Goal: Task Accomplishment & Management: Complete application form

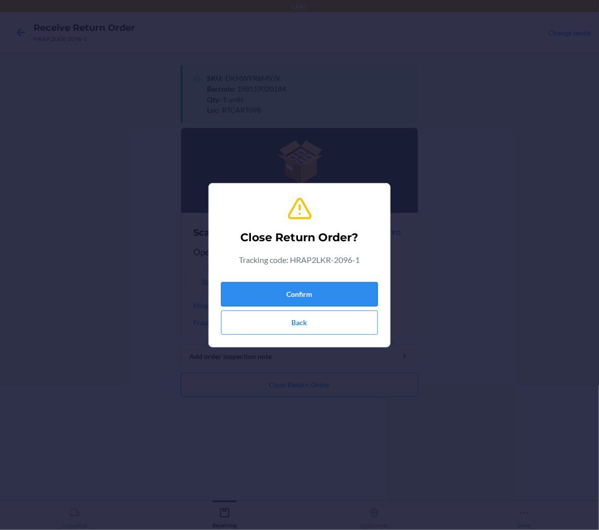
click at [349, 300] on button "Confirm" at bounding box center [299, 294] width 157 height 24
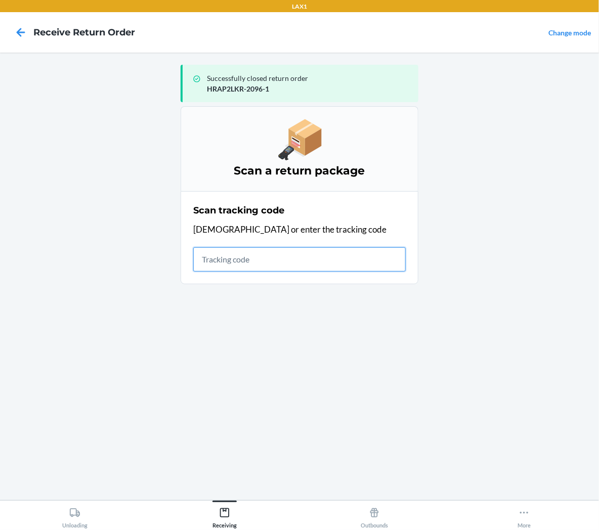
click at [198, 268] on input "text" at bounding box center [299, 259] width 213 height 24
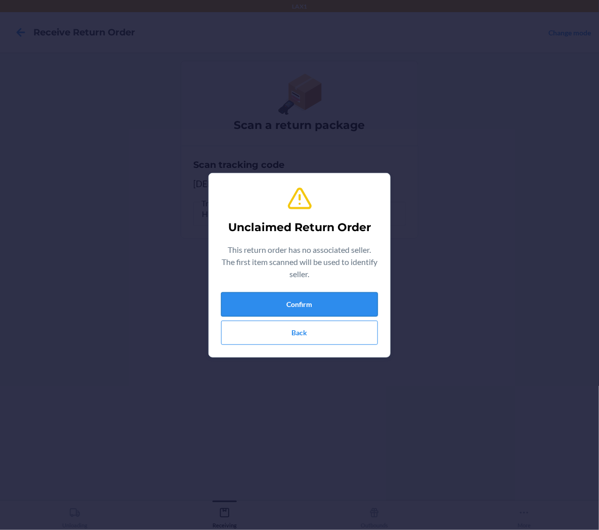
click at [294, 303] on button "Confirm" at bounding box center [299, 304] width 157 height 24
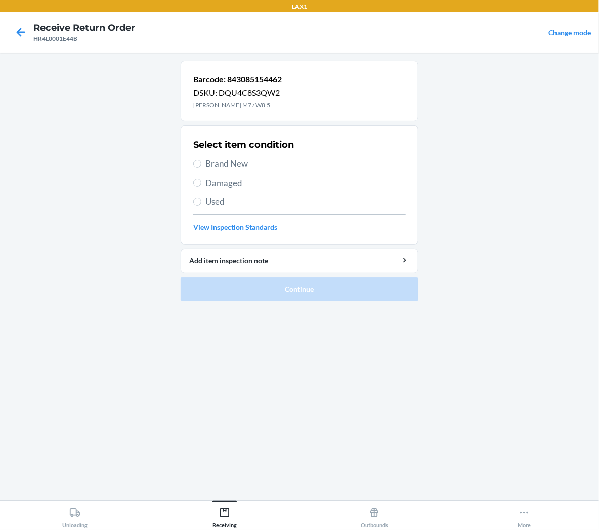
click at [239, 160] on span "Brand New" at bounding box center [305, 163] width 200 height 13
click at [201, 160] on input "Brand New" at bounding box center [197, 164] width 8 height 8
radio input "true"
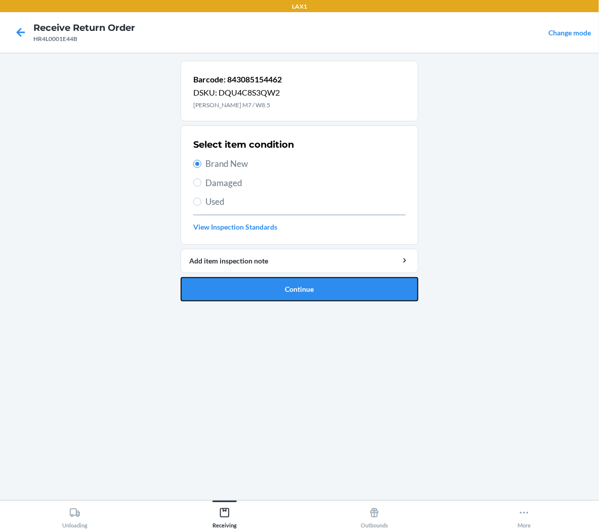
drag, startPoint x: 285, startPoint y: 290, endPoint x: 289, endPoint y: 285, distance: 6.5
click at [285, 290] on button "Continue" at bounding box center [300, 289] width 238 height 24
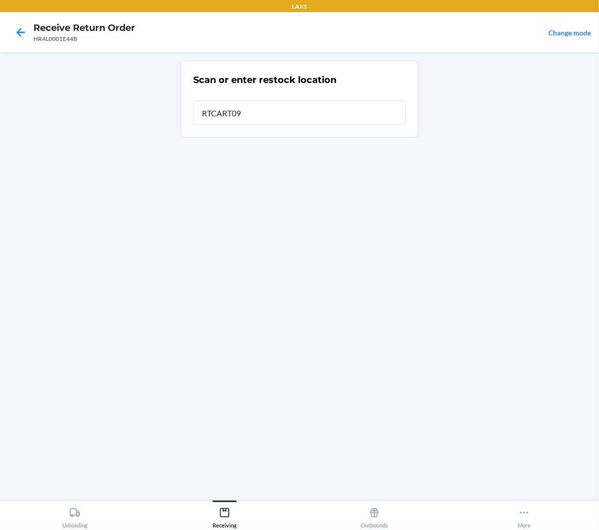
type input "RTCART098"
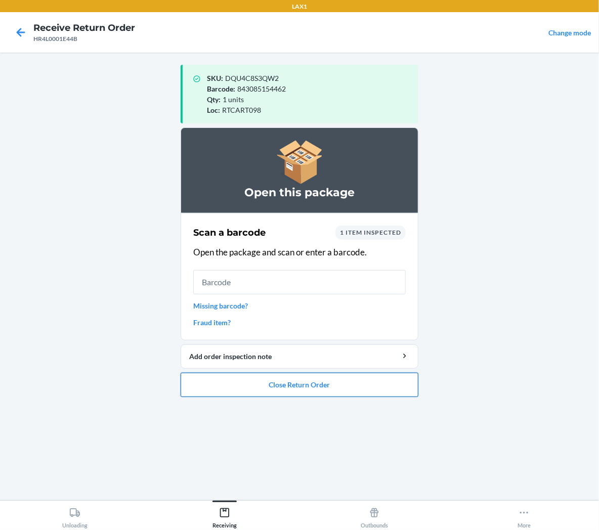
click at [256, 386] on button "Close Return Order" at bounding box center [300, 385] width 238 height 24
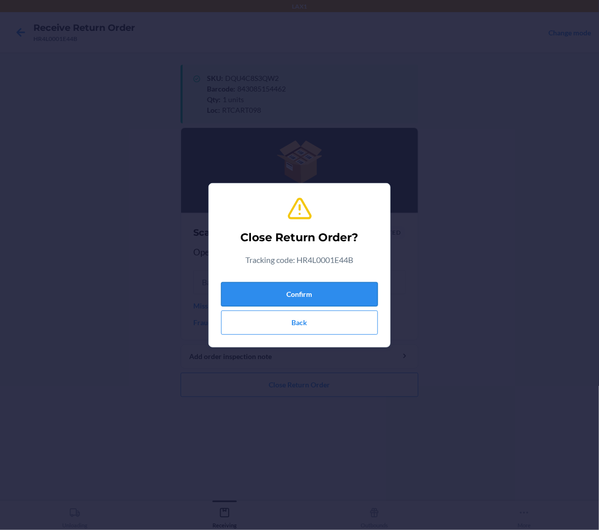
click at [318, 294] on button "Confirm" at bounding box center [299, 294] width 157 height 24
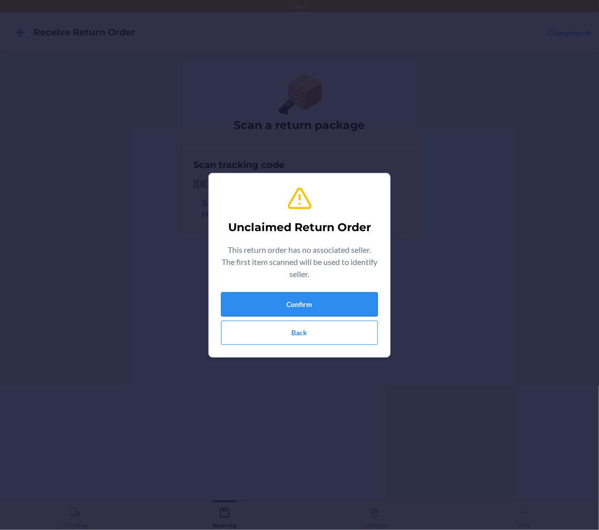
click at [302, 309] on button "Confirm" at bounding box center [299, 304] width 157 height 24
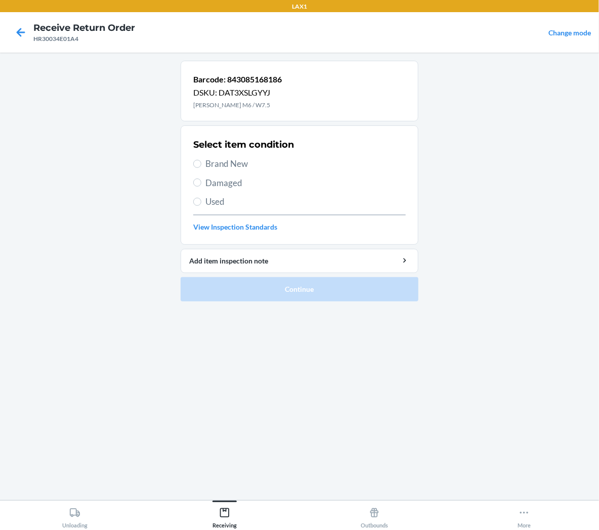
click at [235, 162] on span "Brand New" at bounding box center [305, 163] width 200 height 13
click at [201, 162] on input "Brand New" at bounding box center [197, 164] width 8 height 8
radio input "true"
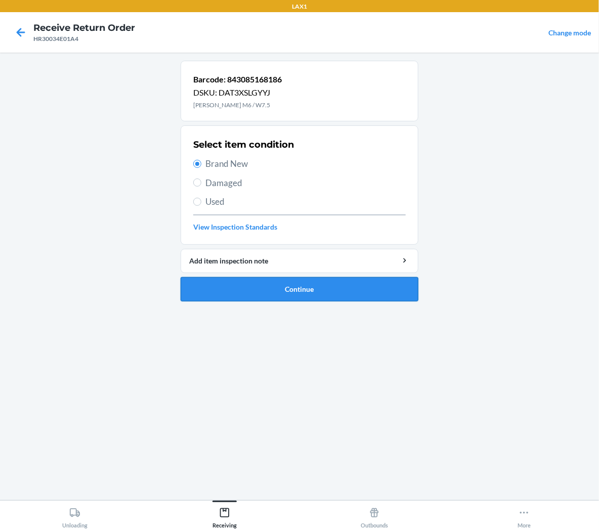
click at [241, 295] on button "Continue" at bounding box center [300, 289] width 238 height 24
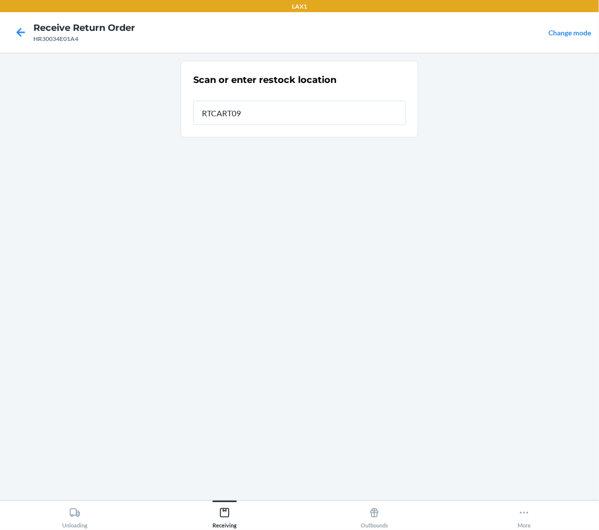
type input "RTCART098"
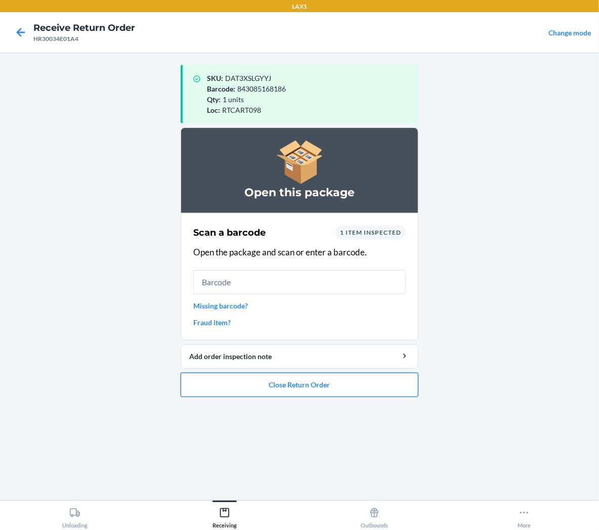
click at [375, 388] on button "Close Return Order" at bounding box center [300, 385] width 238 height 24
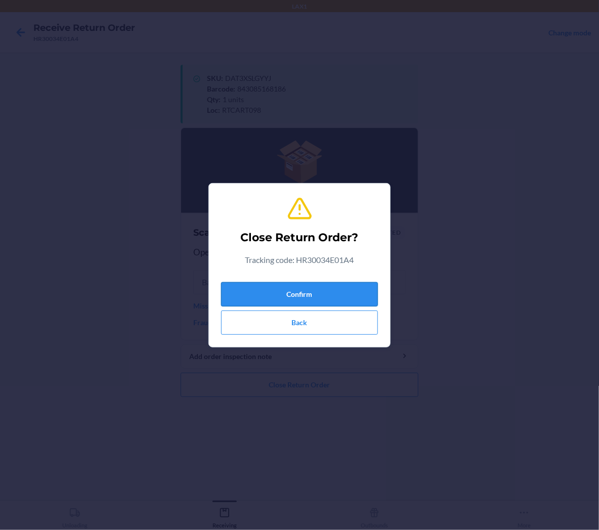
click at [348, 299] on button "Confirm" at bounding box center [299, 294] width 157 height 24
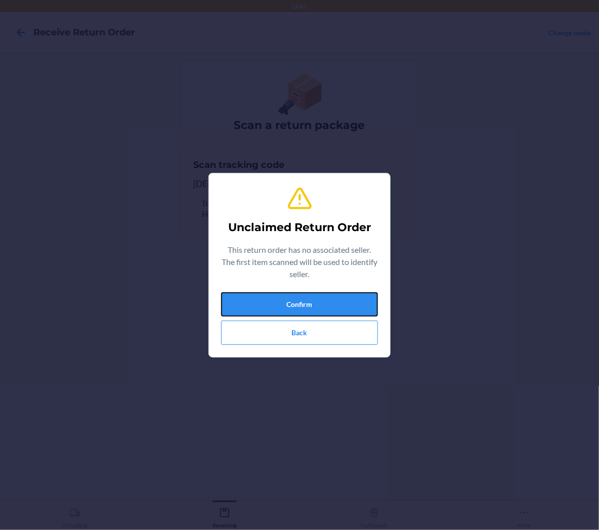
click at [337, 306] on button "Confirm" at bounding box center [299, 304] width 157 height 24
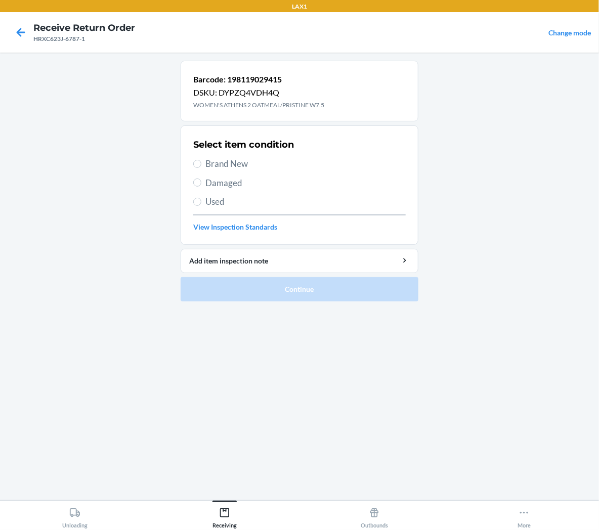
click at [205, 167] on span "Brand New" at bounding box center [305, 163] width 200 height 13
click at [201, 167] on input "Brand New" at bounding box center [197, 164] width 8 height 8
radio input "true"
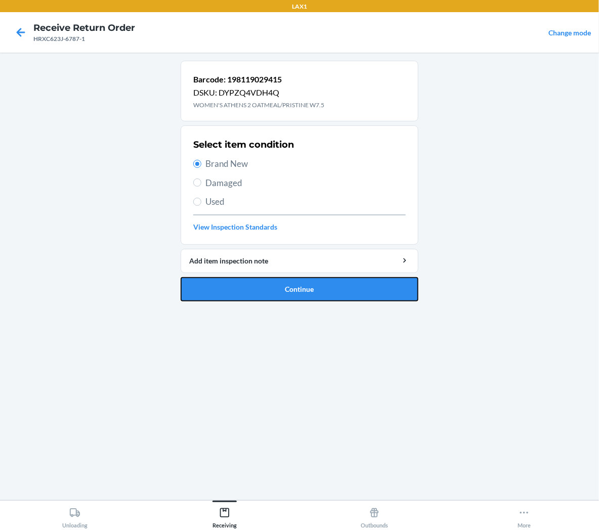
drag, startPoint x: 210, startPoint y: 291, endPoint x: 206, endPoint y: 282, distance: 9.8
click at [210, 291] on button "Continue" at bounding box center [300, 289] width 238 height 24
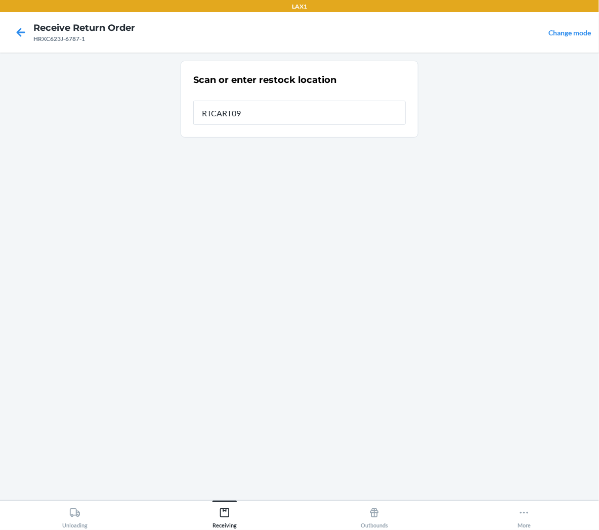
type input "RTCART098"
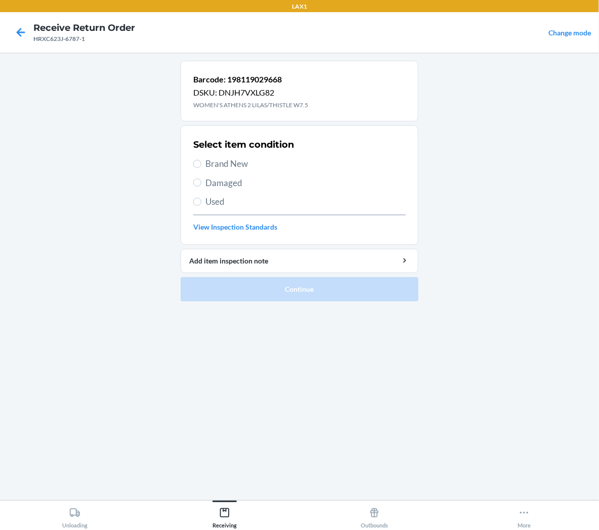
click at [244, 165] on span "Brand New" at bounding box center [305, 163] width 200 height 13
click at [201, 165] on input "Brand New" at bounding box center [197, 164] width 8 height 8
radio input "true"
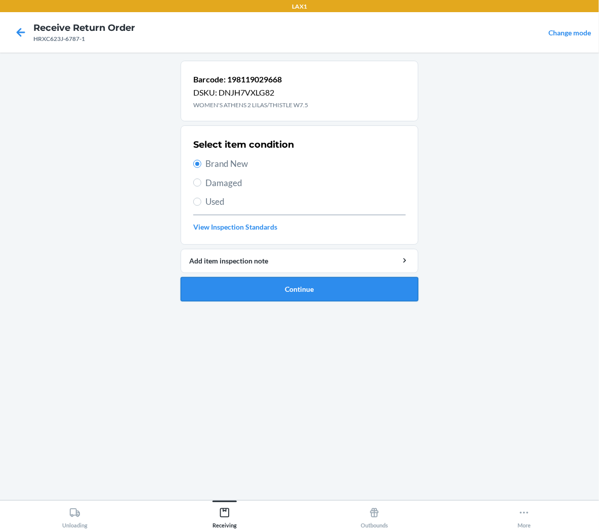
click at [251, 285] on button "Continue" at bounding box center [300, 289] width 238 height 24
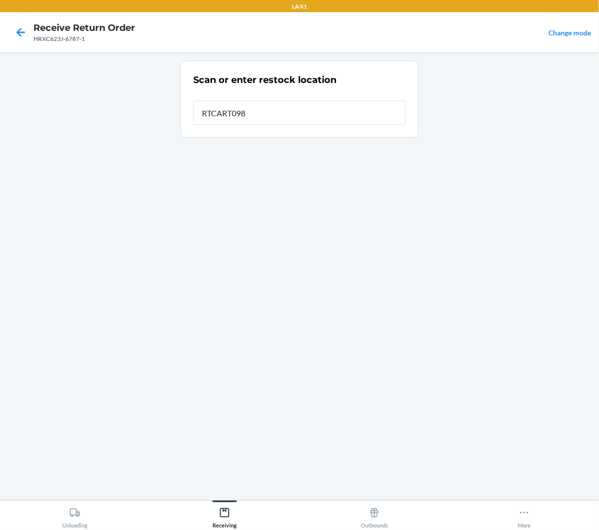
type input "RTCART098"
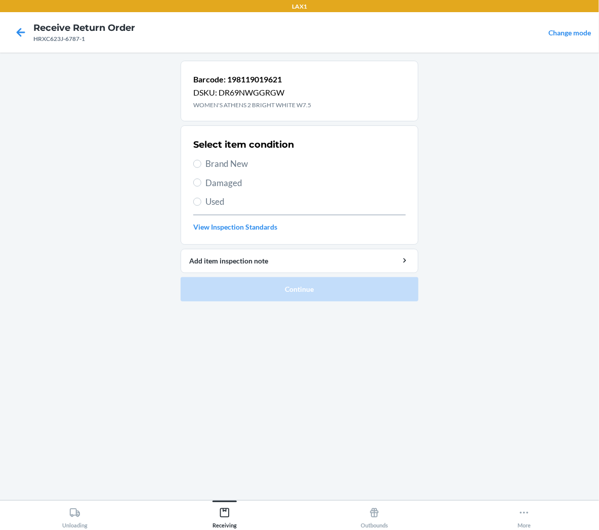
click at [240, 160] on span "Brand New" at bounding box center [305, 163] width 200 height 13
click at [201, 160] on input "Brand New" at bounding box center [197, 164] width 8 height 8
radio input "true"
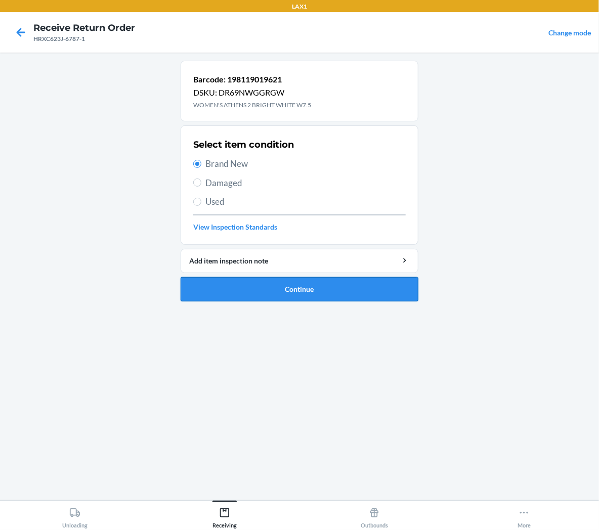
click at [235, 296] on button "Continue" at bounding box center [300, 289] width 238 height 24
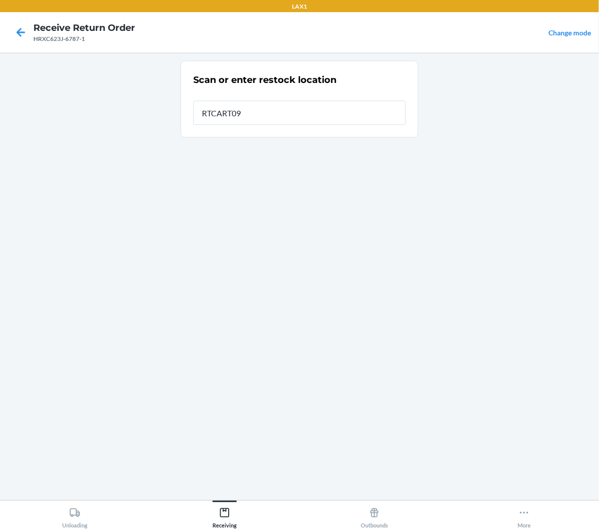
type input "RTCART098"
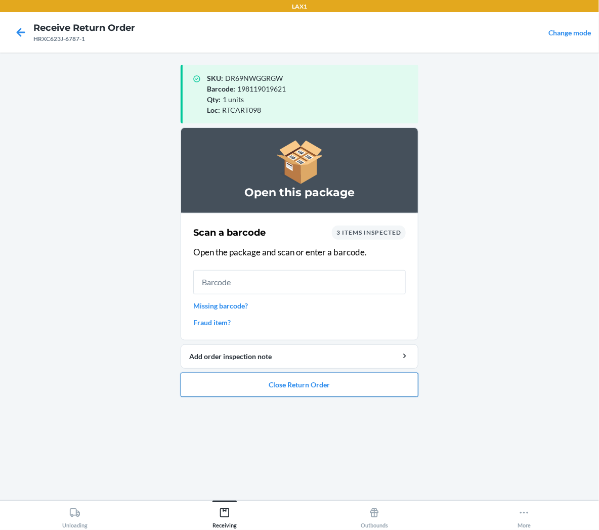
click at [249, 383] on button "Close Return Order" at bounding box center [300, 385] width 238 height 24
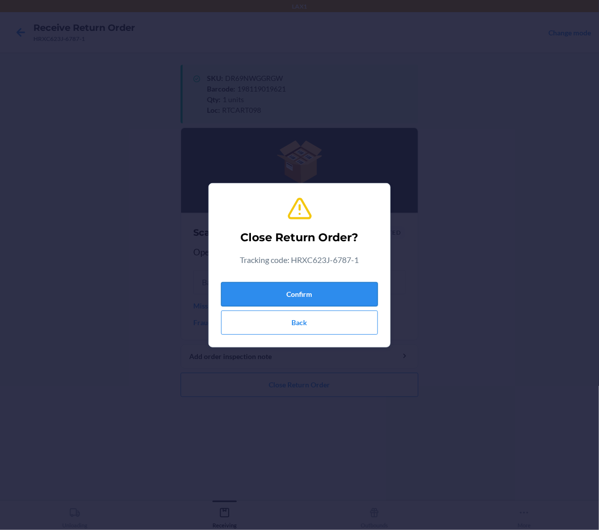
click at [254, 295] on button "Confirm" at bounding box center [299, 294] width 157 height 24
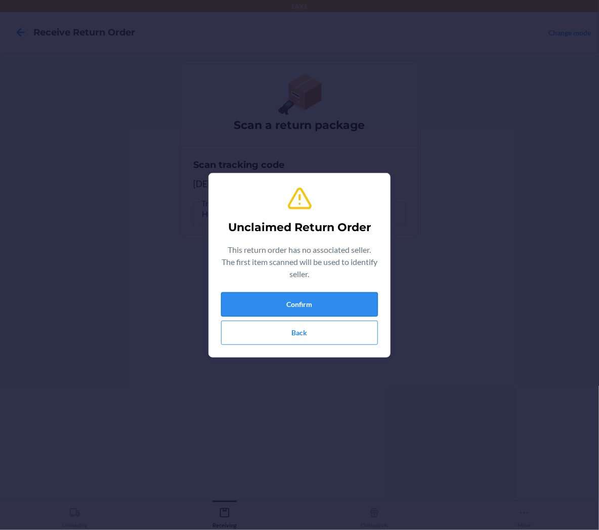
click at [254, 302] on button "Confirm" at bounding box center [299, 304] width 157 height 24
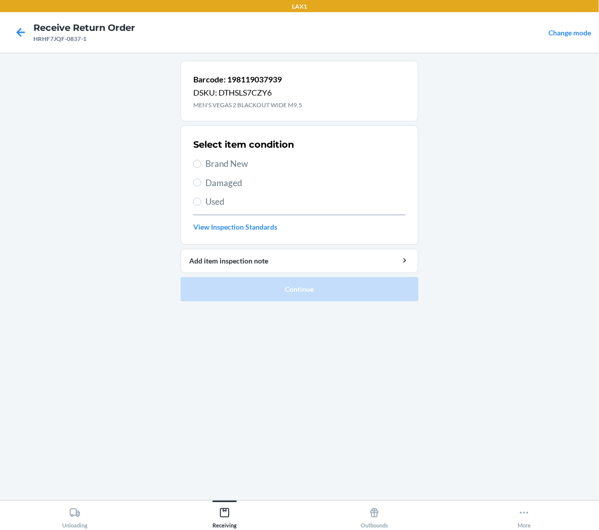
click at [229, 165] on span "Brand New" at bounding box center [305, 163] width 200 height 13
click at [201, 165] on input "Brand New" at bounding box center [197, 164] width 8 height 8
radio input "true"
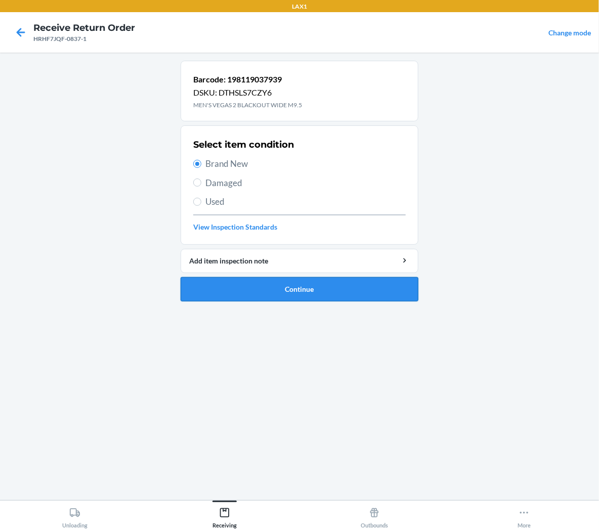
click at [241, 290] on button "Continue" at bounding box center [300, 289] width 238 height 24
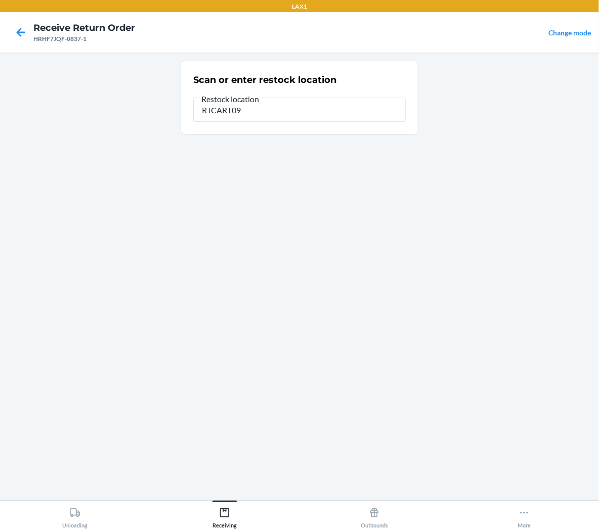
type input "RTCART098"
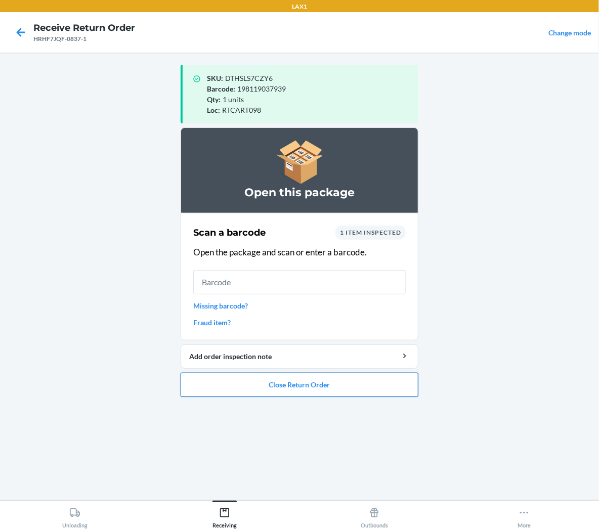
click at [371, 385] on button "Close Return Order" at bounding box center [300, 385] width 238 height 24
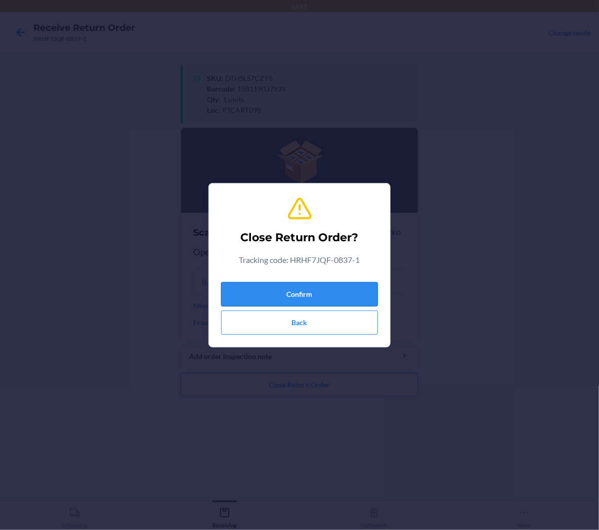
click at [367, 294] on button "Confirm" at bounding box center [299, 294] width 157 height 24
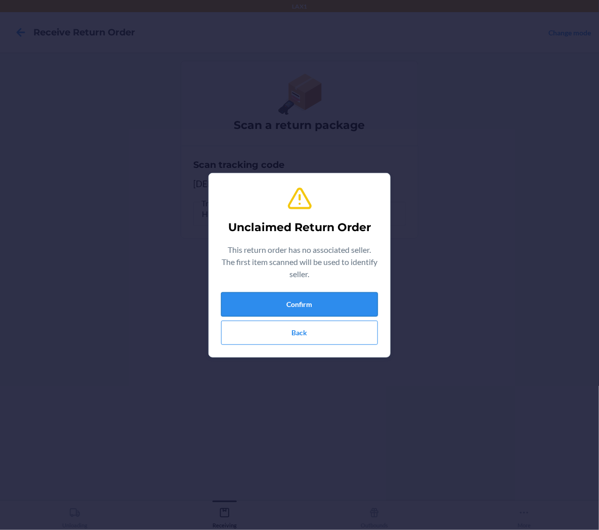
click at [346, 307] on button "Confirm" at bounding box center [299, 304] width 157 height 24
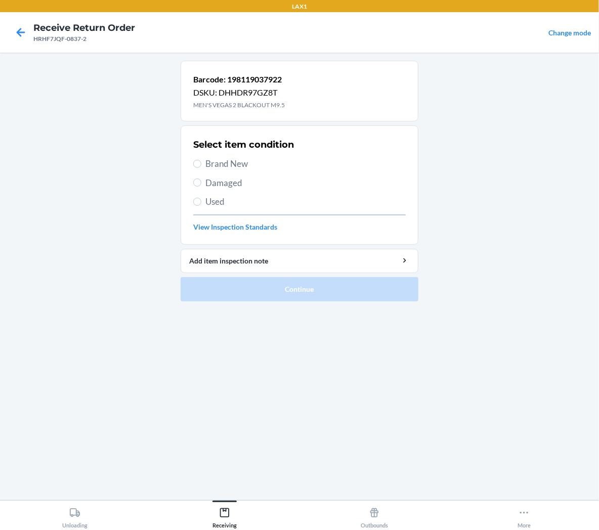
click at [233, 166] on span "Brand New" at bounding box center [305, 163] width 200 height 13
click at [201, 166] on input "Brand New" at bounding box center [197, 164] width 8 height 8
radio input "true"
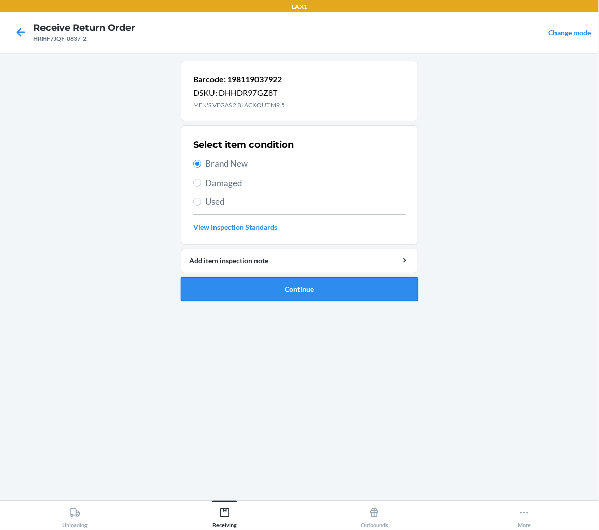
click at [248, 286] on button "Continue" at bounding box center [300, 289] width 238 height 24
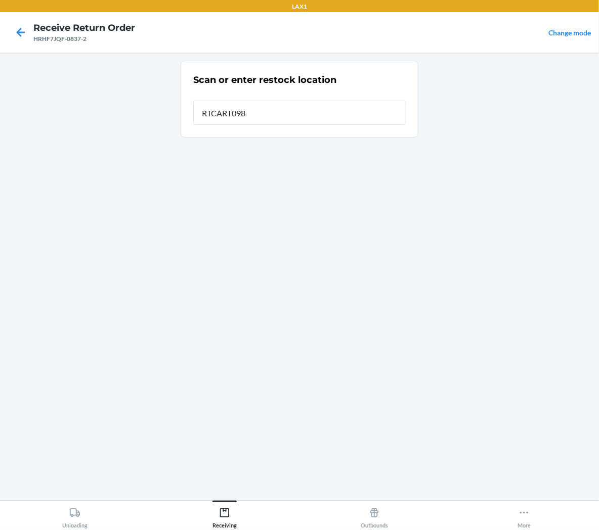
type input "RTCART098"
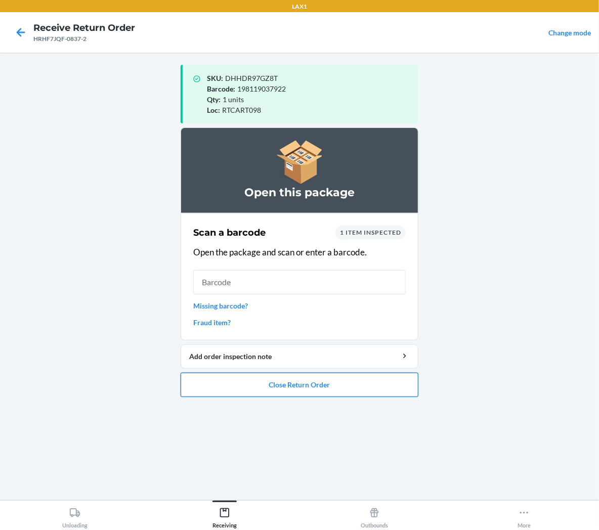
click at [304, 379] on button "Close Return Order" at bounding box center [300, 385] width 238 height 24
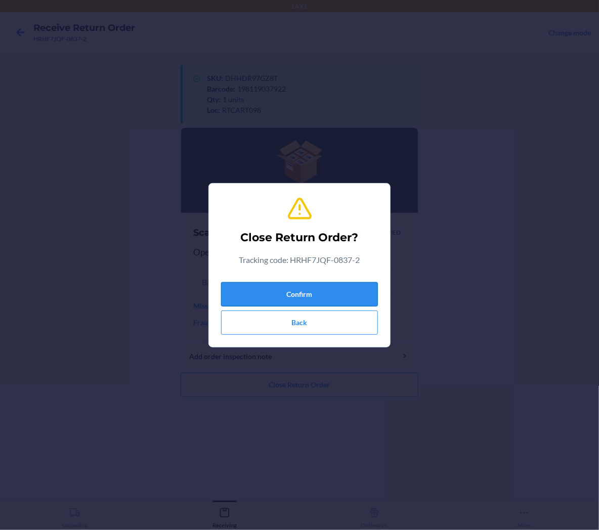
click at [330, 294] on button "Confirm" at bounding box center [299, 294] width 157 height 24
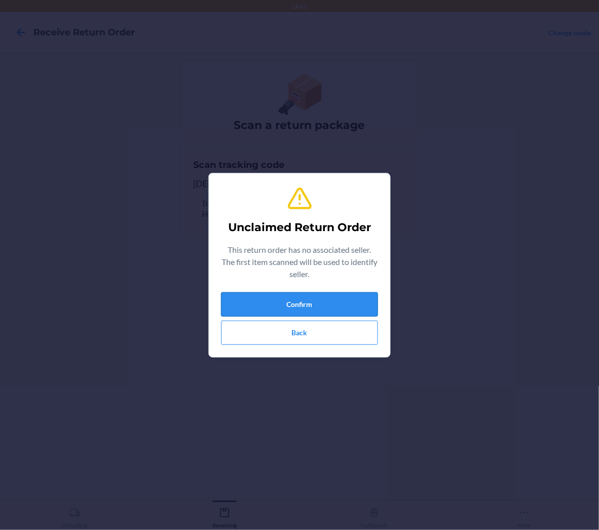
click at [373, 297] on button "Confirm" at bounding box center [299, 304] width 157 height 24
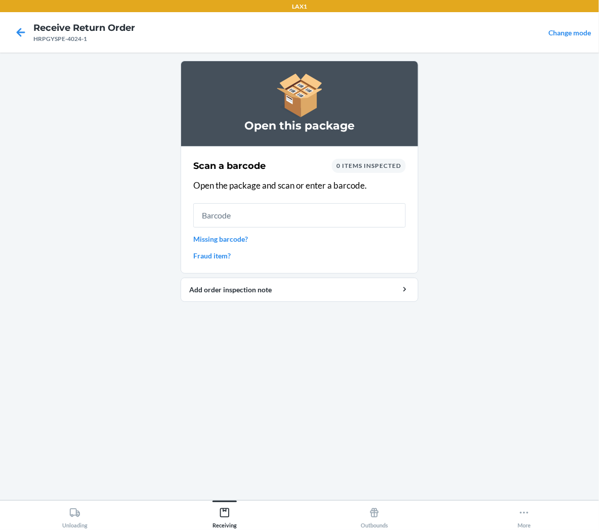
click at [339, 217] on input "text" at bounding box center [299, 215] width 213 height 24
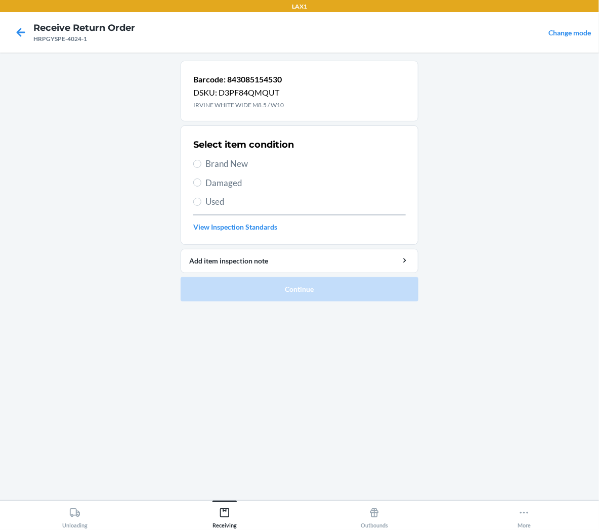
click at [241, 163] on span "Brand New" at bounding box center [305, 163] width 200 height 13
click at [201, 163] on input "Brand New" at bounding box center [197, 164] width 8 height 8
radio input "true"
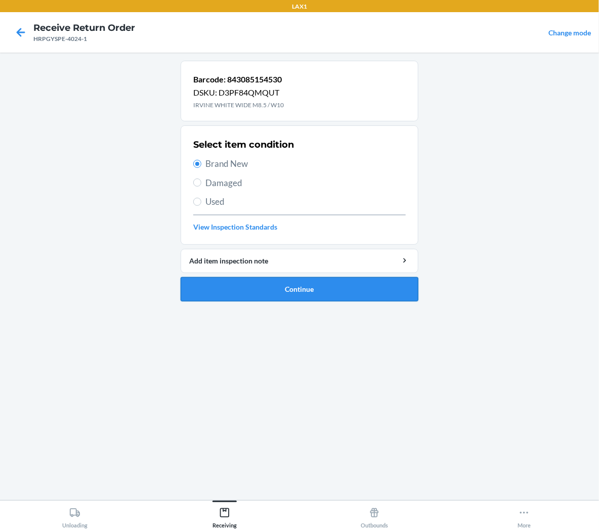
click at [261, 295] on button "Continue" at bounding box center [300, 289] width 238 height 24
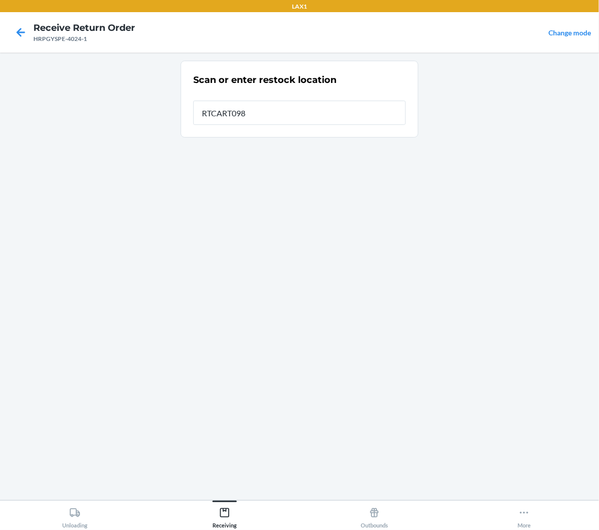
type input "RTCART098"
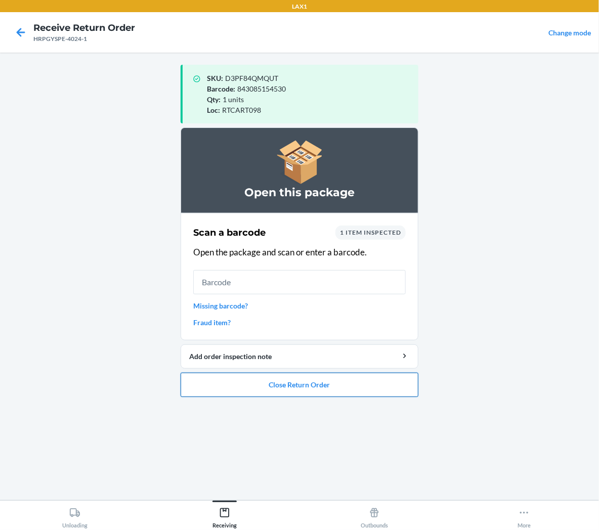
click at [310, 385] on button "Close Return Order" at bounding box center [300, 385] width 238 height 24
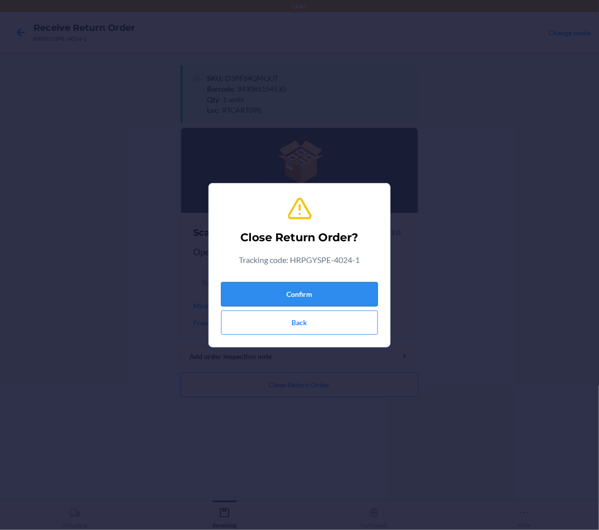
click at [327, 291] on button "Confirm" at bounding box center [299, 294] width 157 height 24
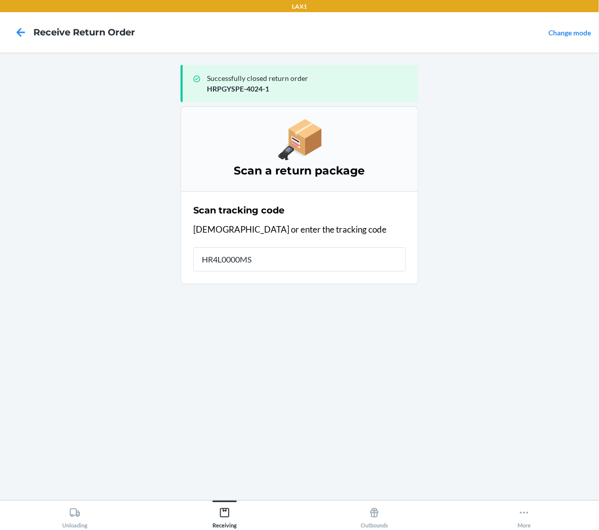
type input "HR4L0000MSH"
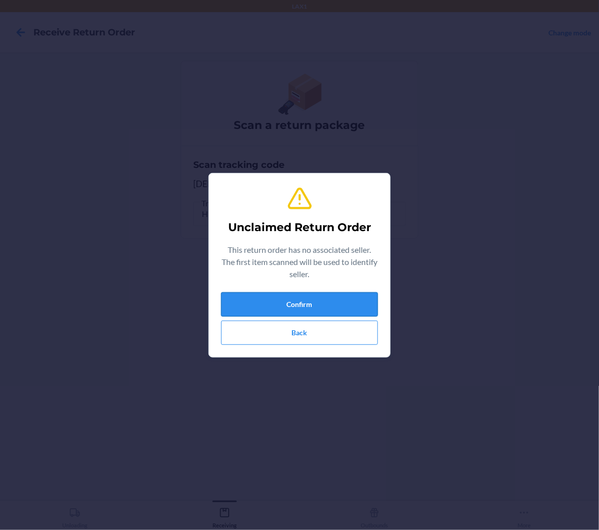
click at [304, 299] on button "Confirm" at bounding box center [299, 304] width 157 height 24
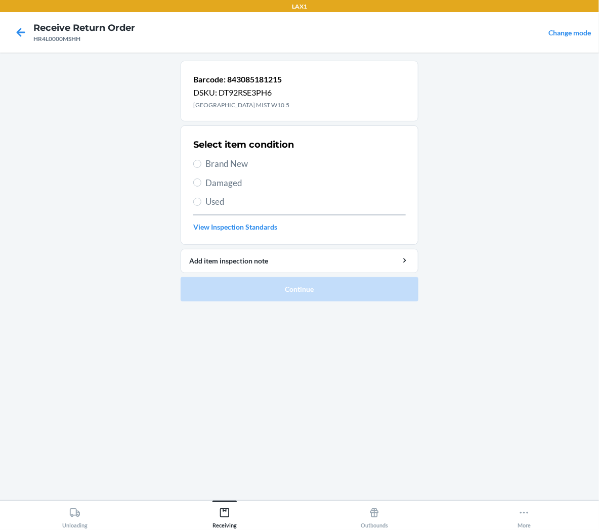
click at [200, 170] on label "Brand New" at bounding box center [299, 163] width 213 height 13
click at [200, 168] on input "Brand New" at bounding box center [197, 164] width 8 height 8
radio input "true"
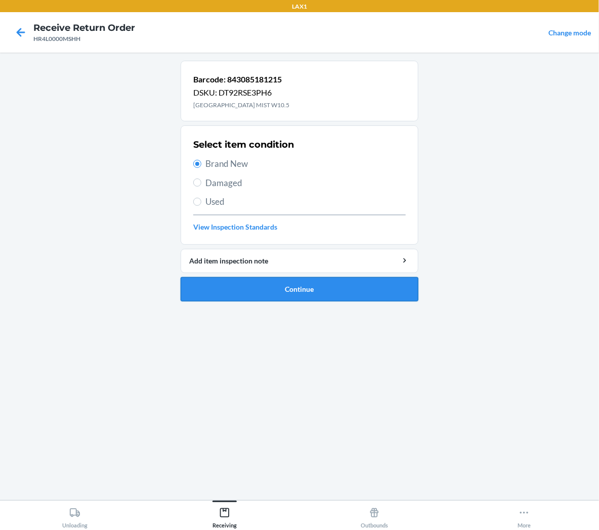
click at [207, 284] on button "Continue" at bounding box center [300, 289] width 238 height 24
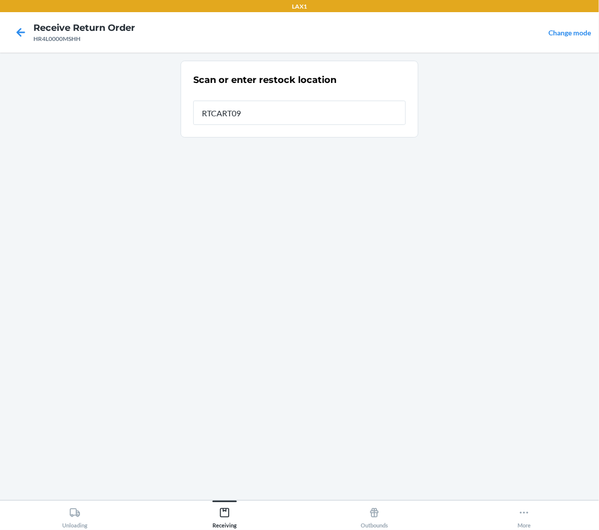
type input "RTCART098"
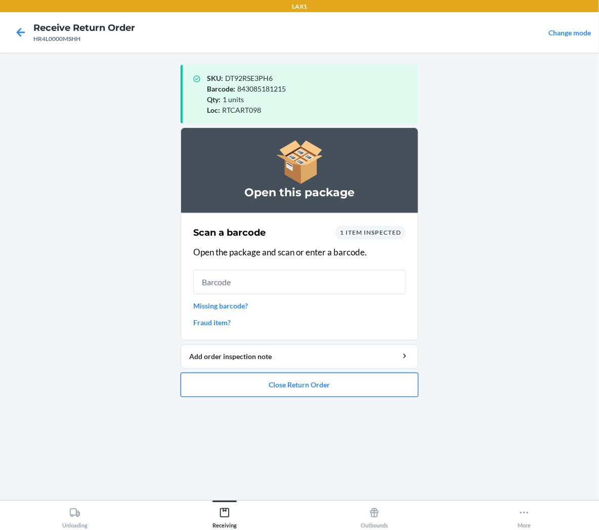
click at [337, 376] on button "Close Return Order" at bounding box center [300, 385] width 238 height 24
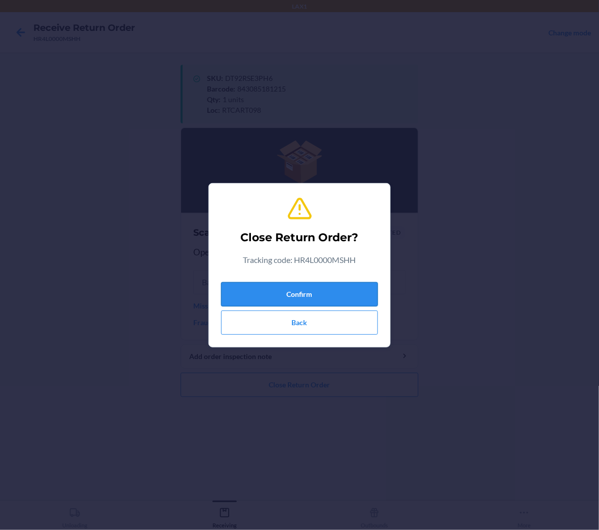
click at [346, 297] on button "Confirm" at bounding box center [299, 294] width 157 height 24
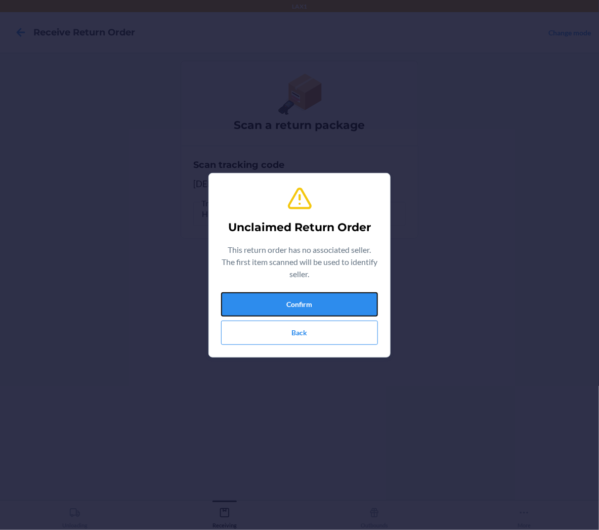
click at [363, 319] on div "Confirm Back" at bounding box center [299, 318] width 157 height 53
drag, startPoint x: 364, startPoint y: 310, endPoint x: 368, endPoint y: 304, distance: 7.0
click at [367, 305] on button "Confirm" at bounding box center [299, 304] width 157 height 24
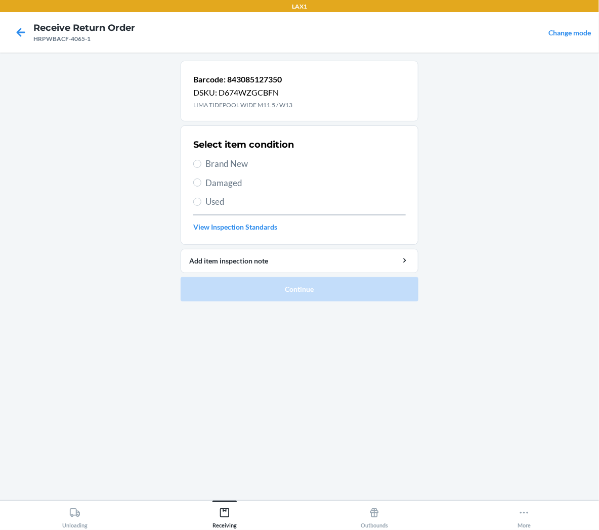
click at [230, 163] on span "Brand New" at bounding box center [305, 163] width 200 height 13
click at [201, 163] on input "Brand New" at bounding box center [197, 164] width 8 height 8
radio input "true"
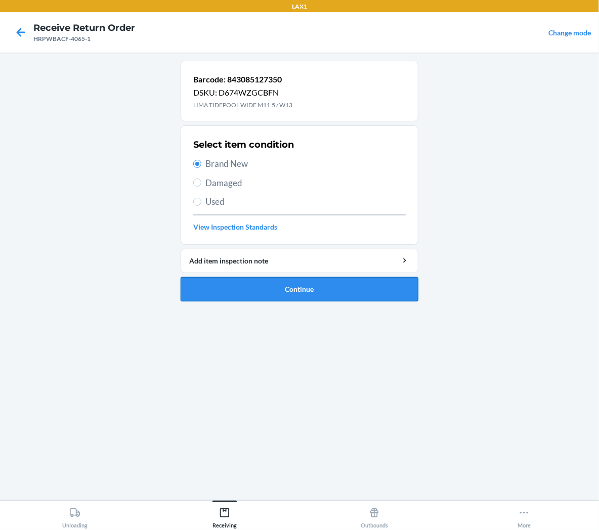
click at [235, 289] on button "Continue" at bounding box center [300, 289] width 238 height 24
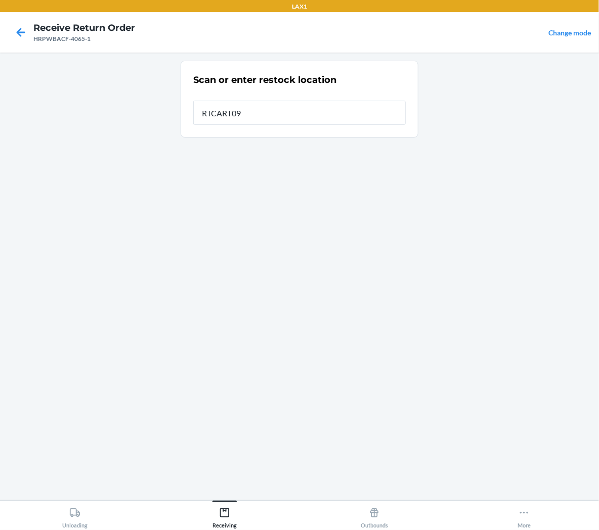
type input "RTCART098"
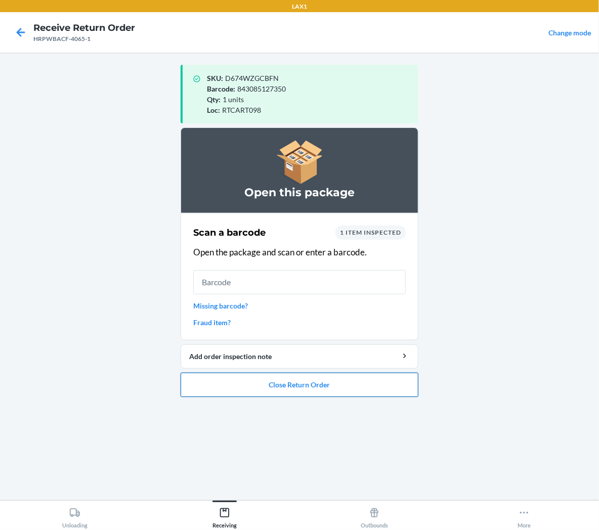
click at [324, 386] on button "Close Return Order" at bounding box center [300, 385] width 238 height 24
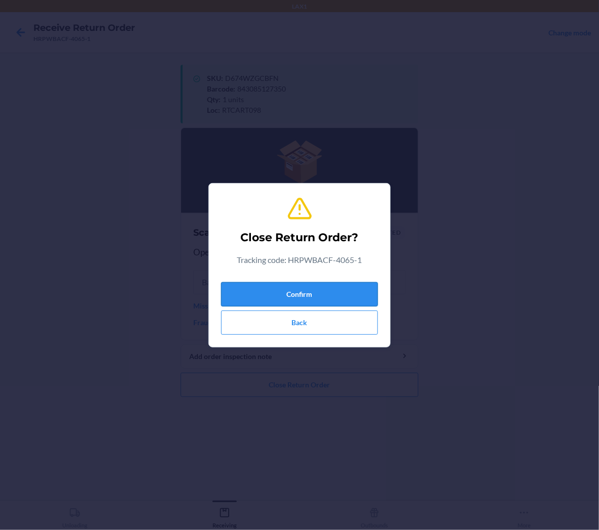
click at [346, 297] on button "Confirm" at bounding box center [299, 294] width 157 height 24
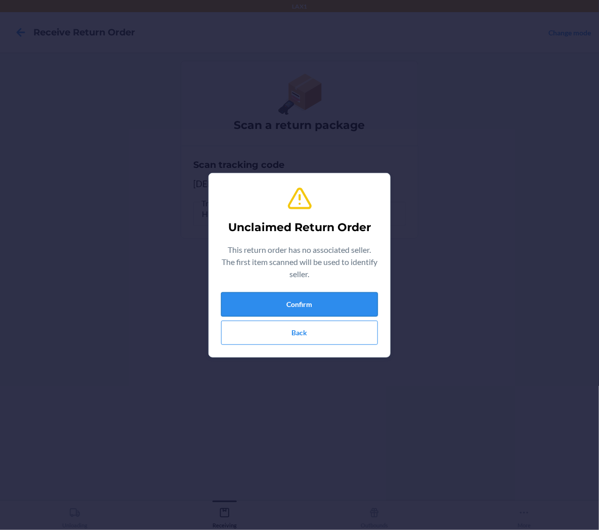
click at [250, 311] on button "Confirm" at bounding box center [299, 304] width 157 height 24
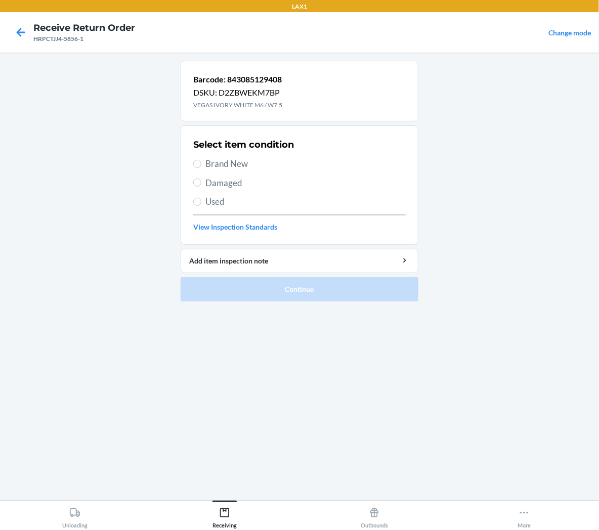
click at [211, 163] on span "Brand New" at bounding box center [305, 163] width 200 height 13
click at [201, 163] on input "Brand New" at bounding box center [197, 164] width 8 height 8
radio input "true"
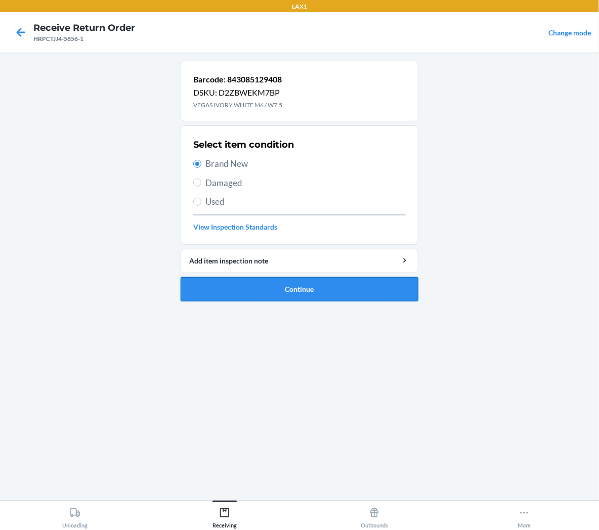
click at [240, 297] on button "Continue" at bounding box center [300, 289] width 238 height 24
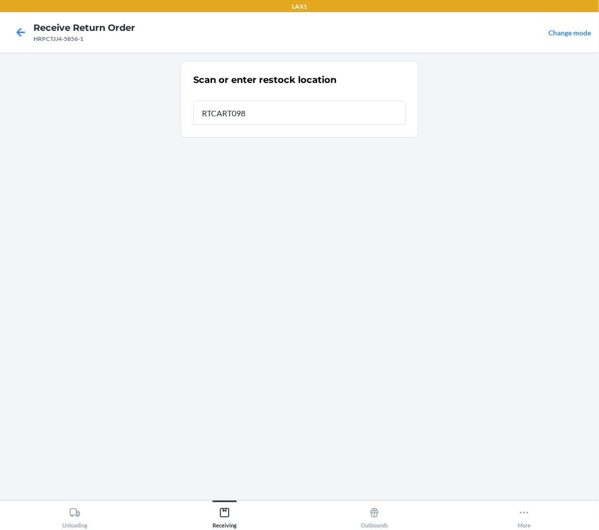
type input "RTCART098"
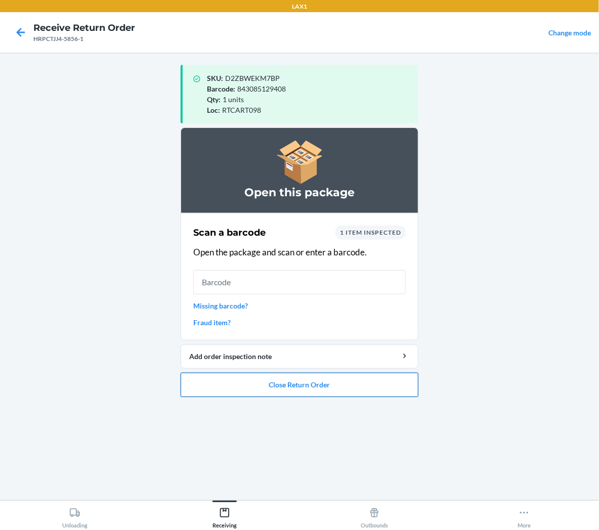
click at [362, 383] on button "Close Return Order" at bounding box center [300, 385] width 238 height 24
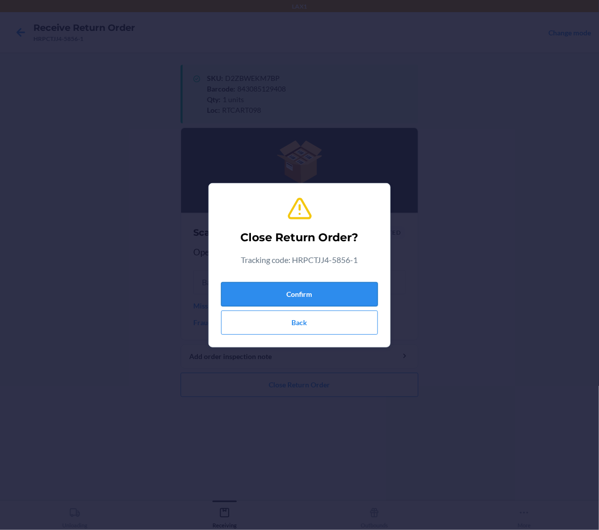
click at [368, 298] on button "Confirm" at bounding box center [299, 294] width 157 height 24
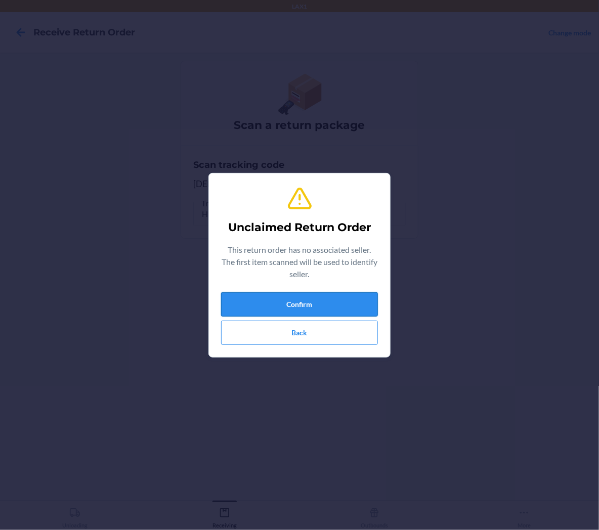
click at [368, 309] on button "Confirm" at bounding box center [299, 304] width 157 height 24
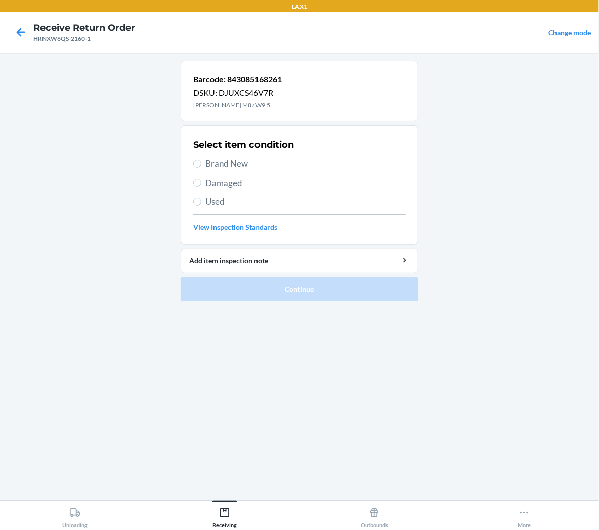
click at [230, 166] on span "Brand New" at bounding box center [305, 163] width 200 height 13
click at [201, 166] on input "Brand New" at bounding box center [197, 164] width 8 height 8
radio input "true"
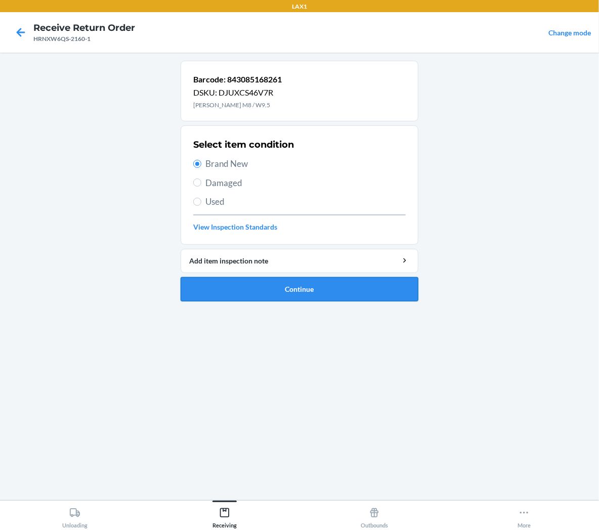
click at [246, 297] on button "Continue" at bounding box center [300, 289] width 238 height 24
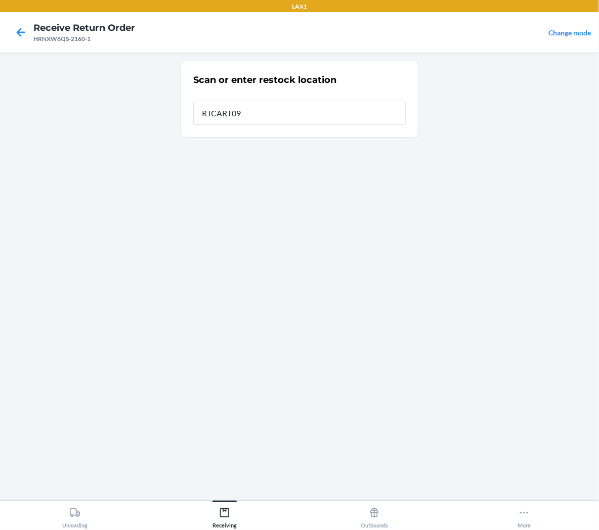
type input "RTCART098"
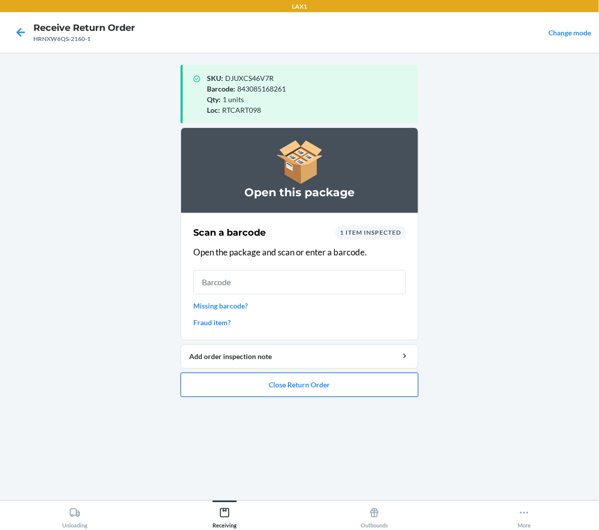
click at [347, 379] on button "Close Return Order" at bounding box center [300, 385] width 238 height 24
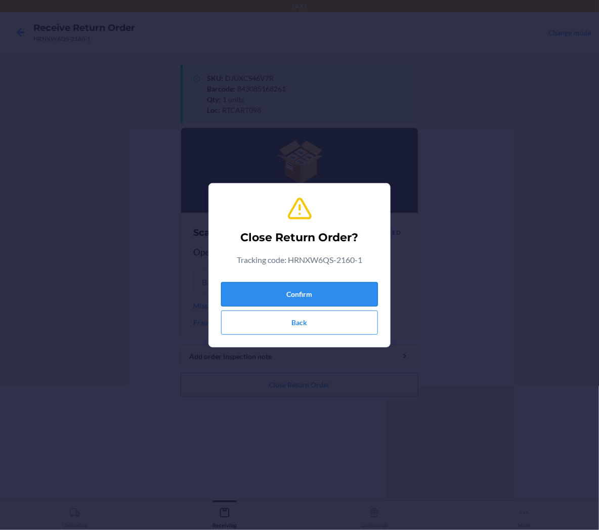
click at [362, 298] on button "Confirm" at bounding box center [299, 294] width 157 height 24
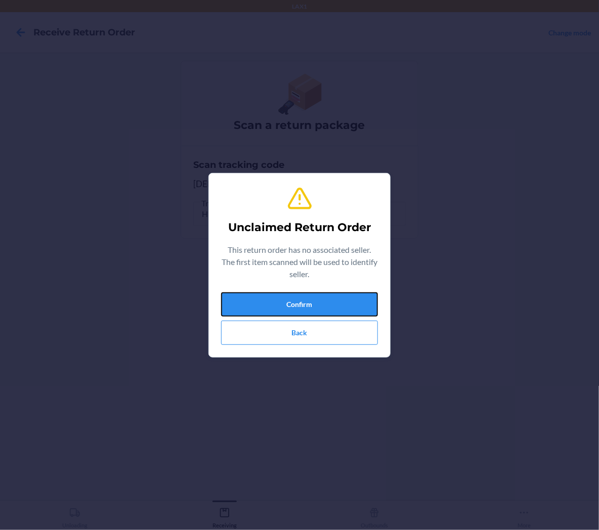
click at [354, 303] on button "Confirm" at bounding box center [299, 304] width 157 height 24
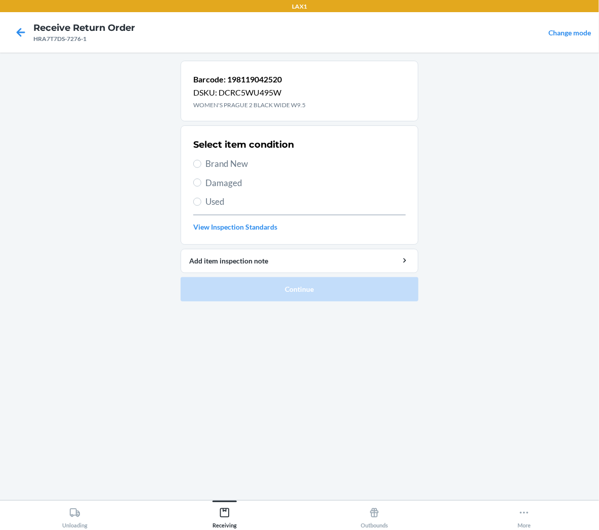
click at [241, 166] on span "Brand New" at bounding box center [305, 163] width 200 height 13
click at [201, 166] on input "Brand New" at bounding box center [197, 164] width 8 height 8
radio input "true"
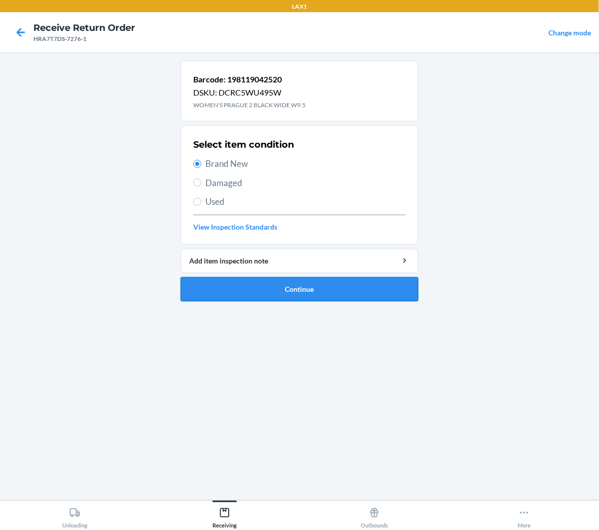
click at [261, 293] on button "Continue" at bounding box center [300, 289] width 238 height 24
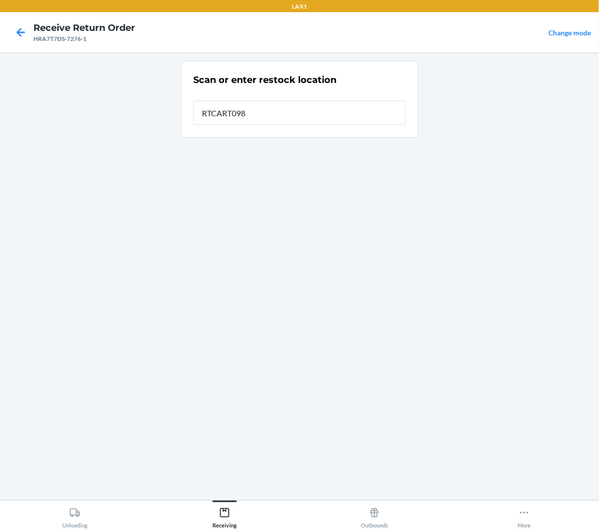
type input "RTCART098"
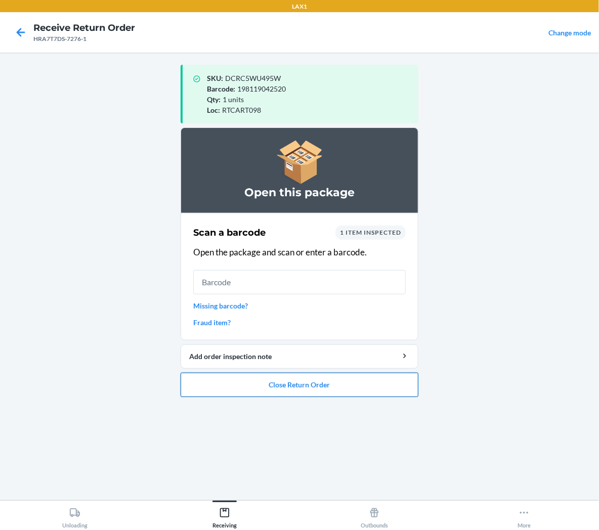
click at [305, 382] on button "Close Return Order" at bounding box center [300, 385] width 238 height 24
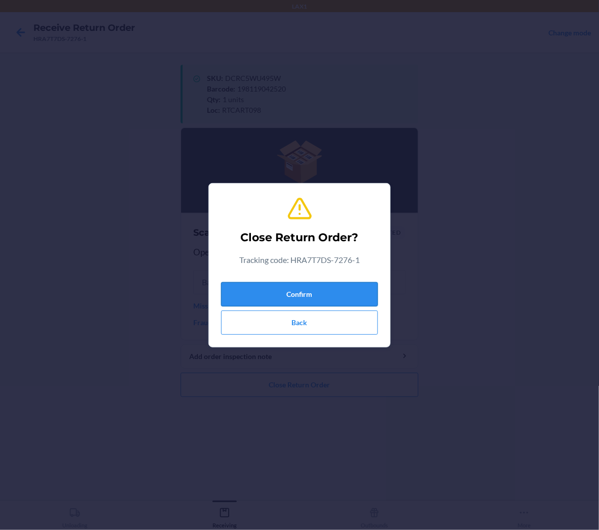
click at [318, 291] on button "Confirm" at bounding box center [299, 294] width 157 height 24
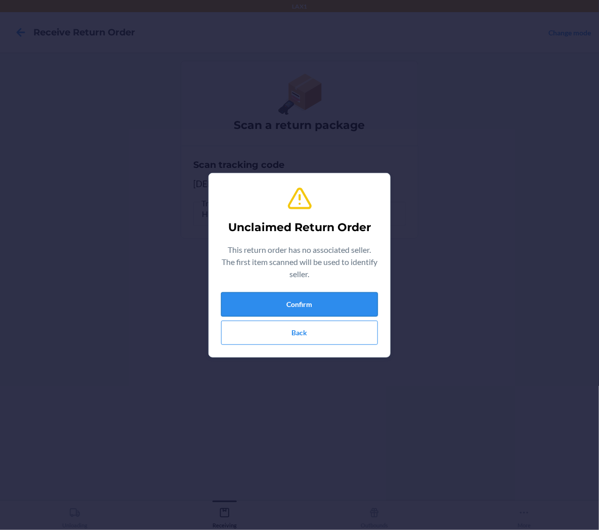
click at [327, 310] on button "Confirm" at bounding box center [299, 304] width 157 height 24
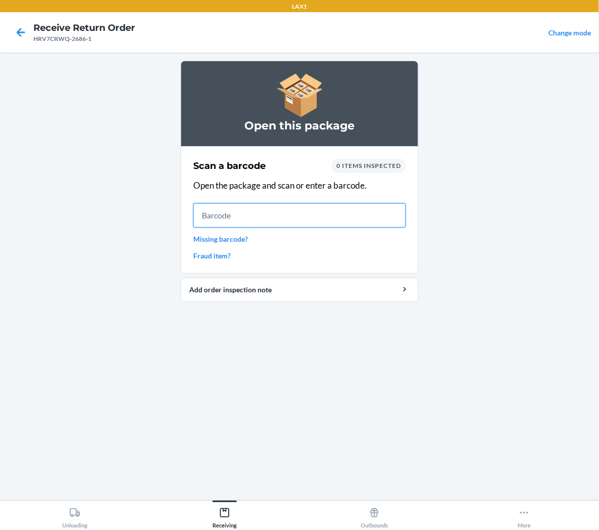
click at [358, 220] on input "text" at bounding box center [299, 215] width 213 height 24
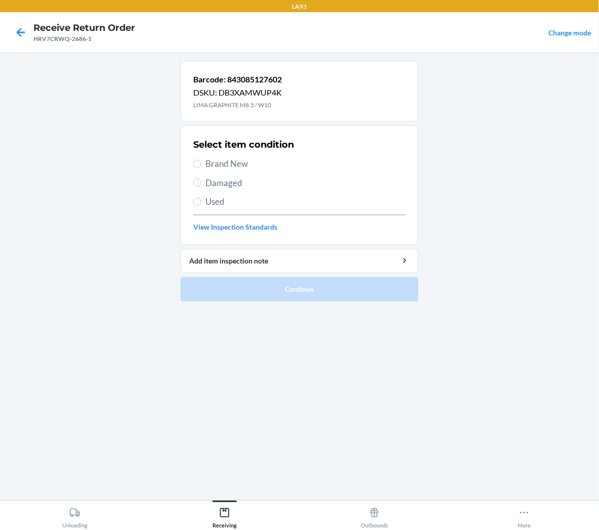
click at [240, 164] on span "Brand New" at bounding box center [305, 163] width 200 height 13
click at [201, 164] on input "Brand New" at bounding box center [197, 164] width 8 height 8
radio input "true"
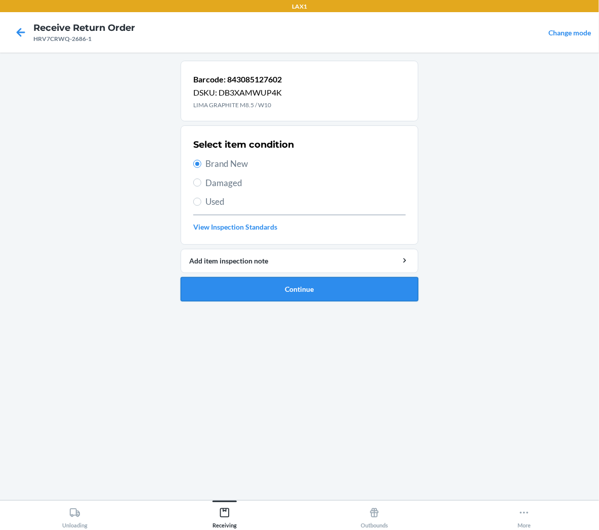
click at [266, 290] on button "Continue" at bounding box center [300, 289] width 238 height 24
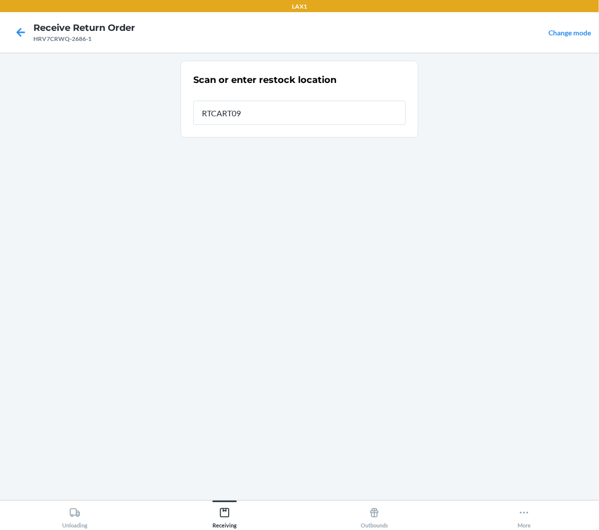
type input "RTCART098"
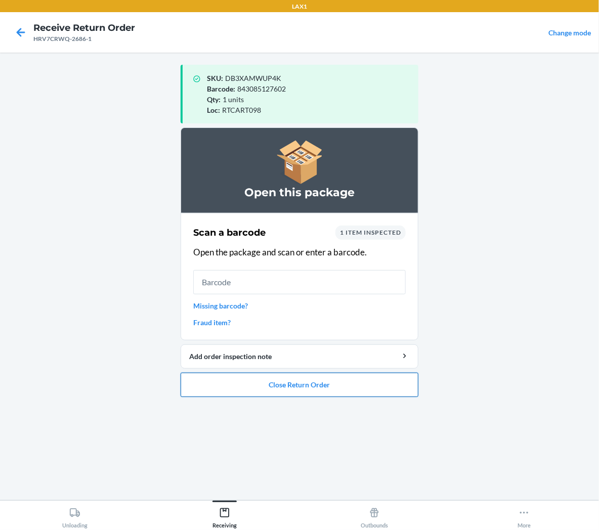
click at [296, 385] on button "Close Return Order" at bounding box center [300, 385] width 238 height 24
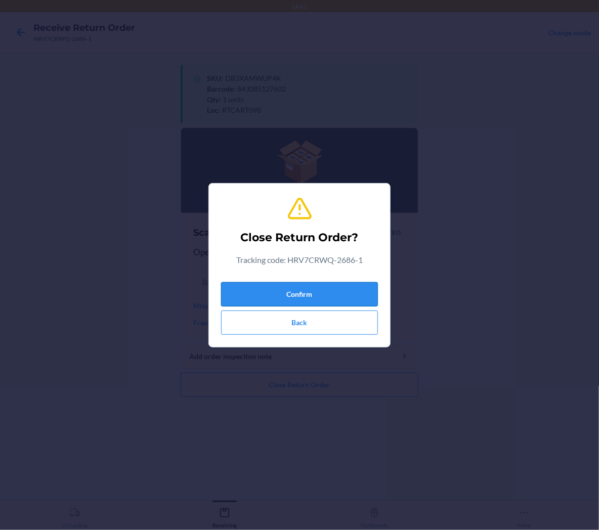
click at [301, 299] on button "Confirm" at bounding box center [299, 294] width 157 height 24
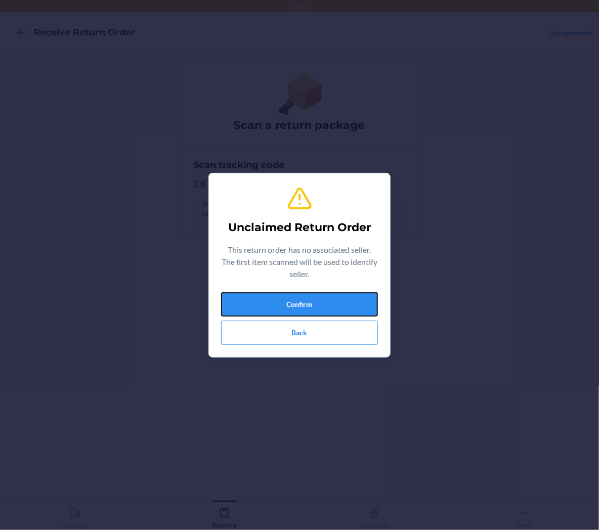
click at [302, 298] on button "Confirm" at bounding box center [299, 304] width 157 height 24
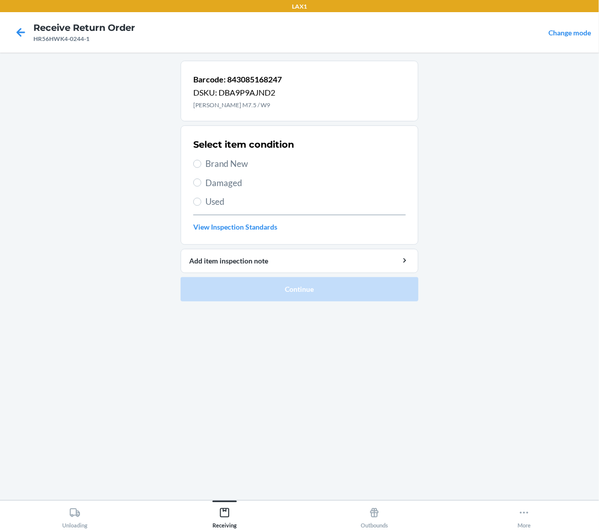
click at [230, 166] on span "Brand New" at bounding box center [305, 163] width 200 height 13
click at [200, 166] on label "Brand New" at bounding box center [299, 163] width 213 height 13
click at [200, 166] on input "Brand New" at bounding box center [197, 164] width 8 height 8
radio input "true"
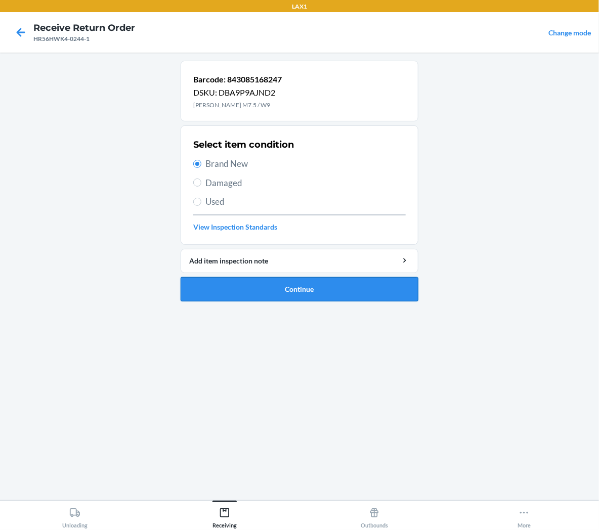
click at [224, 289] on button "Continue" at bounding box center [300, 289] width 238 height 24
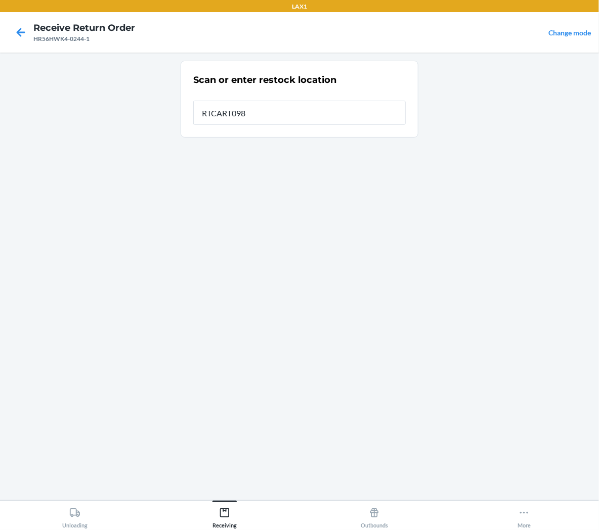
type input "RTCART098"
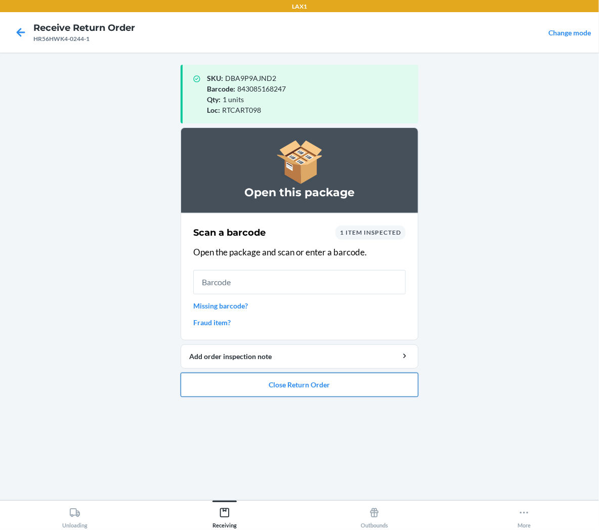
click at [255, 388] on button "Close Return Order" at bounding box center [300, 385] width 238 height 24
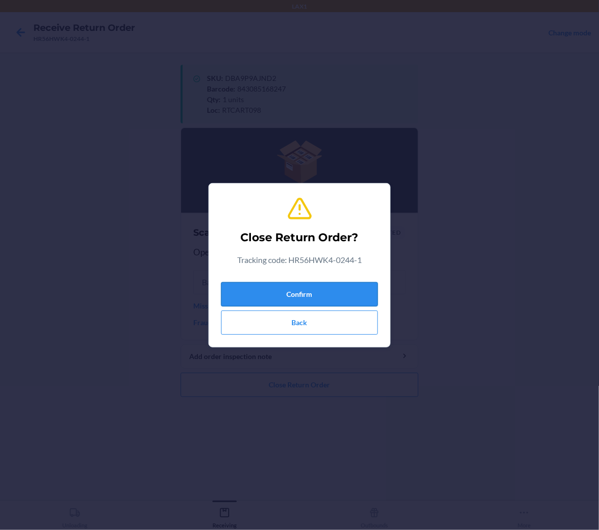
click at [295, 290] on button "Confirm" at bounding box center [299, 294] width 157 height 24
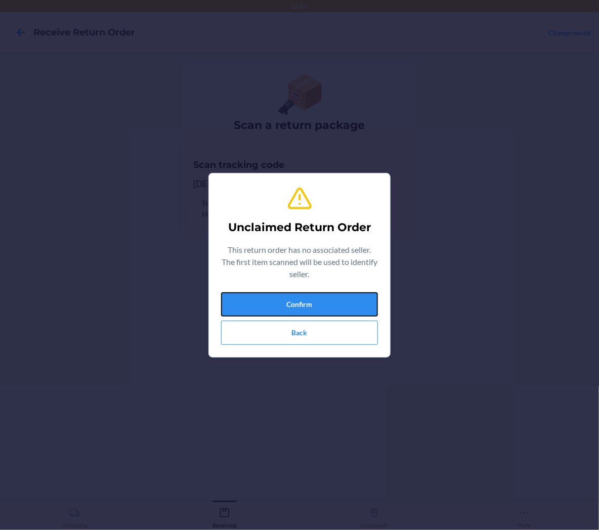
click at [337, 304] on button "Confirm" at bounding box center [299, 304] width 157 height 24
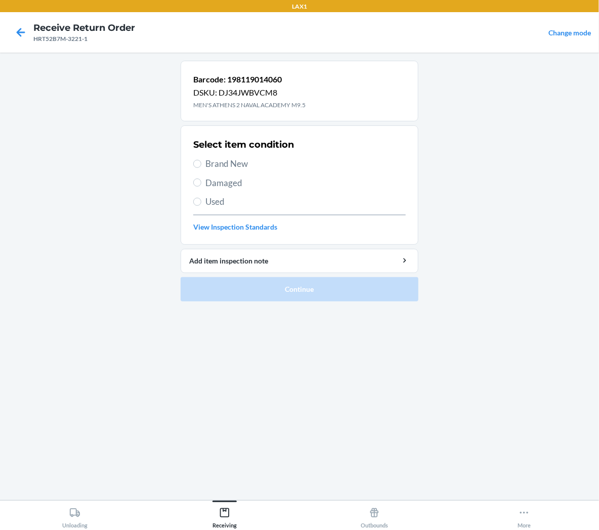
click at [222, 163] on span "Brand New" at bounding box center [305, 163] width 200 height 13
click at [201, 163] on input "Brand New" at bounding box center [197, 164] width 8 height 8
radio input "true"
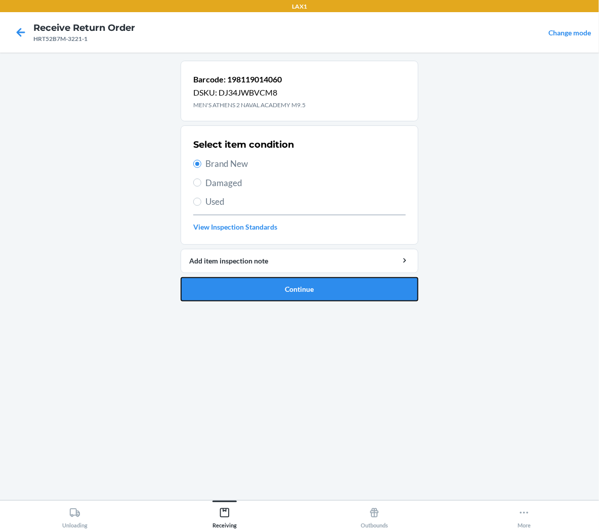
drag, startPoint x: 260, startPoint y: 289, endPoint x: 241, endPoint y: 277, distance: 21.9
click at [260, 289] on button "Continue" at bounding box center [300, 289] width 238 height 24
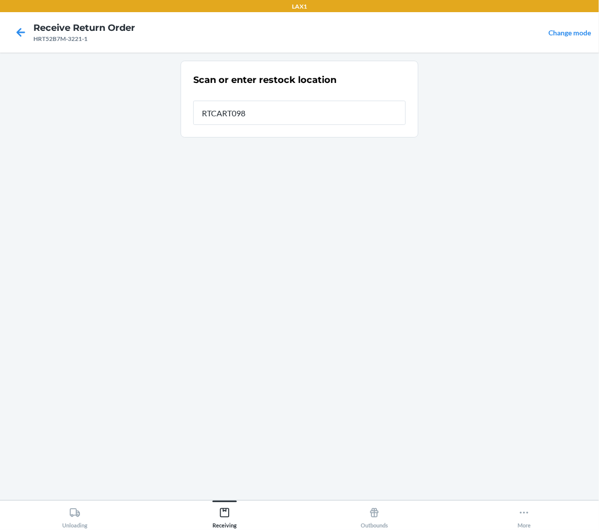
type input "RTCART098"
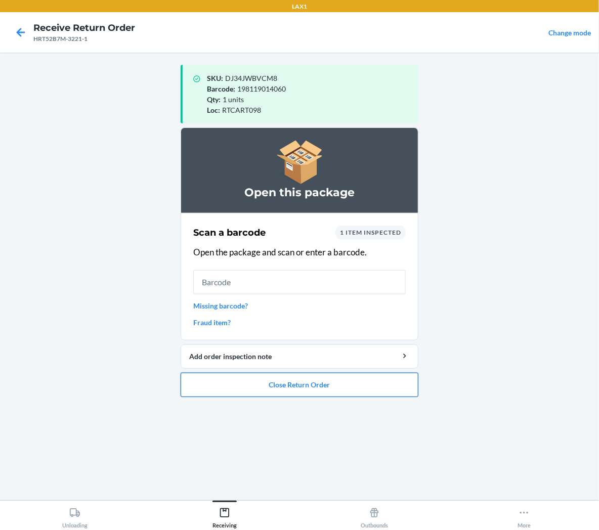
click at [277, 387] on button "Close Return Order" at bounding box center [300, 385] width 238 height 24
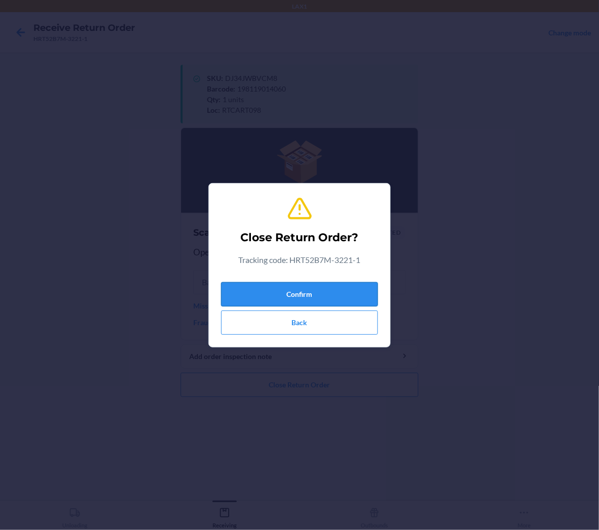
click at [288, 299] on button "Confirm" at bounding box center [299, 294] width 157 height 24
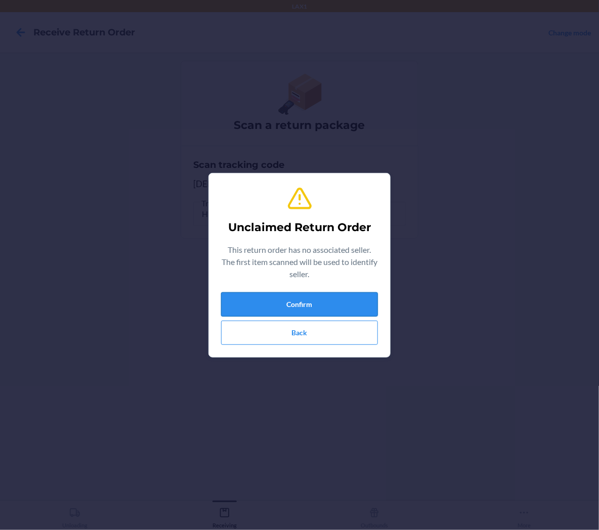
click at [370, 309] on button "Confirm" at bounding box center [299, 304] width 157 height 24
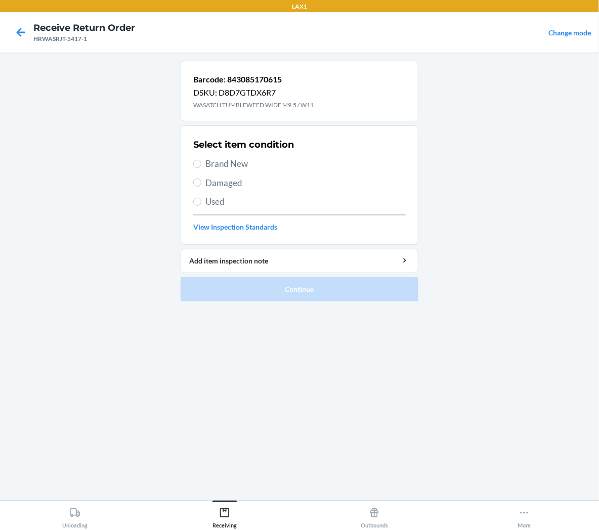
click at [241, 163] on span "Brand New" at bounding box center [305, 163] width 200 height 13
click at [201, 163] on input "Brand New" at bounding box center [197, 164] width 8 height 8
radio input "true"
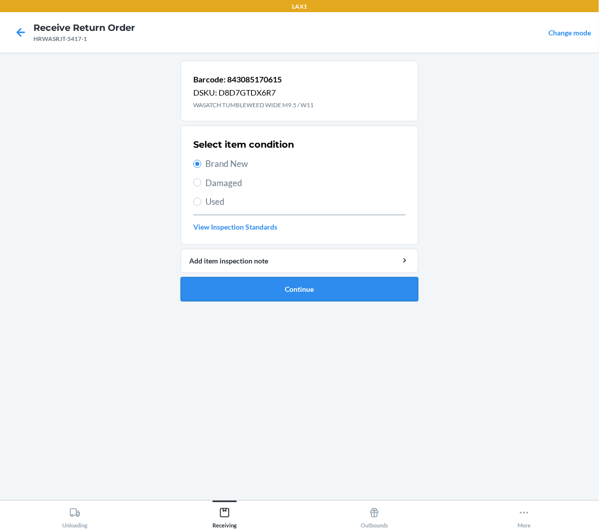
click at [254, 291] on button "Continue" at bounding box center [300, 289] width 238 height 24
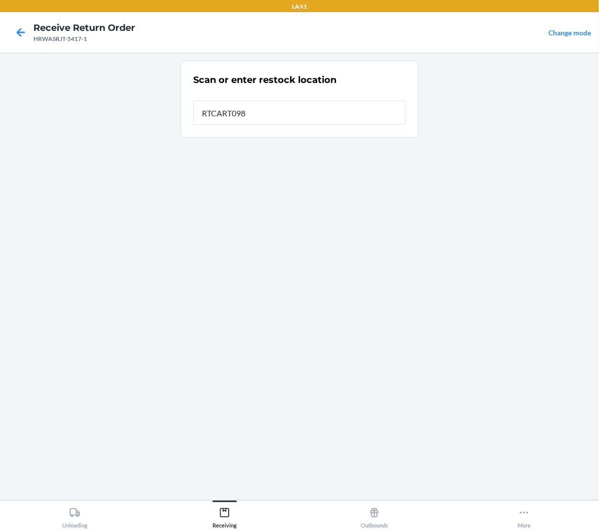
type input "RTCART098"
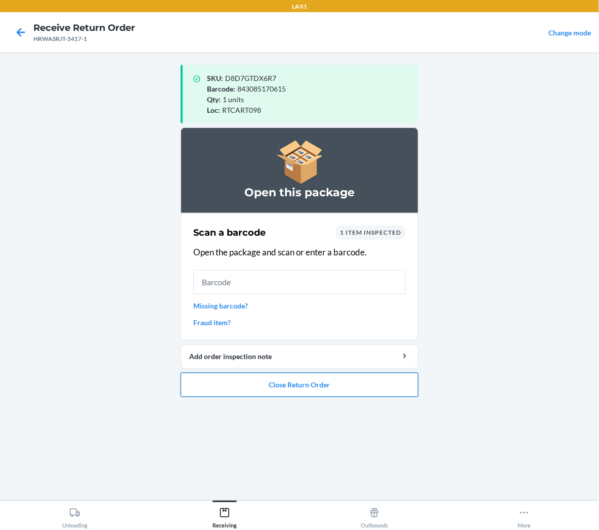
click at [298, 382] on button "Close Return Order" at bounding box center [300, 385] width 238 height 24
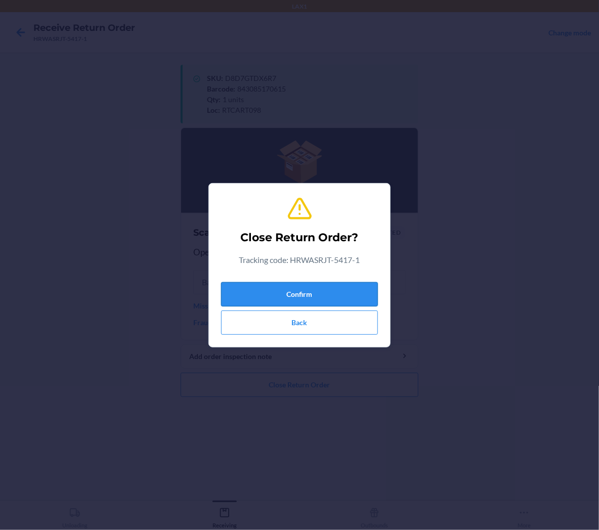
click at [323, 305] on button "Confirm" at bounding box center [299, 294] width 157 height 24
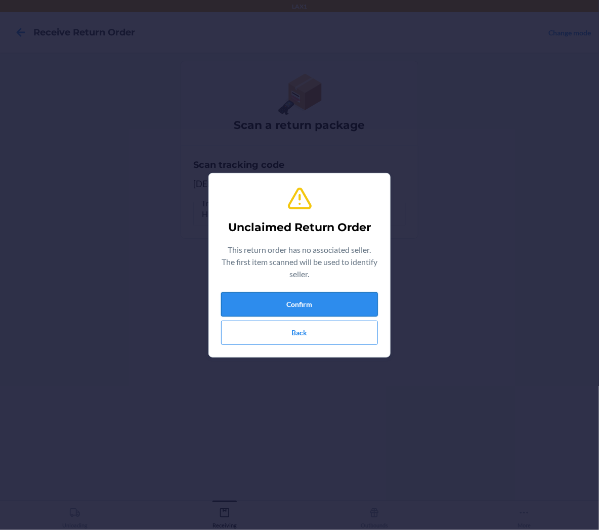
click at [320, 311] on button "Confirm" at bounding box center [299, 304] width 157 height 24
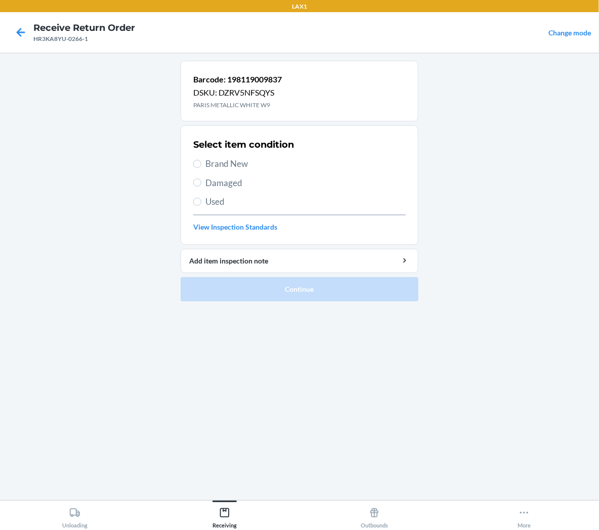
click at [243, 157] on div "Select item condition Brand New Damaged Used View Inspection Standards" at bounding box center [299, 185] width 213 height 100
click at [241, 164] on span "Brand New" at bounding box center [305, 163] width 200 height 13
click at [201, 164] on input "Brand New" at bounding box center [197, 164] width 8 height 8
radio input "true"
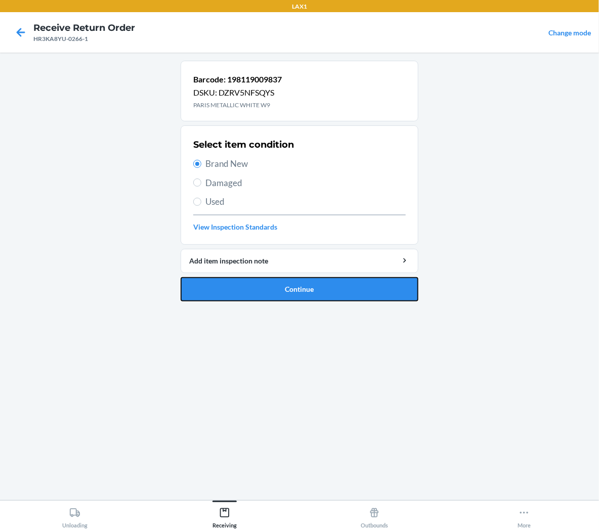
click at [260, 289] on button "Continue" at bounding box center [300, 289] width 238 height 24
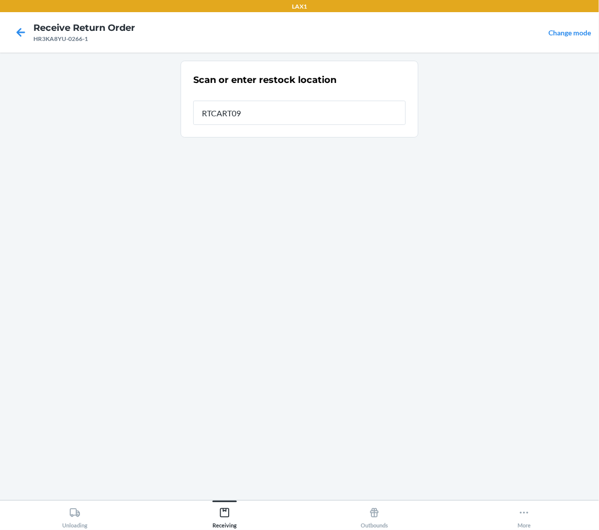
type input "RTCART098"
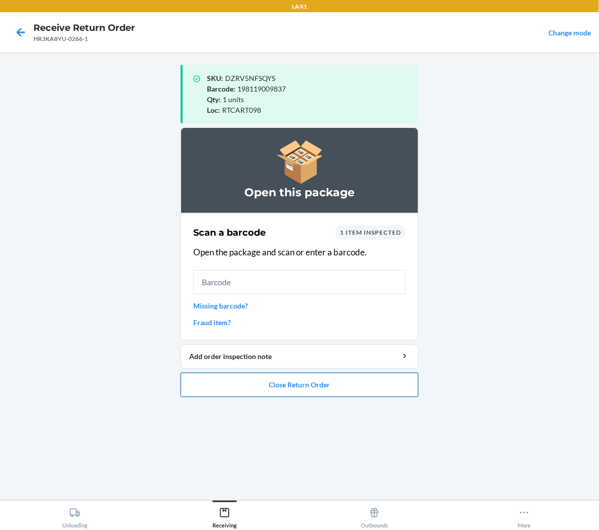
click at [294, 386] on button "Close Return Order" at bounding box center [300, 385] width 238 height 24
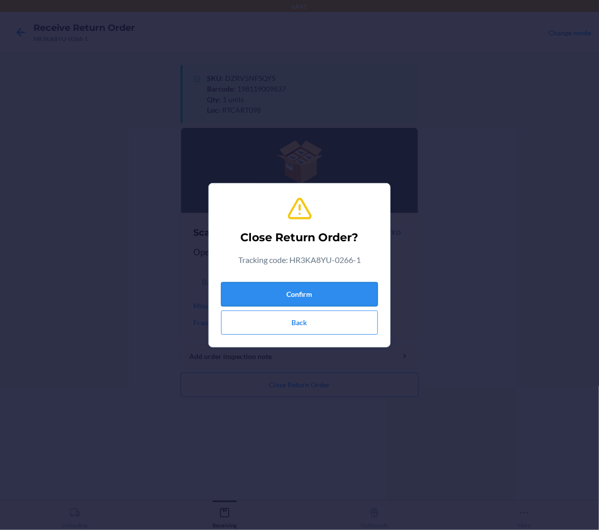
click at [326, 289] on button "Confirm" at bounding box center [299, 294] width 157 height 24
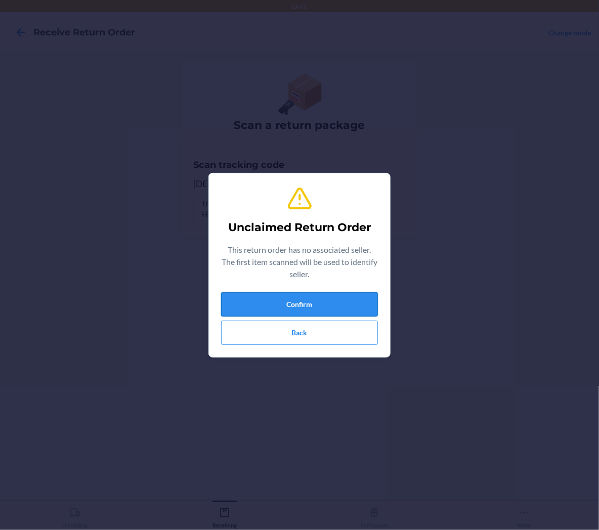
click at [228, 304] on button "Confirm" at bounding box center [299, 304] width 157 height 24
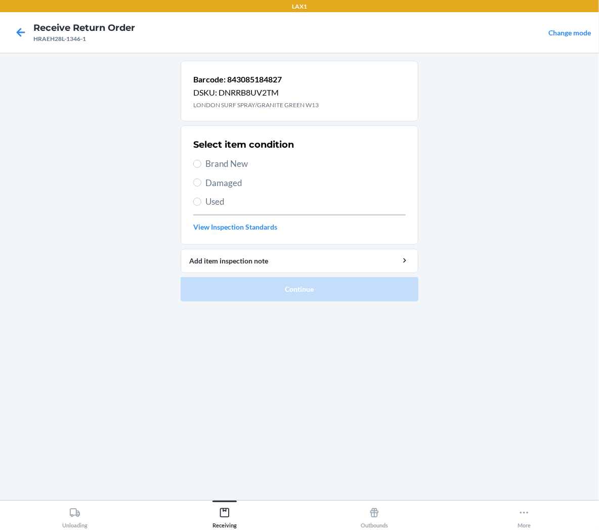
click at [208, 205] on span "Used" at bounding box center [305, 201] width 200 height 13
click at [201, 205] on input "Used" at bounding box center [197, 202] width 8 height 8
radio input "true"
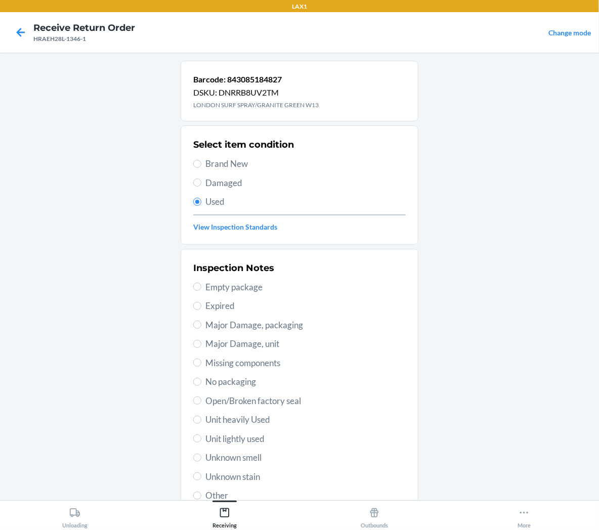
click at [228, 441] on span "Unit lightly used" at bounding box center [305, 439] width 200 height 13
click at [201, 441] on input "Unit lightly used" at bounding box center [197, 439] width 8 height 8
radio input "true"
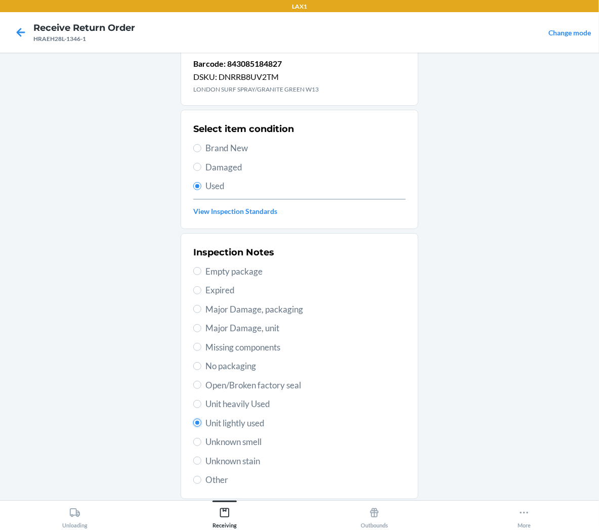
scroll to position [78, 0]
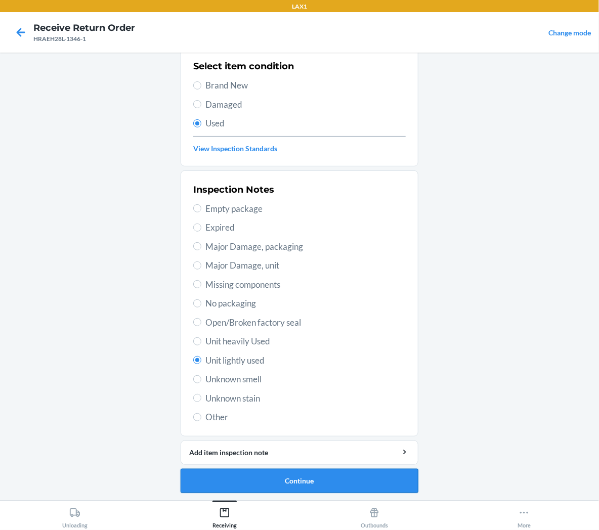
click at [195, 482] on button "Continue" at bounding box center [300, 481] width 238 height 24
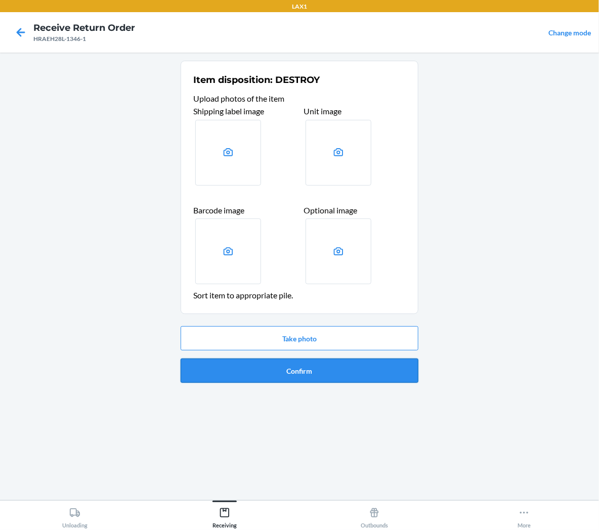
click at [235, 373] on button "Confirm" at bounding box center [300, 371] width 238 height 24
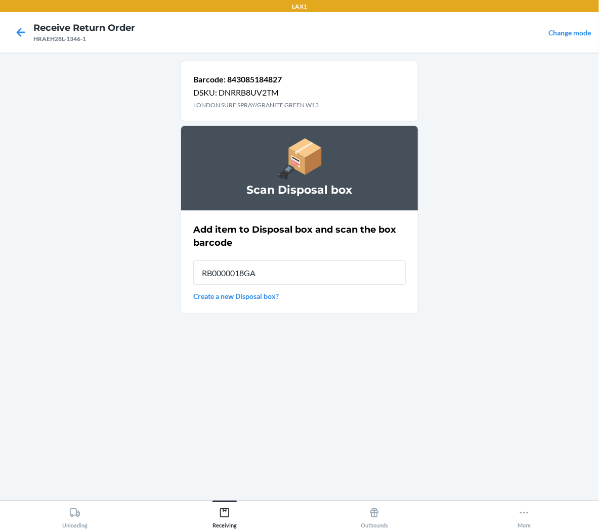
type input "RB0000018GA"
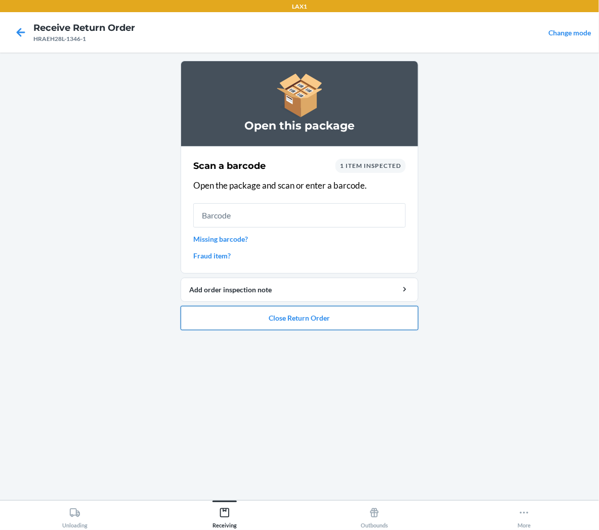
click at [195, 324] on button "Close Return Order" at bounding box center [300, 318] width 238 height 24
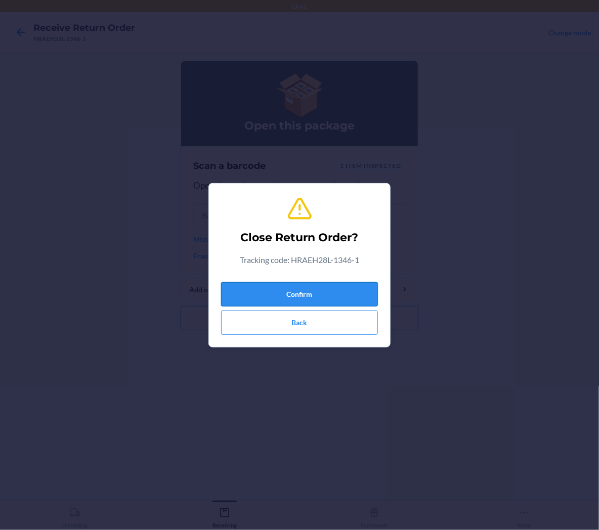
click at [247, 291] on button "Confirm" at bounding box center [299, 294] width 157 height 24
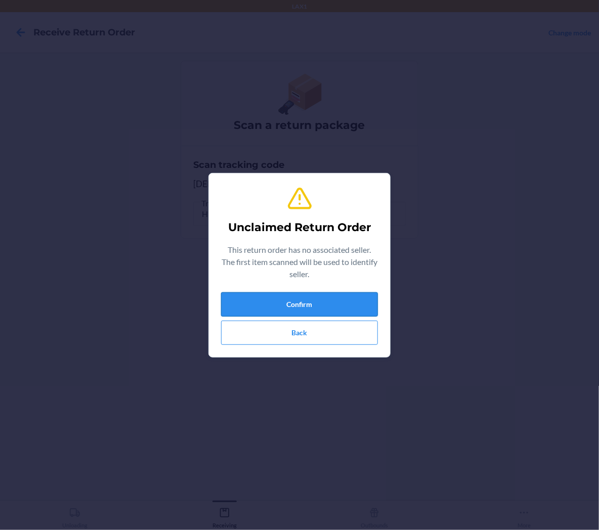
click at [352, 313] on button "Confirm" at bounding box center [299, 304] width 157 height 24
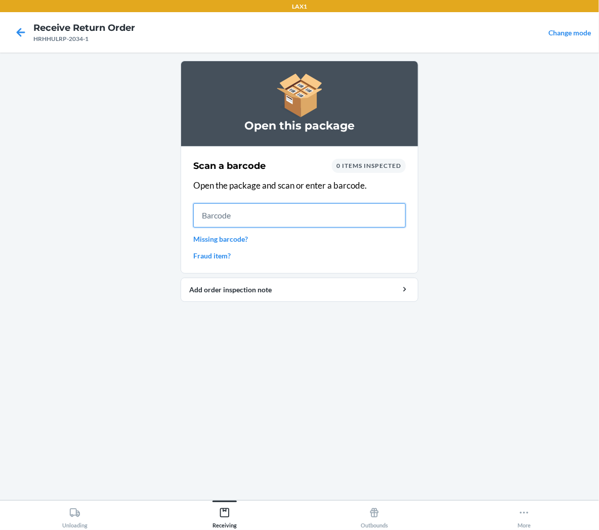
click at [308, 213] on input "text" at bounding box center [299, 215] width 213 height 24
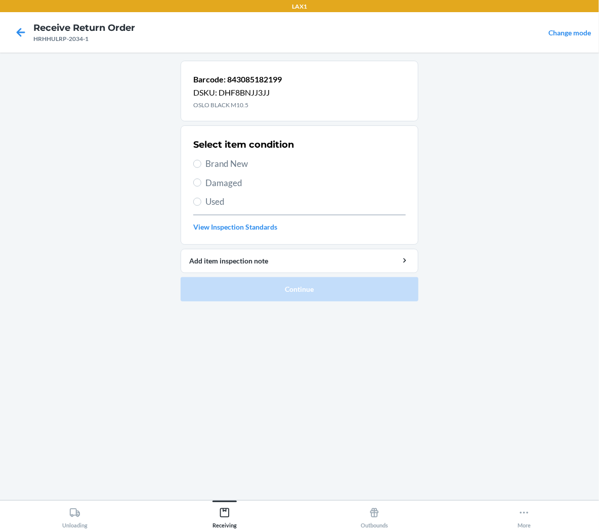
click at [241, 162] on span "Brand New" at bounding box center [305, 163] width 200 height 13
click at [201, 162] on input "Brand New" at bounding box center [197, 164] width 8 height 8
radio input "true"
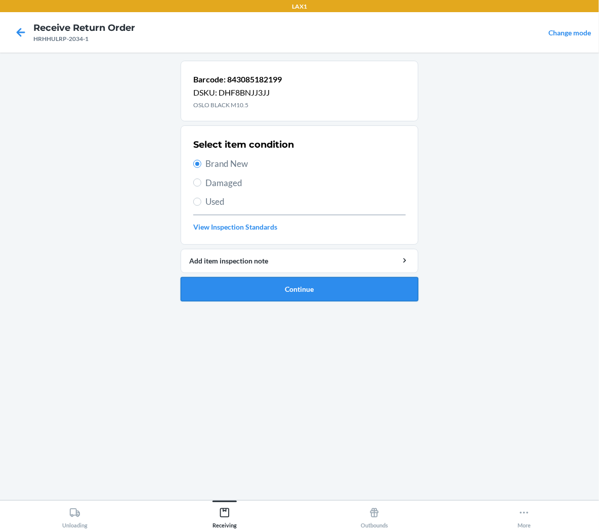
click at [255, 296] on button "Continue" at bounding box center [300, 289] width 238 height 24
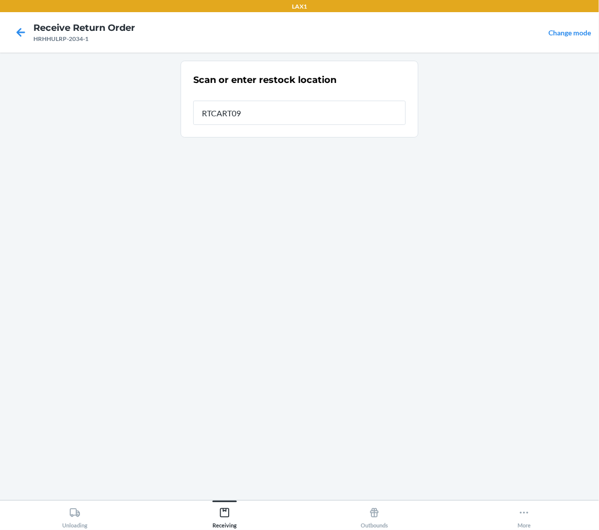
type input "RTCART098"
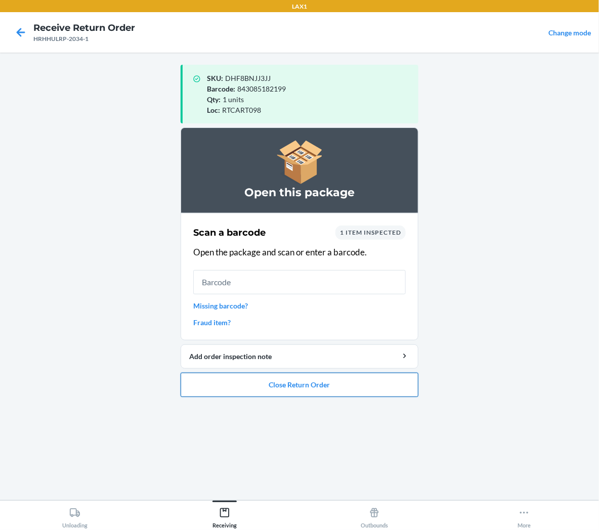
click at [267, 393] on button "Close Return Order" at bounding box center [300, 385] width 238 height 24
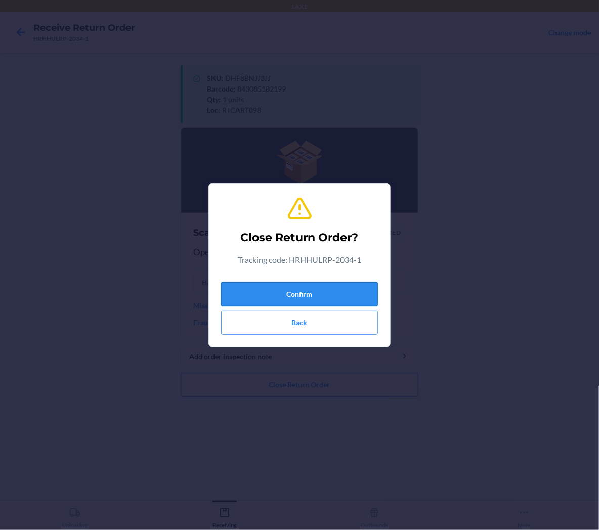
click at [301, 298] on button "Confirm" at bounding box center [299, 294] width 157 height 24
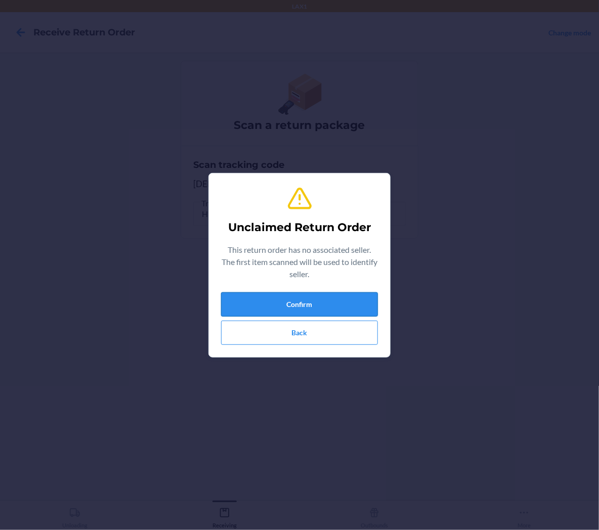
click at [307, 305] on button "Confirm" at bounding box center [299, 304] width 157 height 24
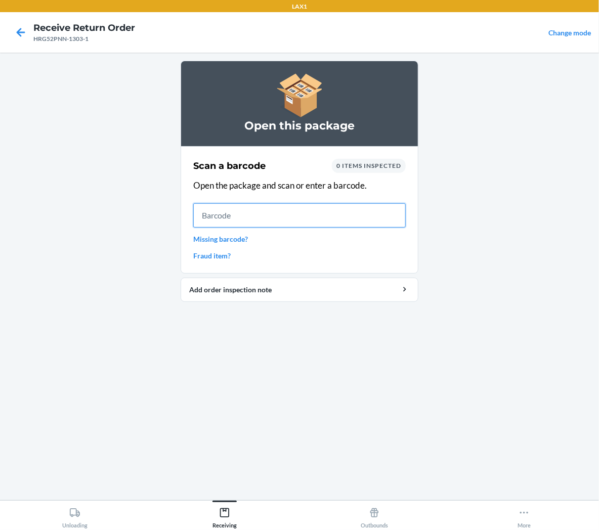
click at [386, 217] on input "text" at bounding box center [299, 215] width 213 height 24
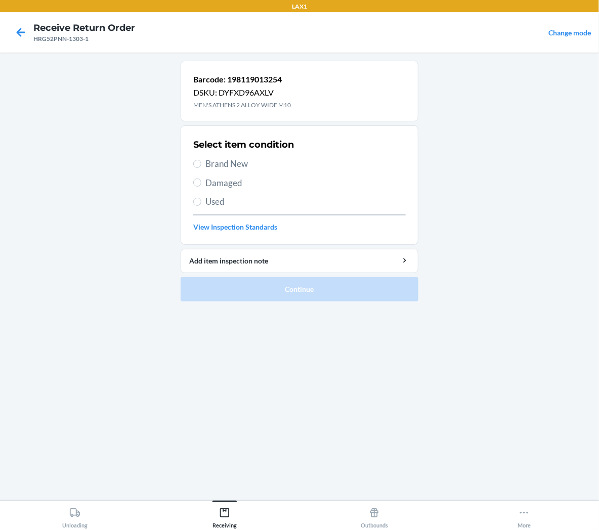
click at [241, 165] on span "Brand New" at bounding box center [305, 163] width 200 height 13
click at [201, 165] on input "Brand New" at bounding box center [197, 164] width 8 height 8
radio input "true"
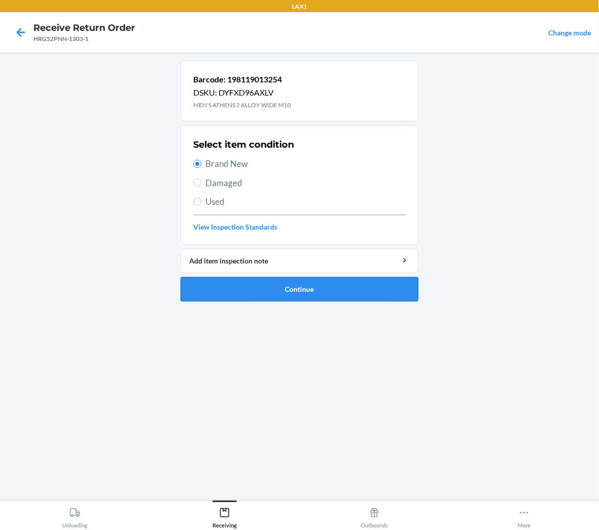
click at [255, 298] on button "Continue" at bounding box center [300, 289] width 238 height 24
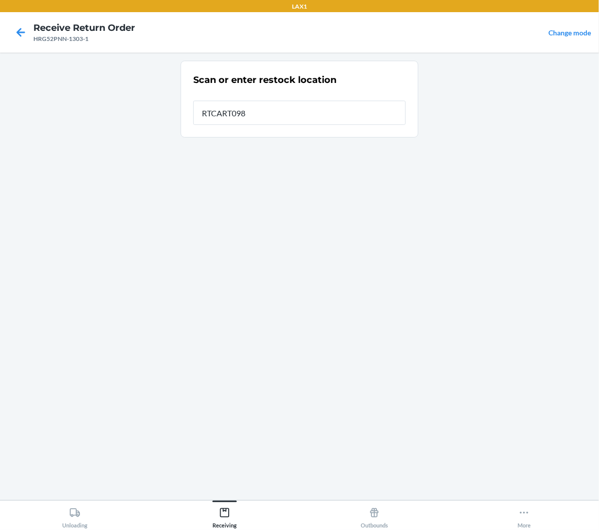
type input "RTCART098"
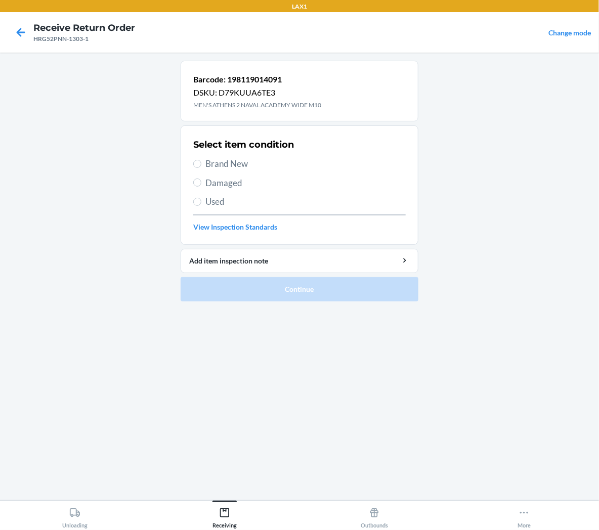
click at [241, 169] on span "Brand New" at bounding box center [305, 163] width 200 height 13
click at [201, 168] on input "Brand New" at bounding box center [197, 164] width 8 height 8
radio input "true"
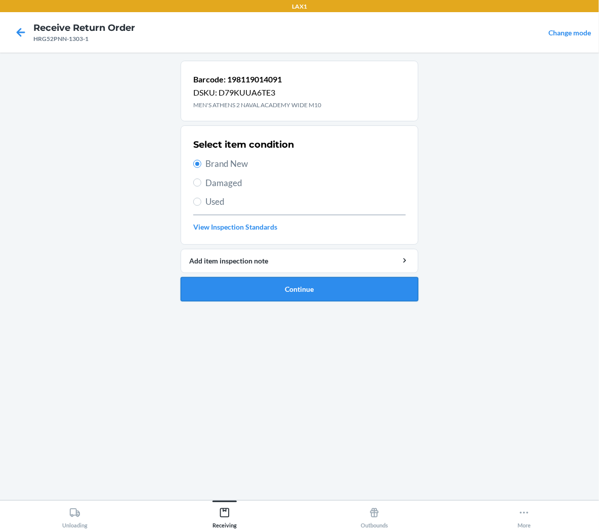
click at [264, 290] on button "Continue" at bounding box center [300, 289] width 238 height 24
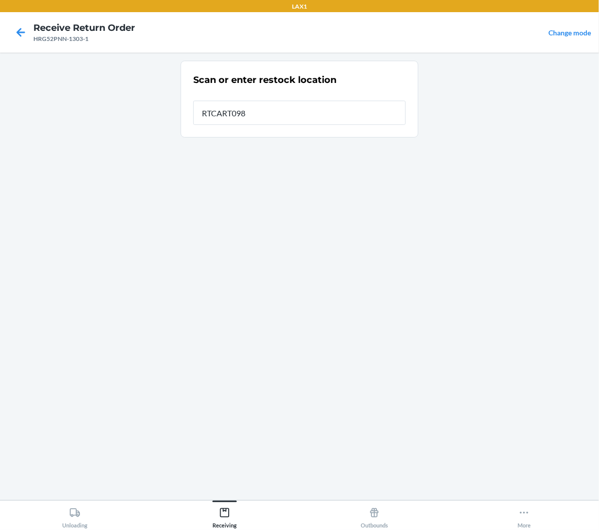
type input "RTCART098"
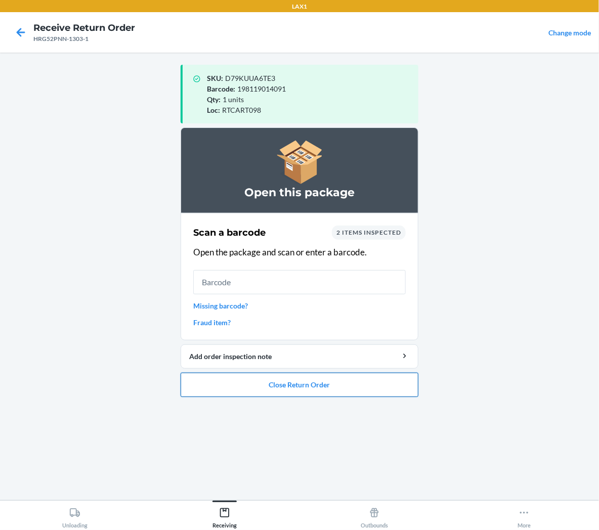
click at [267, 381] on button "Close Return Order" at bounding box center [300, 385] width 238 height 24
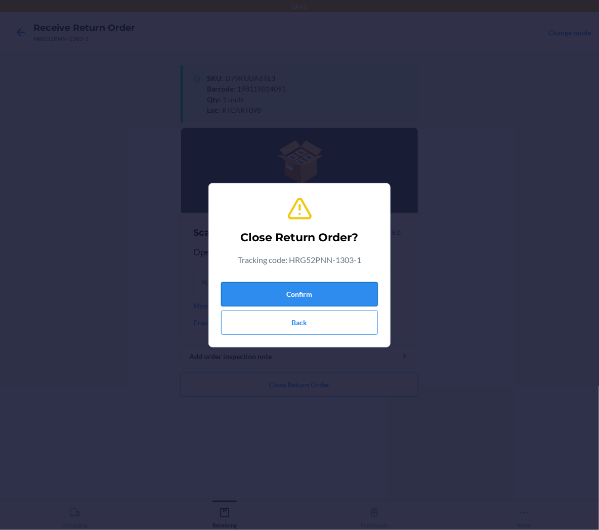
click at [279, 295] on button "Confirm" at bounding box center [299, 294] width 157 height 24
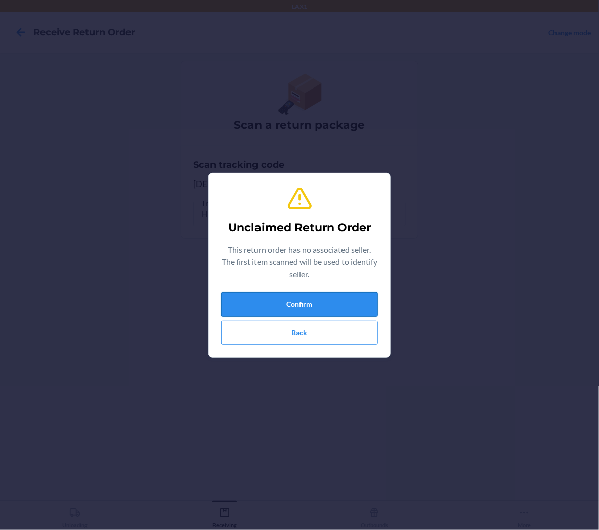
drag, startPoint x: 363, startPoint y: 309, endPoint x: 372, endPoint y: 293, distance: 17.7
click at [366, 302] on button "Confirm" at bounding box center [299, 304] width 157 height 24
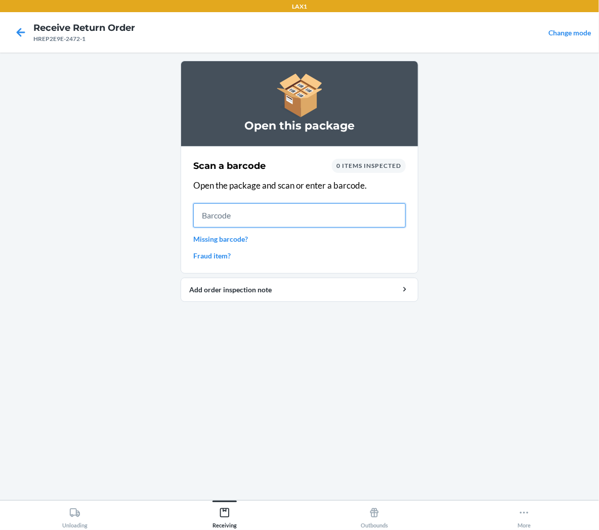
click at [283, 207] on input "text" at bounding box center [299, 215] width 213 height 24
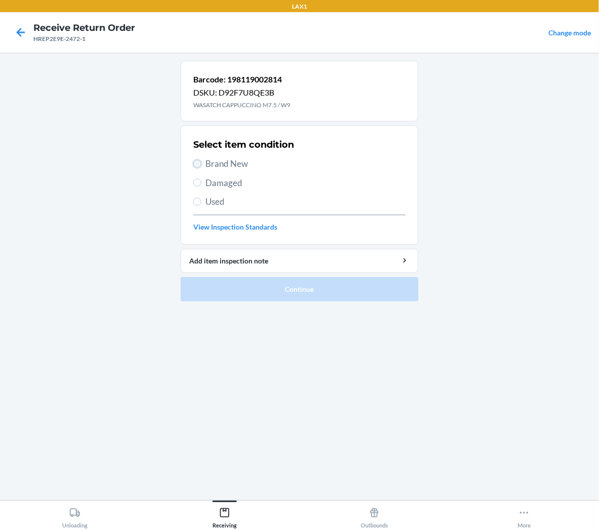
click at [195, 163] on input "Brand New" at bounding box center [197, 164] width 8 height 8
radio input "true"
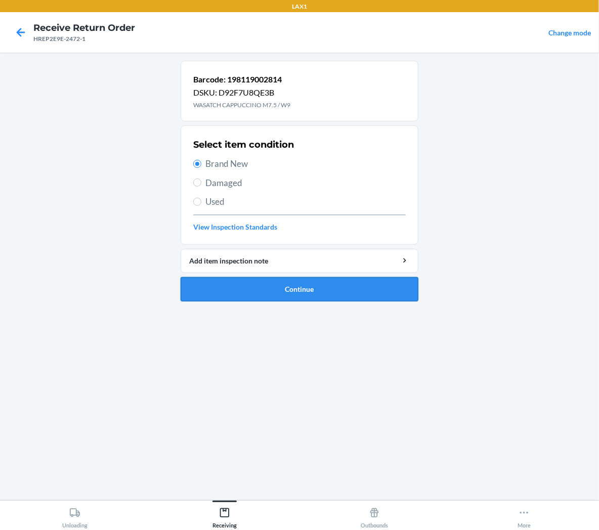
click at [208, 286] on button "Continue" at bounding box center [300, 289] width 238 height 24
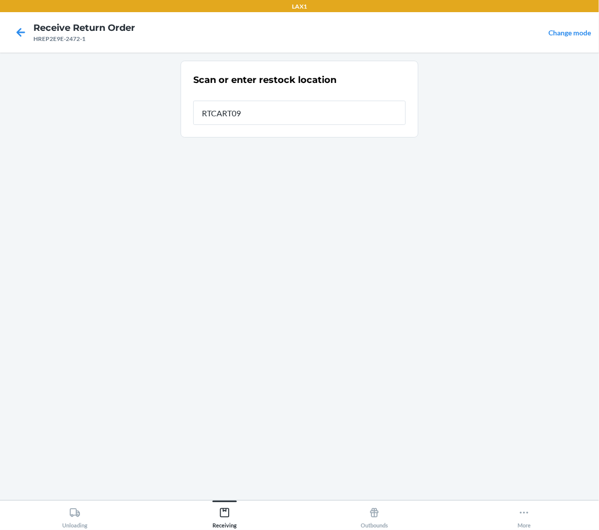
type input "RTCART098"
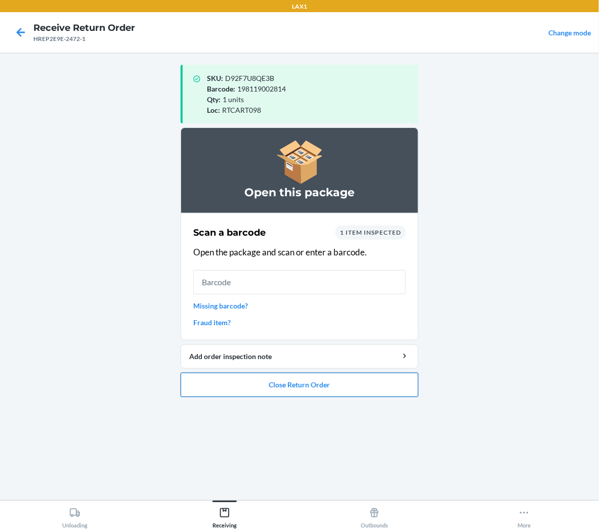
click at [342, 383] on button "Close Return Order" at bounding box center [300, 385] width 238 height 24
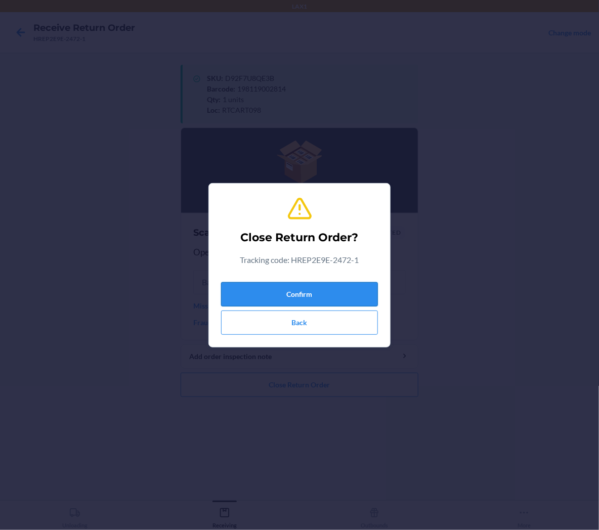
click at [355, 292] on button "Confirm" at bounding box center [299, 294] width 157 height 24
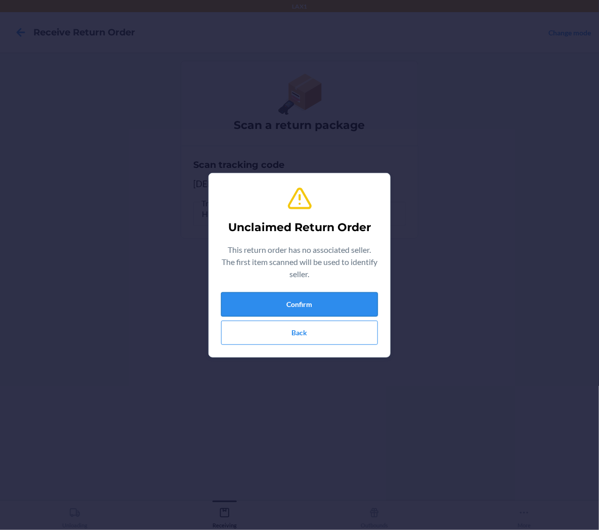
click at [358, 306] on button "Confirm" at bounding box center [299, 304] width 157 height 24
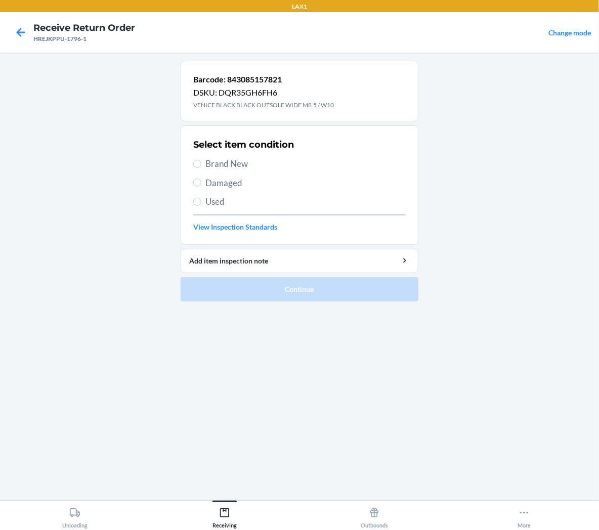
click at [205, 164] on span "Brand New" at bounding box center [305, 163] width 200 height 13
click at [201, 164] on input "Brand New" at bounding box center [197, 164] width 8 height 8
radio input "true"
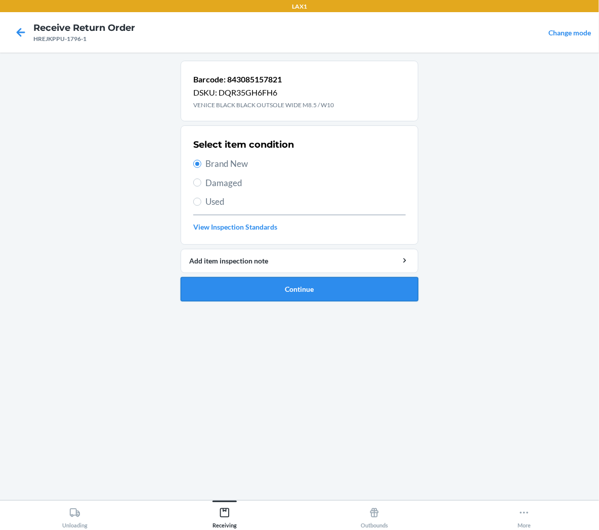
click at [237, 295] on button "Continue" at bounding box center [300, 289] width 238 height 24
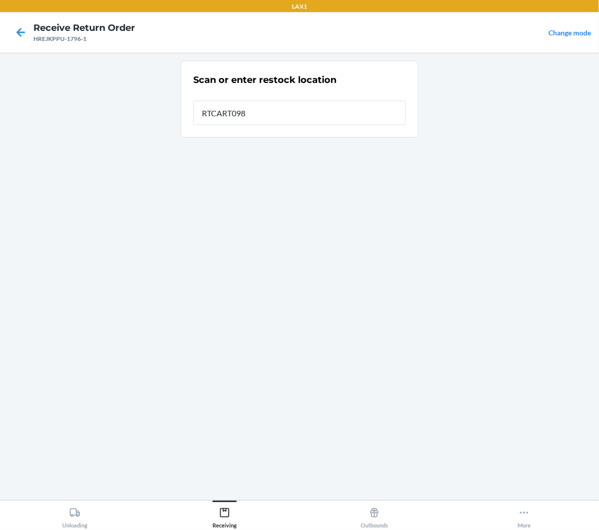
type input "RTCART098"
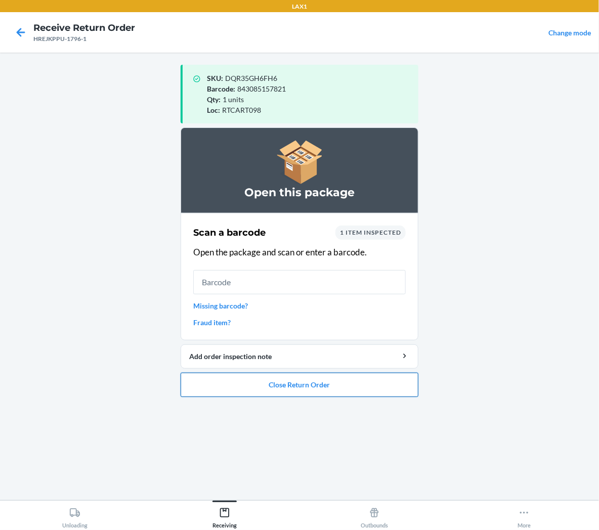
click at [290, 383] on button "Close Return Order" at bounding box center [300, 385] width 238 height 24
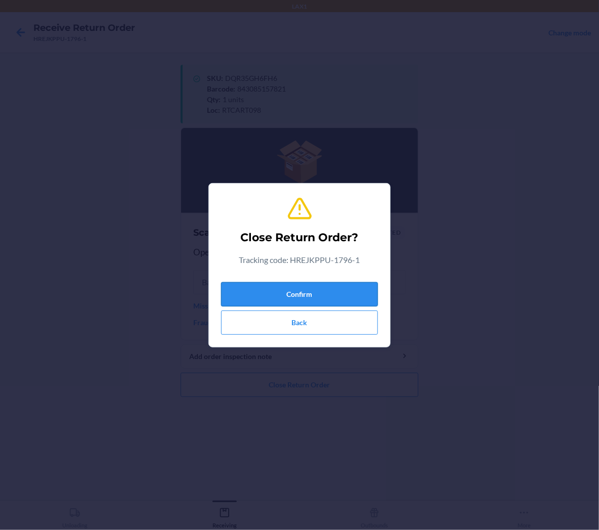
click at [302, 295] on button "Confirm" at bounding box center [299, 294] width 157 height 24
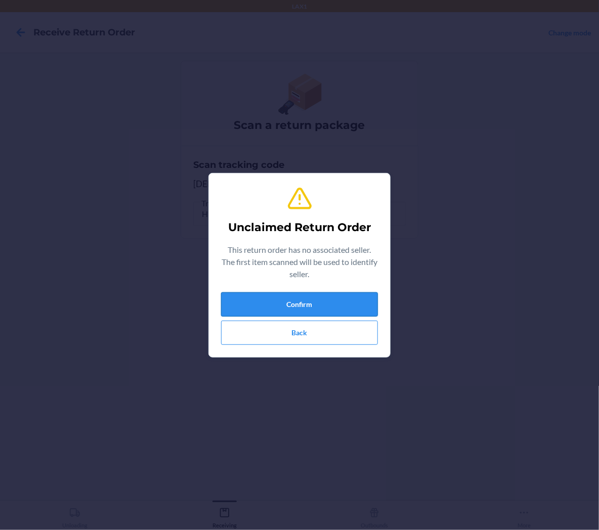
click at [319, 308] on button "Confirm" at bounding box center [299, 304] width 157 height 24
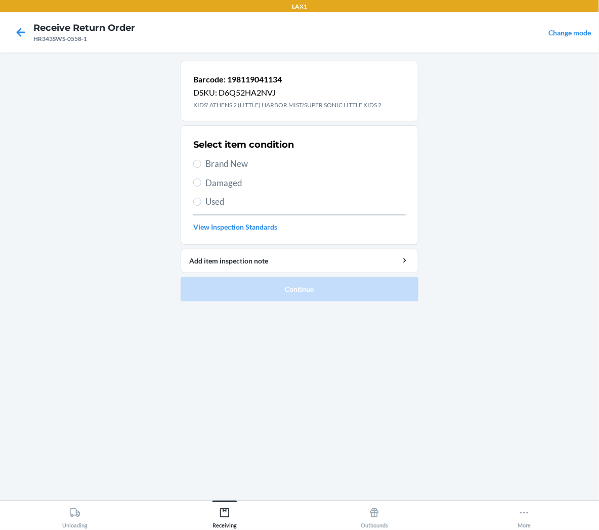
click at [229, 163] on span "Brand New" at bounding box center [305, 163] width 200 height 13
click at [201, 163] on input "Brand New" at bounding box center [197, 164] width 8 height 8
radio input "true"
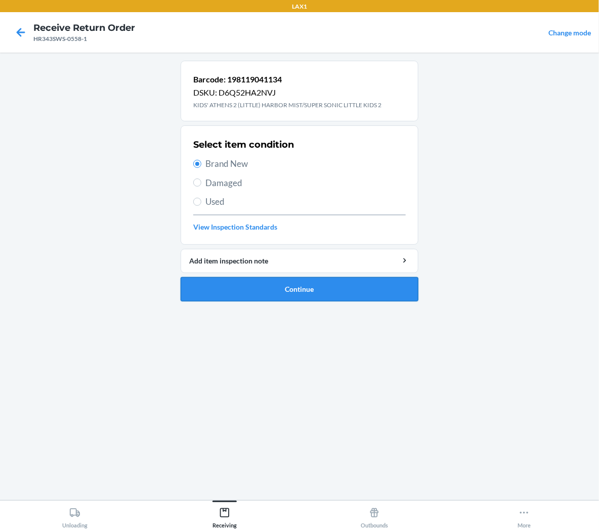
click at [234, 288] on button "Continue" at bounding box center [300, 289] width 238 height 24
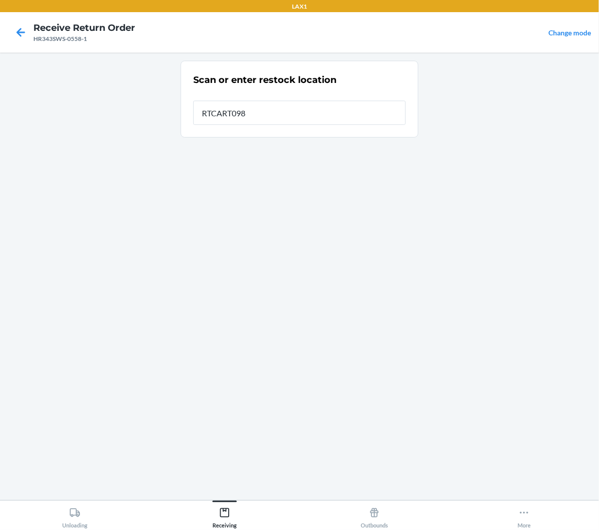
type input "RTCART098"
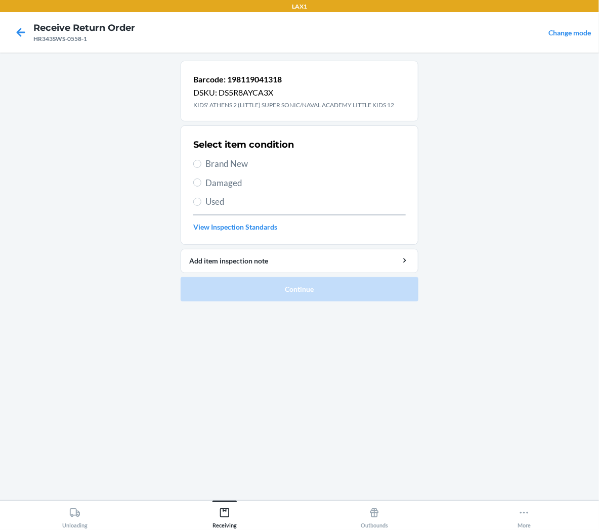
click at [219, 163] on span "Brand New" at bounding box center [305, 163] width 200 height 13
click at [201, 163] on input "Brand New" at bounding box center [197, 164] width 8 height 8
radio input "true"
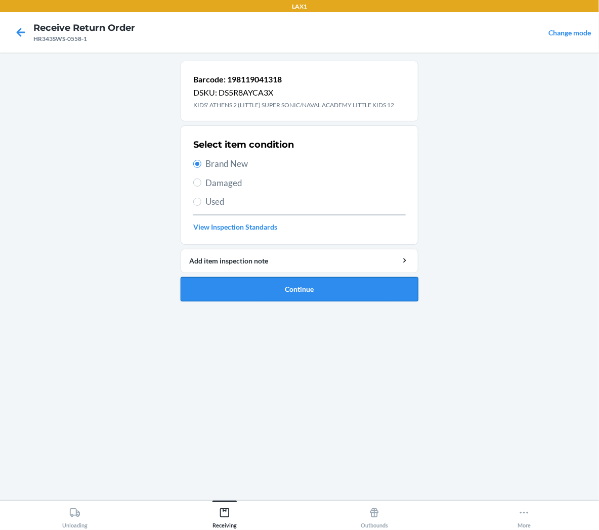
click at [248, 286] on button "Continue" at bounding box center [300, 289] width 238 height 24
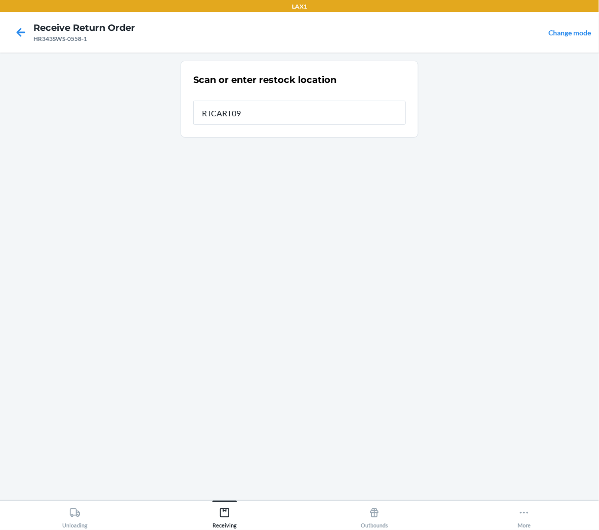
type input "RTCART098"
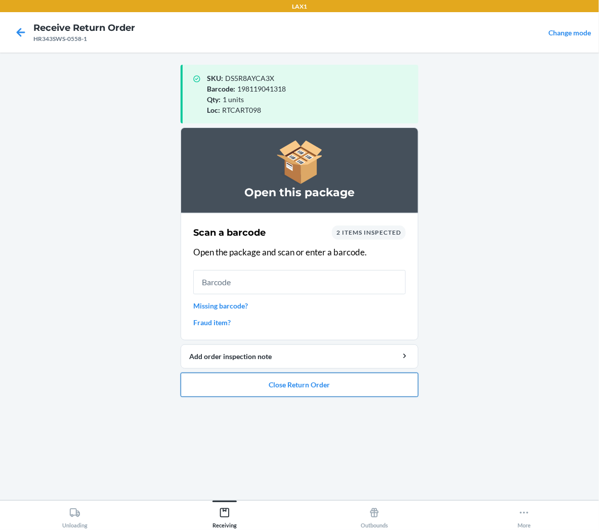
click at [275, 386] on button "Close Return Order" at bounding box center [300, 385] width 238 height 24
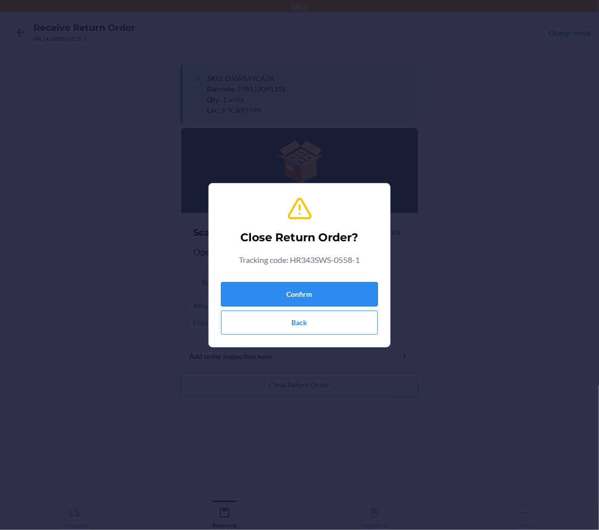
click at [335, 294] on button "Confirm" at bounding box center [299, 294] width 157 height 24
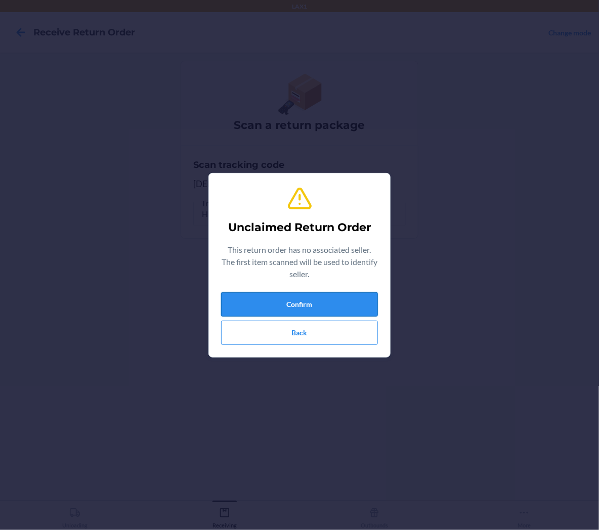
click at [370, 316] on button "Confirm" at bounding box center [299, 304] width 157 height 24
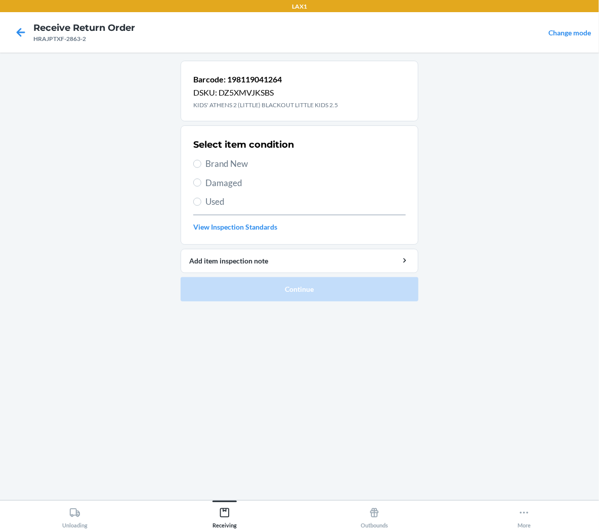
click at [241, 162] on span "Brand New" at bounding box center [305, 163] width 200 height 13
click at [201, 162] on input "Brand New" at bounding box center [197, 164] width 8 height 8
radio input "true"
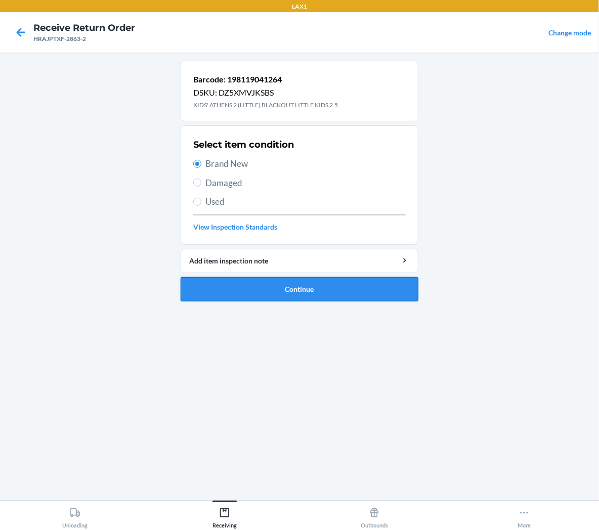
click at [257, 290] on button "Continue" at bounding box center [300, 289] width 238 height 24
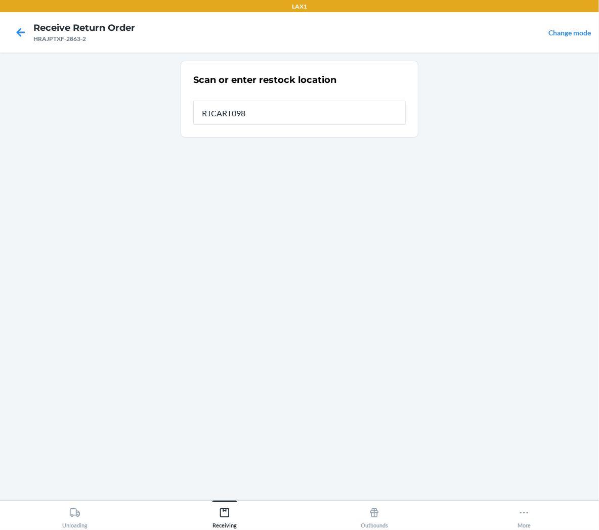
type input "RTCART098"
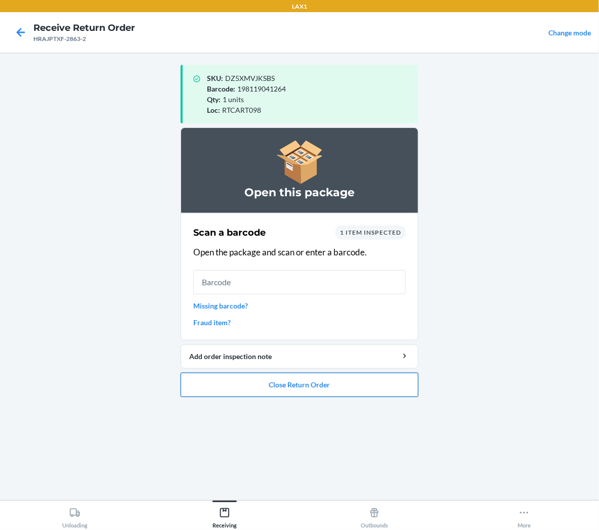
click at [262, 384] on button "Close Return Order" at bounding box center [300, 385] width 238 height 24
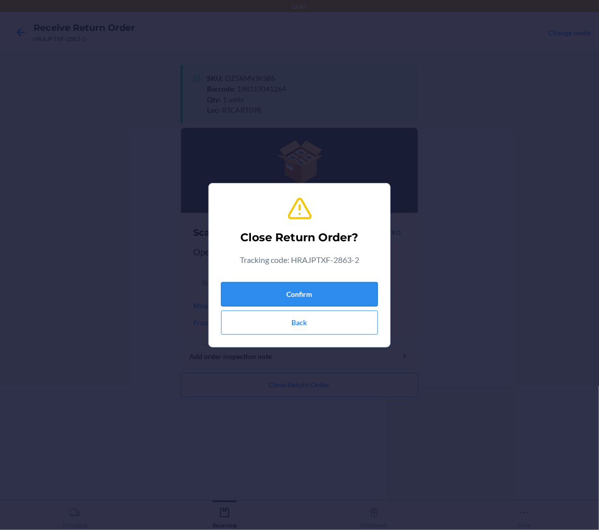
click at [300, 295] on button "Confirm" at bounding box center [299, 294] width 157 height 24
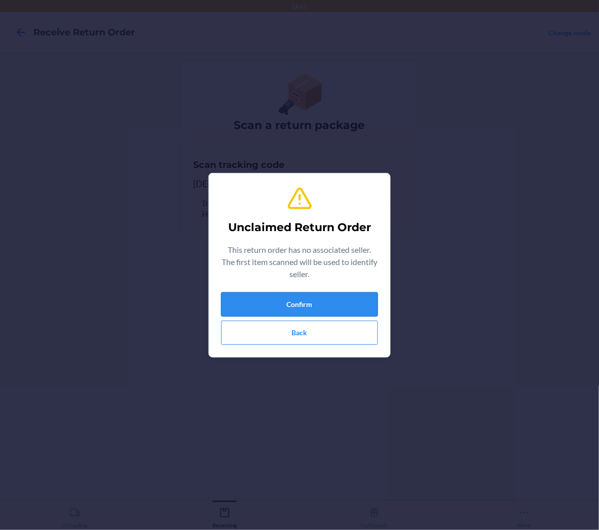
click at [343, 307] on button "Confirm" at bounding box center [299, 304] width 157 height 24
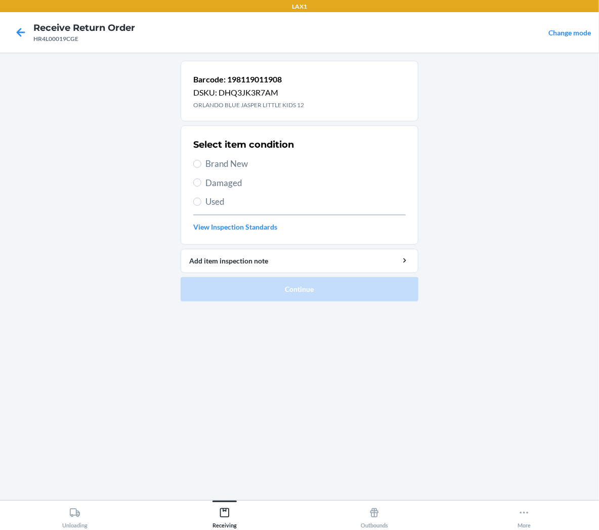
click at [243, 167] on span "Brand New" at bounding box center [305, 163] width 200 height 13
click at [201, 167] on input "Brand New" at bounding box center [197, 164] width 8 height 8
radio input "true"
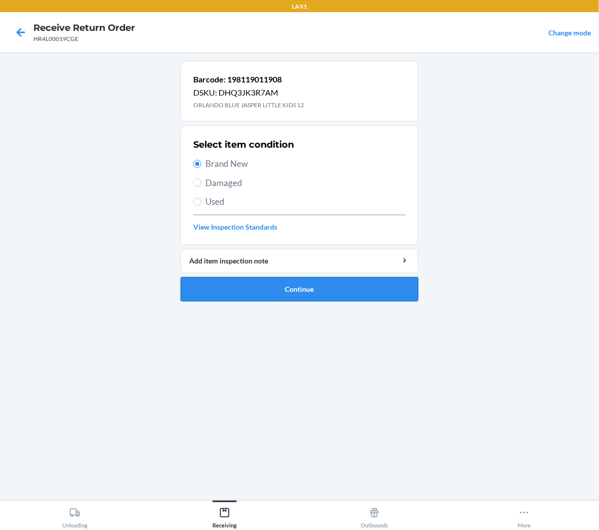
click at [281, 285] on button "Continue" at bounding box center [300, 289] width 238 height 24
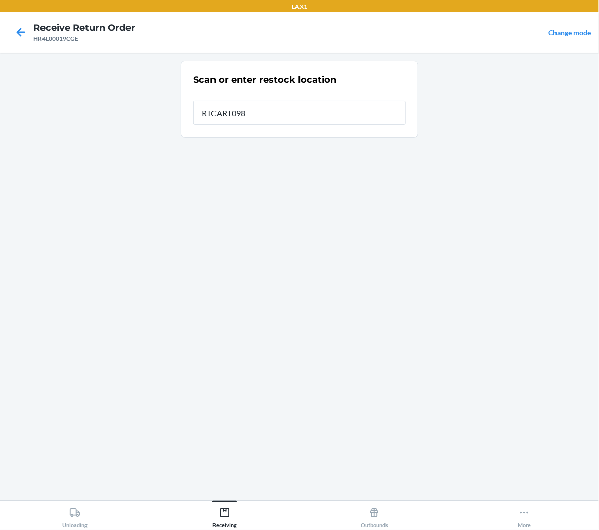
type input "RTCART098"
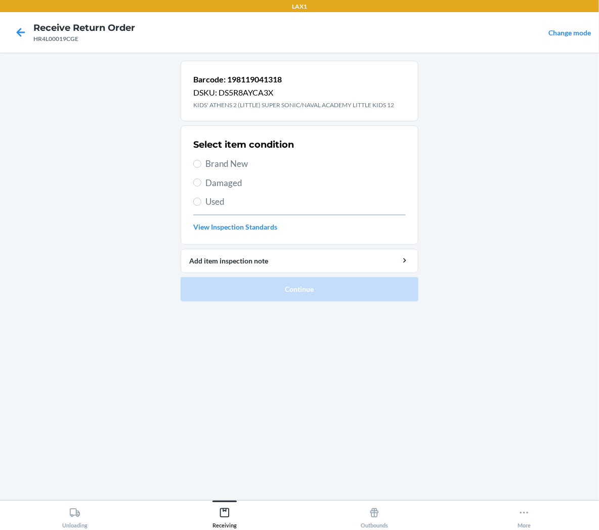
click at [240, 164] on span "Brand New" at bounding box center [305, 163] width 200 height 13
click at [201, 164] on input "Brand New" at bounding box center [197, 164] width 8 height 8
radio input "true"
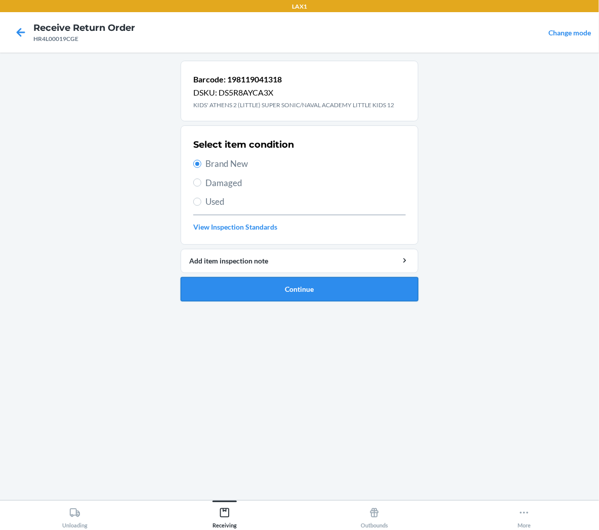
click at [240, 291] on button "Continue" at bounding box center [300, 289] width 238 height 24
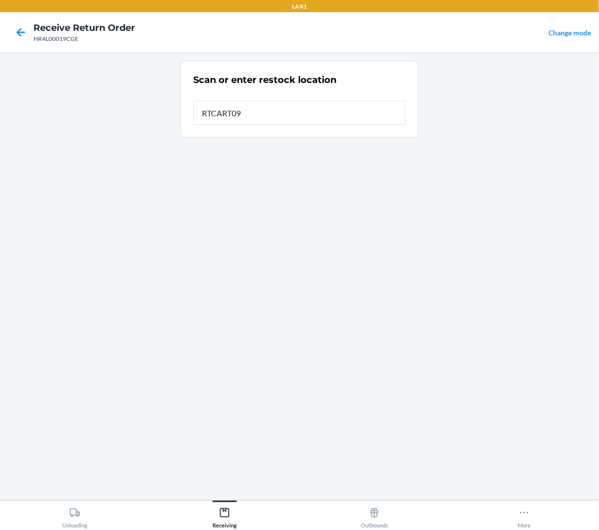
type input "RTCART098"
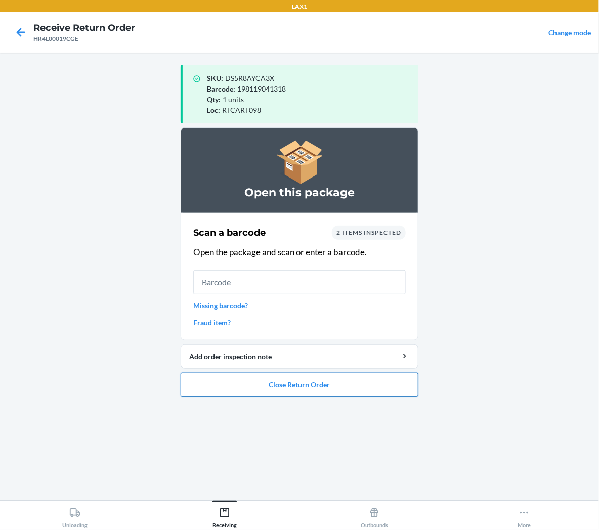
click at [322, 381] on button "Close Return Order" at bounding box center [300, 385] width 238 height 24
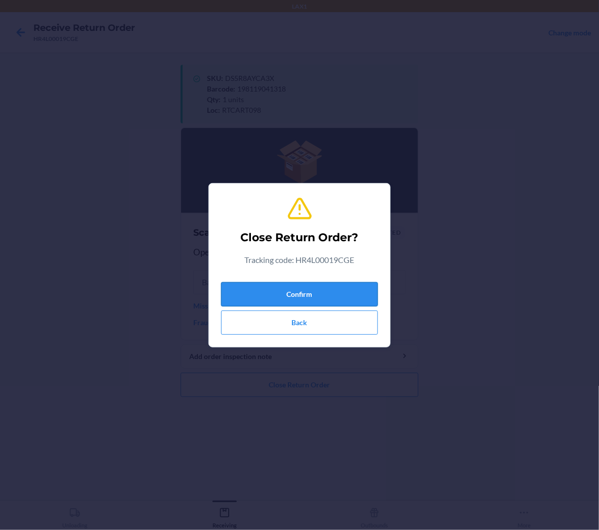
click at [344, 292] on button "Confirm" at bounding box center [299, 294] width 157 height 24
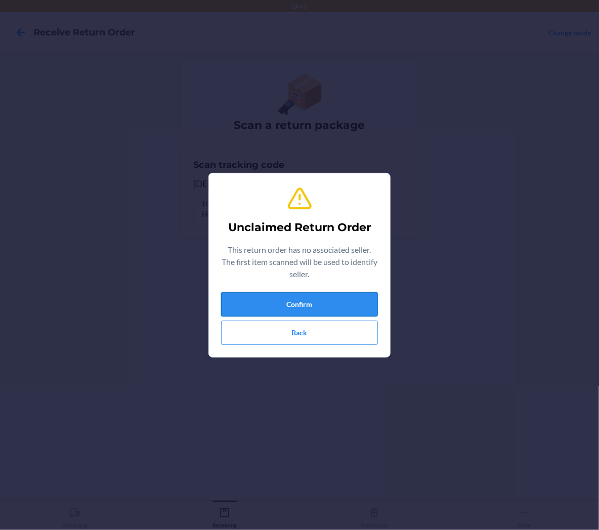
click at [256, 304] on button "Confirm" at bounding box center [299, 304] width 157 height 24
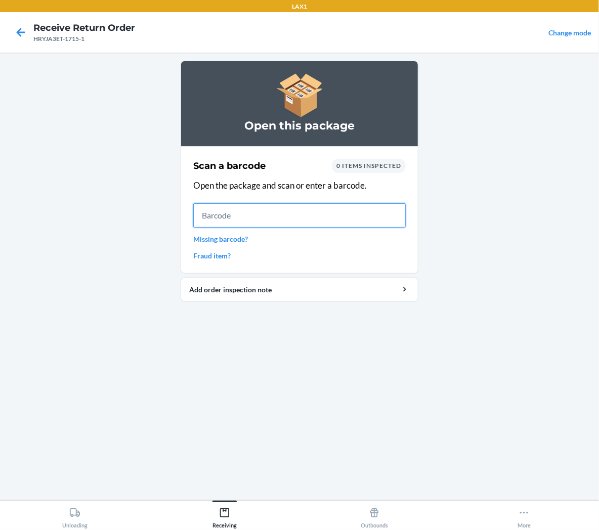
click at [270, 225] on input "text" at bounding box center [299, 215] width 213 height 24
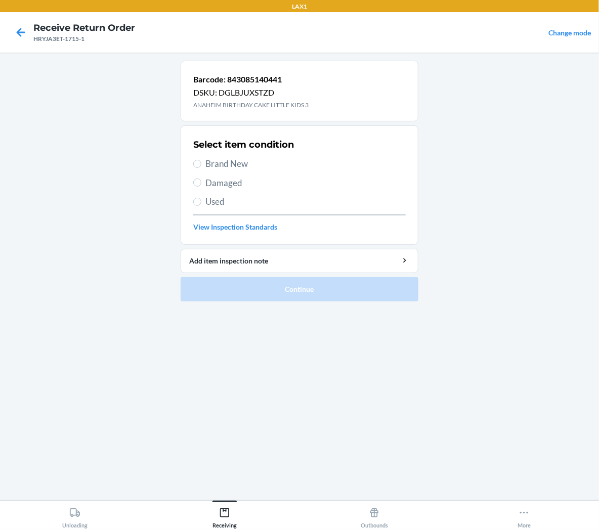
click at [244, 164] on span "Brand New" at bounding box center [305, 163] width 200 height 13
click at [201, 164] on input "Brand New" at bounding box center [197, 164] width 8 height 8
radio input "true"
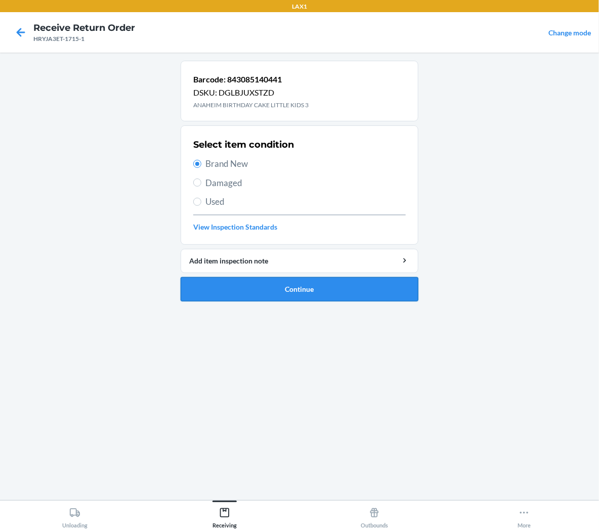
click at [253, 287] on button "Continue" at bounding box center [300, 289] width 238 height 24
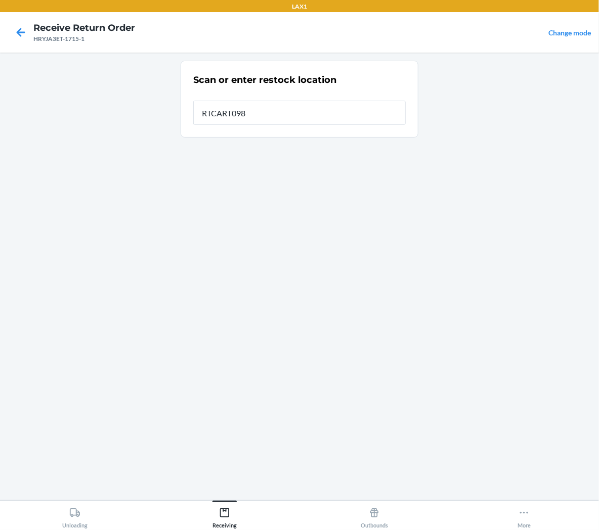
type input "RTCART098"
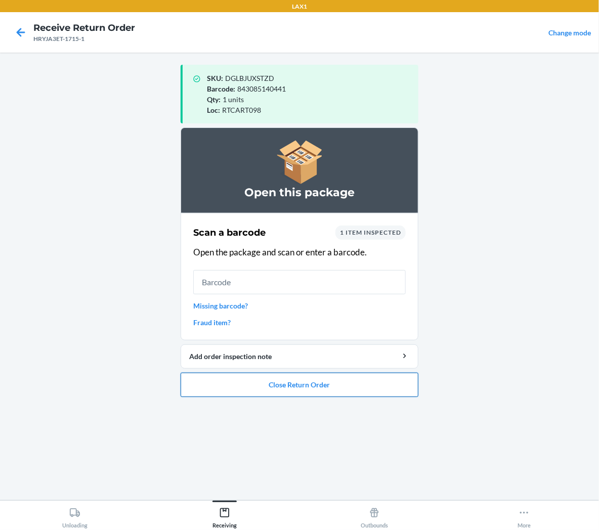
click at [403, 385] on button "Close Return Order" at bounding box center [300, 385] width 238 height 24
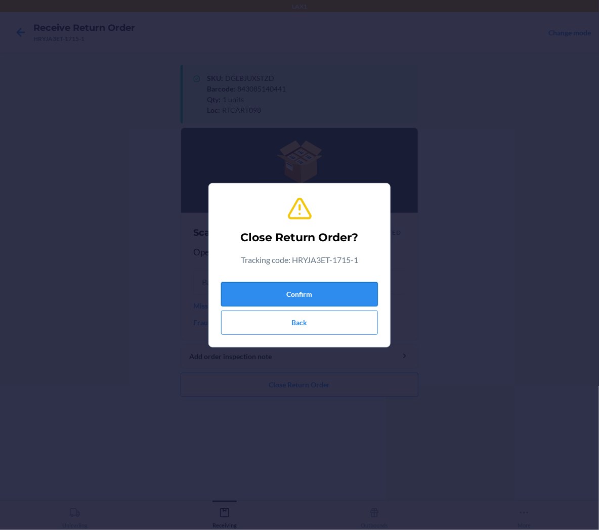
click at [375, 290] on button "Confirm" at bounding box center [299, 294] width 157 height 24
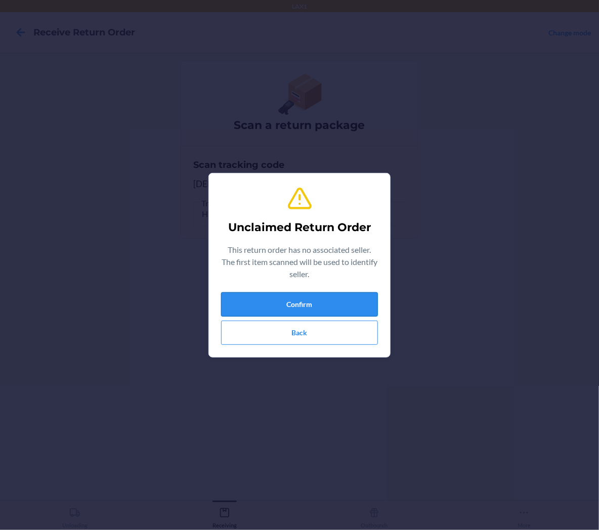
click at [347, 303] on button "Confirm" at bounding box center [299, 304] width 157 height 24
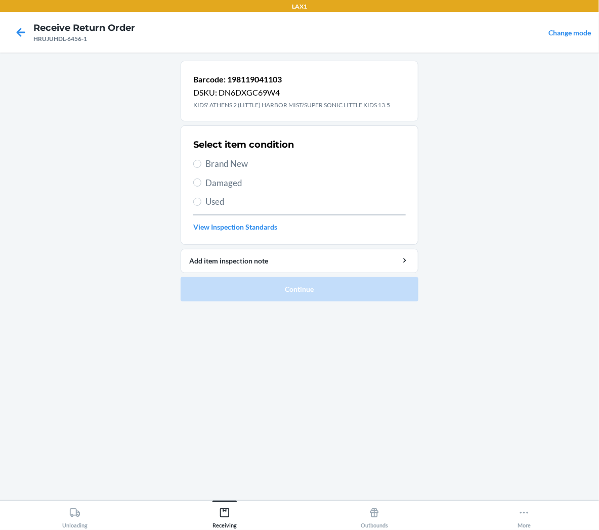
click at [238, 161] on span "Brand New" at bounding box center [305, 163] width 200 height 13
click at [201, 161] on input "Brand New" at bounding box center [197, 164] width 8 height 8
radio input "true"
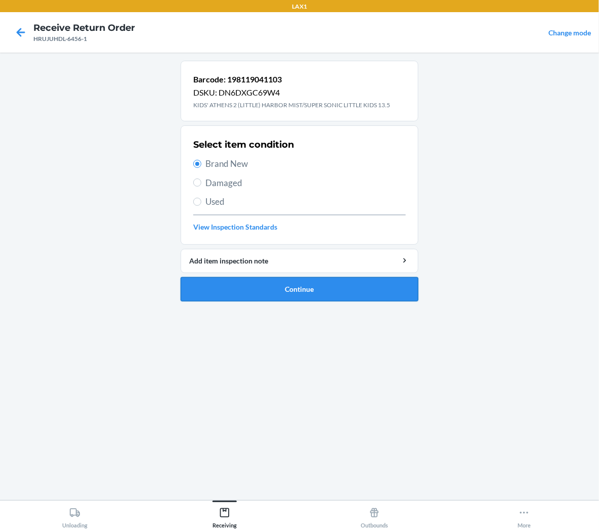
click at [274, 292] on button "Continue" at bounding box center [300, 289] width 238 height 24
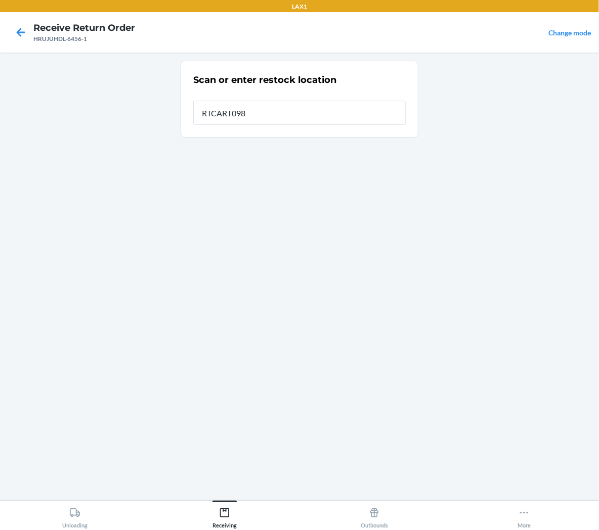
type input "RTCART098"
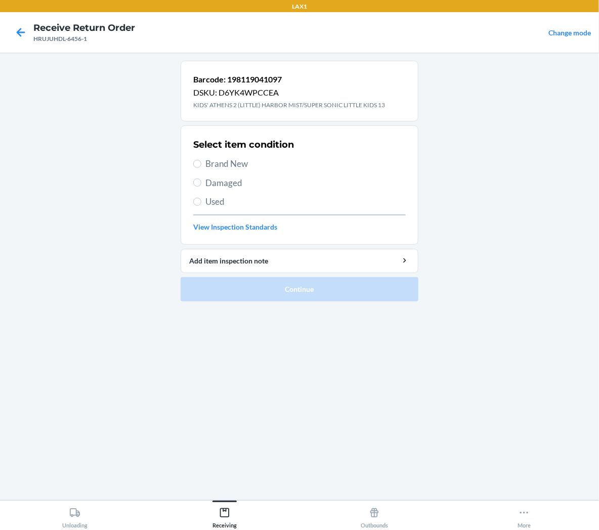
click at [242, 164] on span "Brand New" at bounding box center [305, 163] width 200 height 13
click at [201, 164] on input "Brand New" at bounding box center [197, 164] width 8 height 8
radio input "true"
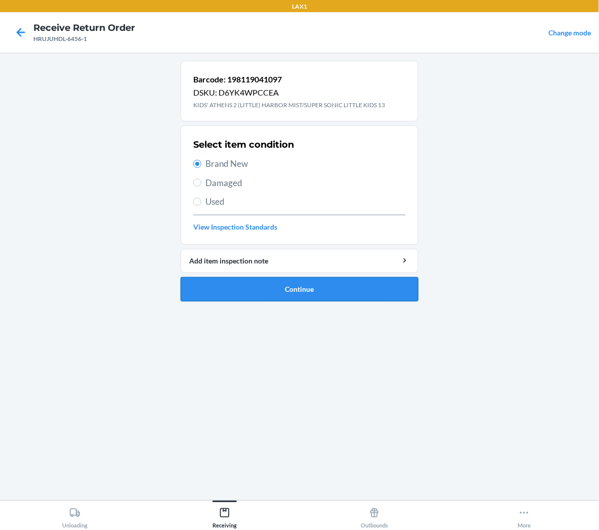
click at [248, 287] on button "Continue" at bounding box center [300, 289] width 238 height 24
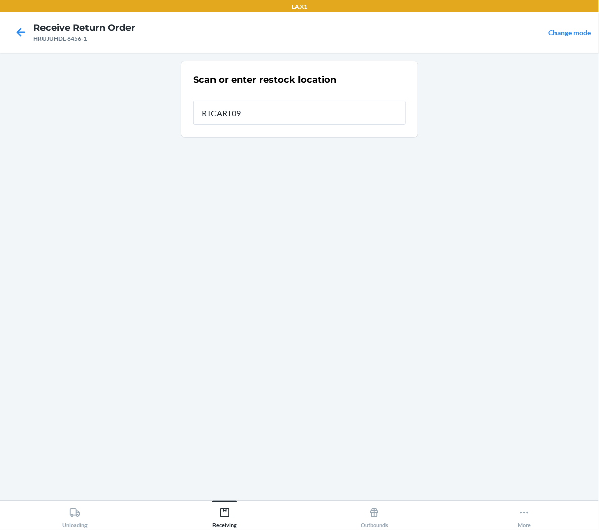
type input "RTCART098"
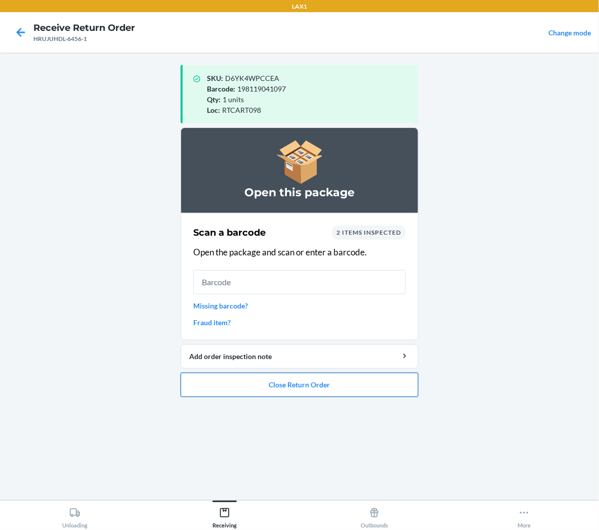
click at [275, 387] on button "Close Return Order" at bounding box center [300, 385] width 238 height 24
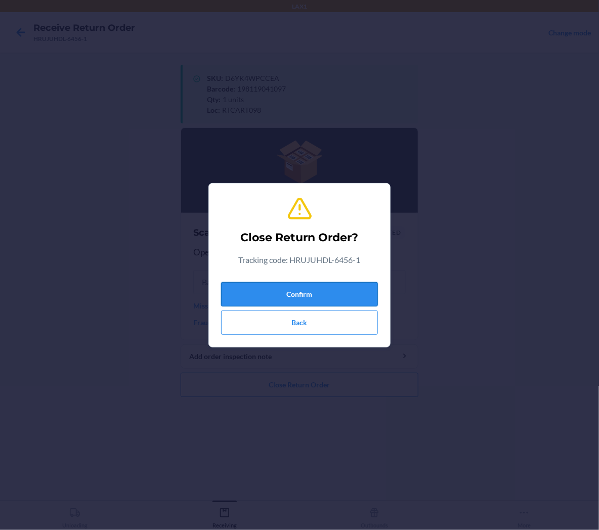
click at [302, 291] on button "Confirm" at bounding box center [299, 294] width 157 height 24
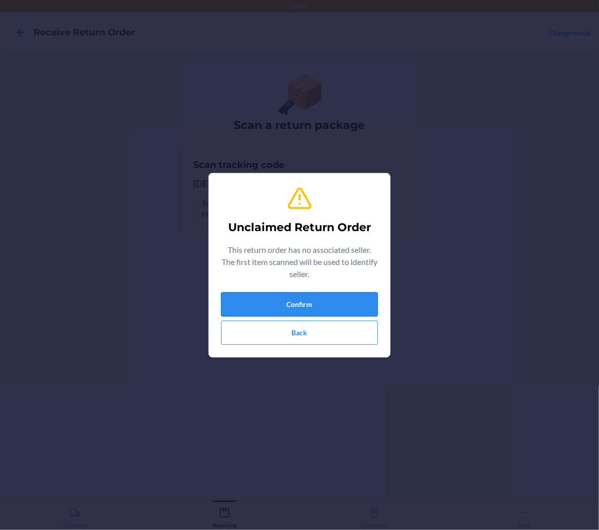
click at [309, 301] on button "Confirm" at bounding box center [299, 304] width 157 height 24
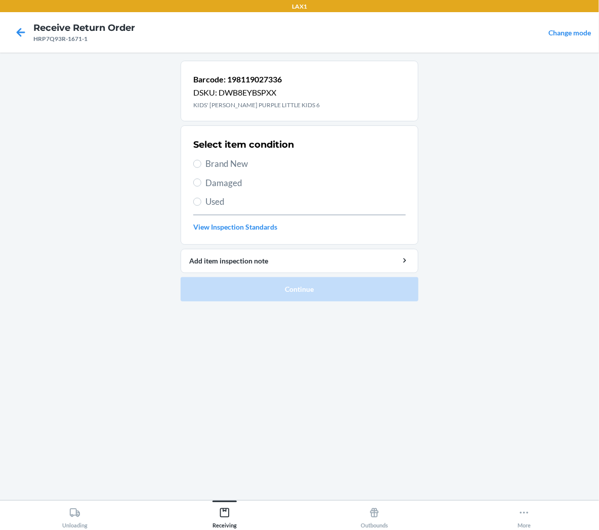
click at [239, 162] on span "Brand New" at bounding box center [305, 163] width 200 height 13
click at [201, 162] on input "Brand New" at bounding box center [197, 164] width 8 height 8
radio input "true"
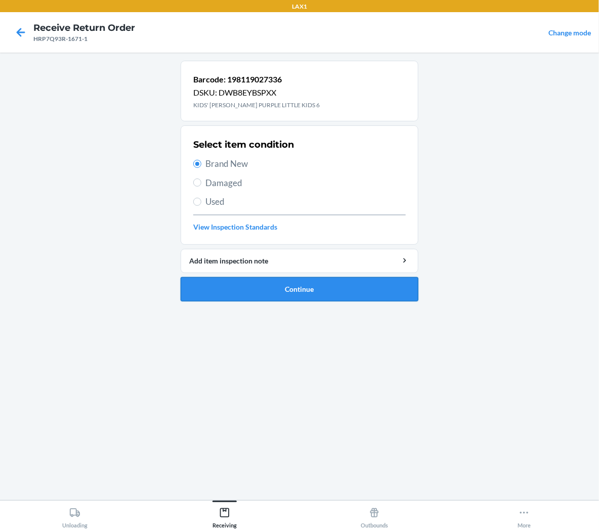
click at [260, 286] on button "Continue" at bounding box center [300, 289] width 238 height 24
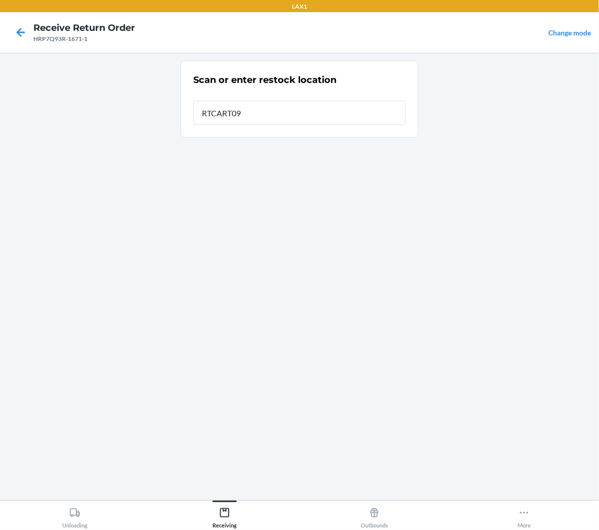
type input "RTCART098"
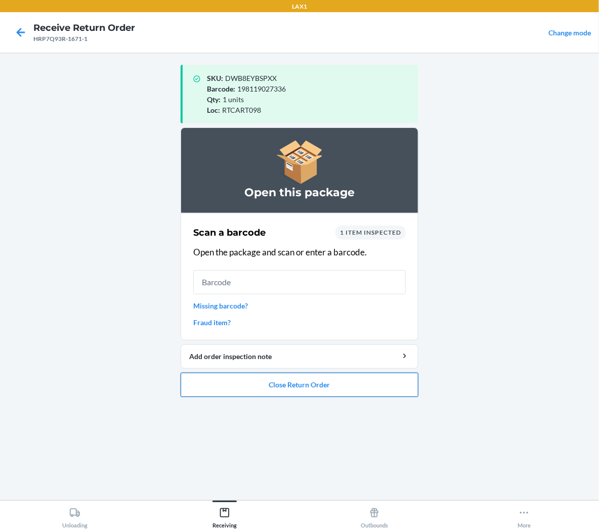
click at [248, 391] on button "Close Return Order" at bounding box center [300, 385] width 238 height 24
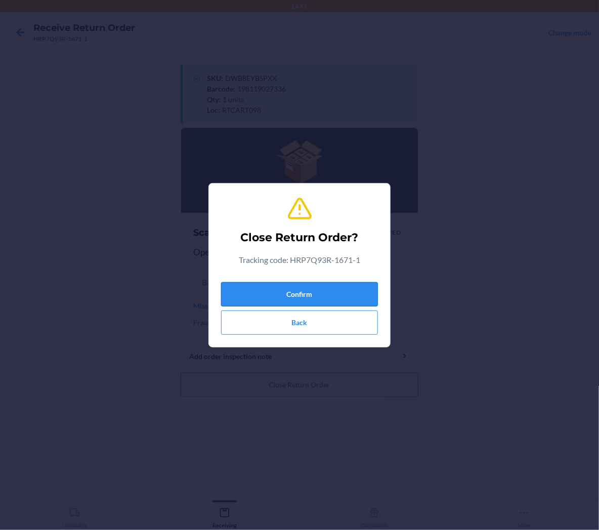
click at [299, 287] on button "Confirm" at bounding box center [299, 294] width 157 height 24
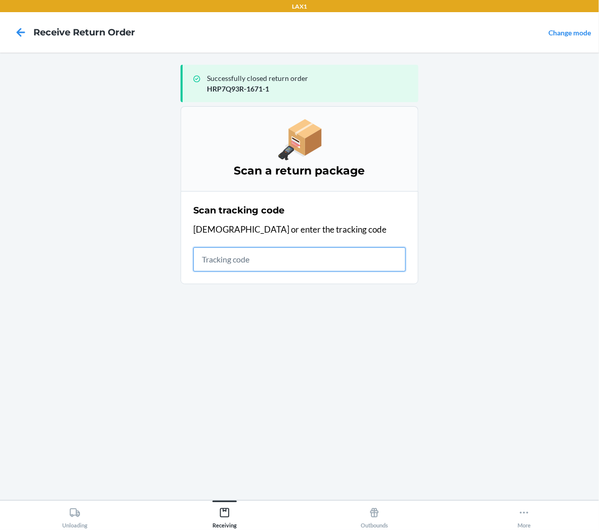
click at [237, 263] on input "text" at bounding box center [299, 259] width 213 height 24
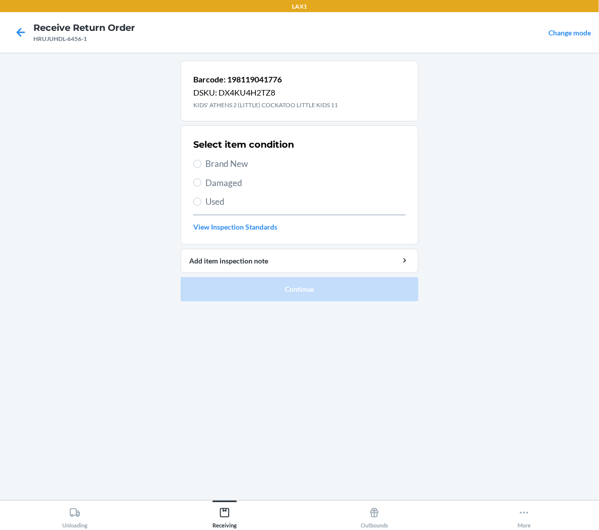
click at [240, 163] on span "Brand New" at bounding box center [305, 163] width 200 height 13
click at [201, 163] on input "Brand New" at bounding box center [197, 164] width 8 height 8
radio input "true"
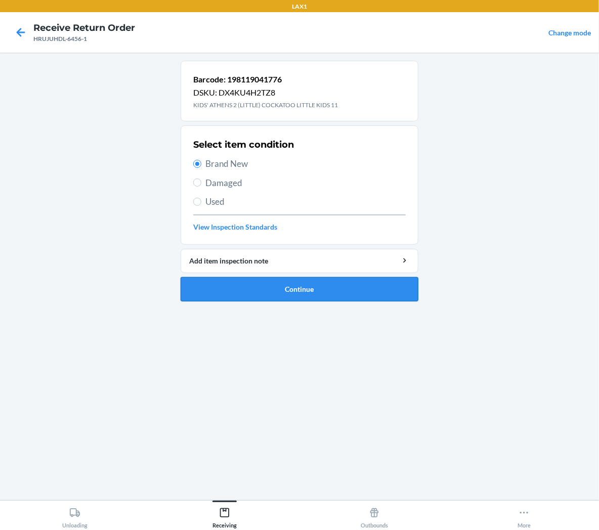
click at [249, 296] on button "Continue" at bounding box center [300, 289] width 238 height 24
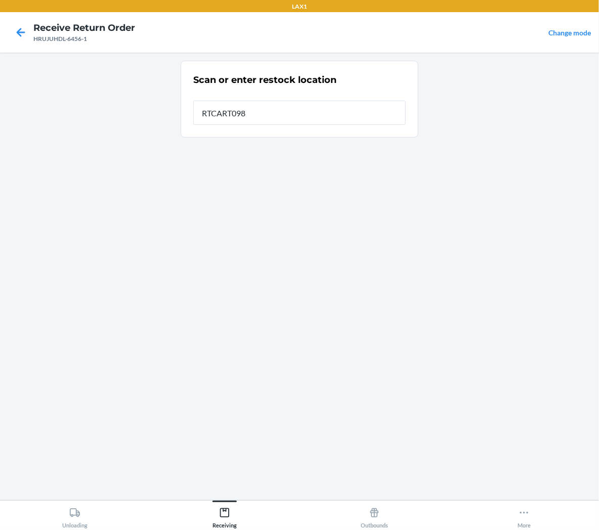
type input "RTCART098"
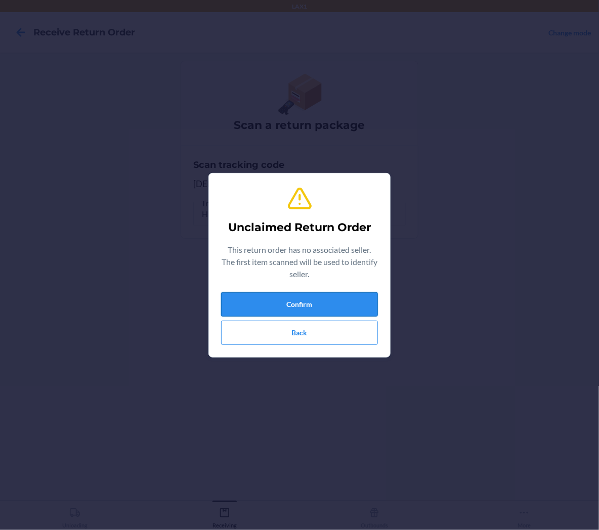
click at [362, 300] on button "Confirm" at bounding box center [299, 304] width 157 height 24
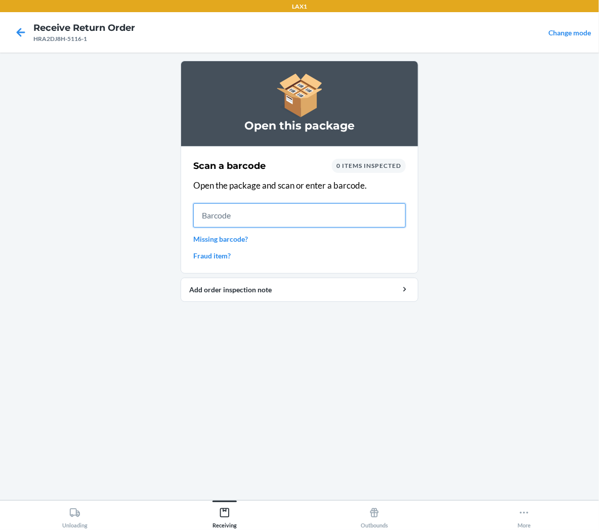
click at [398, 214] on input "text" at bounding box center [299, 215] width 213 height 24
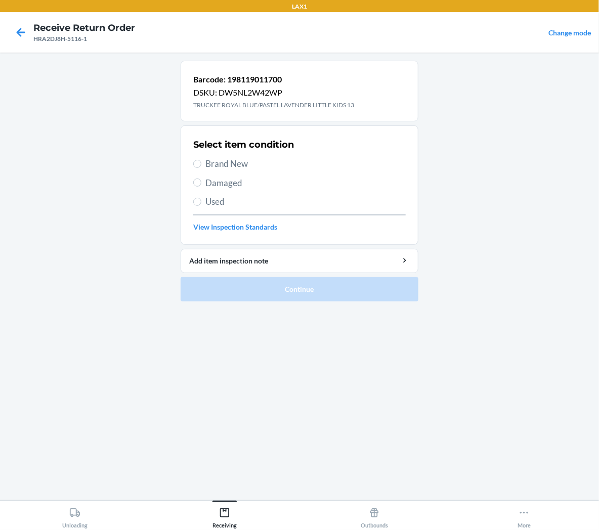
click at [240, 164] on span "Brand New" at bounding box center [305, 163] width 200 height 13
click at [201, 164] on input "Brand New" at bounding box center [197, 164] width 8 height 8
radio input "true"
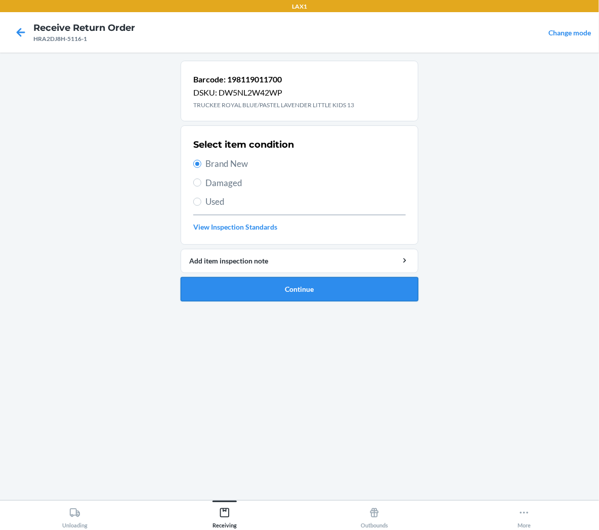
drag, startPoint x: 266, startPoint y: 299, endPoint x: 265, endPoint y: 289, distance: 9.6
click at [267, 298] on button "Continue" at bounding box center [300, 289] width 238 height 24
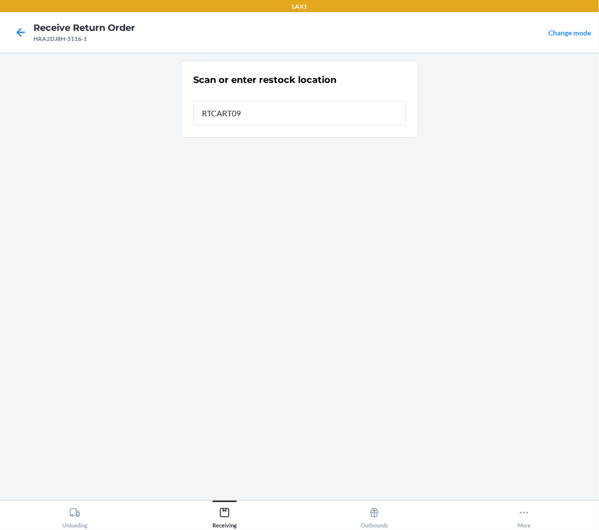
type input "RTCART098"
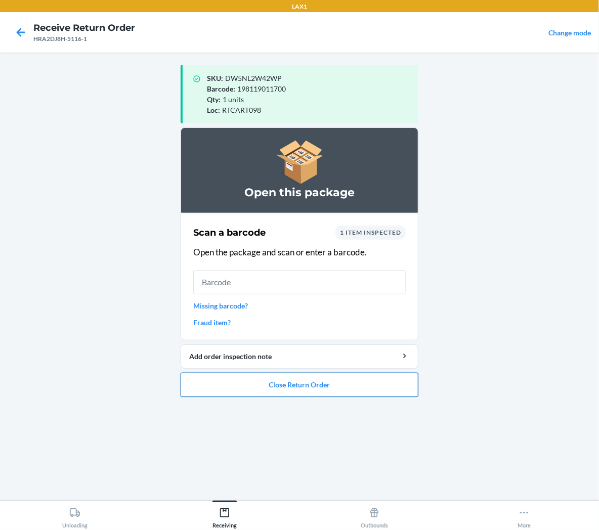
click at [391, 386] on button "Close Return Order" at bounding box center [300, 385] width 238 height 24
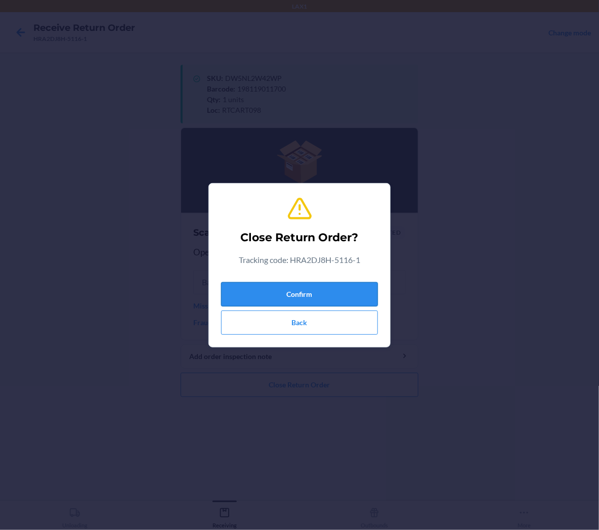
click at [375, 295] on button "Confirm" at bounding box center [299, 294] width 157 height 24
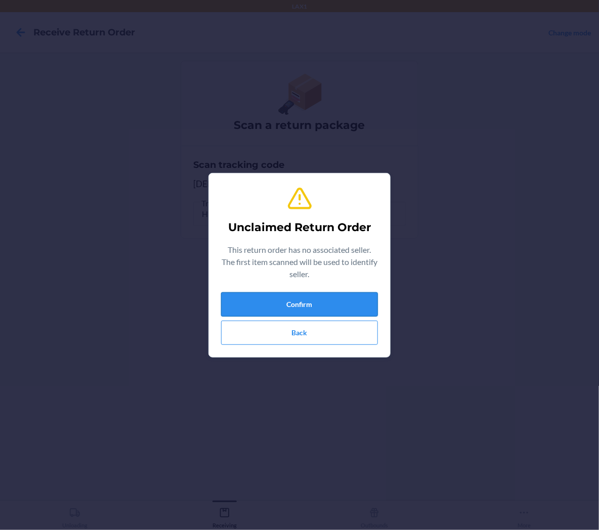
click at [349, 304] on button "Confirm" at bounding box center [299, 304] width 157 height 24
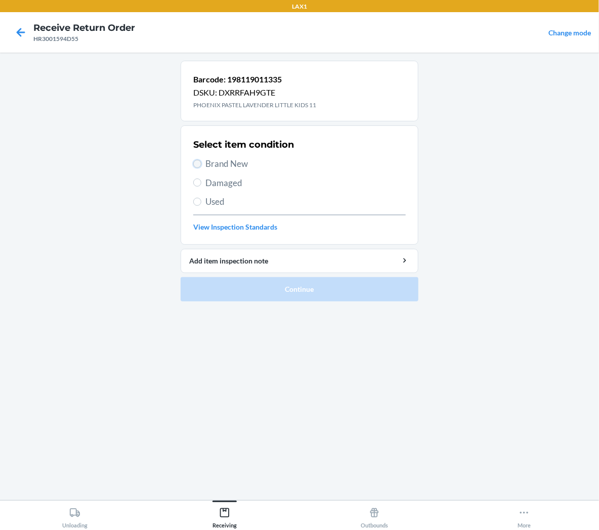
click at [199, 166] on input "Brand New" at bounding box center [197, 164] width 8 height 8
radio input "true"
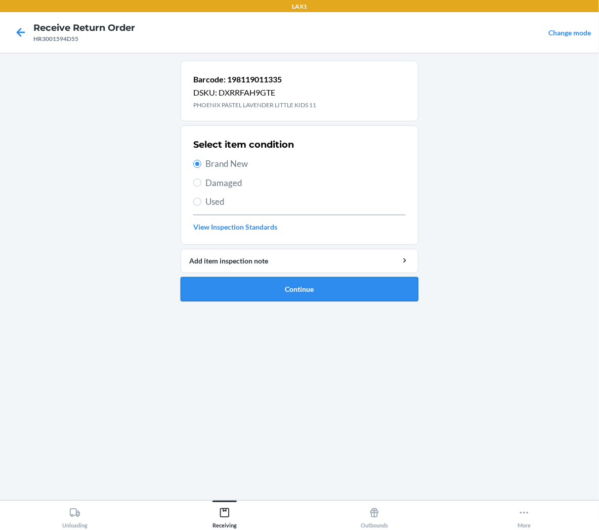
click at [240, 292] on button "Continue" at bounding box center [300, 289] width 238 height 24
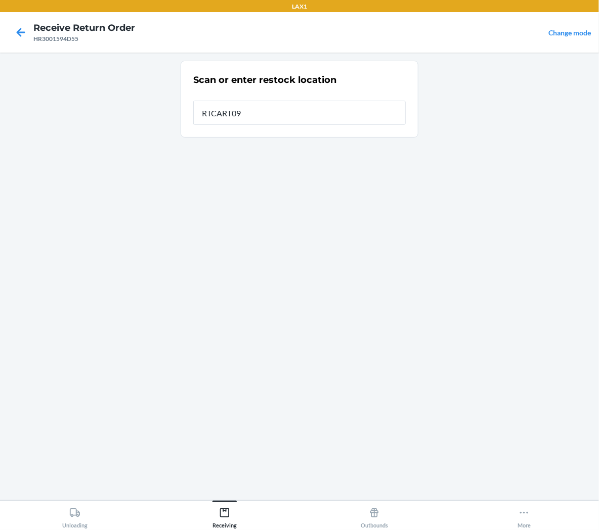
type input "RTCART098"
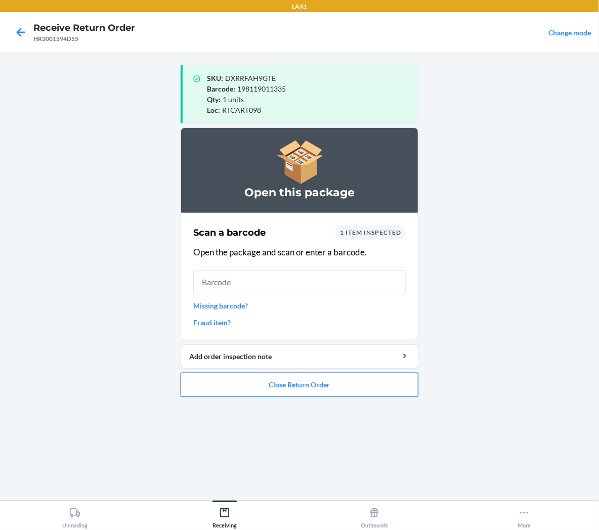
click at [248, 392] on button "Close Return Order" at bounding box center [300, 385] width 238 height 24
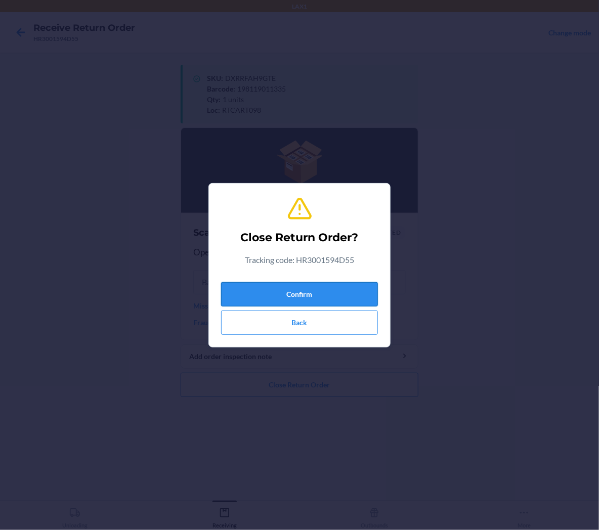
click at [248, 298] on button "Confirm" at bounding box center [299, 294] width 157 height 24
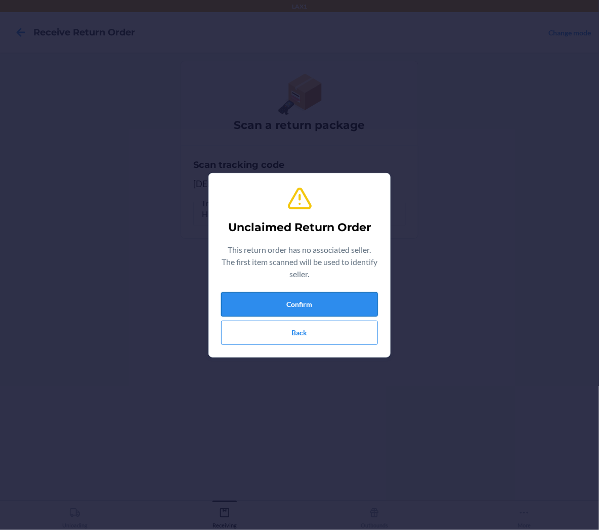
click at [356, 300] on button "Confirm" at bounding box center [299, 304] width 157 height 24
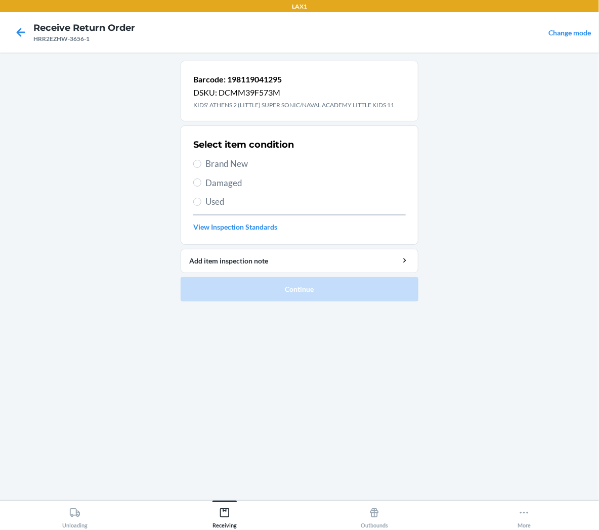
click at [245, 160] on span "Brand New" at bounding box center [305, 163] width 200 height 13
click at [201, 160] on input "Brand New" at bounding box center [197, 164] width 8 height 8
radio input "true"
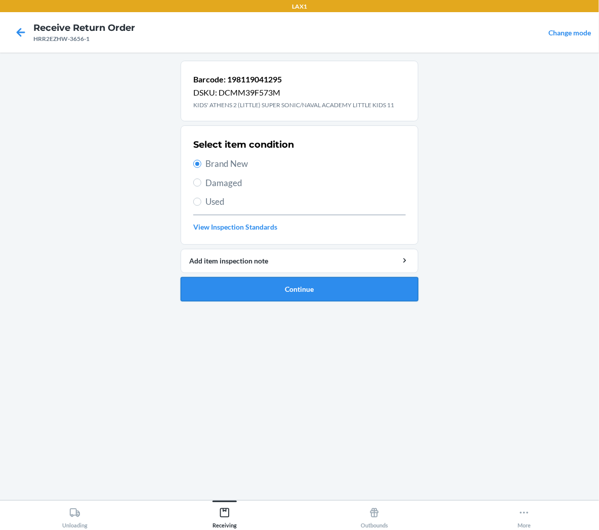
click at [276, 289] on button "Continue" at bounding box center [300, 289] width 238 height 24
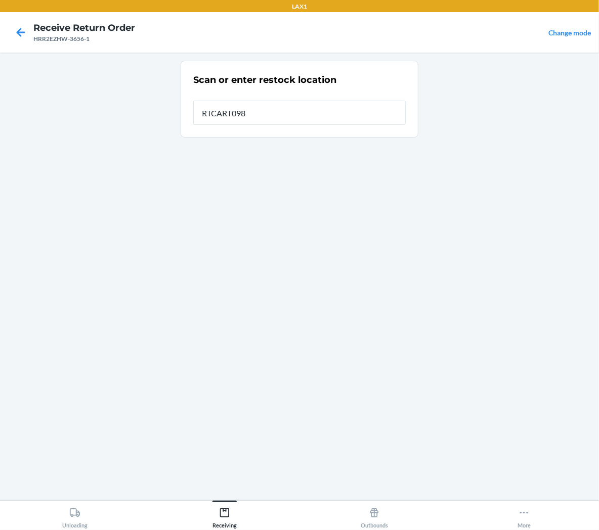
type input "RTCART098"
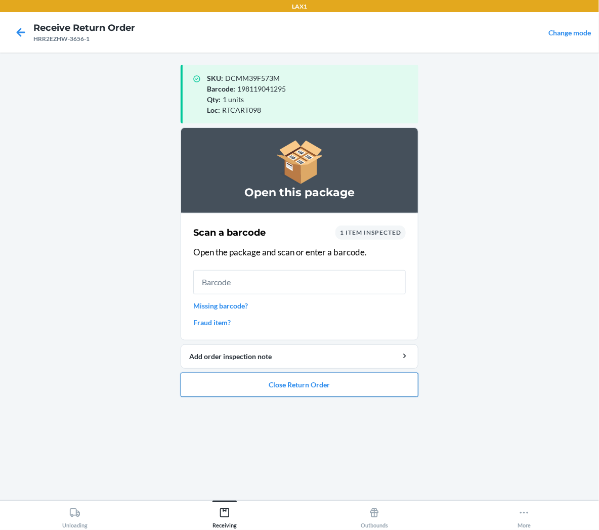
click at [308, 386] on button "Close Return Order" at bounding box center [300, 385] width 238 height 24
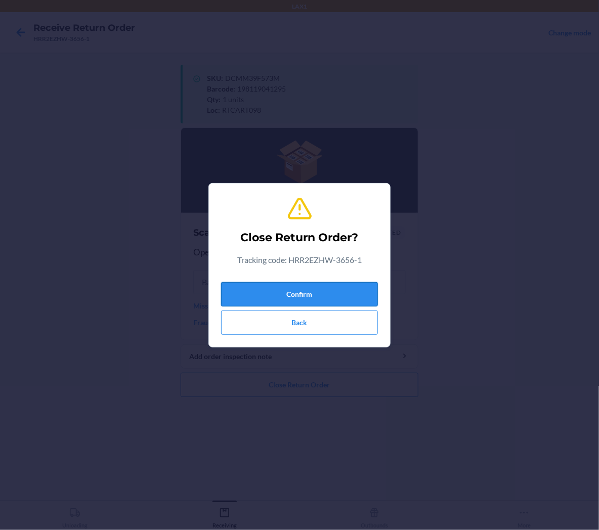
click at [358, 291] on button "Confirm" at bounding box center [299, 294] width 157 height 24
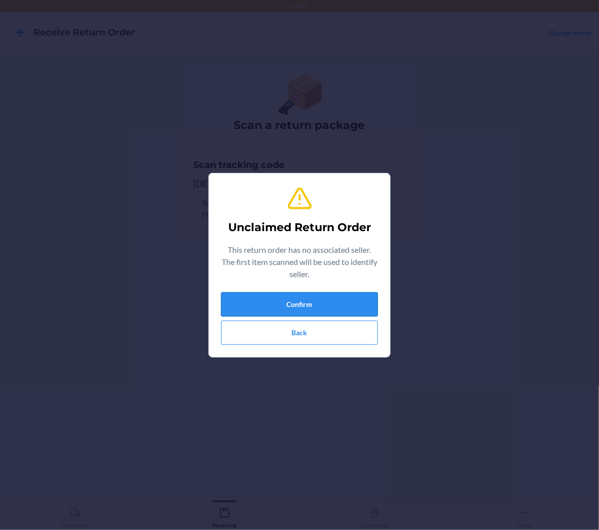
click at [358, 300] on button "Confirm" at bounding box center [299, 304] width 157 height 24
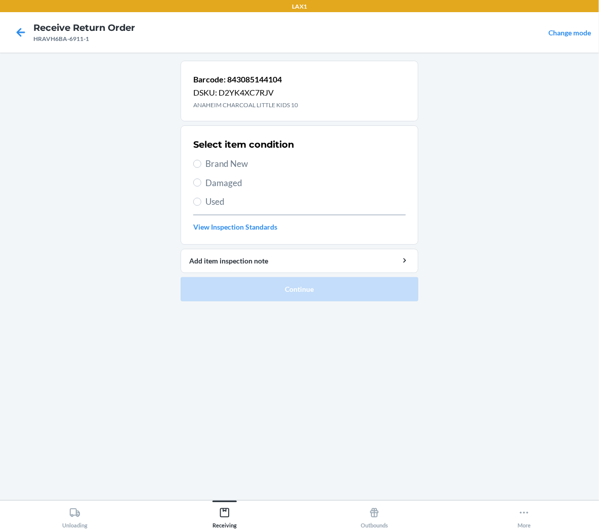
click at [213, 205] on span "Used" at bounding box center [305, 201] width 200 height 13
click at [201, 205] on input "Used" at bounding box center [197, 202] width 8 height 8
radio input "true"
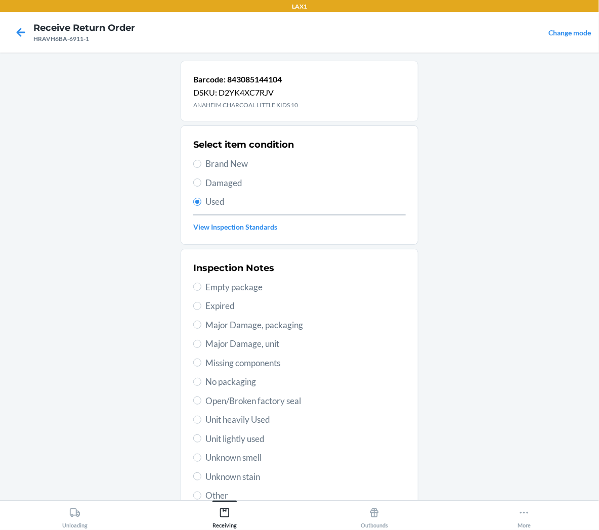
click at [244, 444] on span "Unit lightly used" at bounding box center [305, 439] width 200 height 13
click at [201, 443] on input "Unit lightly used" at bounding box center [197, 439] width 8 height 8
radio input "true"
click at [244, 439] on span "Unit lightly used" at bounding box center [305, 439] width 200 height 13
click at [201, 439] on input "Unit lightly used" at bounding box center [197, 439] width 8 height 8
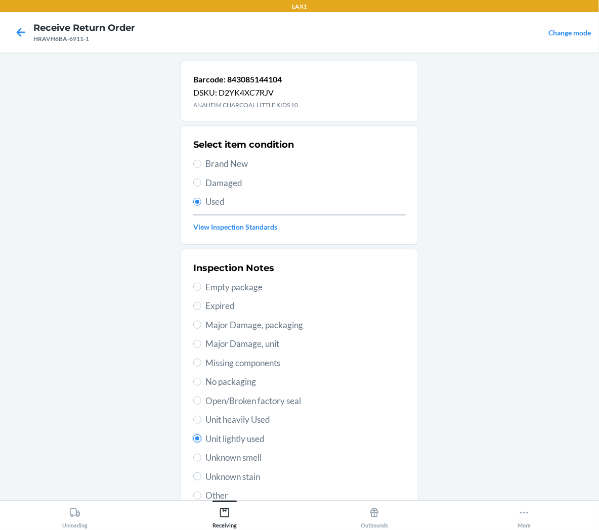
scroll to position [78, 0]
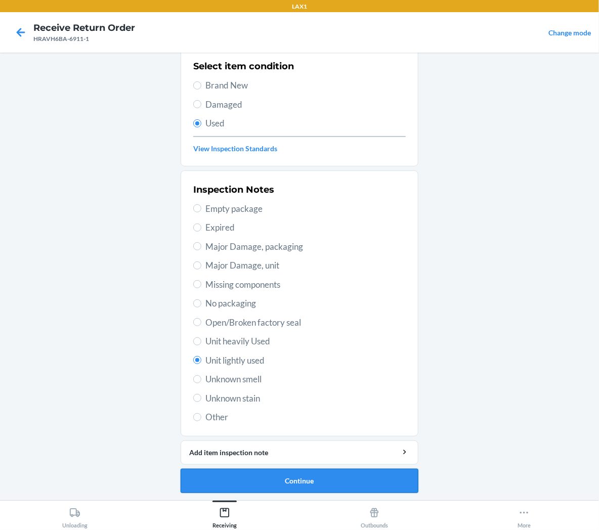
click at [185, 478] on button "Continue" at bounding box center [300, 481] width 238 height 24
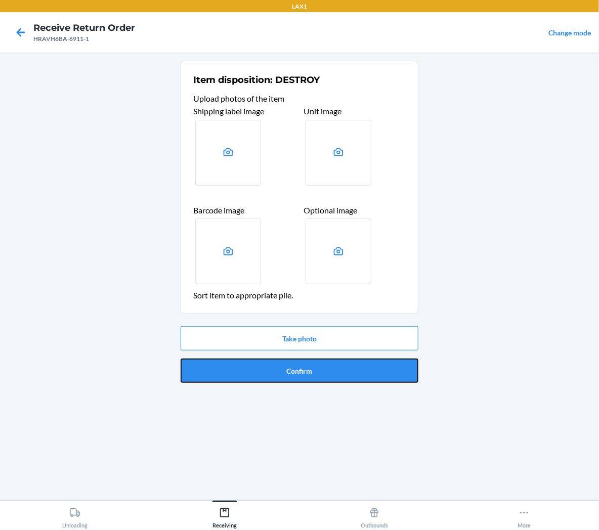
drag, startPoint x: 201, startPoint y: 379, endPoint x: 269, endPoint y: 347, distance: 74.7
click at [216, 375] on button "Confirm" at bounding box center [300, 371] width 238 height 24
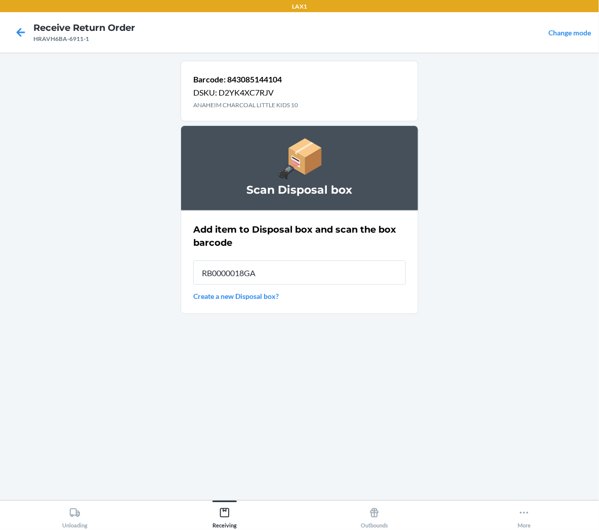
type input "RB0000018GA"
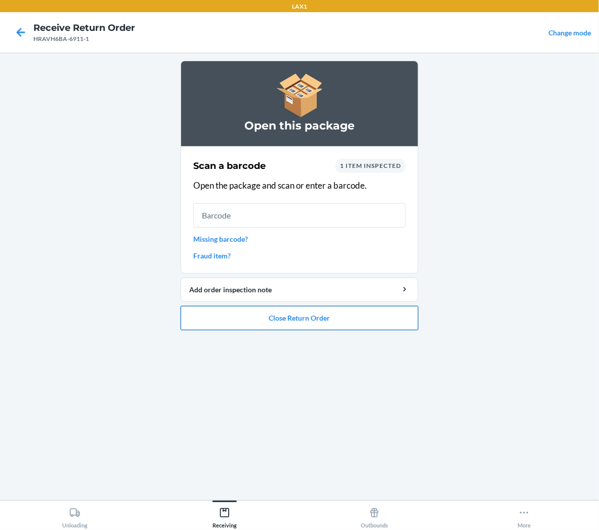
click at [289, 327] on button "Close Return Order" at bounding box center [300, 318] width 238 height 24
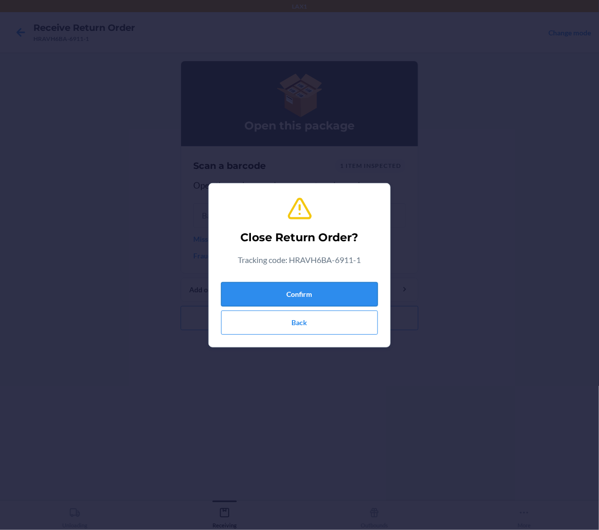
click at [311, 292] on button "Confirm" at bounding box center [299, 294] width 157 height 24
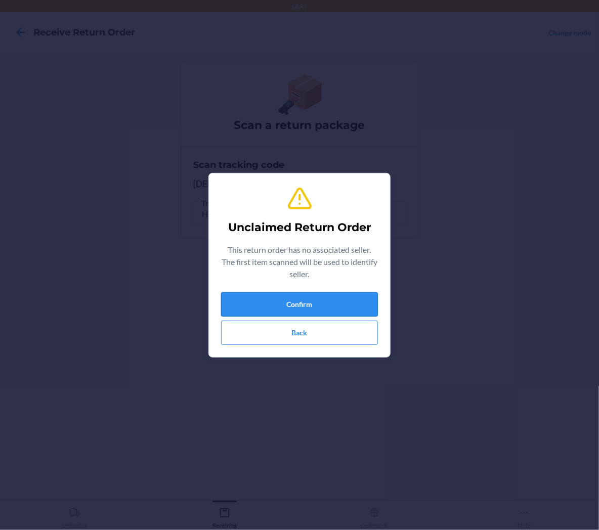
click at [306, 302] on button "Confirm" at bounding box center [299, 304] width 157 height 24
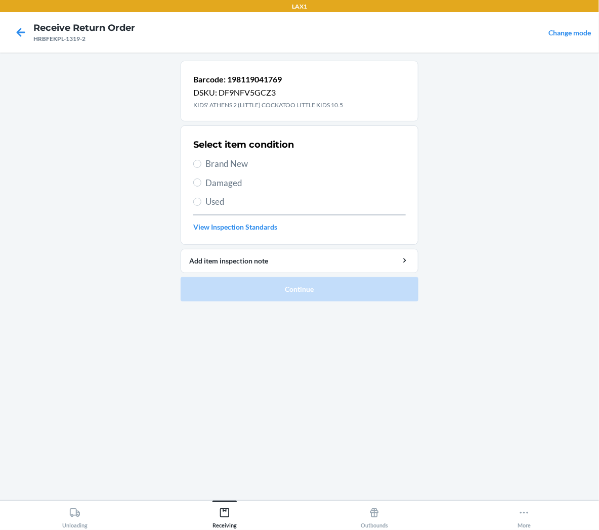
click at [233, 167] on span "Brand New" at bounding box center [305, 163] width 200 height 13
click at [201, 167] on input "Brand New" at bounding box center [197, 164] width 8 height 8
radio input "true"
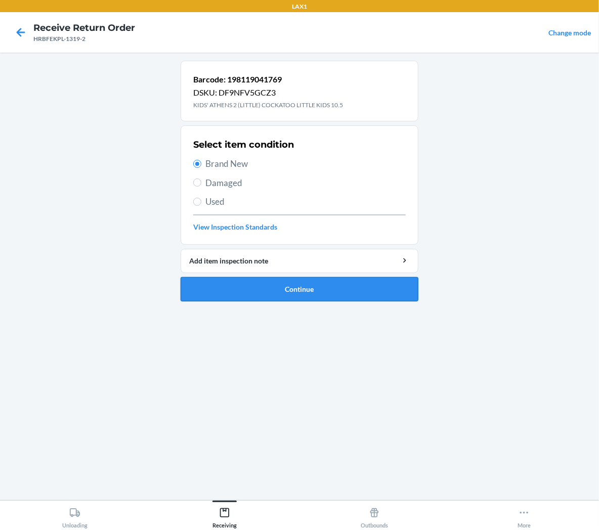
click at [244, 289] on button "Continue" at bounding box center [300, 289] width 238 height 24
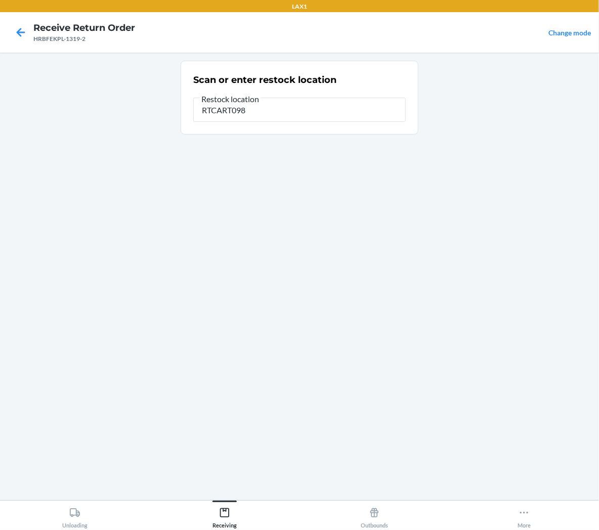
type input "RTCART098"
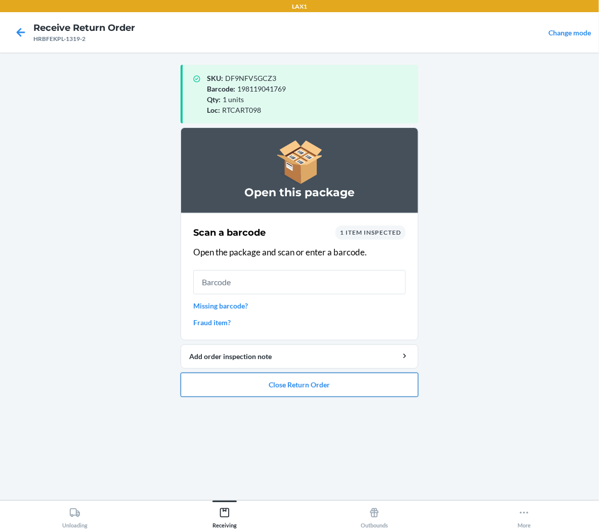
click at [381, 381] on button "Close Return Order" at bounding box center [300, 385] width 238 height 24
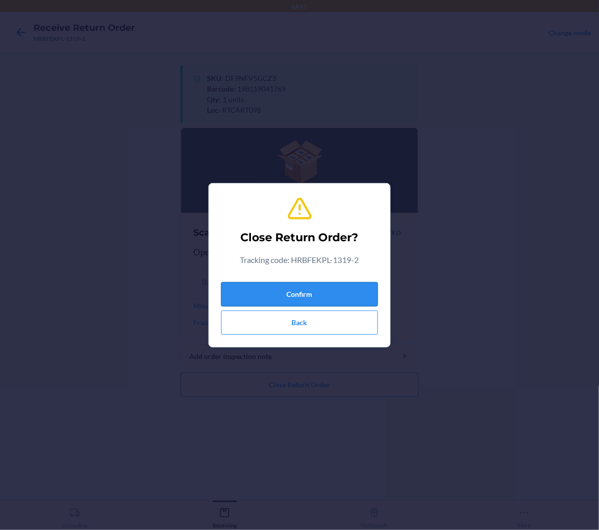
click at [355, 293] on button "Confirm" at bounding box center [299, 294] width 157 height 24
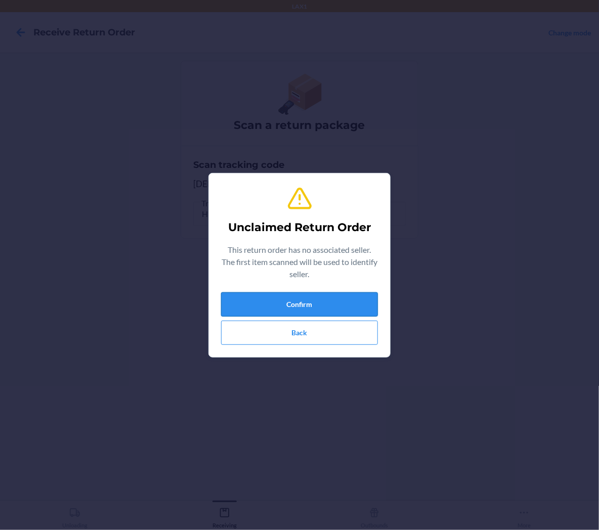
click at [352, 305] on button "Confirm" at bounding box center [299, 304] width 157 height 24
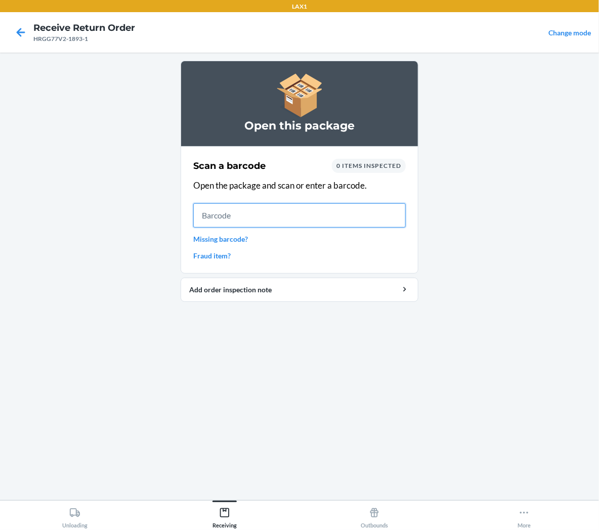
click at [398, 215] on input "text" at bounding box center [299, 215] width 213 height 24
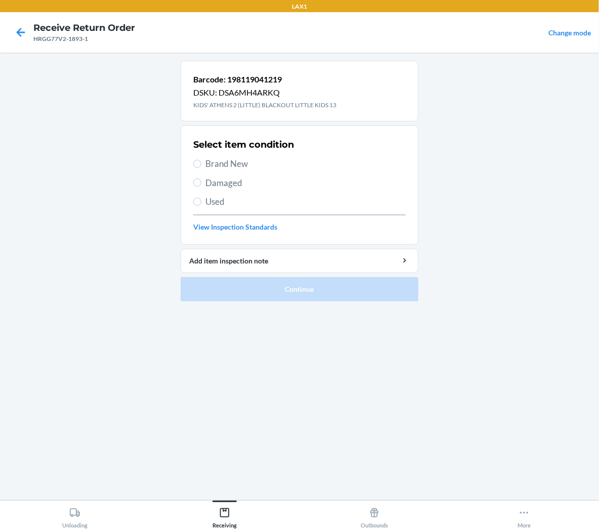
click at [224, 202] on span "Used" at bounding box center [305, 201] width 200 height 13
click at [201, 202] on input "Used" at bounding box center [197, 202] width 8 height 8
radio input "true"
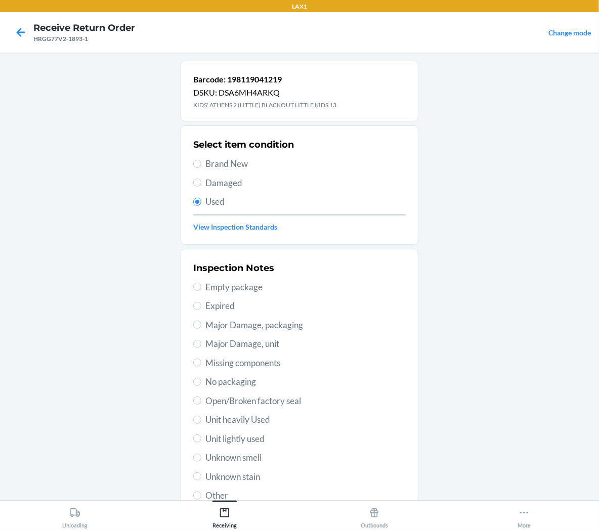
click at [234, 439] on span "Unit lightly used" at bounding box center [305, 439] width 200 height 13
click at [201, 439] on input "Unit lightly used" at bounding box center [197, 439] width 8 height 8
radio input "true"
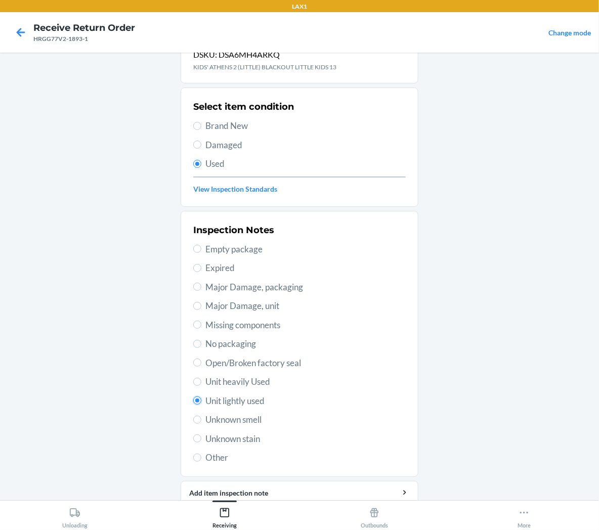
scroll to position [78, 0]
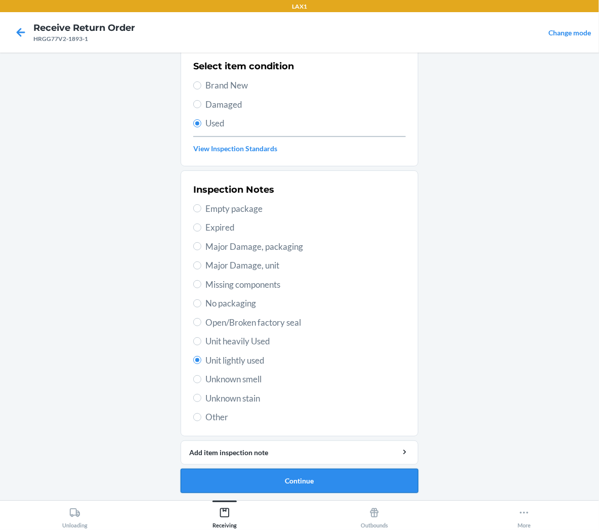
click at [212, 481] on button "Continue" at bounding box center [300, 481] width 238 height 24
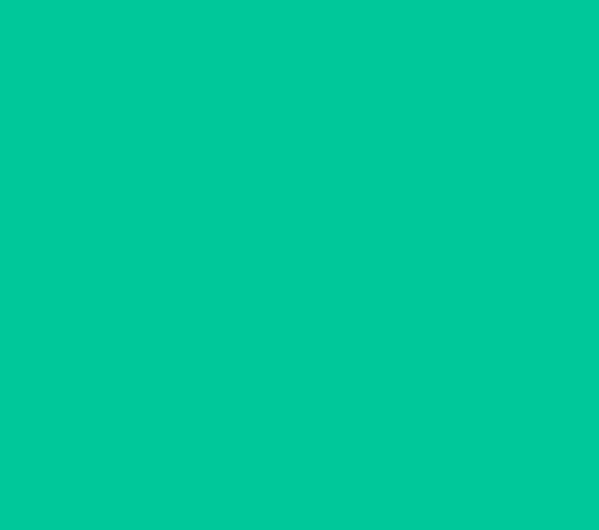
scroll to position [0, 0]
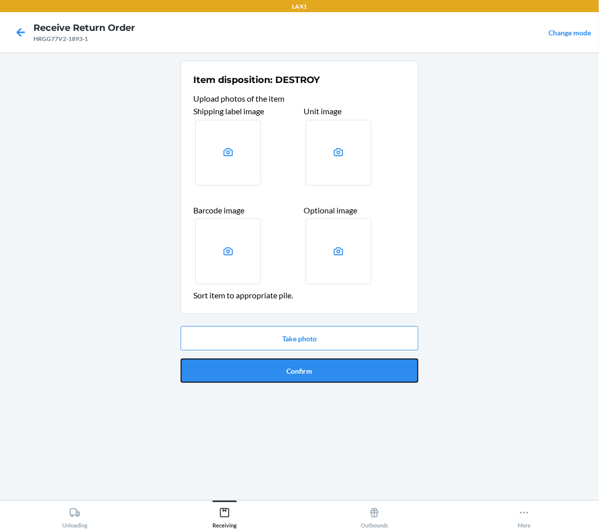
click at [316, 377] on button "Confirm" at bounding box center [300, 371] width 238 height 24
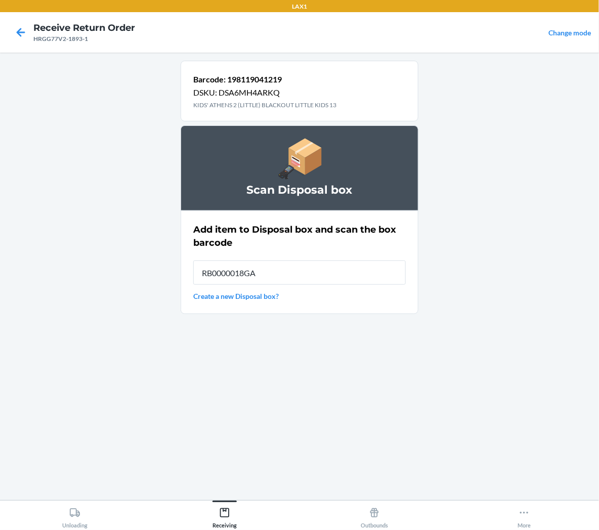
type input "RB0000018GA"
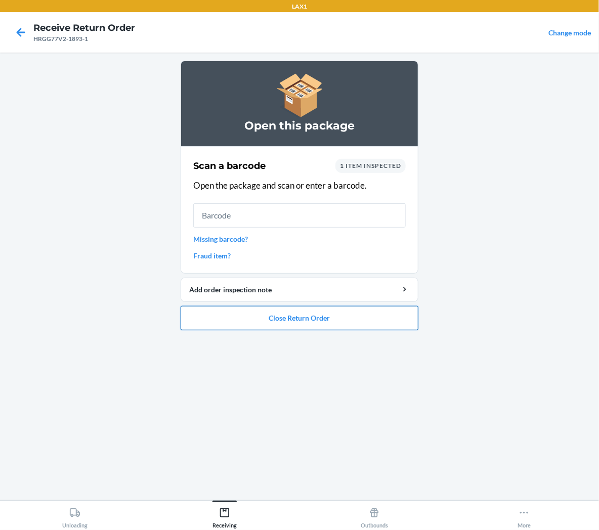
click at [302, 315] on button "Close Return Order" at bounding box center [300, 318] width 238 height 24
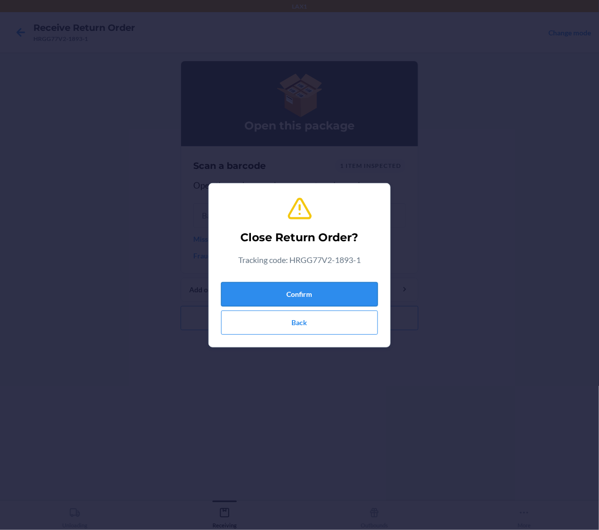
click at [320, 290] on button "Confirm" at bounding box center [299, 294] width 157 height 24
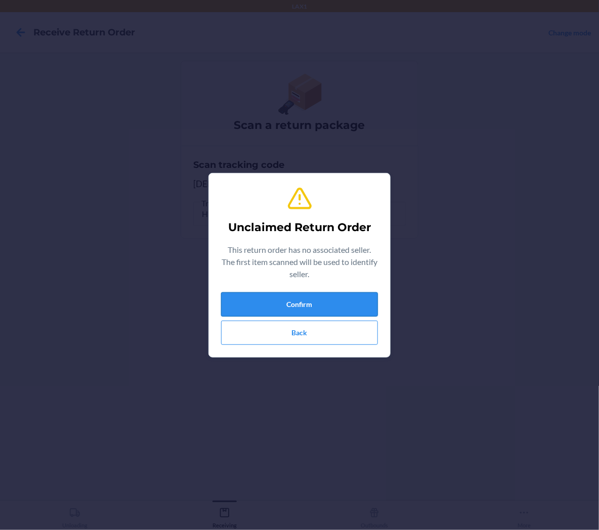
click at [234, 303] on button "Confirm" at bounding box center [299, 304] width 157 height 24
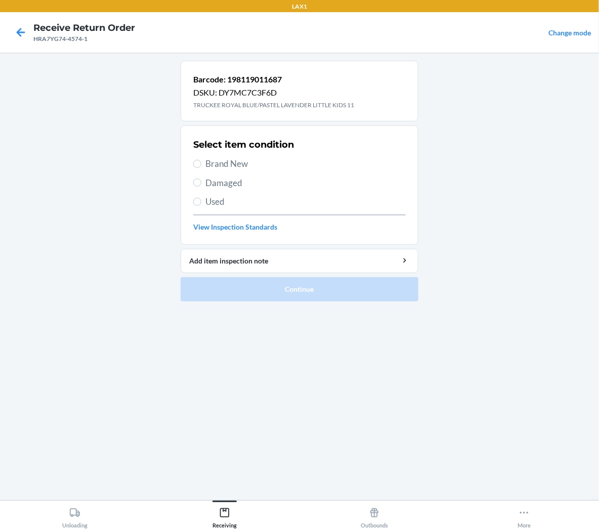
click at [238, 164] on span "Brand New" at bounding box center [305, 163] width 200 height 13
click at [201, 164] on input "Brand New" at bounding box center [197, 164] width 8 height 8
radio input "true"
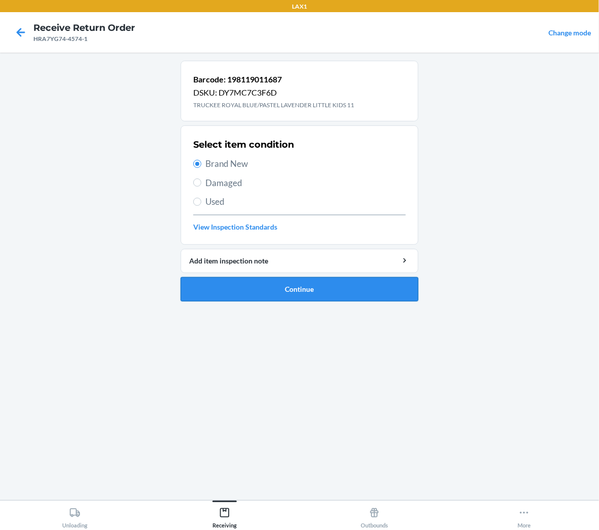
click at [289, 289] on button "Continue" at bounding box center [300, 289] width 238 height 24
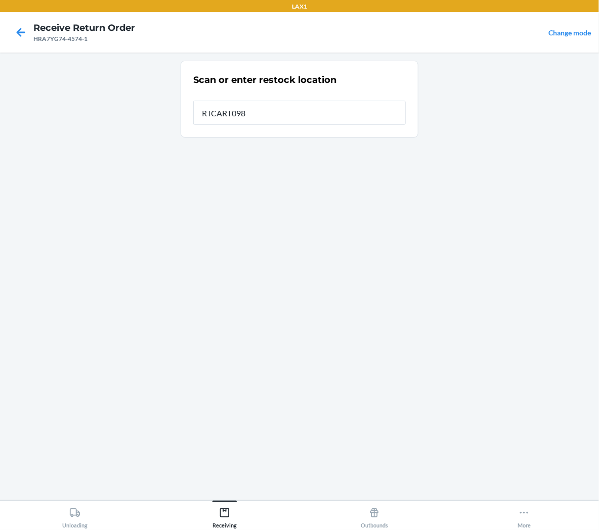
type input "RTCART098"
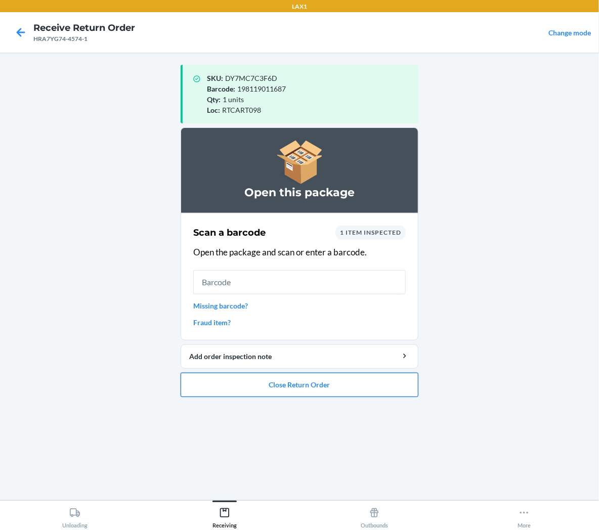
click at [326, 391] on button "Close Return Order" at bounding box center [300, 385] width 238 height 24
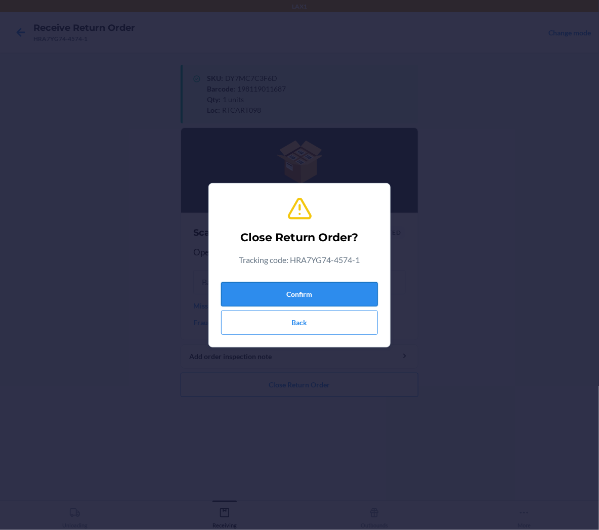
click at [331, 298] on button "Confirm" at bounding box center [299, 294] width 157 height 24
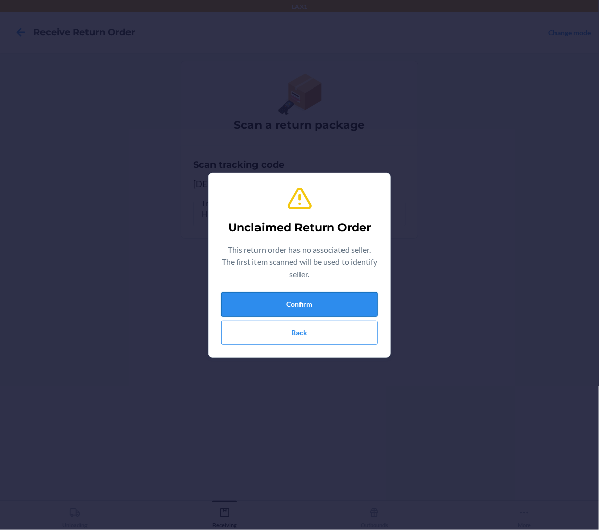
click at [327, 305] on button "Confirm" at bounding box center [299, 304] width 157 height 24
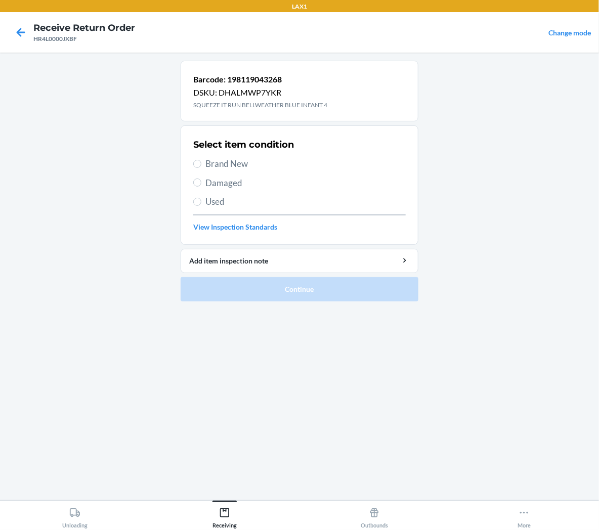
click at [232, 161] on span "Brand New" at bounding box center [305, 163] width 200 height 13
click at [201, 161] on input "Brand New" at bounding box center [197, 164] width 8 height 8
radio input "true"
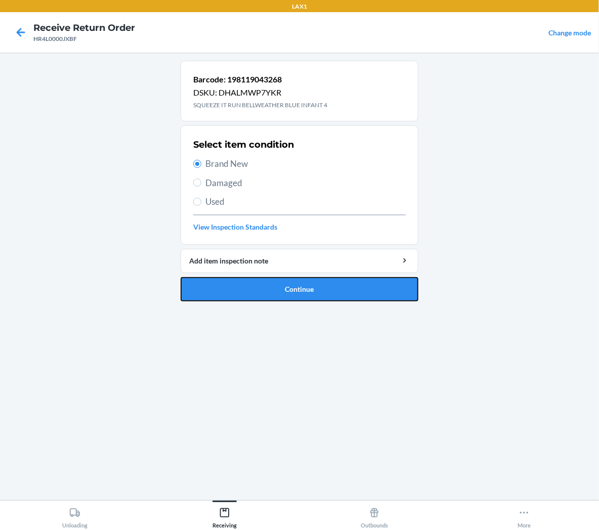
drag, startPoint x: 244, startPoint y: 289, endPoint x: 252, endPoint y: 289, distance: 7.6
click at [245, 289] on button "Continue" at bounding box center [300, 289] width 238 height 24
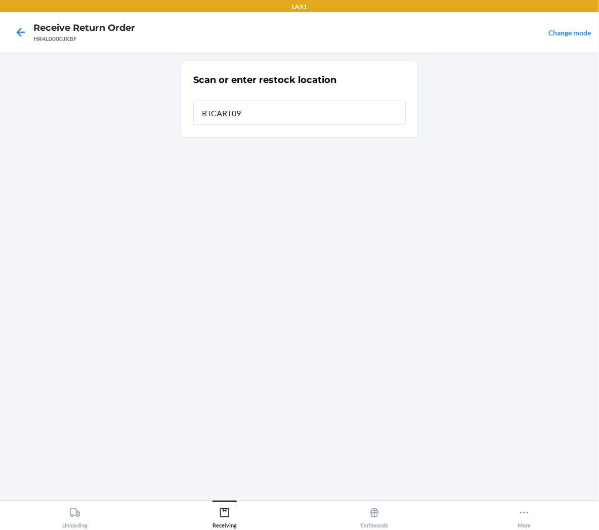
type input "RTCART098"
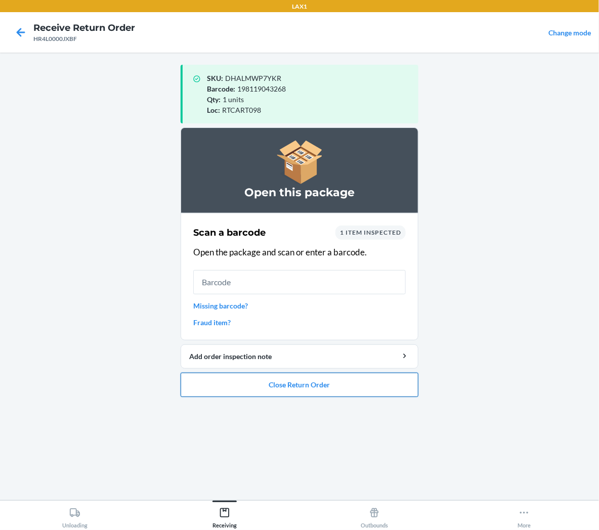
click at [341, 389] on button "Close Return Order" at bounding box center [300, 385] width 238 height 24
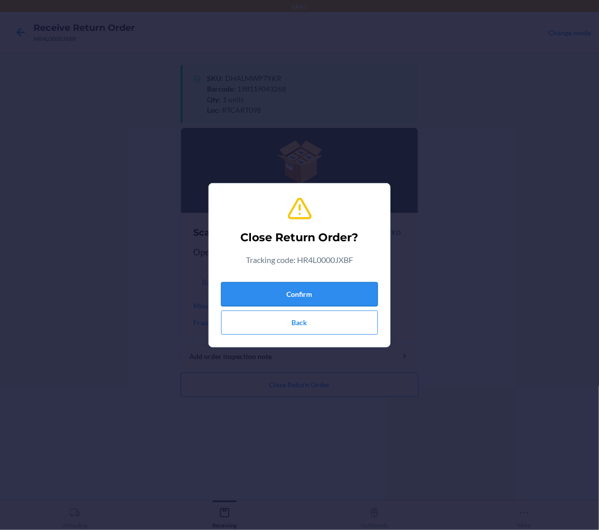
click at [368, 300] on button "Confirm" at bounding box center [299, 294] width 157 height 24
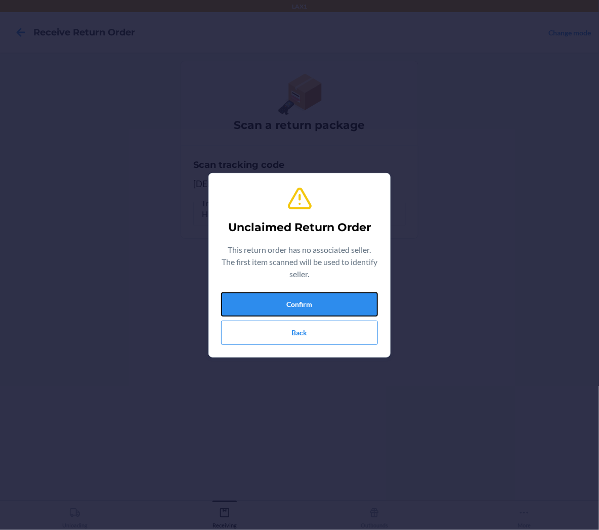
click at [368, 300] on button "Confirm" at bounding box center [299, 304] width 157 height 24
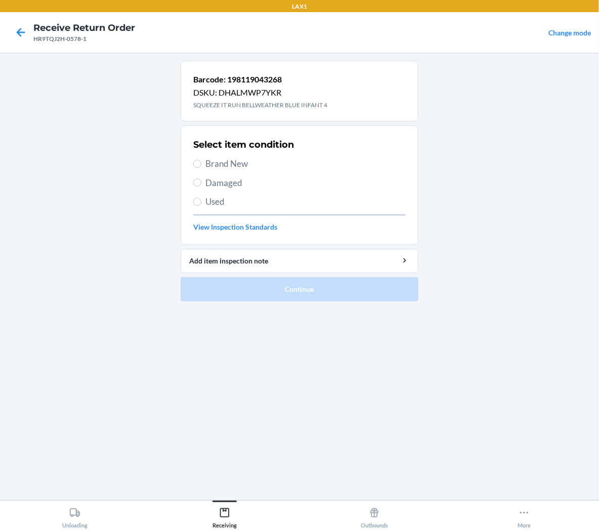
click at [221, 168] on span "Brand New" at bounding box center [305, 163] width 200 height 13
click at [201, 168] on input "Brand New" at bounding box center [197, 164] width 8 height 8
radio input "true"
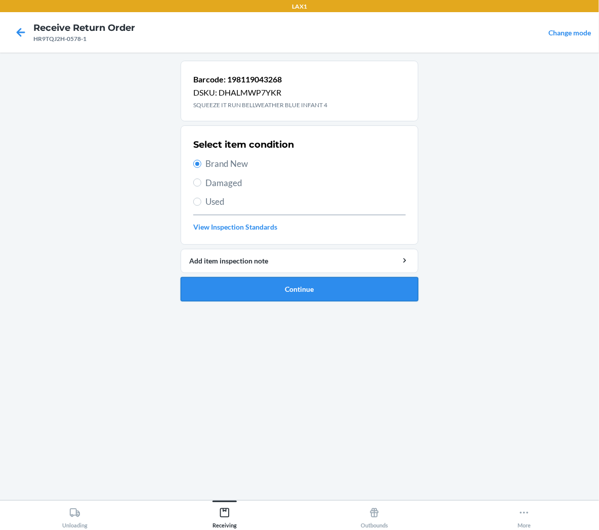
click at [241, 295] on button "Continue" at bounding box center [300, 289] width 238 height 24
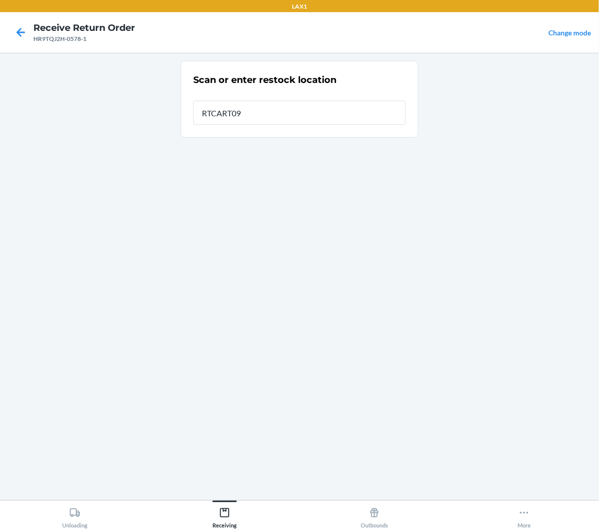
type input "RTCART098"
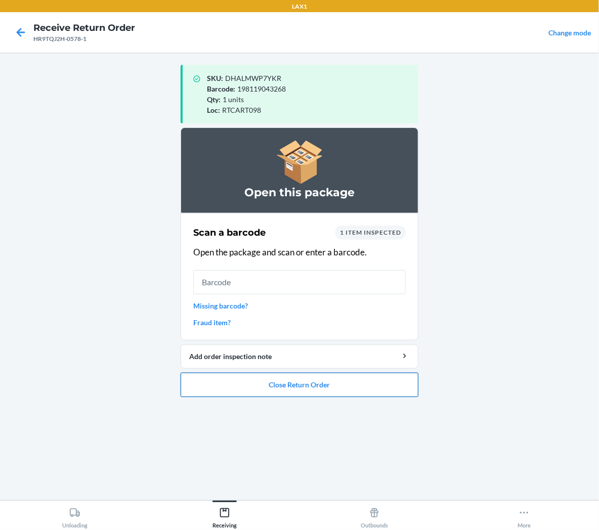
click at [291, 383] on button "Close Return Order" at bounding box center [300, 385] width 238 height 24
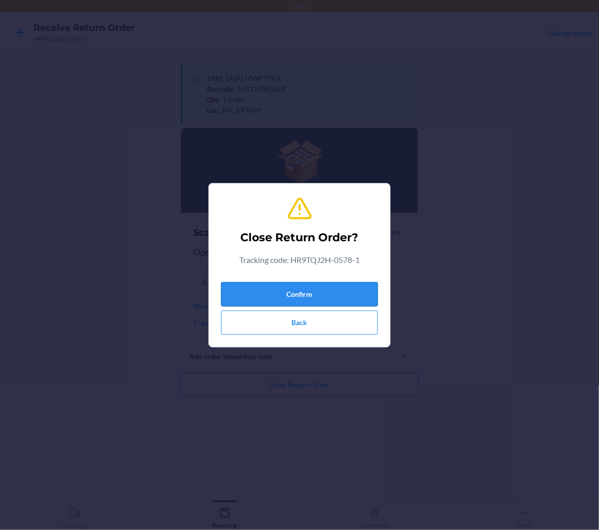
click at [310, 296] on button "Confirm" at bounding box center [299, 294] width 157 height 24
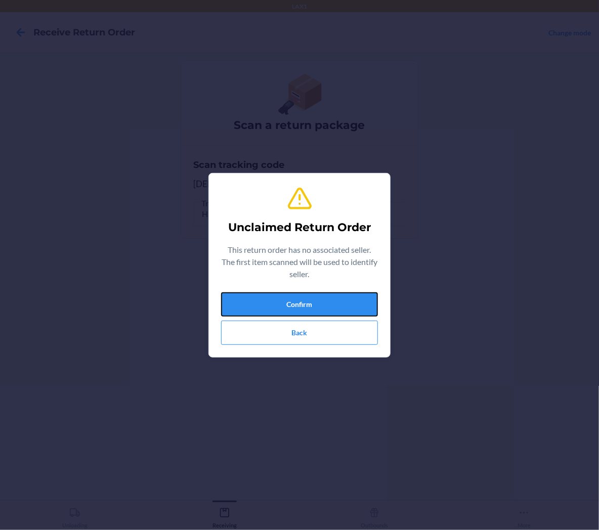
click at [310, 296] on button "Confirm" at bounding box center [299, 304] width 157 height 24
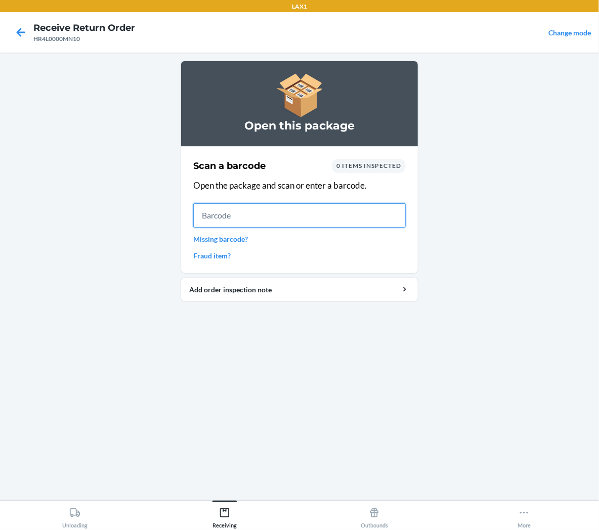
click at [397, 216] on input "text" at bounding box center [299, 215] width 213 height 24
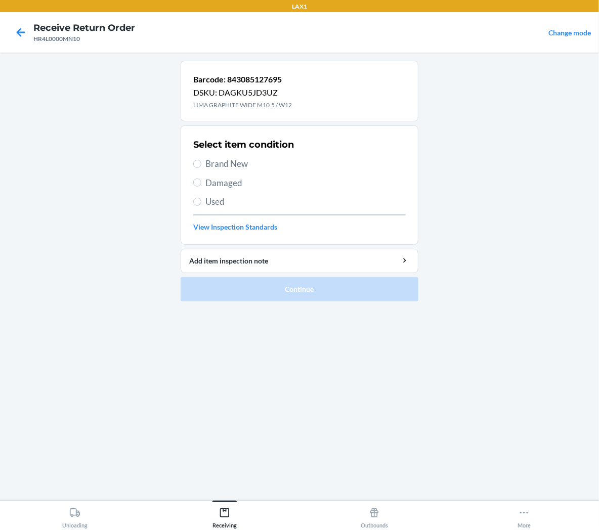
click at [225, 164] on span "Brand New" at bounding box center [305, 163] width 200 height 13
click at [201, 164] on input "Brand New" at bounding box center [197, 164] width 8 height 8
radio input "true"
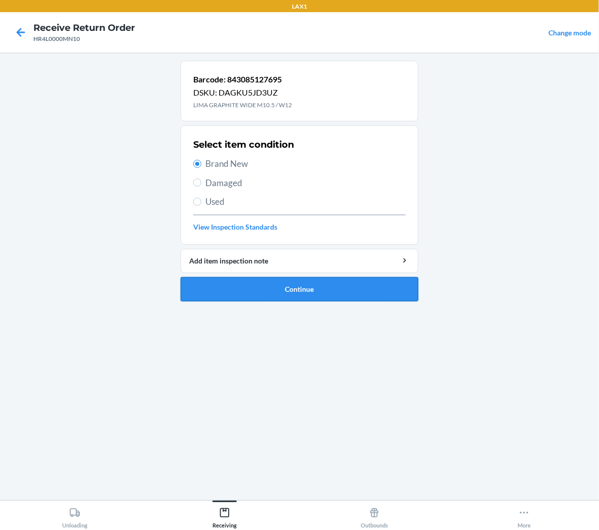
click at [228, 295] on button "Continue" at bounding box center [300, 289] width 238 height 24
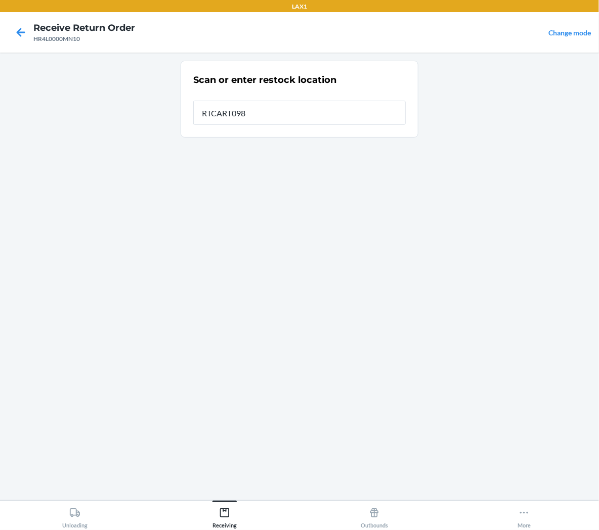
type input "RTCART098"
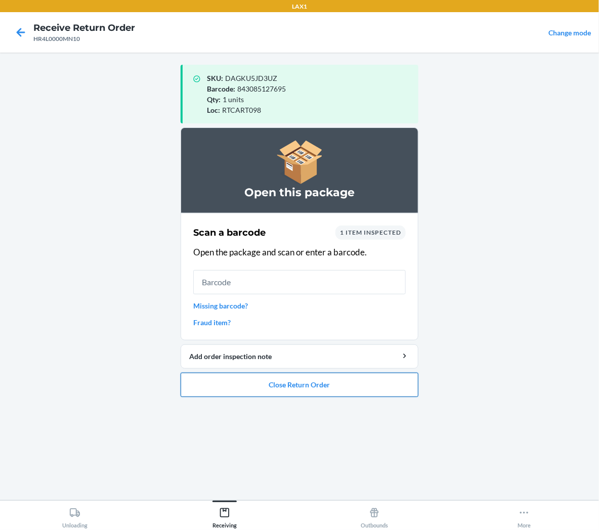
click at [271, 386] on button "Close Return Order" at bounding box center [300, 385] width 238 height 24
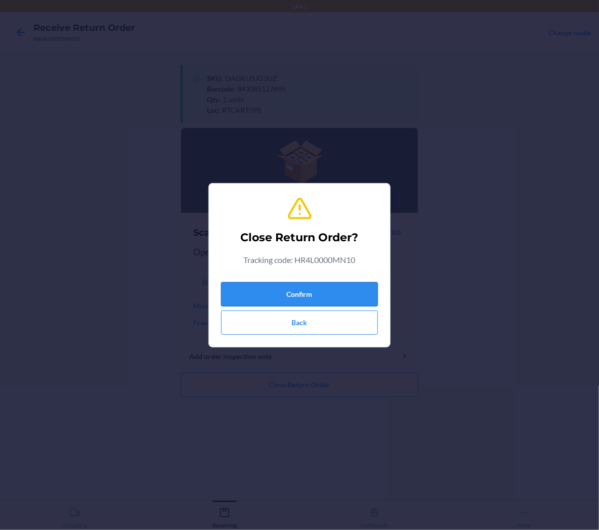
click at [289, 295] on button "Confirm" at bounding box center [299, 294] width 157 height 24
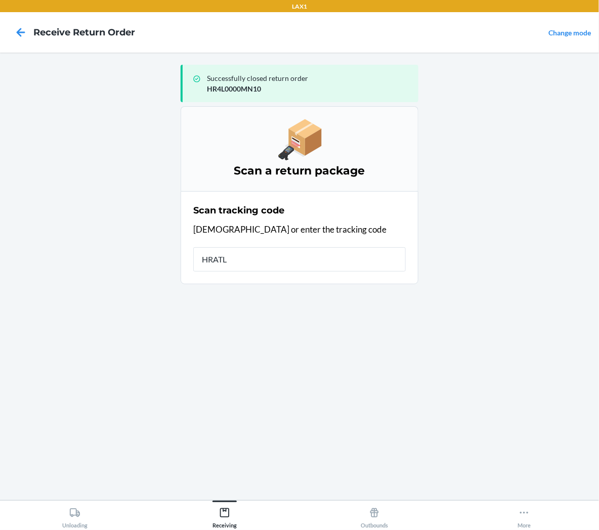
type input "HRATLS"
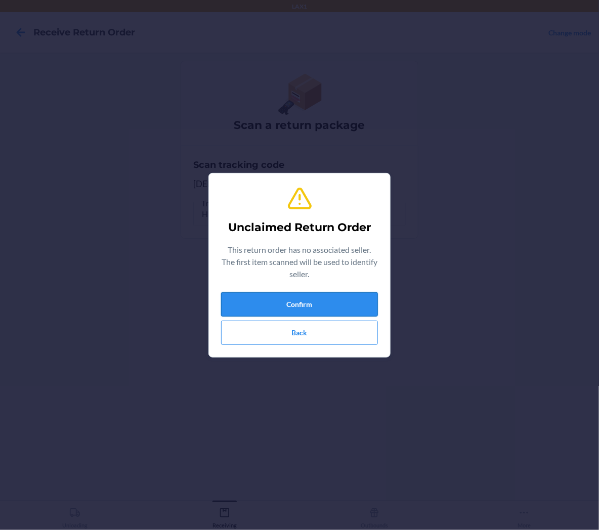
click at [289, 295] on button "Confirm" at bounding box center [299, 304] width 157 height 24
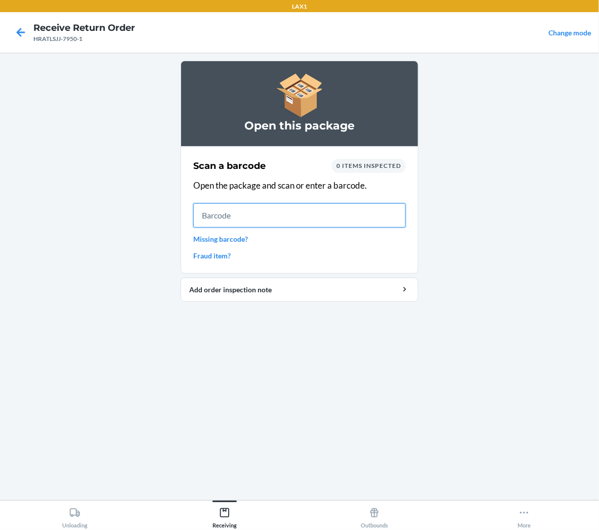
click at [290, 214] on input "text" at bounding box center [299, 215] width 213 height 24
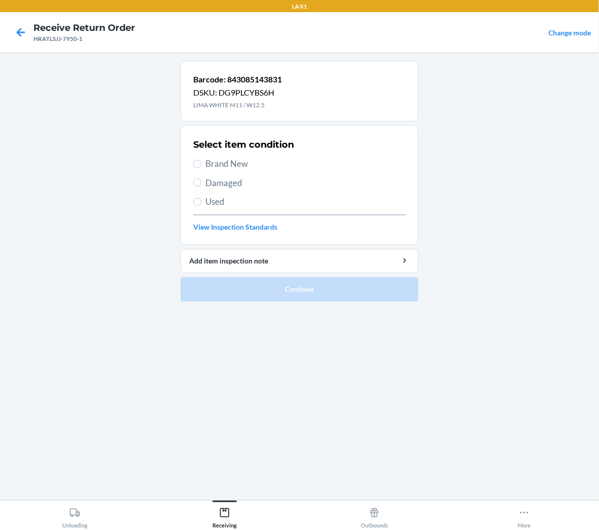
click at [223, 164] on span "Brand New" at bounding box center [305, 163] width 200 height 13
click at [201, 164] on input "Brand New" at bounding box center [197, 164] width 8 height 8
radio input "true"
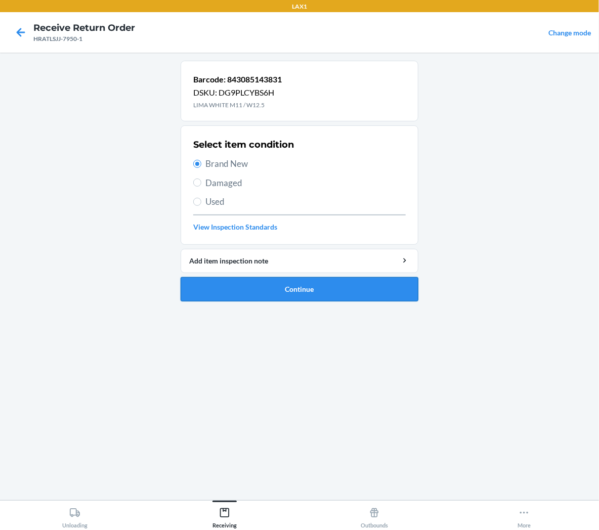
click at [225, 284] on button "Continue" at bounding box center [300, 289] width 238 height 24
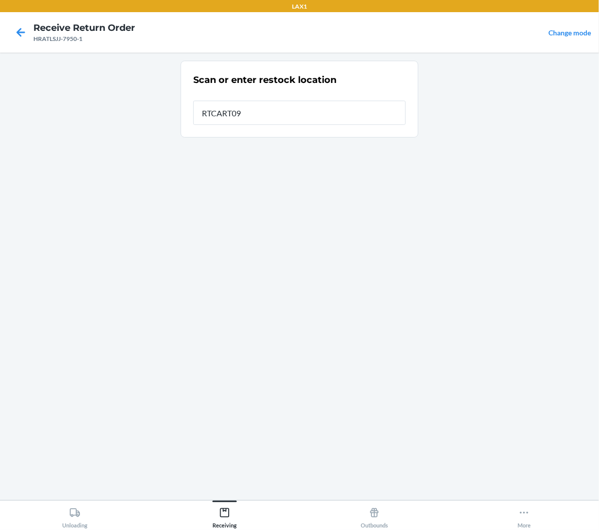
type input "RTCART098"
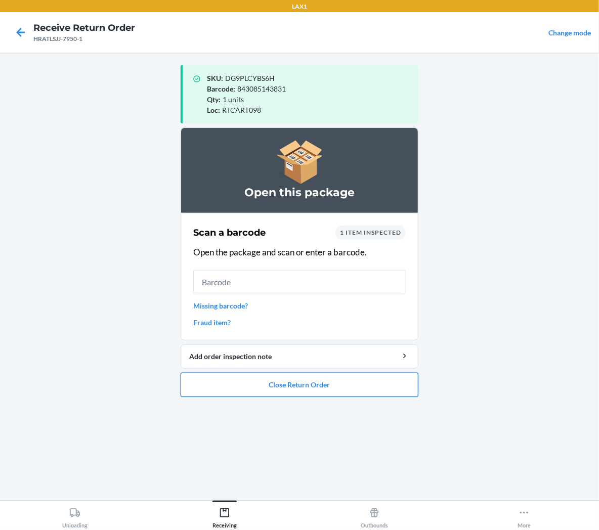
click at [315, 383] on button "Close Return Order" at bounding box center [300, 385] width 238 height 24
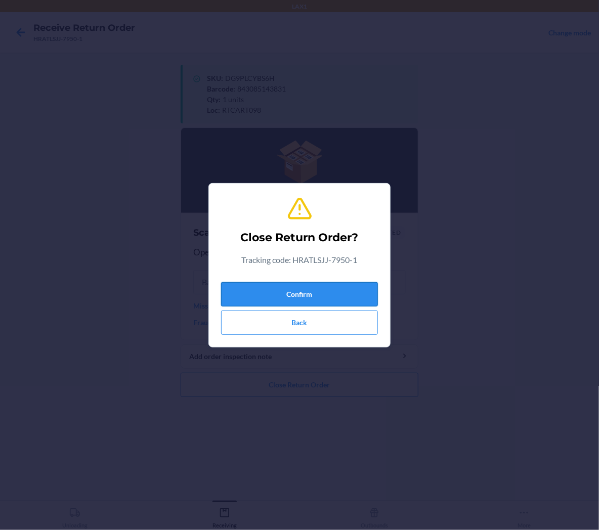
click at [333, 295] on button "Confirm" at bounding box center [299, 294] width 157 height 24
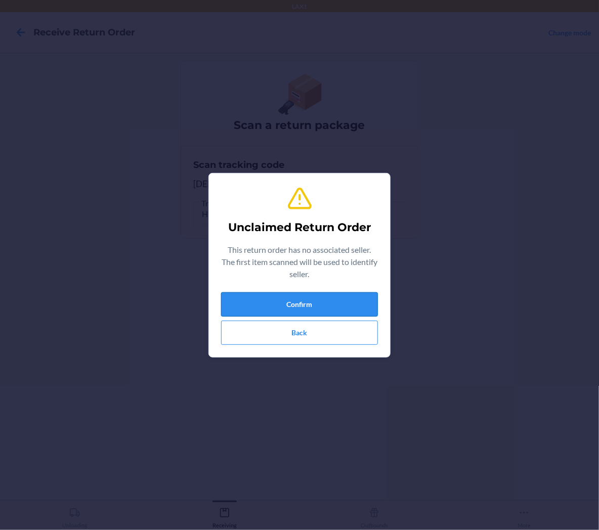
click at [295, 304] on button "Confirm" at bounding box center [299, 304] width 157 height 24
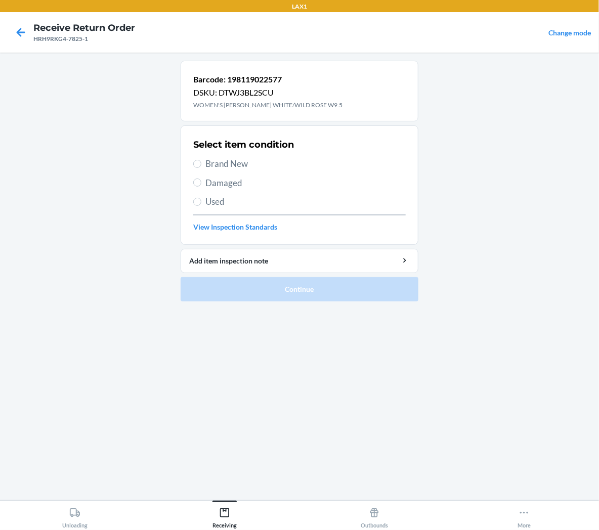
click at [231, 164] on span "Brand New" at bounding box center [305, 163] width 200 height 13
click at [201, 164] on input "Brand New" at bounding box center [197, 164] width 8 height 8
radio input "true"
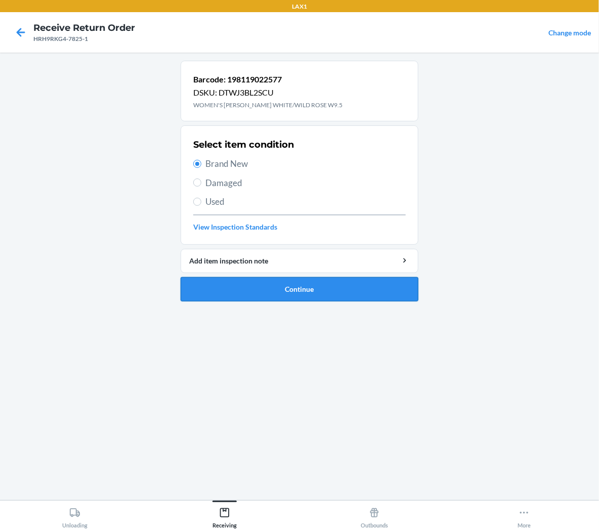
click at [255, 293] on button "Continue" at bounding box center [300, 289] width 238 height 24
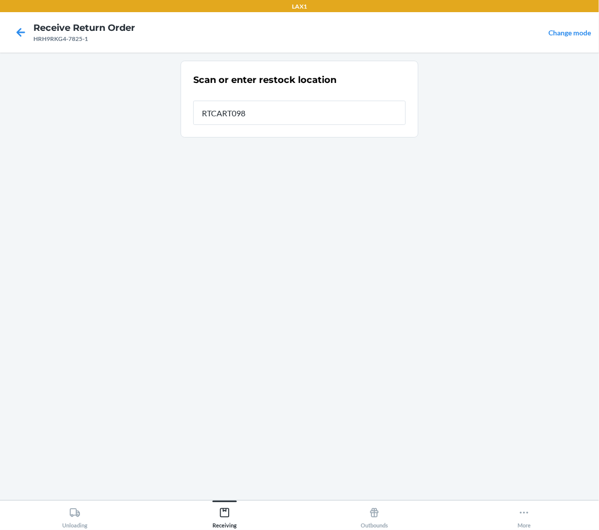
type input "RTCART098"
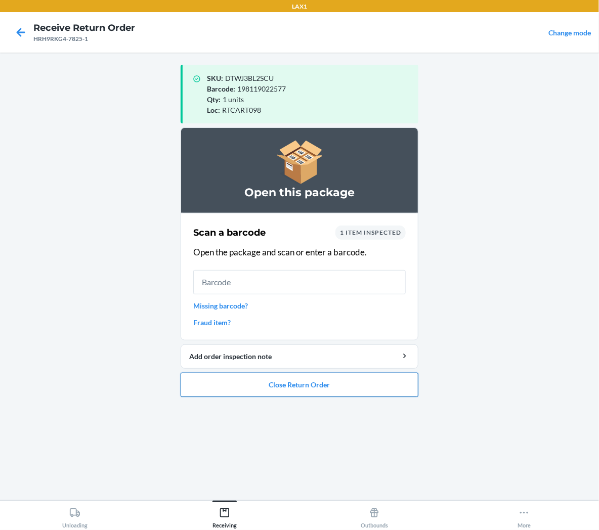
click at [240, 380] on button "Close Return Order" at bounding box center [300, 385] width 238 height 24
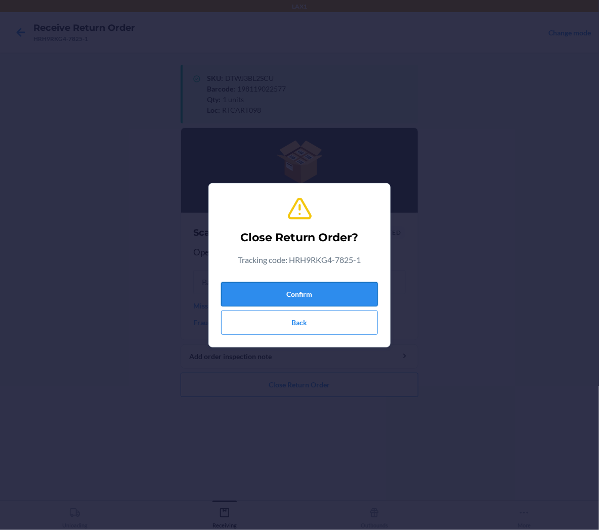
click at [248, 286] on button "Confirm" at bounding box center [299, 294] width 157 height 24
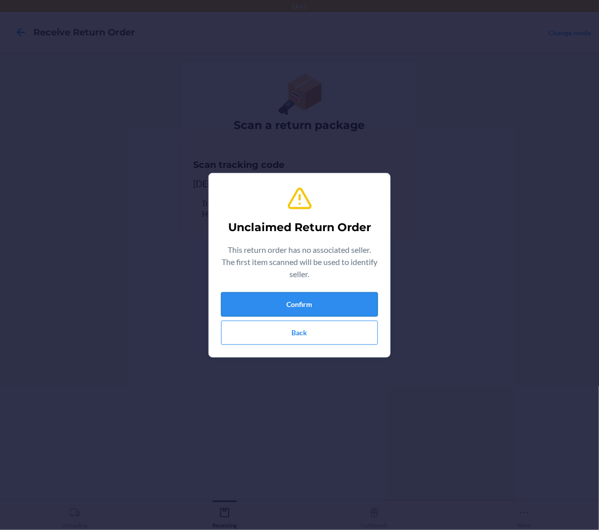
click at [367, 299] on button "Confirm" at bounding box center [299, 304] width 157 height 24
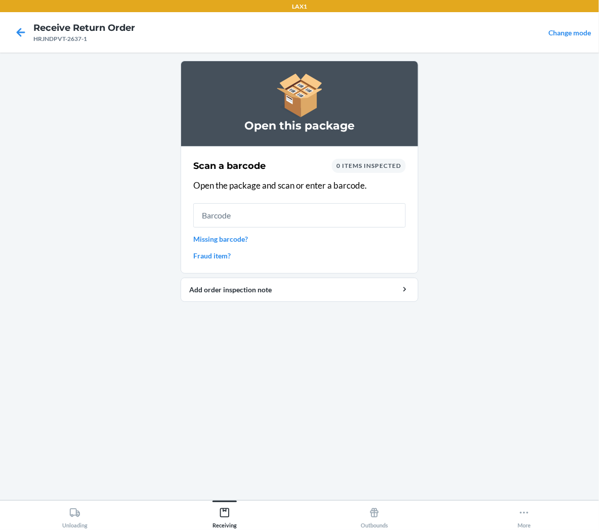
click at [300, 206] on input "text" at bounding box center [299, 215] width 213 height 24
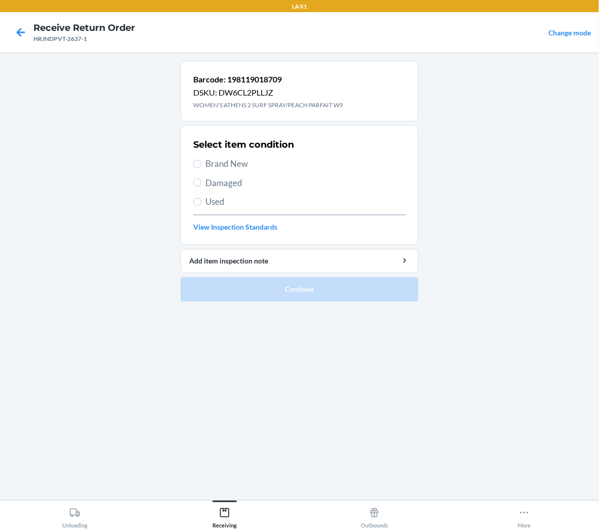
click at [205, 196] on span "Used" at bounding box center [305, 201] width 200 height 13
click at [201, 198] on input "Used" at bounding box center [197, 202] width 8 height 8
radio input "true"
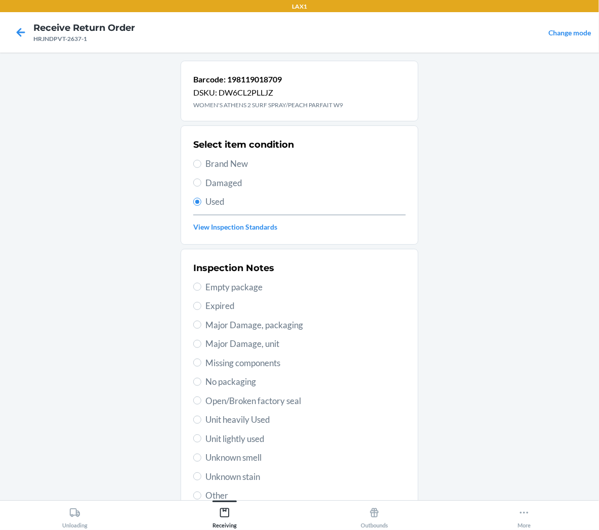
click at [244, 439] on span "Unit lightly used" at bounding box center [305, 439] width 200 height 13
click at [201, 439] on input "Unit lightly used" at bounding box center [197, 439] width 8 height 8
radio input "true"
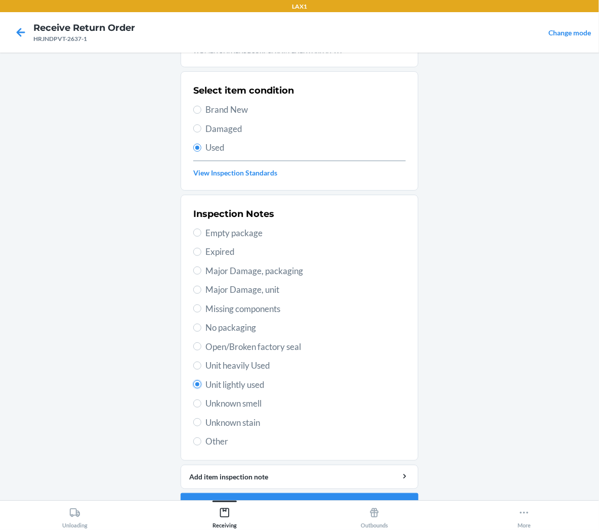
scroll to position [78, 0]
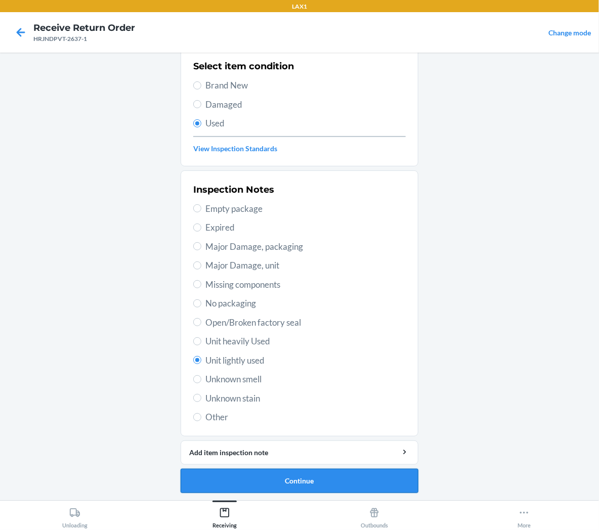
click at [223, 482] on button "Continue" at bounding box center [300, 481] width 238 height 24
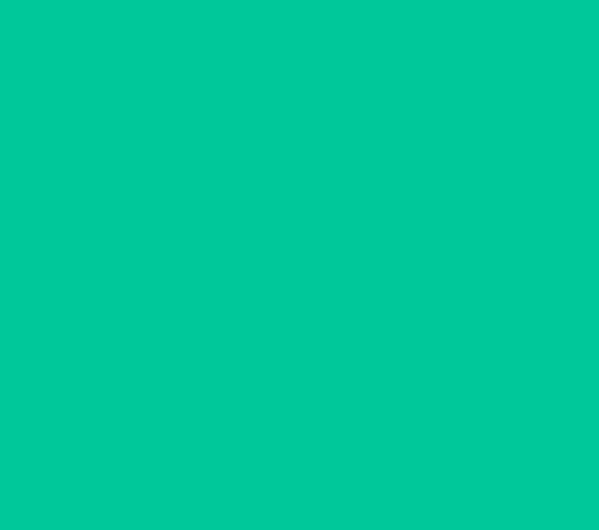
scroll to position [0, 0]
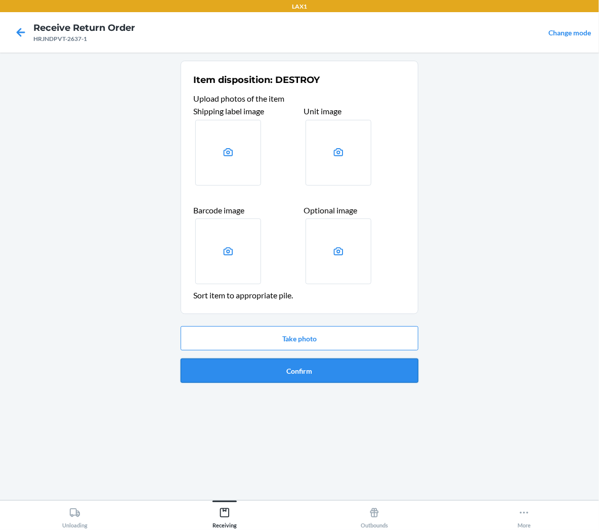
click at [219, 376] on button "Confirm" at bounding box center [300, 371] width 238 height 24
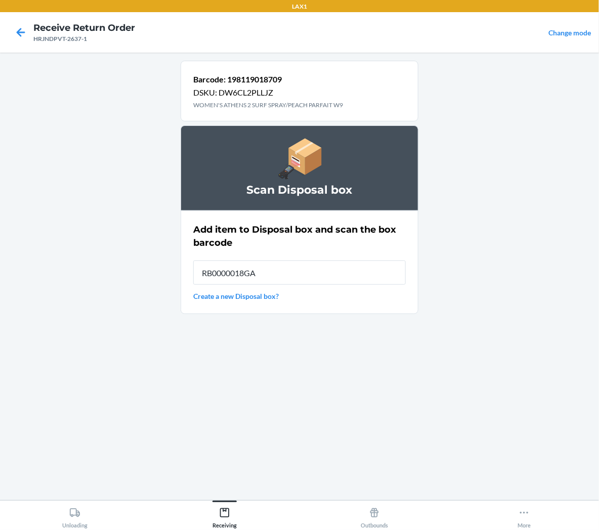
type input "RB0000018GA"
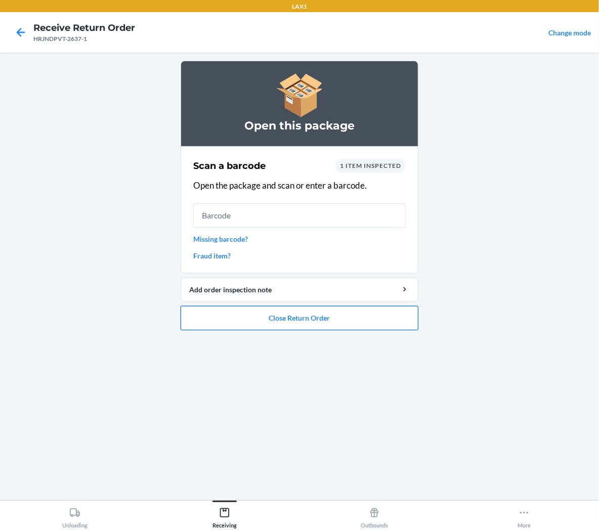
click at [377, 322] on button "Close Return Order" at bounding box center [300, 318] width 238 height 24
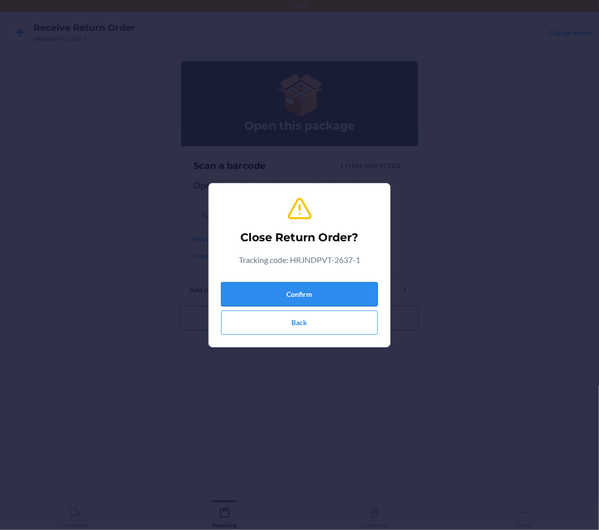
click at [356, 294] on button "Confirm" at bounding box center [299, 294] width 157 height 24
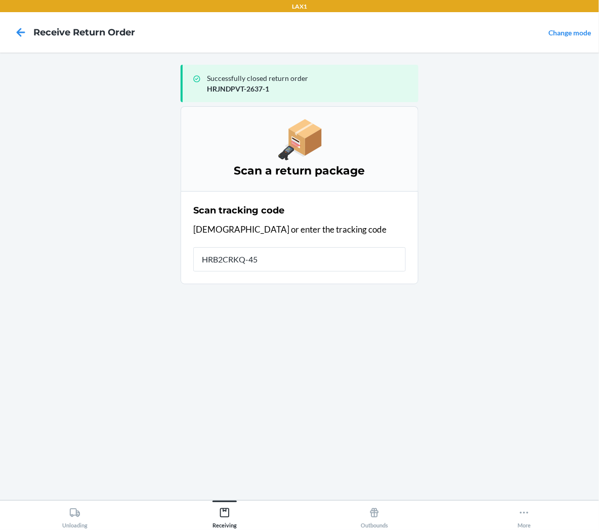
type input "HRB2CRKQ-455"
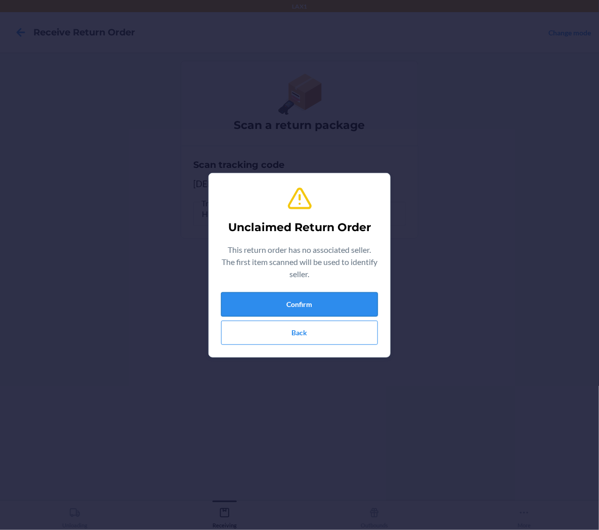
click at [355, 298] on button "Confirm" at bounding box center [299, 304] width 157 height 24
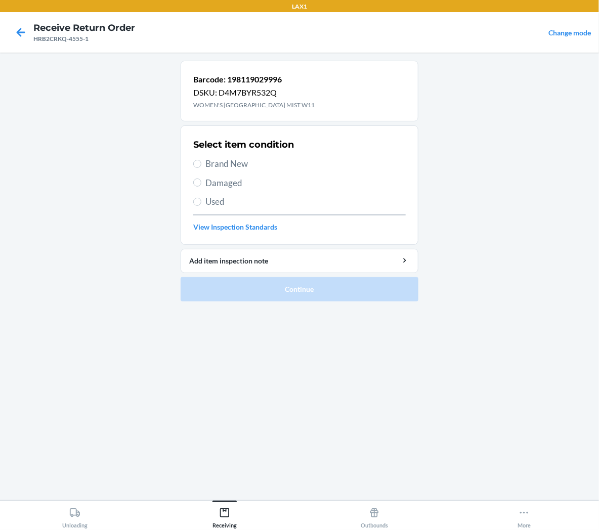
click at [228, 168] on span "Brand New" at bounding box center [305, 163] width 200 height 13
click at [201, 168] on input "Brand New" at bounding box center [197, 164] width 8 height 8
radio input "true"
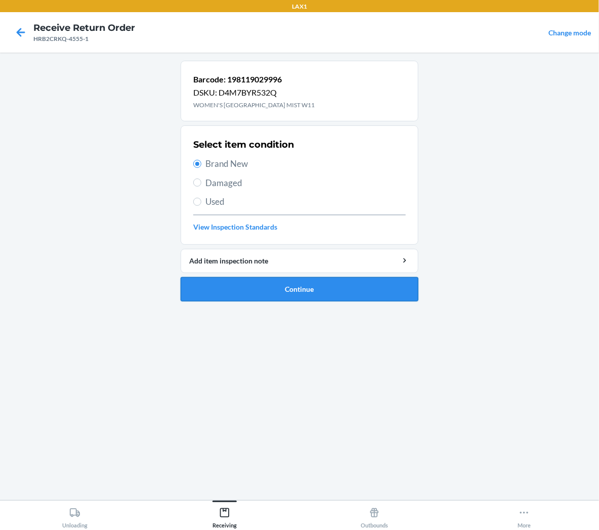
click at [214, 289] on button "Continue" at bounding box center [300, 289] width 238 height 24
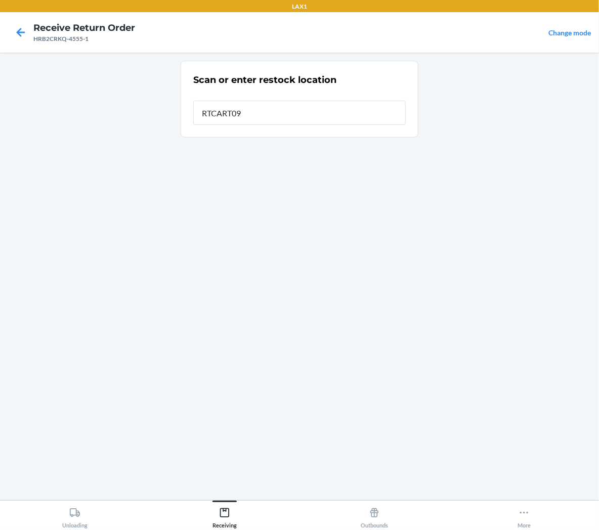
type input "RTCART098"
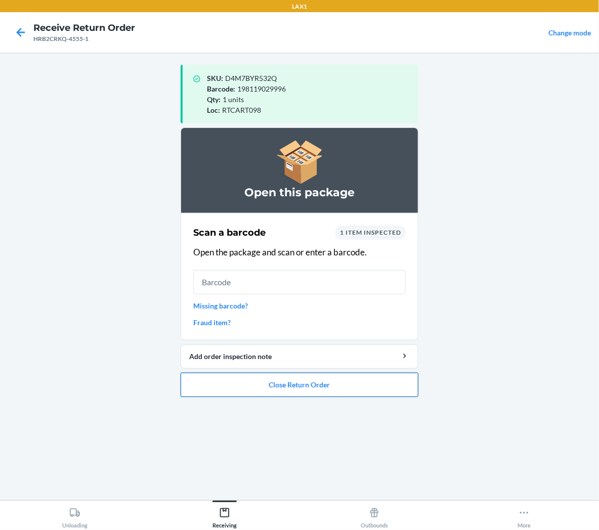
click at [282, 391] on button "Close Return Order" at bounding box center [300, 385] width 238 height 24
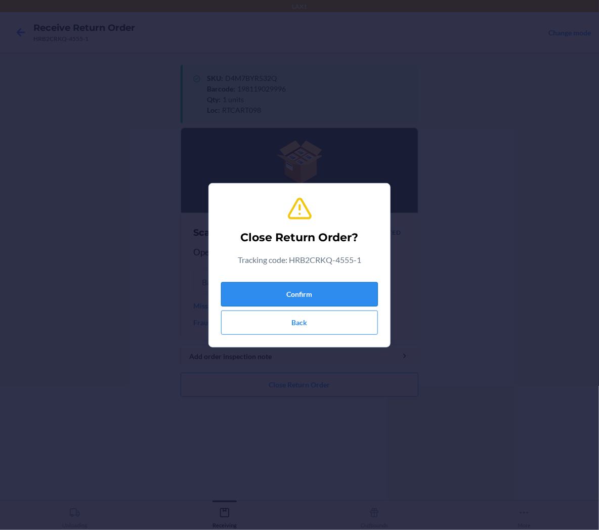
click at [307, 295] on button "Confirm" at bounding box center [299, 294] width 157 height 24
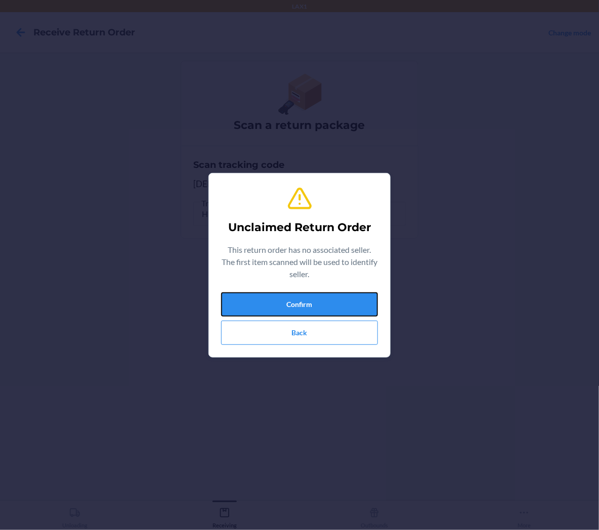
drag, startPoint x: 305, startPoint y: 301, endPoint x: 364, endPoint y: 363, distance: 86.2
click at [317, 285] on div "Unclaimed Return Order This return order has no associated seller. The first it…" at bounding box center [299, 265] width 157 height 167
click at [286, 304] on button "Confirm" at bounding box center [299, 304] width 157 height 24
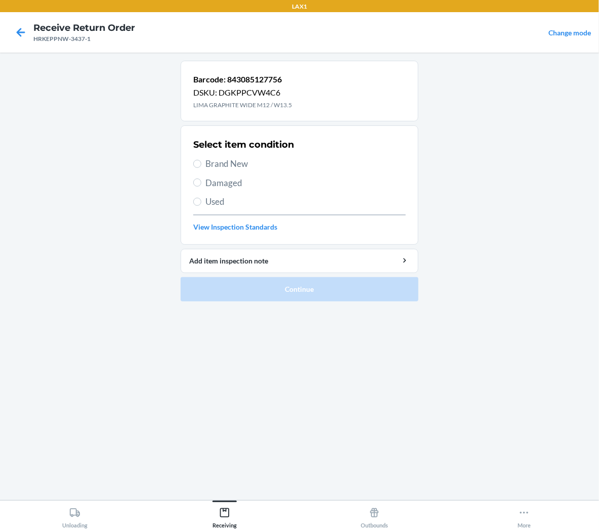
drag, startPoint x: 213, startPoint y: 165, endPoint x: 214, endPoint y: 174, distance: 8.7
click at [214, 165] on span "Brand New" at bounding box center [305, 163] width 200 height 13
click at [197, 164] on input "Brand New" at bounding box center [197, 164] width 8 height 8
radio input "true"
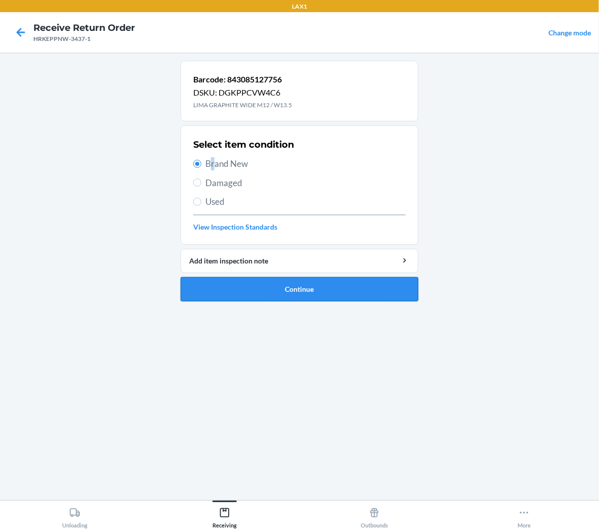
click at [250, 285] on button "Continue" at bounding box center [300, 289] width 238 height 24
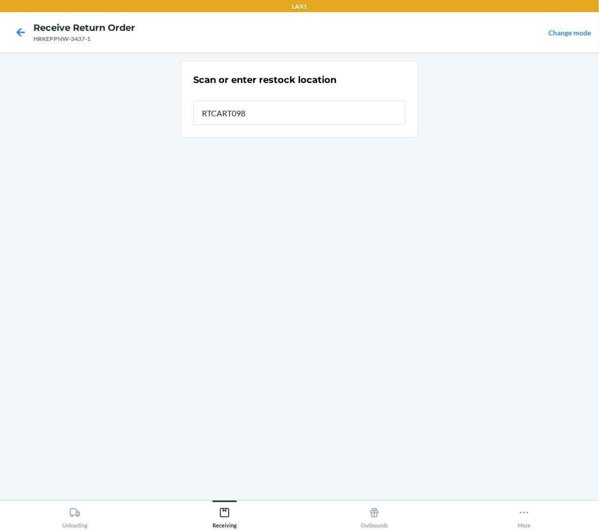
type input "RTCART098"
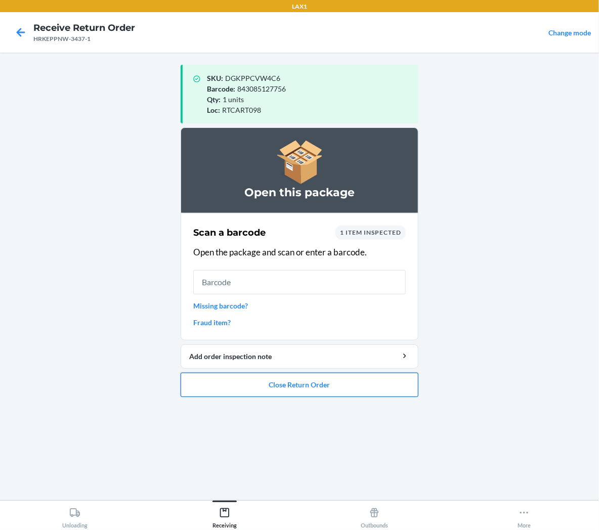
click at [342, 379] on button "Close Return Order" at bounding box center [300, 385] width 238 height 24
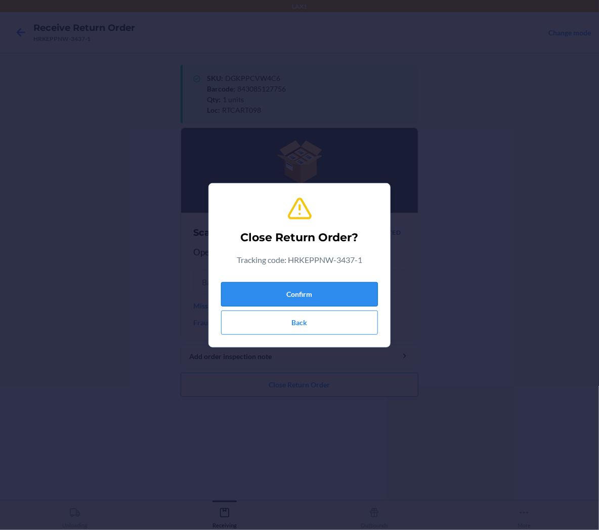
click at [350, 300] on button "Confirm" at bounding box center [299, 294] width 157 height 24
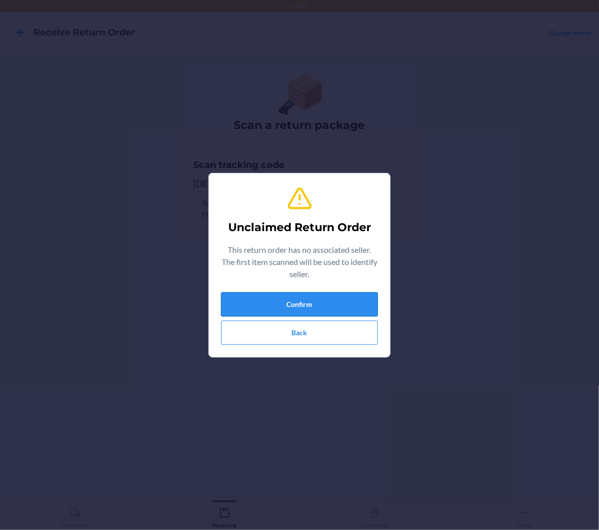
click at [369, 303] on button "Confirm" at bounding box center [299, 304] width 157 height 24
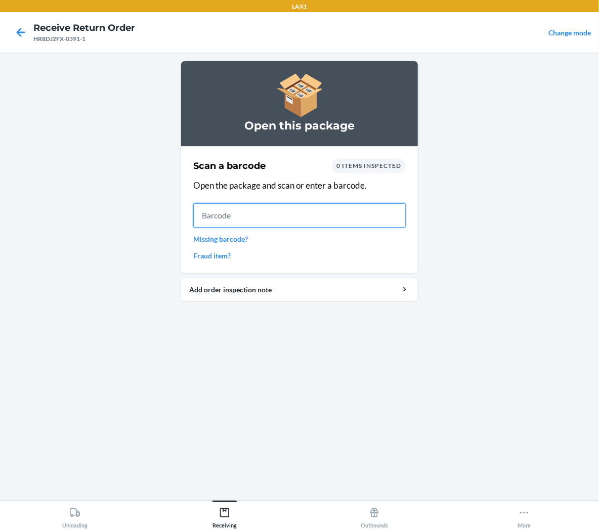
click at [342, 210] on input "text" at bounding box center [299, 215] width 213 height 24
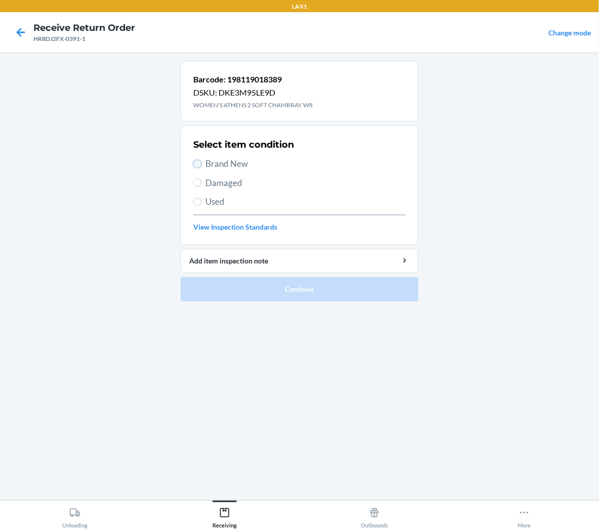
click at [195, 164] on input "Brand New" at bounding box center [197, 164] width 8 height 8
radio input "true"
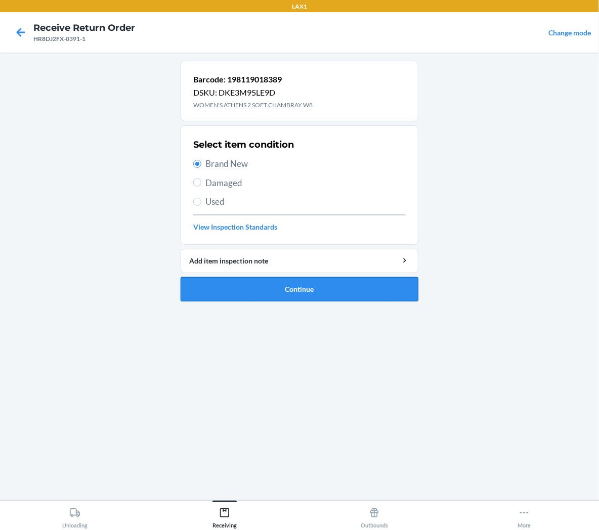
click at [201, 287] on button "Continue" at bounding box center [300, 289] width 238 height 24
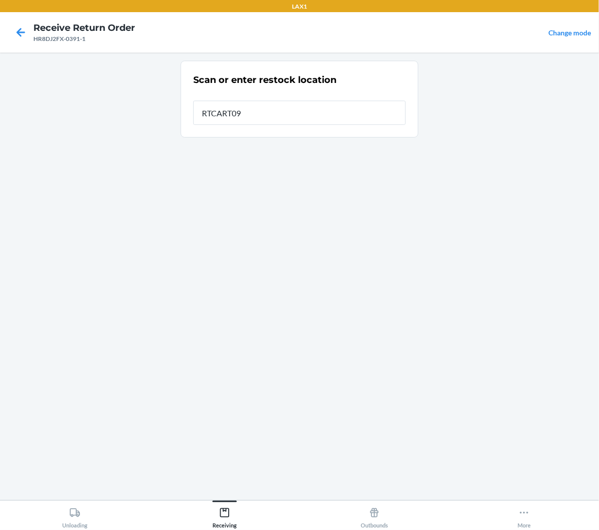
type input "RTCART098"
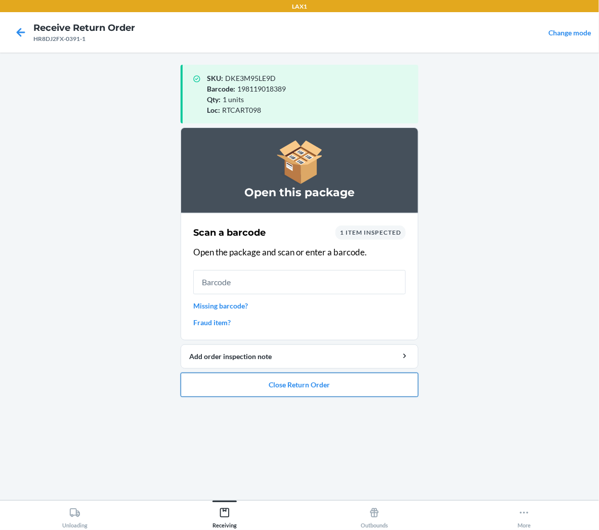
click at [216, 385] on button "Close Return Order" at bounding box center [300, 385] width 238 height 24
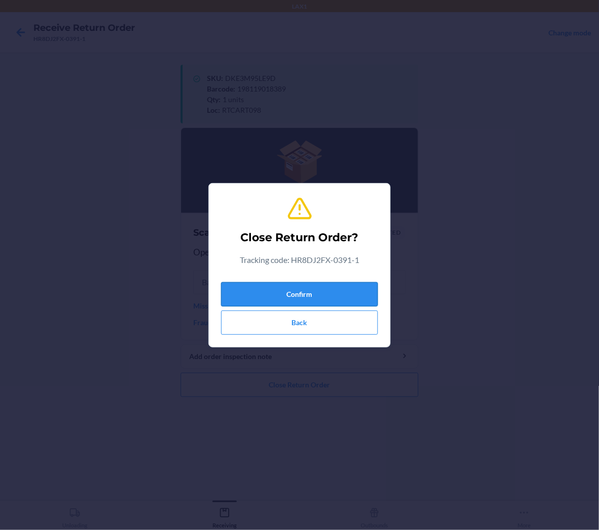
click at [238, 299] on button "Confirm" at bounding box center [299, 294] width 157 height 24
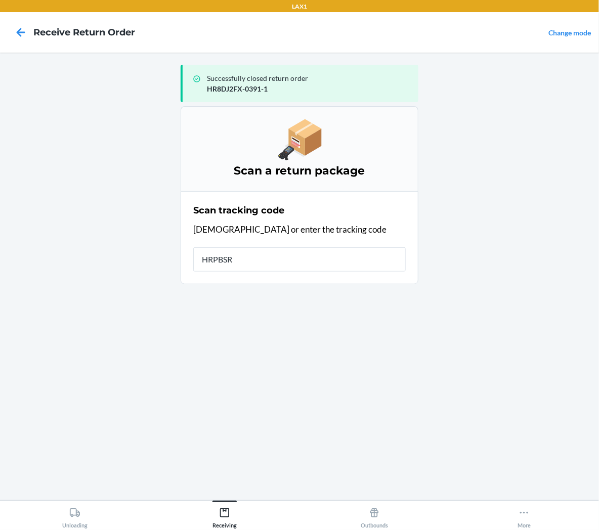
type input "HRPBSRS"
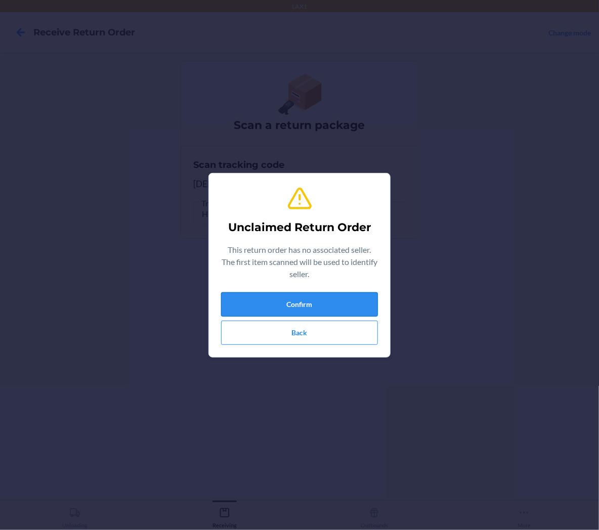
click at [371, 308] on button "Confirm" at bounding box center [299, 304] width 157 height 24
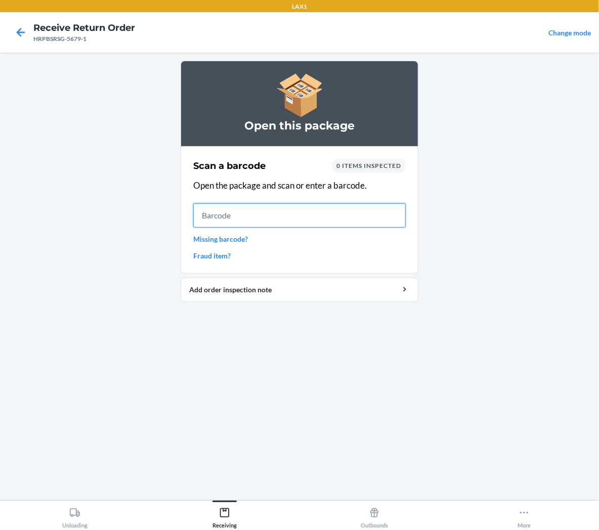
click at [394, 216] on input "text" at bounding box center [299, 215] width 213 height 24
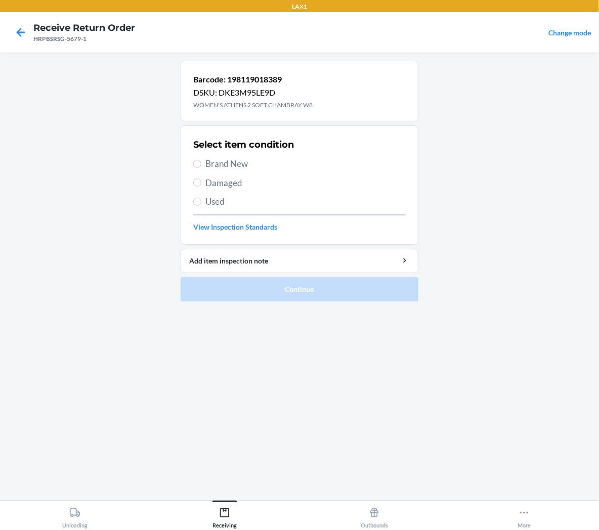
click at [248, 163] on span "Brand New" at bounding box center [305, 163] width 200 height 13
click at [201, 163] on input "Brand New" at bounding box center [197, 164] width 8 height 8
radio input "true"
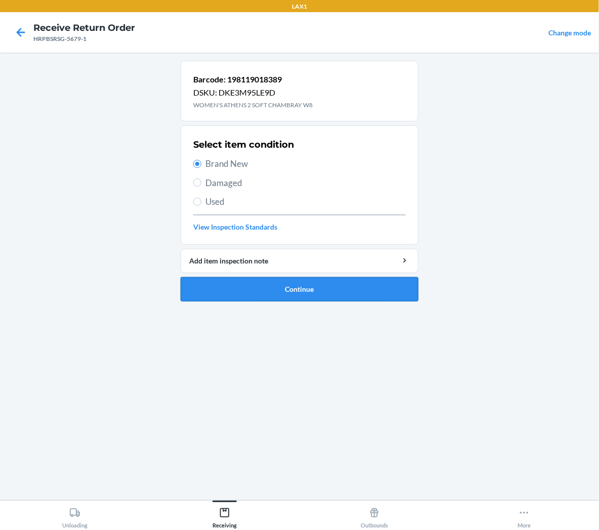
click at [269, 284] on button "Continue" at bounding box center [300, 289] width 238 height 24
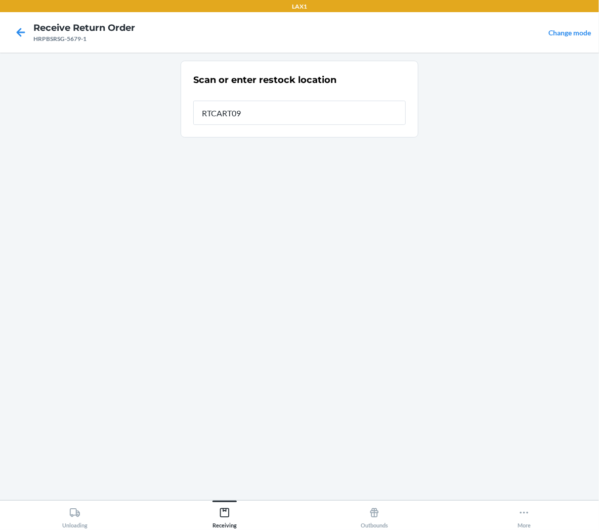
type input "RTCART098"
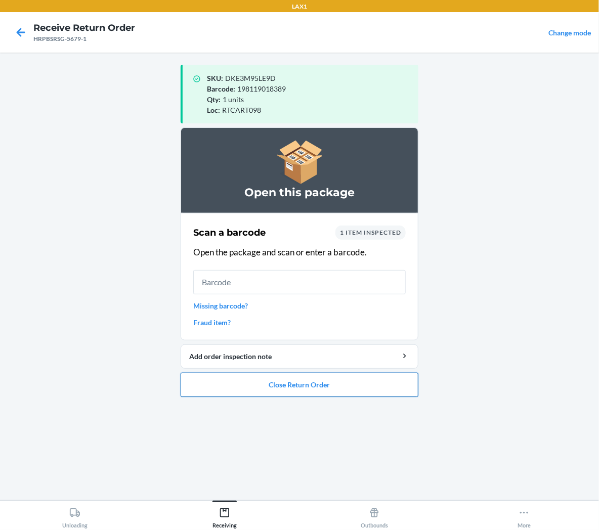
click at [273, 382] on button "Close Return Order" at bounding box center [300, 385] width 238 height 24
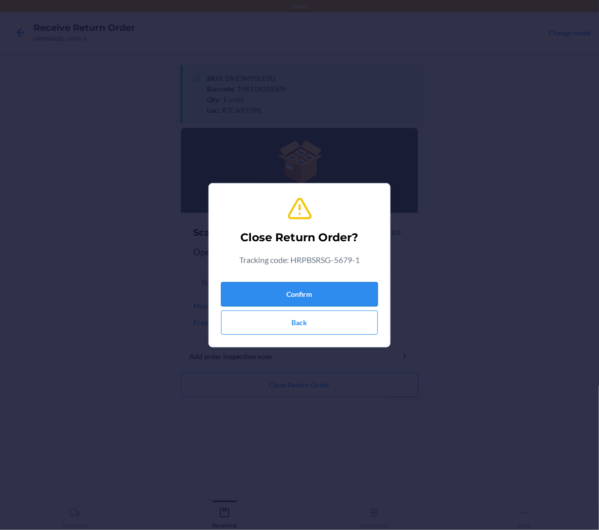
click at [294, 295] on button "Confirm" at bounding box center [299, 294] width 157 height 24
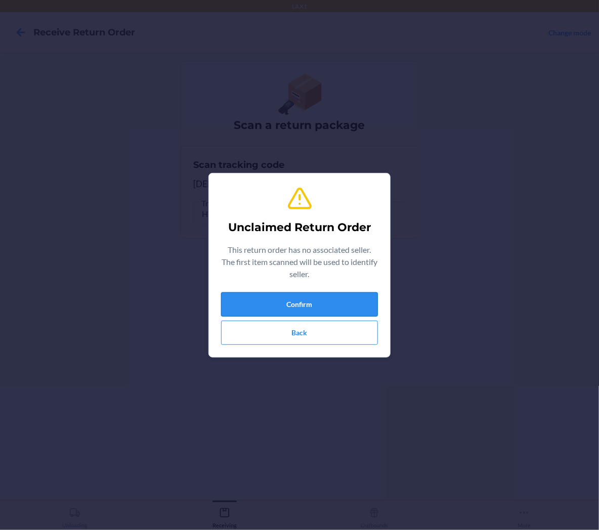
click at [327, 302] on button "Confirm" at bounding box center [299, 304] width 157 height 24
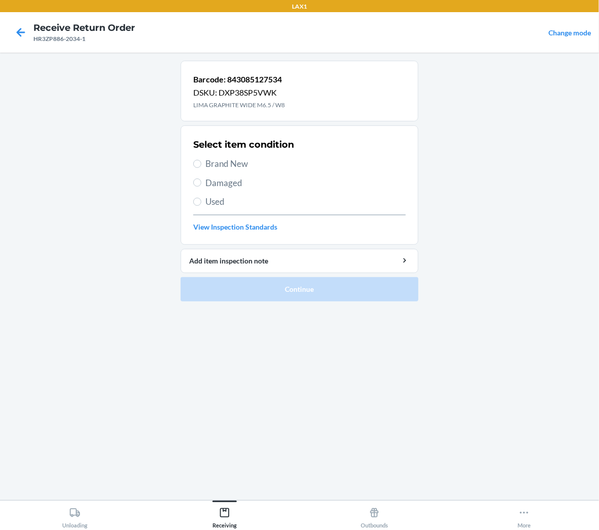
click at [229, 159] on span "Brand New" at bounding box center [305, 163] width 200 height 13
click at [201, 160] on input "Brand New" at bounding box center [197, 164] width 8 height 8
radio input "true"
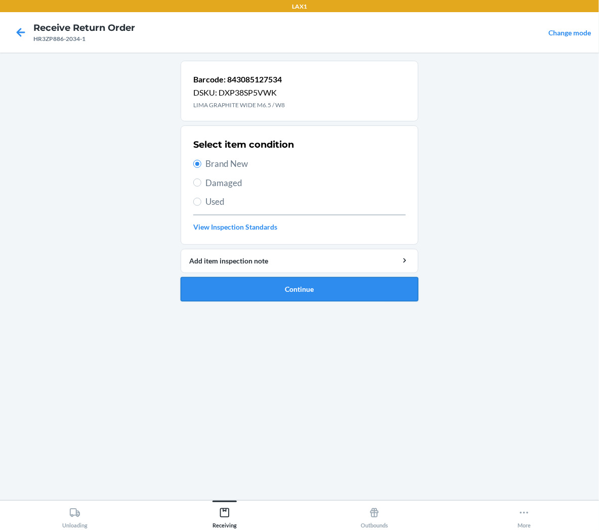
click at [275, 292] on button "Continue" at bounding box center [300, 289] width 238 height 24
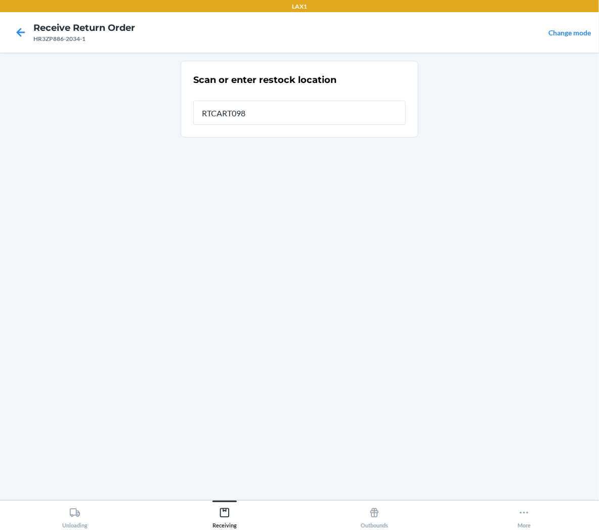
type input "RTCART098"
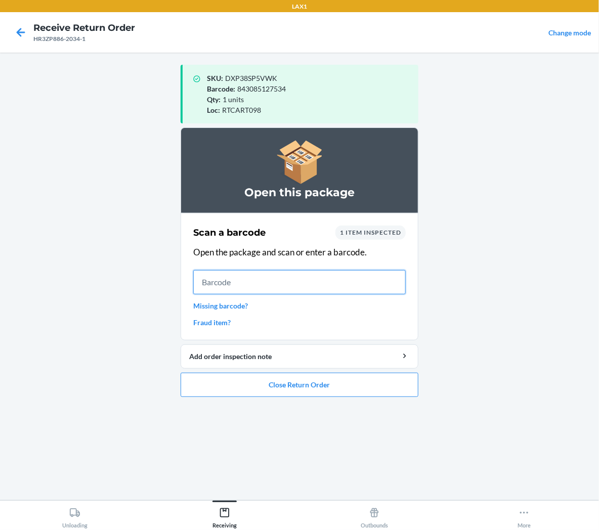
click at [372, 290] on input "text" at bounding box center [299, 282] width 213 height 24
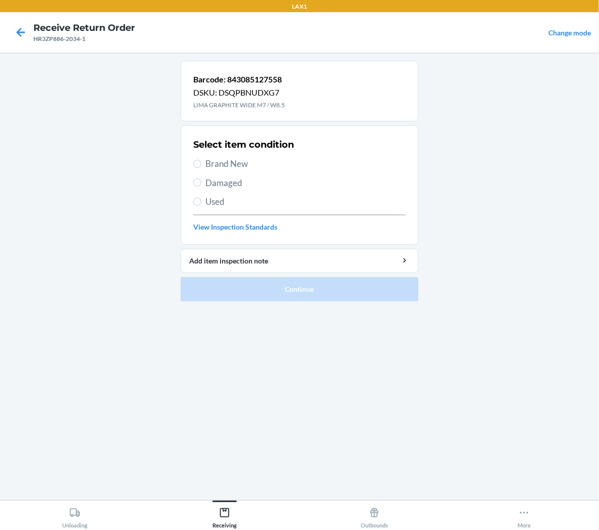
click at [242, 159] on span "Brand New" at bounding box center [305, 163] width 200 height 13
click at [201, 160] on input "Brand New" at bounding box center [197, 164] width 8 height 8
radio input "true"
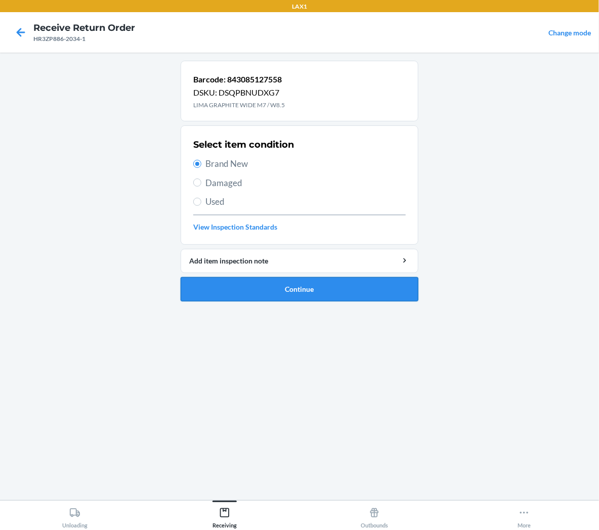
click at [305, 296] on button "Continue" at bounding box center [300, 289] width 238 height 24
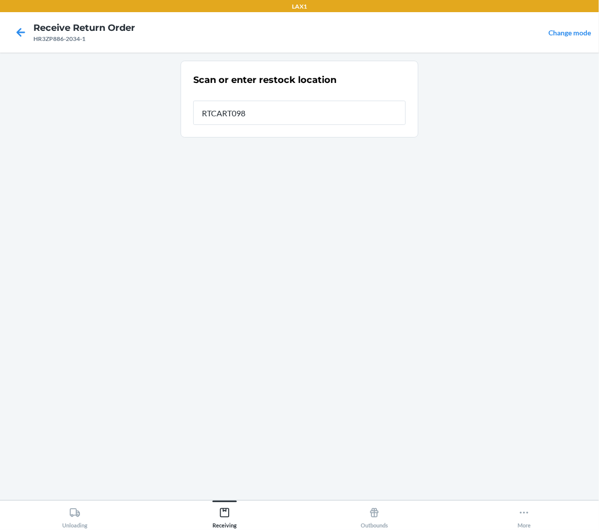
type input "RTCART098"
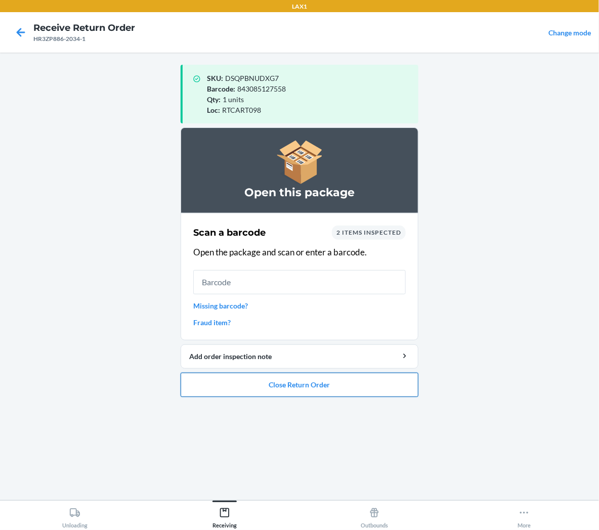
click at [306, 387] on button "Close Return Order" at bounding box center [300, 385] width 238 height 24
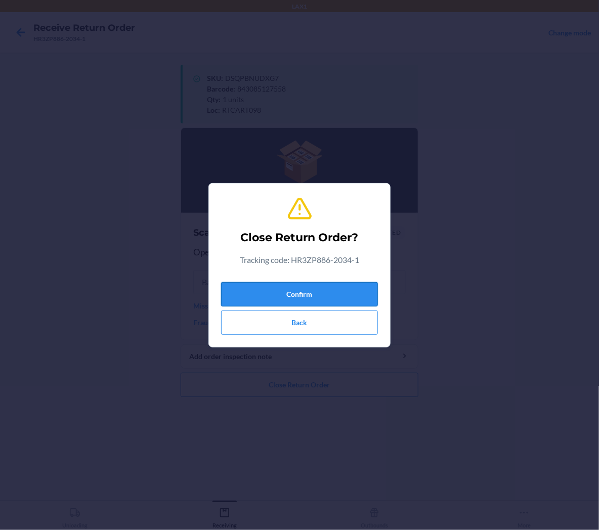
click at [310, 289] on button "Confirm" at bounding box center [299, 294] width 157 height 24
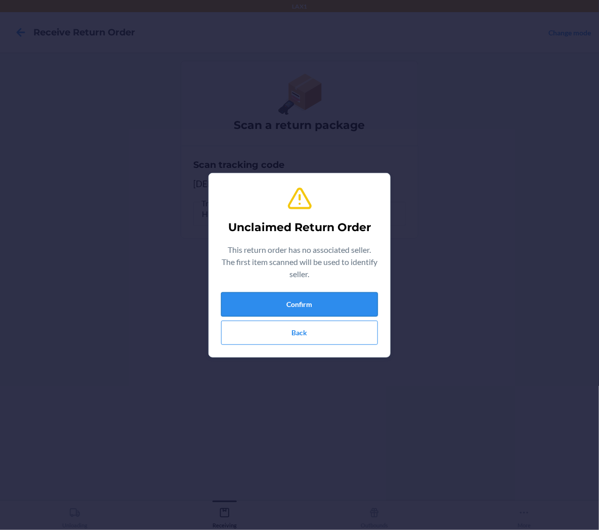
click at [310, 309] on button "Confirm" at bounding box center [299, 304] width 157 height 24
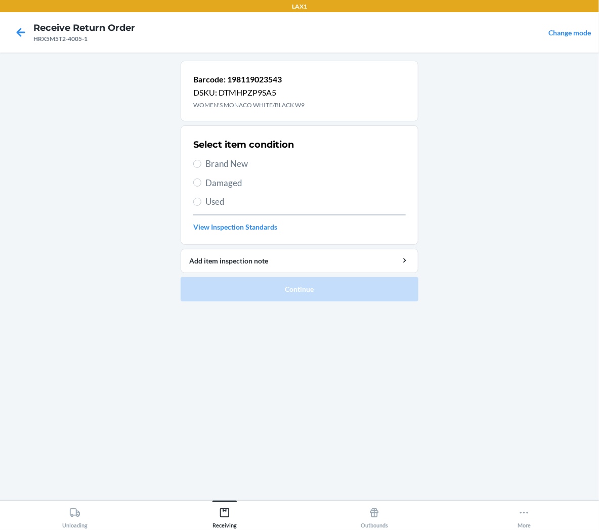
click at [218, 206] on span "Used" at bounding box center [305, 201] width 200 height 13
click at [201, 206] on input "Used" at bounding box center [197, 202] width 8 height 8
radio input "true"
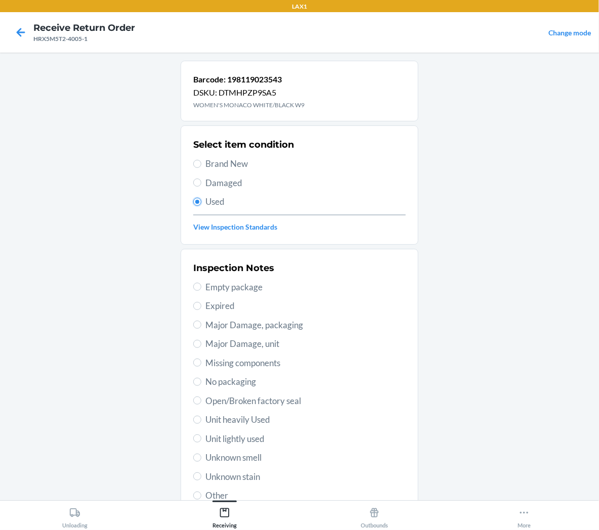
scroll to position [78, 0]
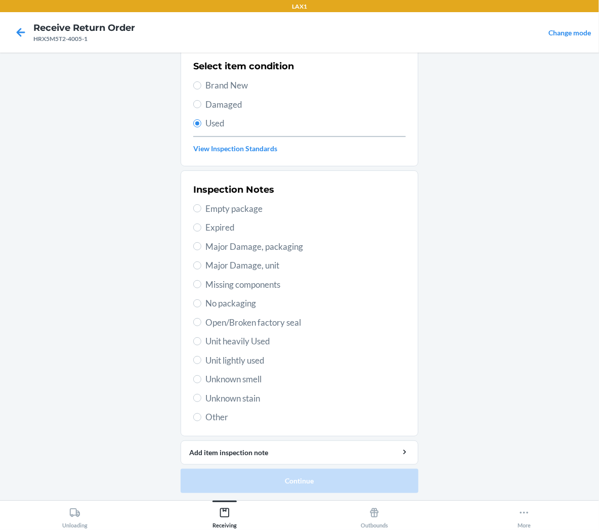
click at [223, 359] on span "Unit lightly used" at bounding box center [305, 360] width 200 height 13
click at [201, 359] on input "Unit lightly used" at bounding box center [197, 360] width 8 height 8
radio input "true"
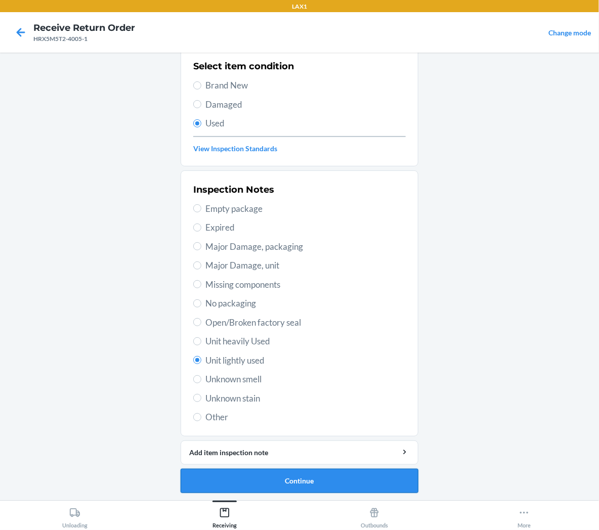
click at [253, 481] on button "Continue" at bounding box center [300, 481] width 238 height 24
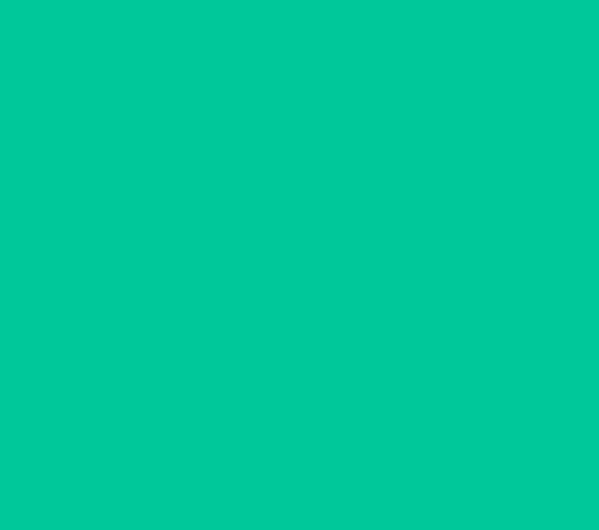
scroll to position [0, 0]
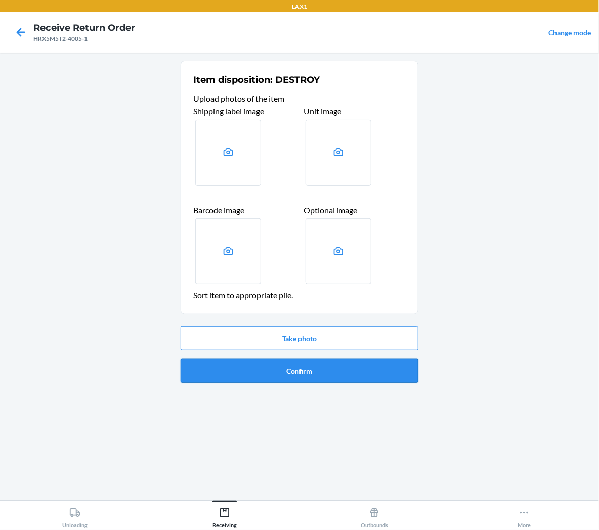
click at [196, 376] on button "Confirm" at bounding box center [300, 371] width 238 height 24
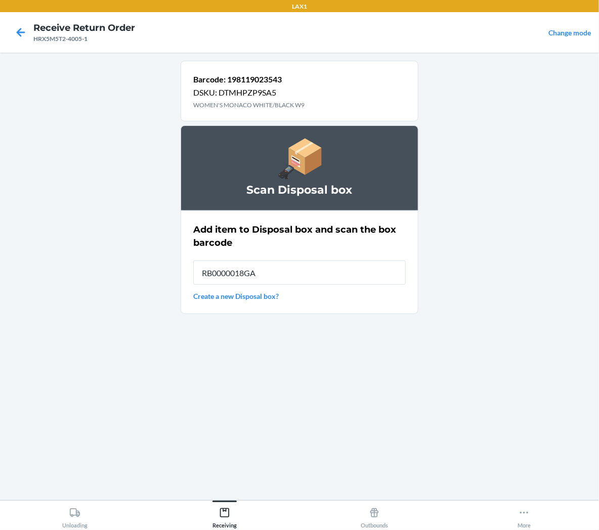
type input "RB0000018GA"
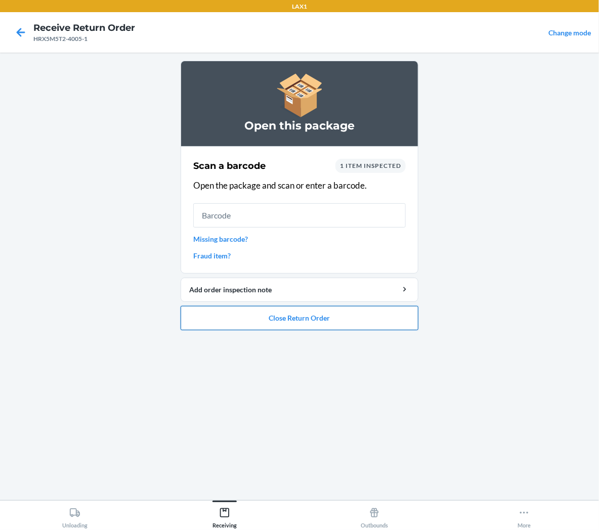
click at [263, 326] on button "Close Return Order" at bounding box center [300, 318] width 238 height 24
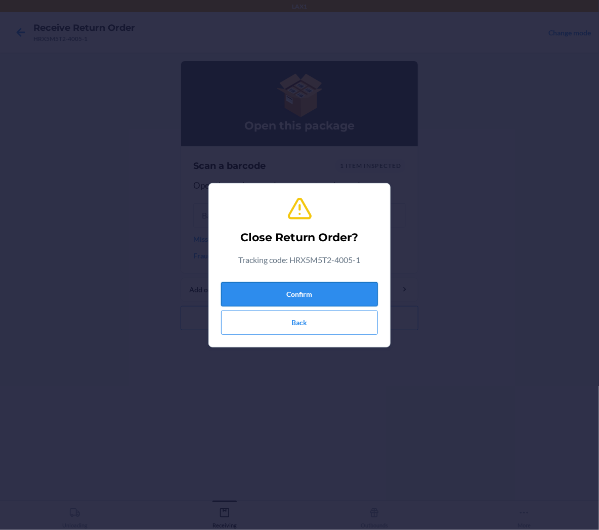
click at [292, 291] on button "Confirm" at bounding box center [299, 294] width 157 height 24
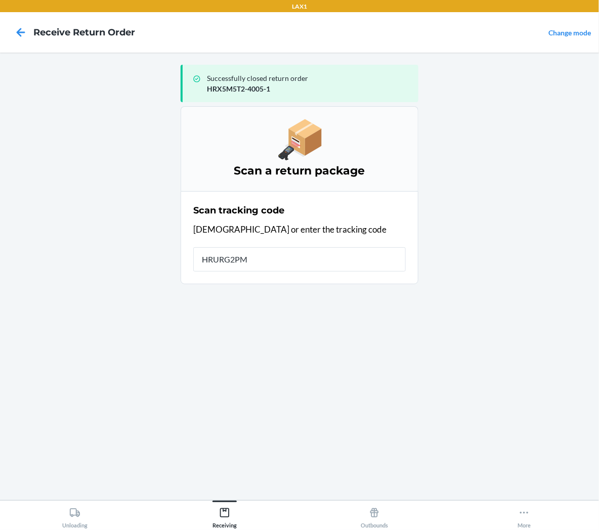
type input "HRURG2PM-"
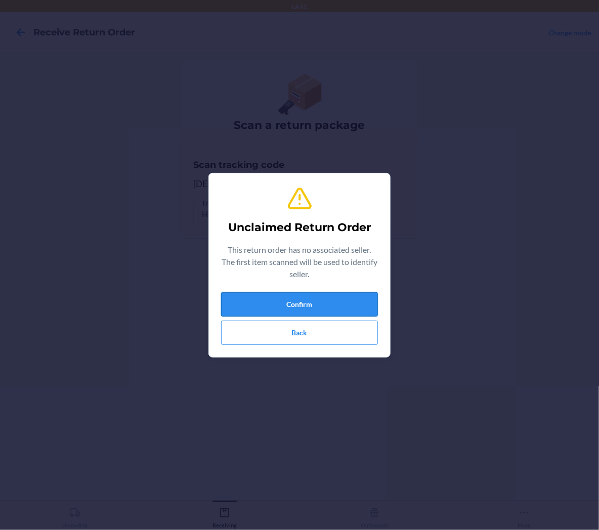
click at [347, 301] on button "Confirm" at bounding box center [299, 304] width 157 height 24
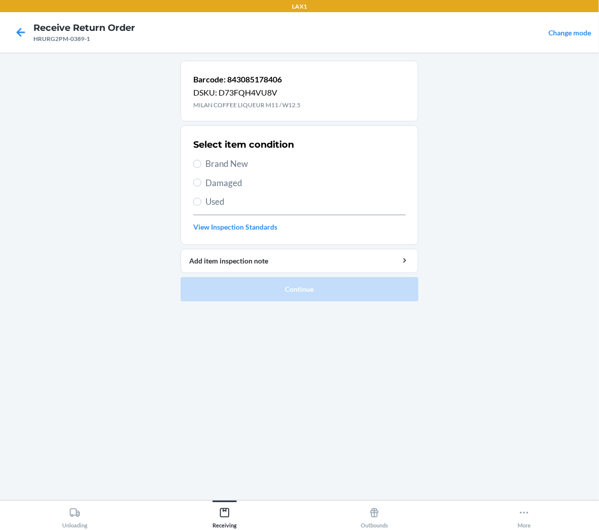
click at [224, 165] on span "Brand New" at bounding box center [305, 163] width 200 height 13
click at [201, 165] on input "Brand New" at bounding box center [197, 164] width 8 height 8
radio input "true"
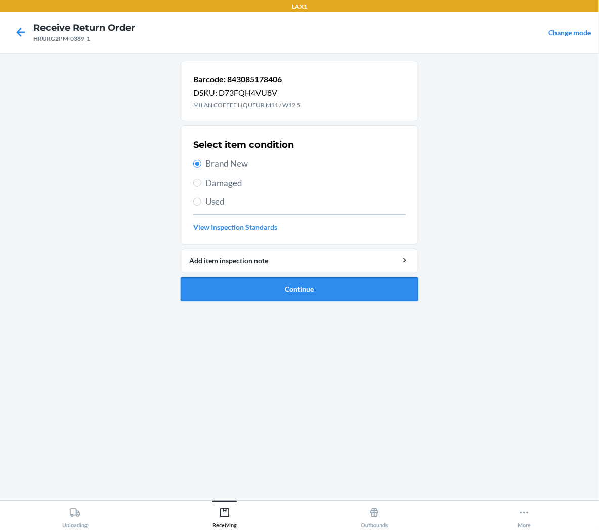
click at [245, 287] on button "Continue" at bounding box center [300, 289] width 238 height 24
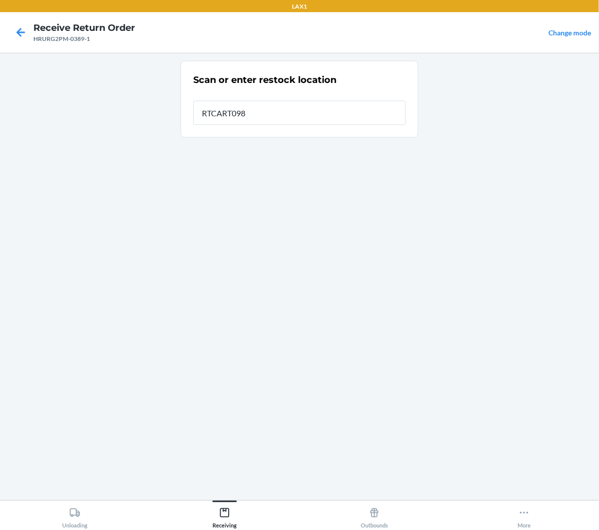
type input "RTCART098"
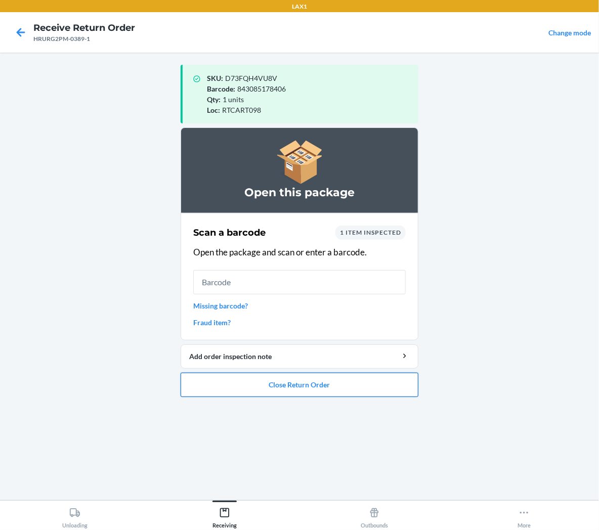
click at [305, 388] on button "Close Return Order" at bounding box center [300, 385] width 238 height 24
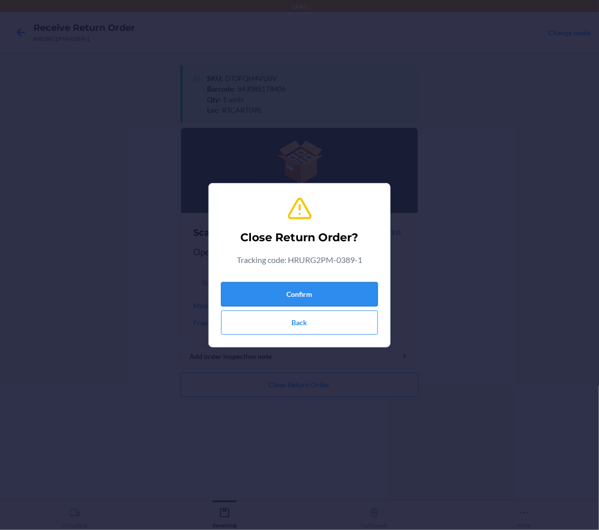
click at [305, 296] on button "Confirm" at bounding box center [299, 294] width 157 height 24
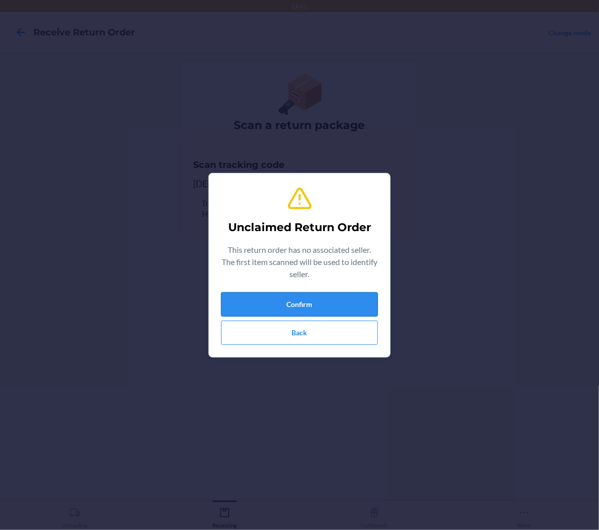
click at [306, 301] on button "Confirm" at bounding box center [299, 304] width 157 height 24
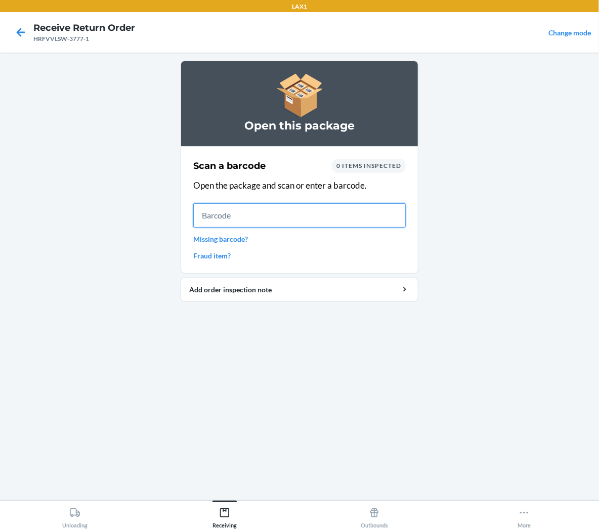
click at [373, 216] on input "text" at bounding box center [299, 215] width 213 height 24
click at [354, 219] on input "text" at bounding box center [299, 215] width 213 height 24
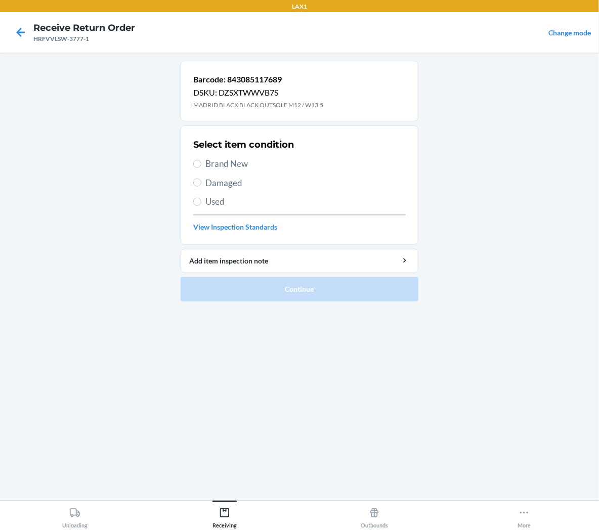
click at [247, 161] on span "Brand New" at bounding box center [305, 163] width 200 height 13
click at [201, 161] on input "Brand New" at bounding box center [197, 164] width 8 height 8
radio input "true"
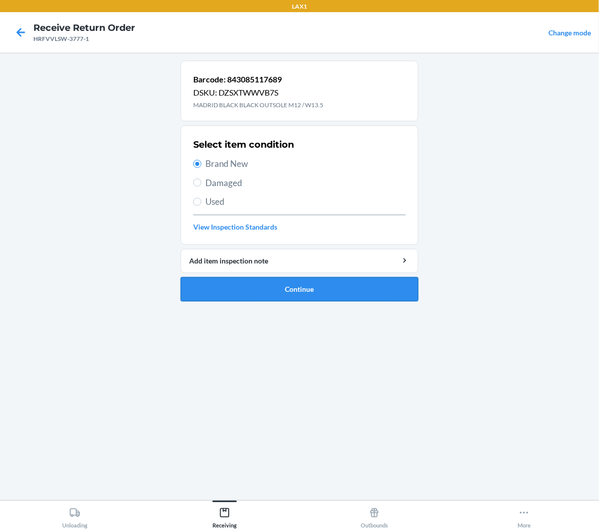
click at [259, 286] on button "Continue" at bounding box center [300, 289] width 238 height 24
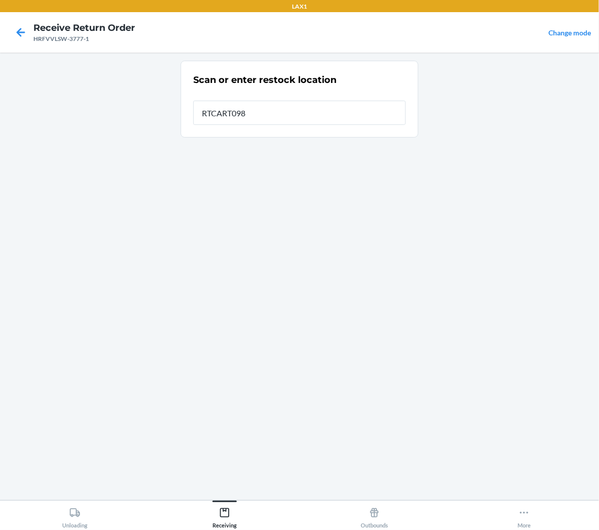
type input "RTCART098"
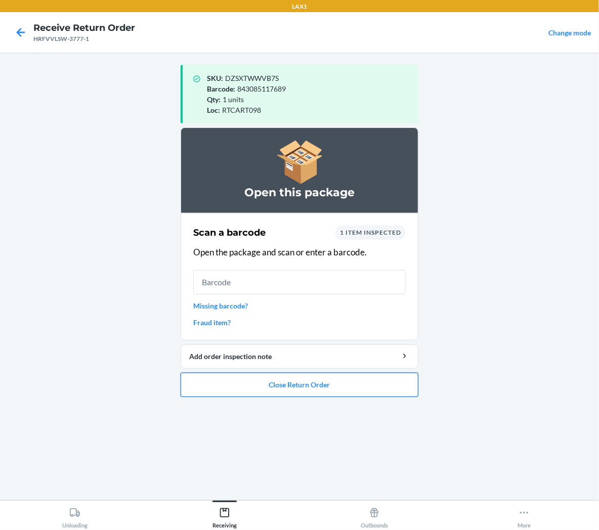
click at [271, 388] on button "Close Return Order" at bounding box center [300, 385] width 238 height 24
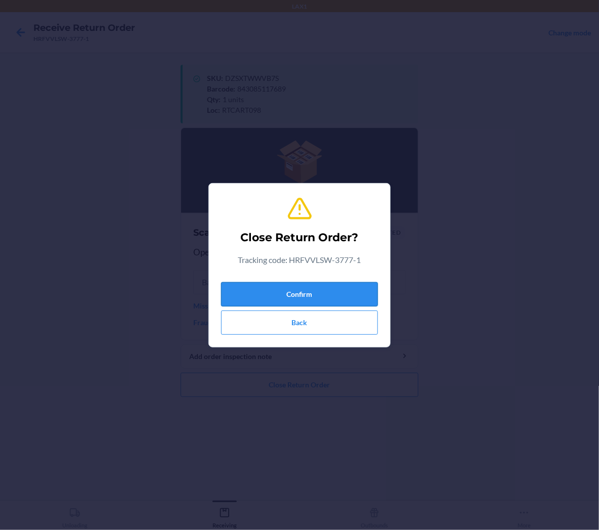
click at [309, 294] on button "Confirm" at bounding box center [299, 294] width 157 height 24
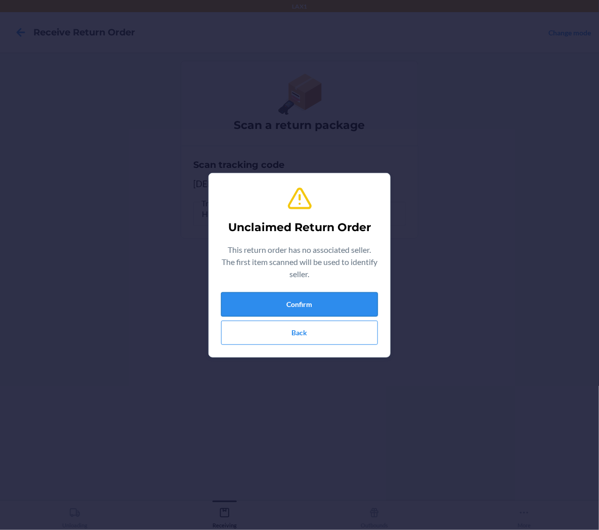
click at [316, 299] on button "Confirm" at bounding box center [299, 304] width 157 height 24
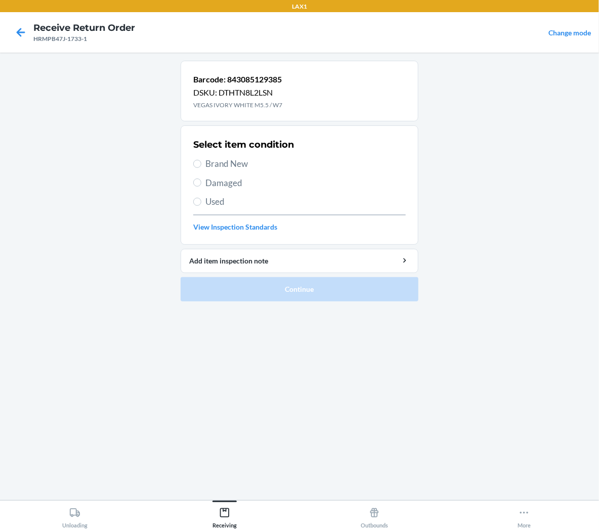
click at [238, 161] on span "Brand New" at bounding box center [305, 163] width 200 height 13
click at [201, 161] on input "Brand New" at bounding box center [197, 164] width 8 height 8
radio input "true"
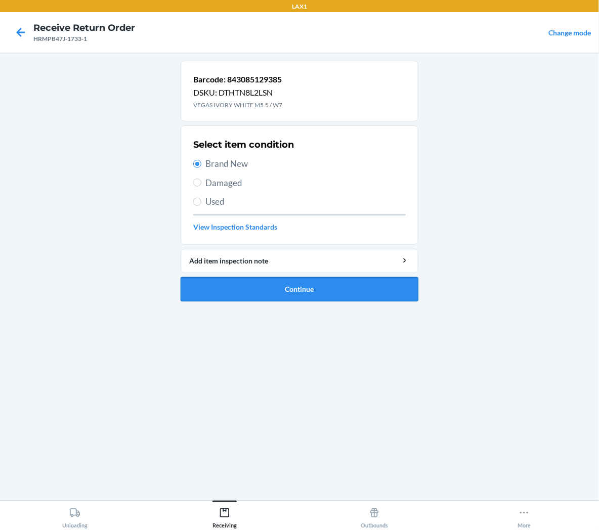
click at [253, 297] on button "Continue" at bounding box center [300, 289] width 238 height 24
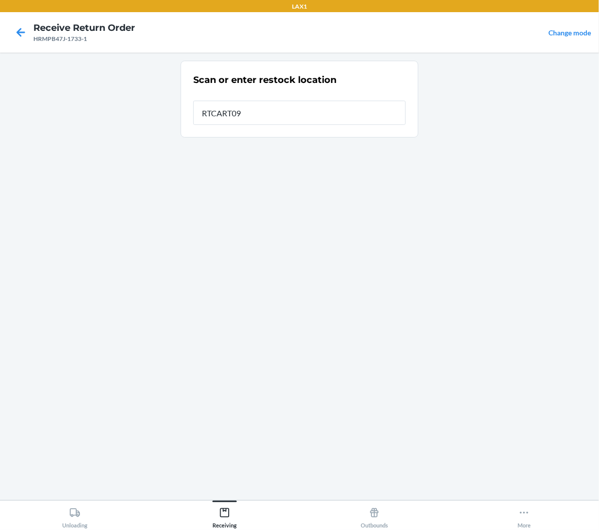
type input "RTCART098"
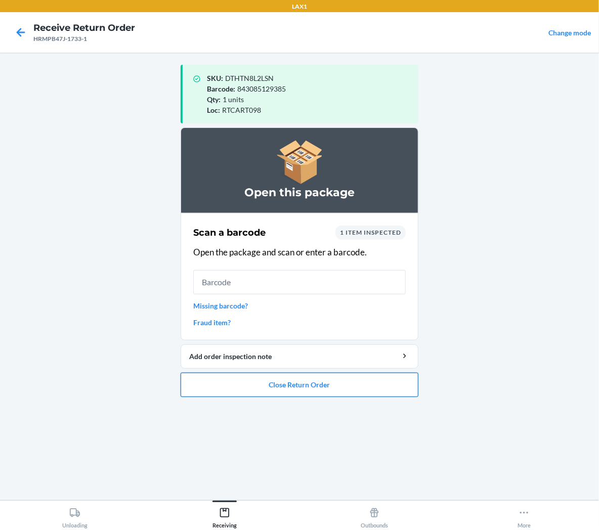
click at [241, 383] on button "Close Return Order" at bounding box center [300, 385] width 238 height 24
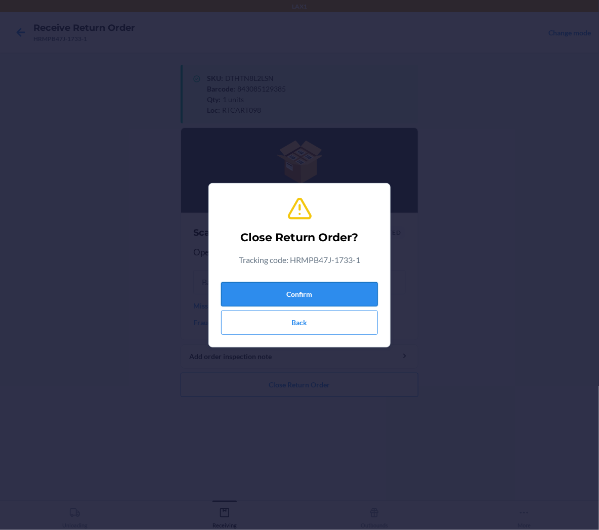
click at [260, 294] on button "Confirm" at bounding box center [299, 294] width 157 height 24
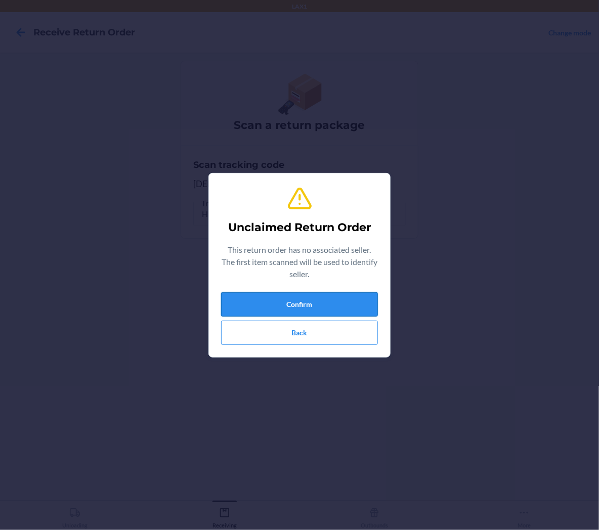
click at [259, 298] on button "Confirm" at bounding box center [299, 304] width 157 height 24
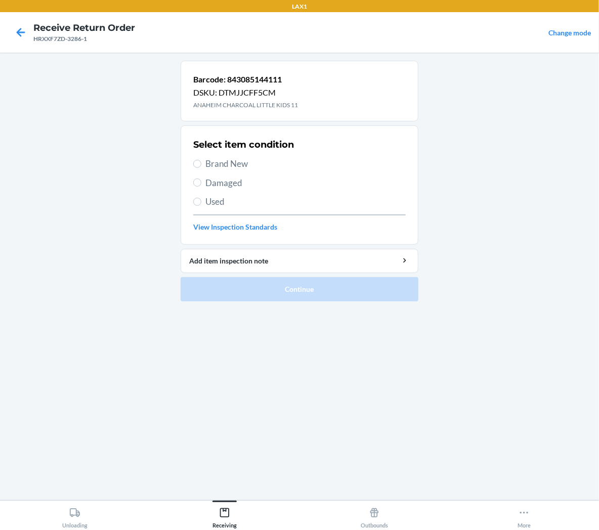
click at [214, 166] on span "Brand New" at bounding box center [305, 163] width 200 height 13
click at [201, 166] on input "Brand New" at bounding box center [197, 164] width 8 height 8
radio input "true"
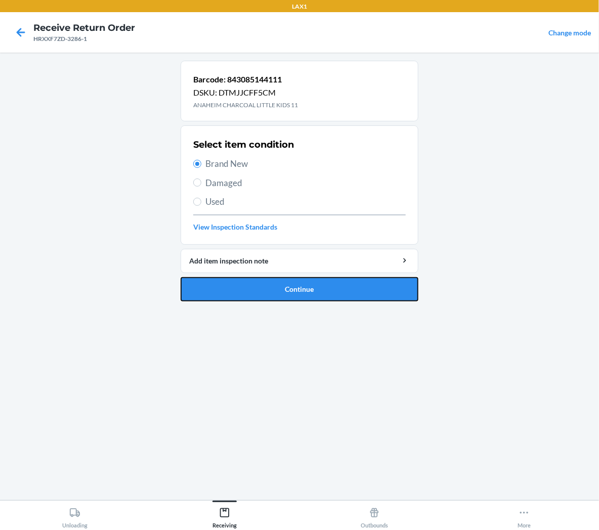
drag, startPoint x: 227, startPoint y: 287, endPoint x: 226, endPoint y: 272, distance: 15.2
click at [229, 287] on button "Continue" at bounding box center [300, 289] width 238 height 24
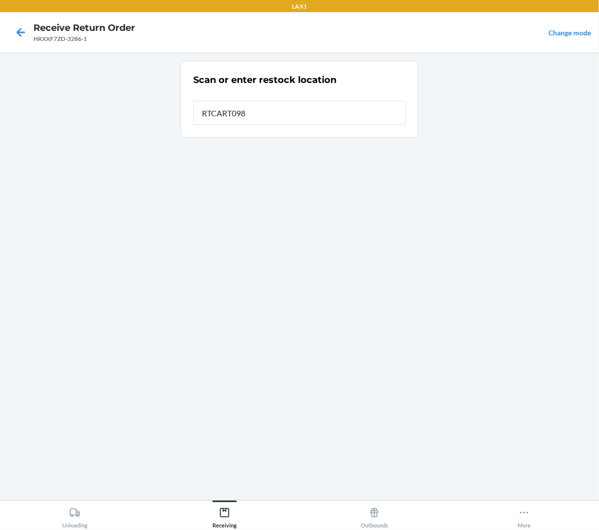
type input "RTCART098"
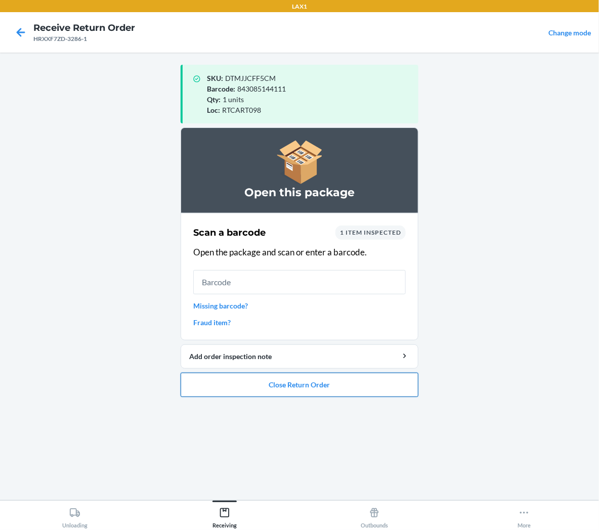
click at [221, 392] on button "Close Return Order" at bounding box center [300, 385] width 238 height 24
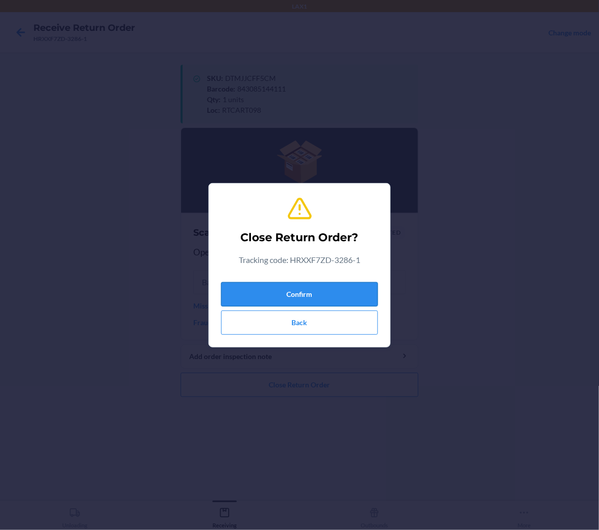
click at [268, 290] on button "Confirm" at bounding box center [299, 294] width 157 height 24
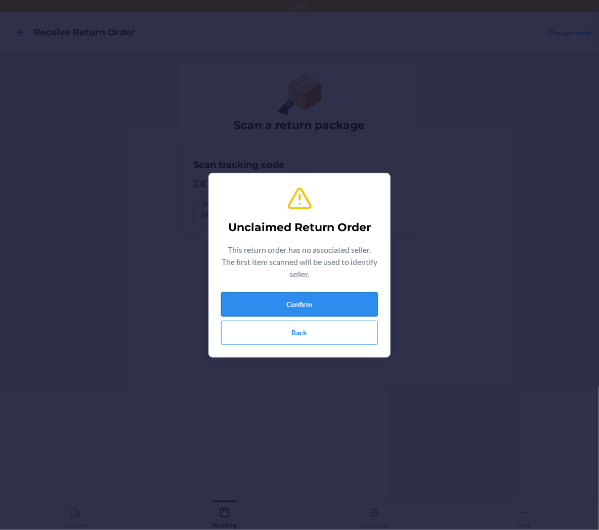
click at [360, 303] on button "Confirm" at bounding box center [299, 304] width 157 height 24
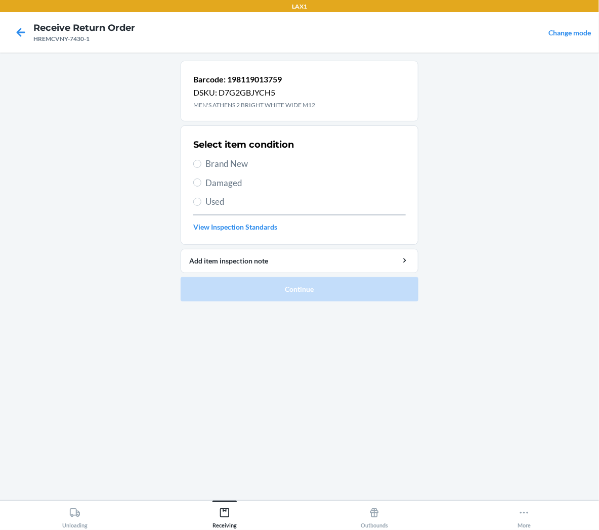
click at [248, 161] on span "Brand New" at bounding box center [305, 163] width 200 height 13
click at [201, 161] on input "Brand New" at bounding box center [197, 164] width 8 height 8
radio input "true"
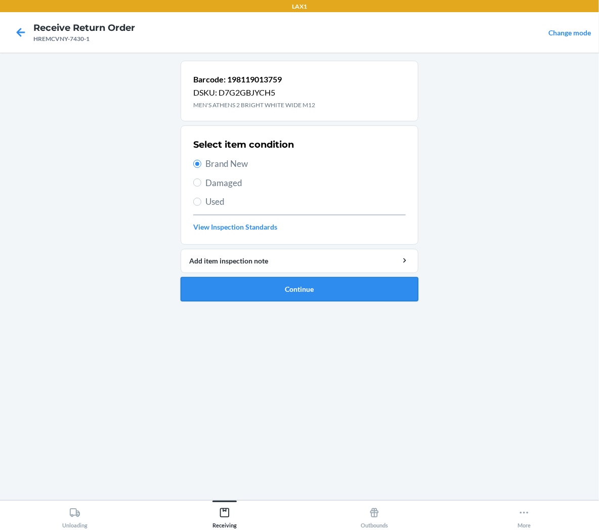
click at [244, 290] on button "Continue" at bounding box center [300, 289] width 238 height 24
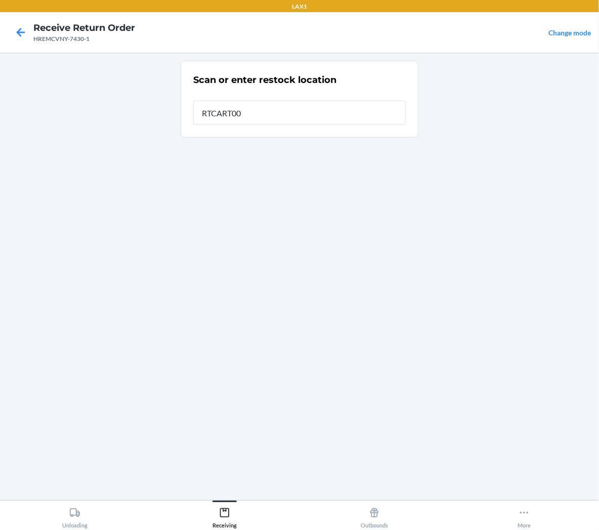
type input "RTCART005"
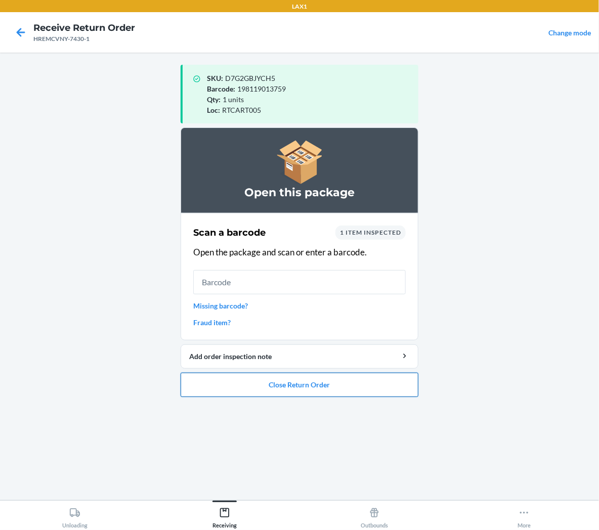
click at [240, 393] on button "Close Return Order" at bounding box center [300, 385] width 238 height 24
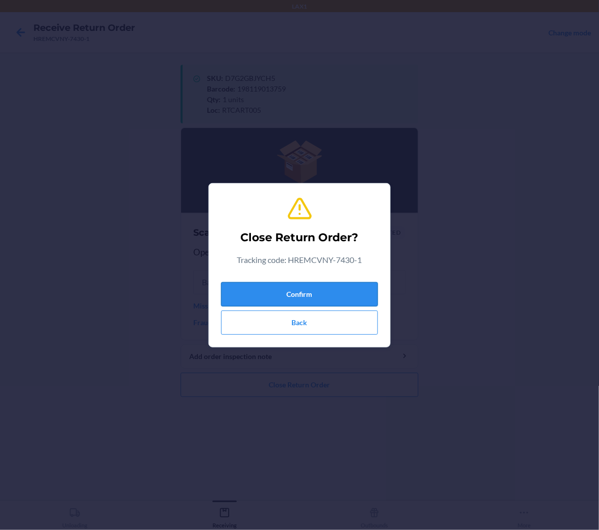
click at [276, 291] on button "Confirm" at bounding box center [299, 294] width 157 height 24
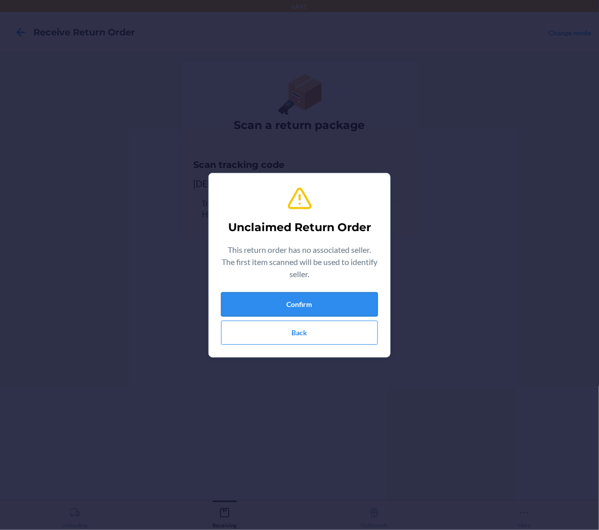
click at [322, 300] on button "Confirm" at bounding box center [299, 304] width 157 height 24
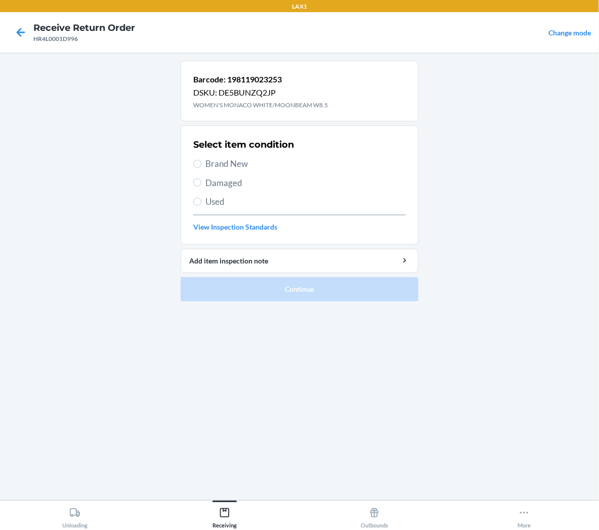
click at [215, 162] on span "Brand New" at bounding box center [305, 163] width 200 height 13
click at [201, 162] on input "Brand New" at bounding box center [197, 164] width 8 height 8
radio input "true"
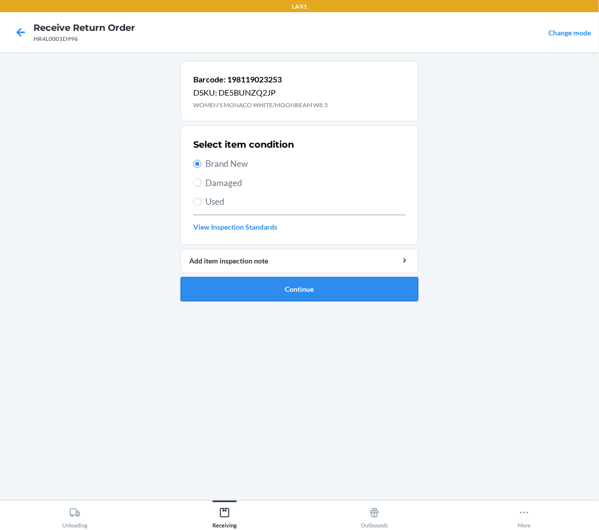
click at [248, 290] on button "Continue" at bounding box center [300, 289] width 238 height 24
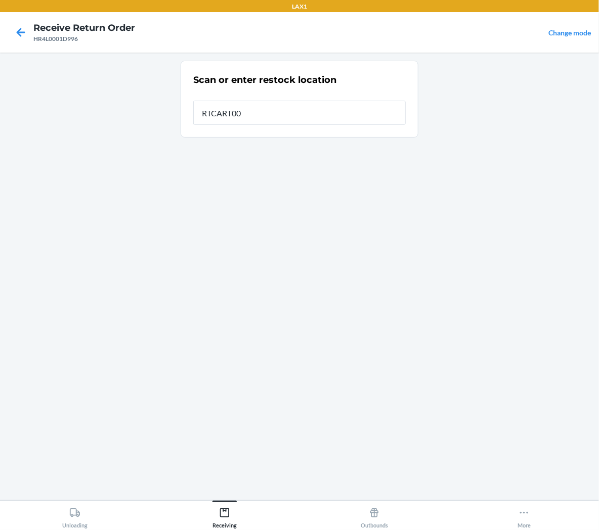
type input "RTCART005"
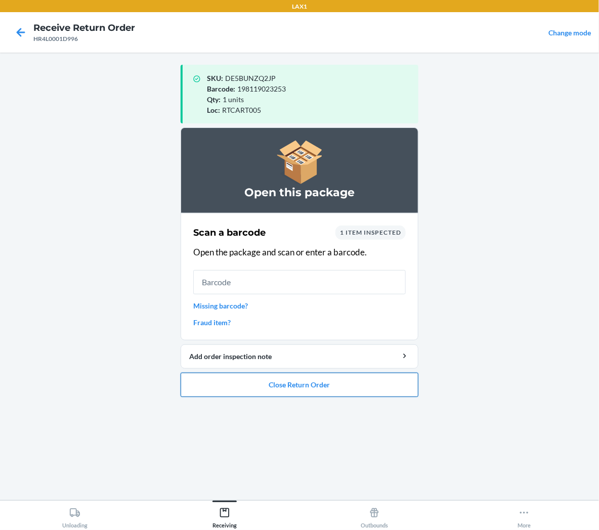
click at [336, 385] on button "Close Return Order" at bounding box center [300, 385] width 238 height 24
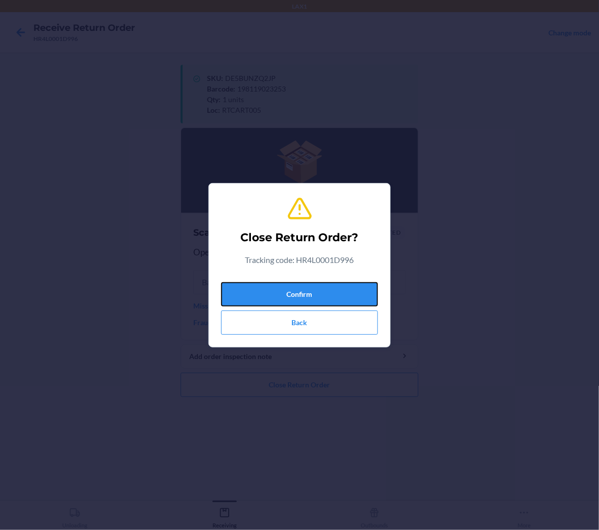
drag, startPoint x: 363, startPoint y: 287, endPoint x: 363, endPoint y: 277, distance: 10.1
click at [364, 287] on button "Confirm" at bounding box center [299, 294] width 157 height 24
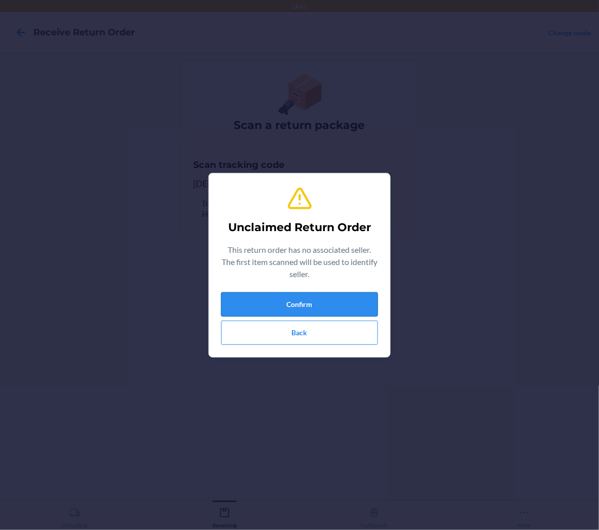
click at [357, 299] on button "Confirm" at bounding box center [299, 304] width 157 height 24
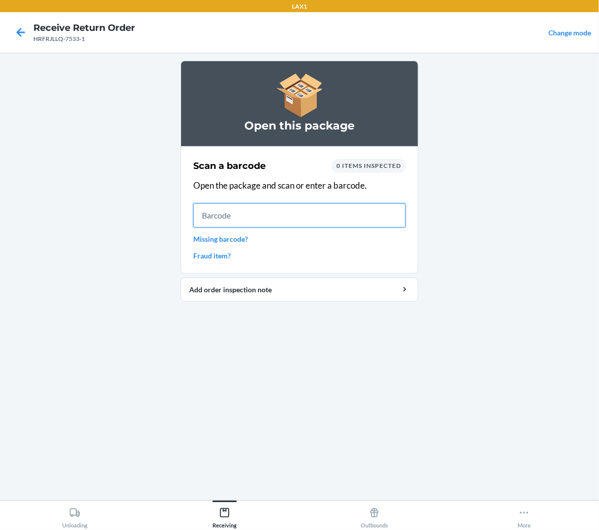
click at [368, 216] on input "text" at bounding box center [299, 215] width 213 height 24
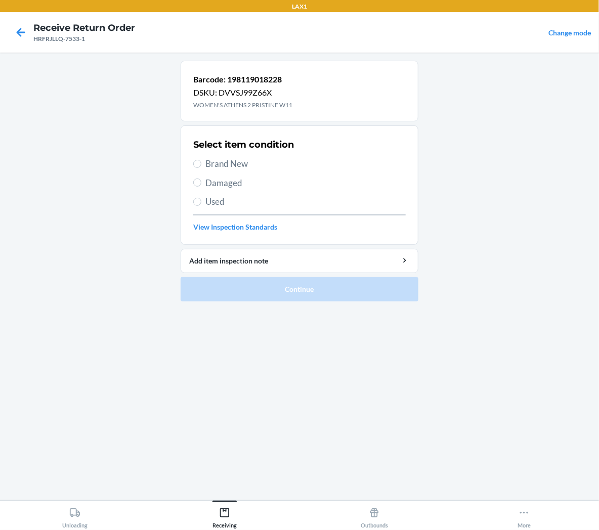
click at [240, 165] on span "Brand New" at bounding box center [305, 163] width 200 height 13
click at [201, 165] on input "Brand New" at bounding box center [197, 164] width 8 height 8
radio input "true"
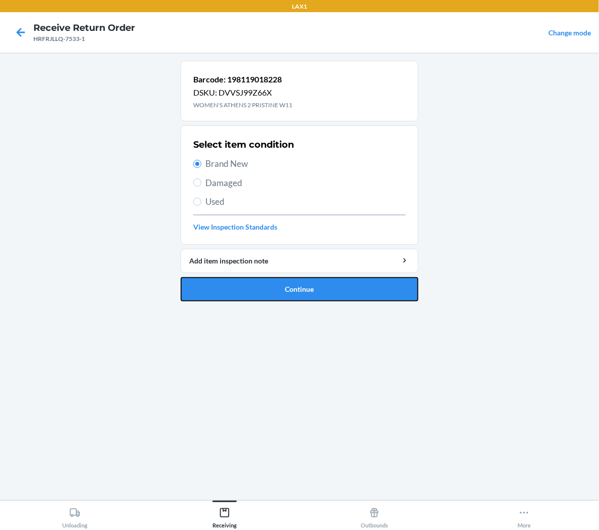
click at [295, 286] on button "Continue" at bounding box center [300, 289] width 238 height 24
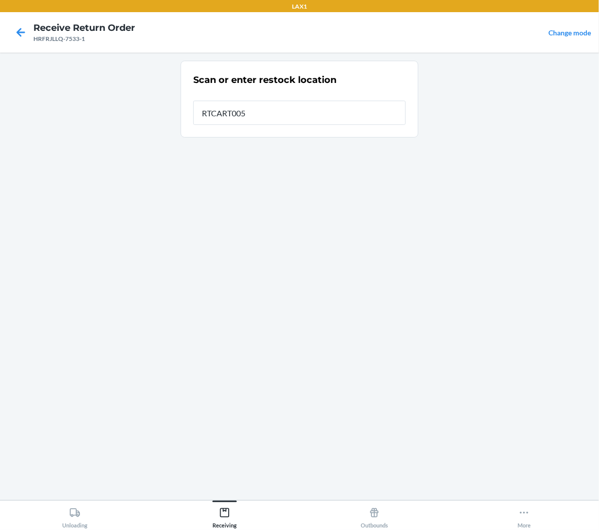
type input "RTCART005"
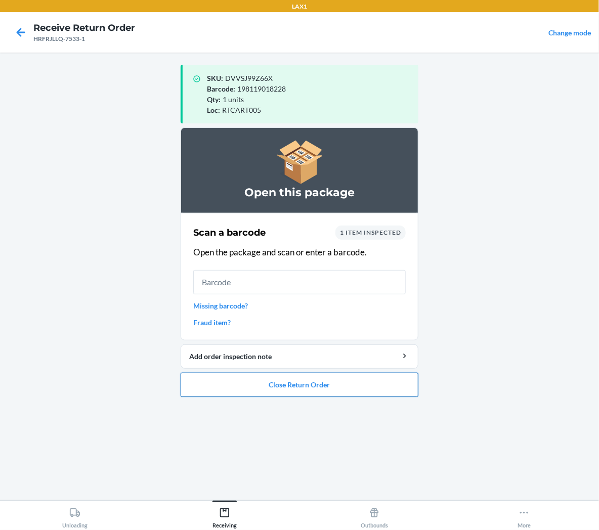
click at [330, 393] on button "Close Return Order" at bounding box center [300, 385] width 238 height 24
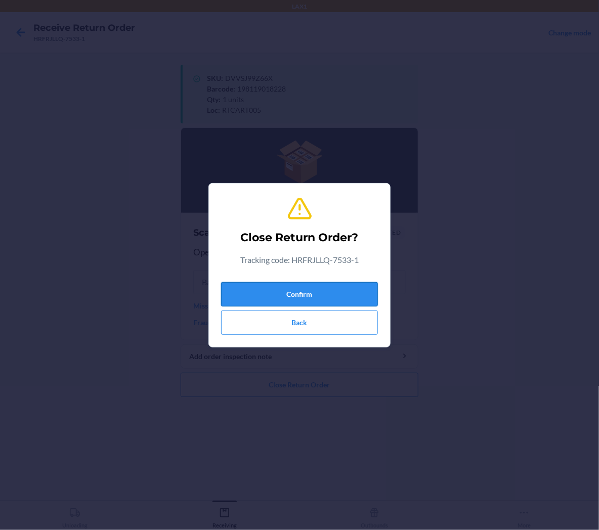
click at [363, 300] on button "Confirm" at bounding box center [299, 294] width 157 height 24
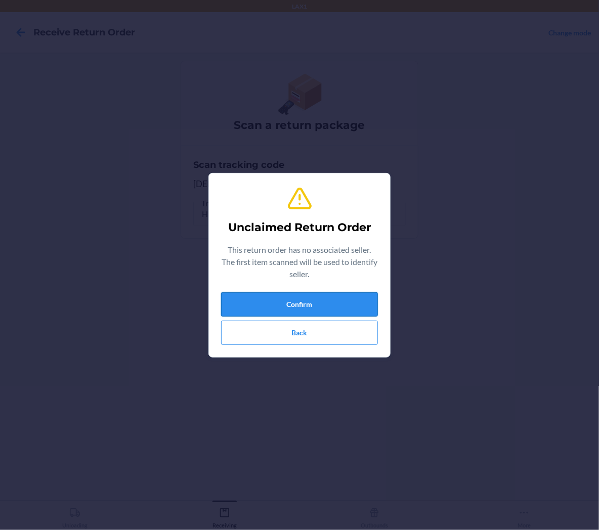
click at [365, 303] on button "Confirm" at bounding box center [299, 304] width 157 height 24
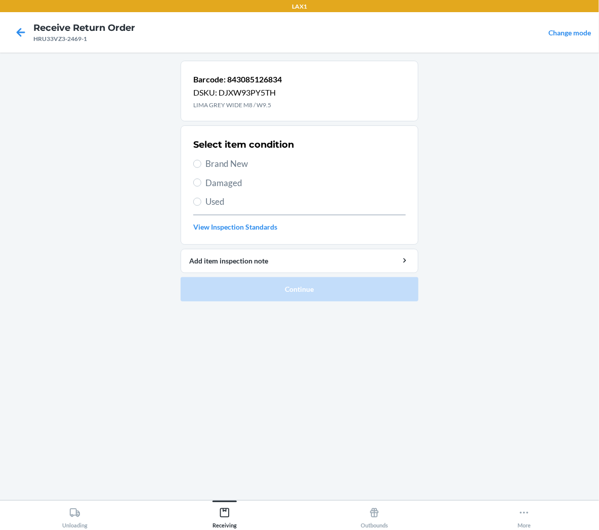
click at [211, 159] on span "Brand New" at bounding box center [305, 163] width 200 height 13
click at [201, 160] on input "Brand New" at bounding box center [197, 164] width 8 height 8
radio input "true"
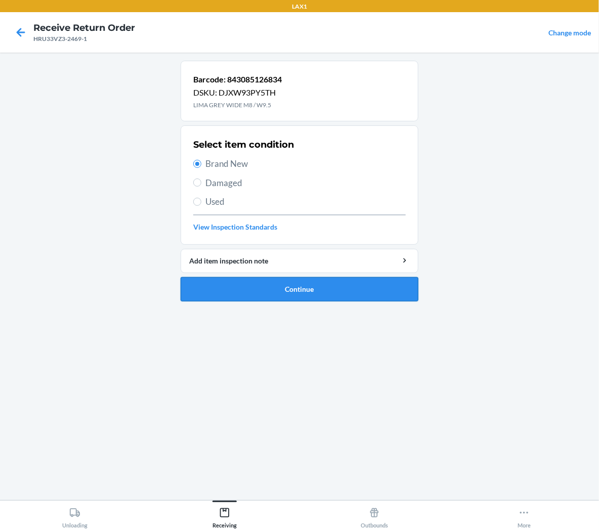
click at [236, 282] on button "Continue" at bounding box center [300, 289] width 238 height 24
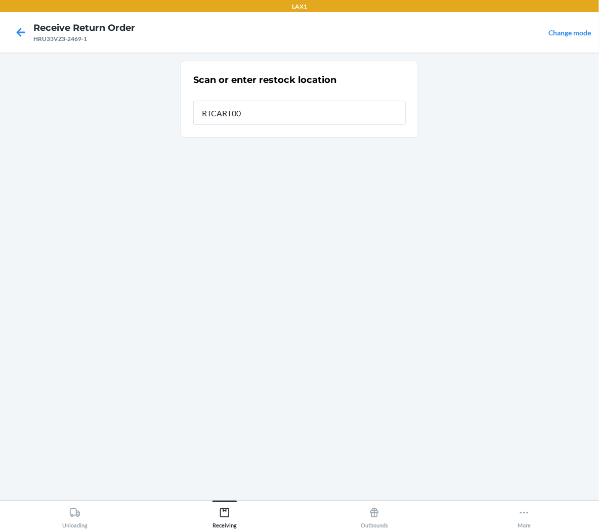
type input "RTCART005"
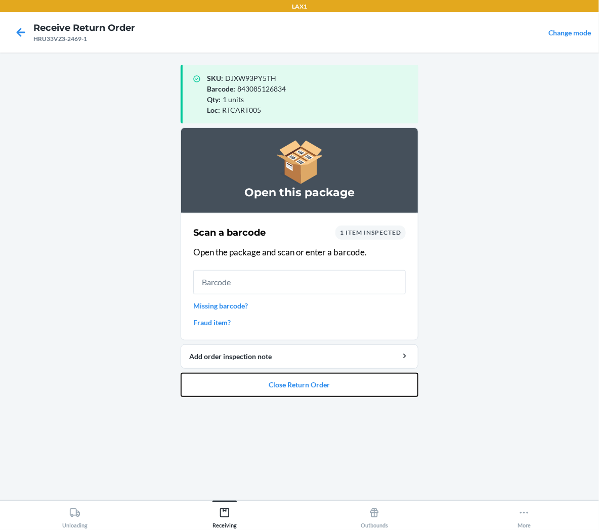
click at [319, 378] on button "Close Return Order" at bounding box center [300, 385] width 238 height 24
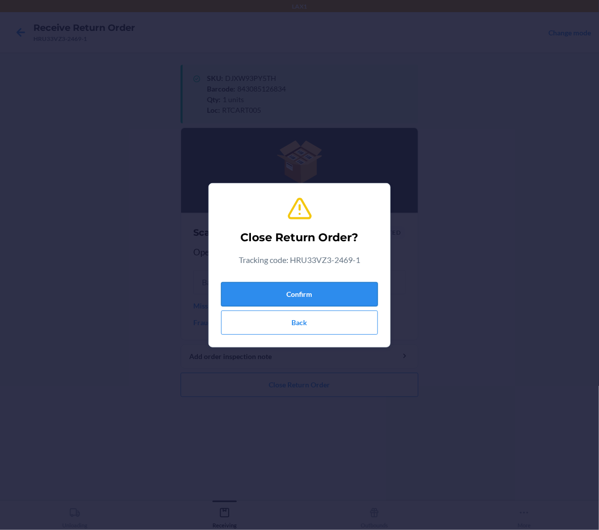
click at [325, 296] on button "Confirm" at bounding box center [299, 294] width 157 height 24
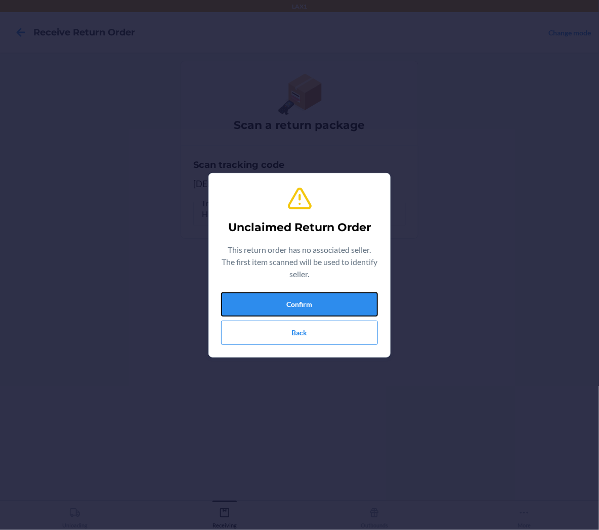
drag, startPoint x: 344, startPoint y: 302, endPoint x: 568, endPoint y: 181, distance: 254.5
click at [344, 295] on button "Confirm" at bounding box center [299, 304] width 157 height 24
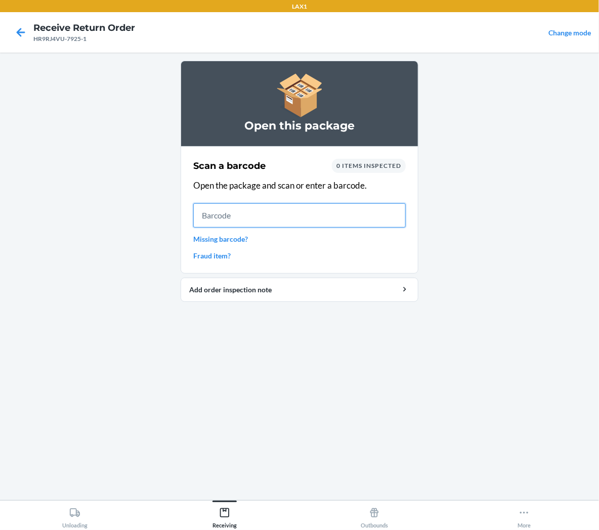
click at [352, 206] on input "text" at bounding box center [299, 215] width 213 height 24
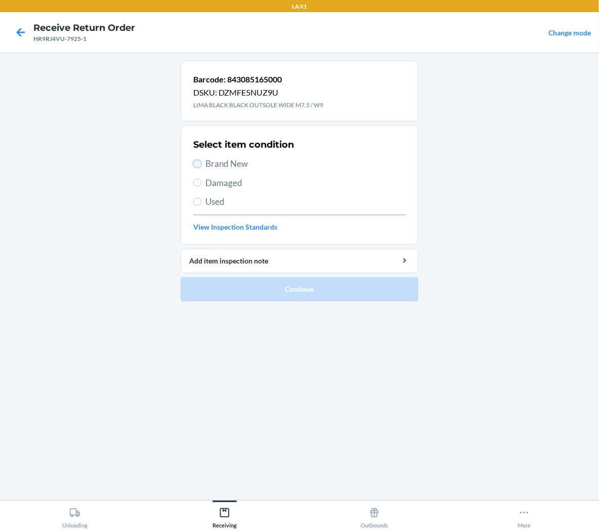
click at [197, 164] on input "Brand New" at bounding box center [197, 164] width 8 height 8
radio input "true"
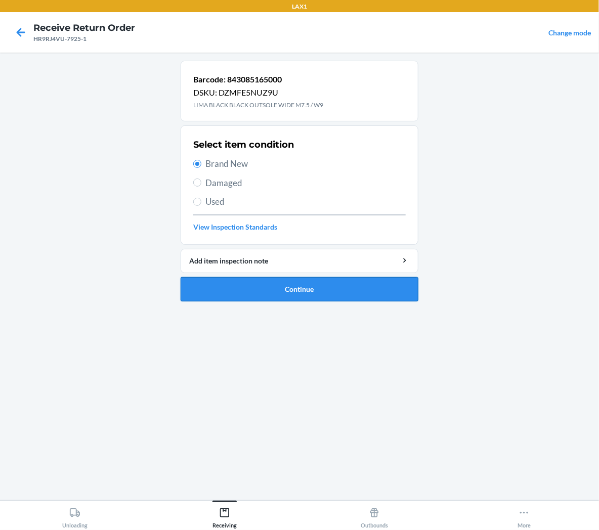
click at [241, 292] on button "Continue" at bounding box center [300, 289] width 238 height 24
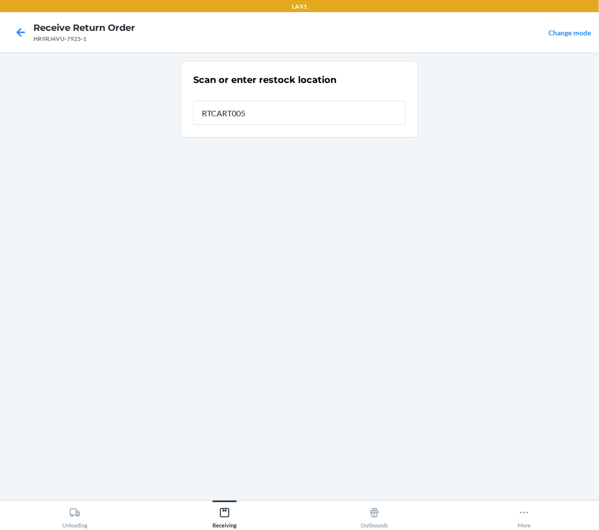
type input "RTCART005"
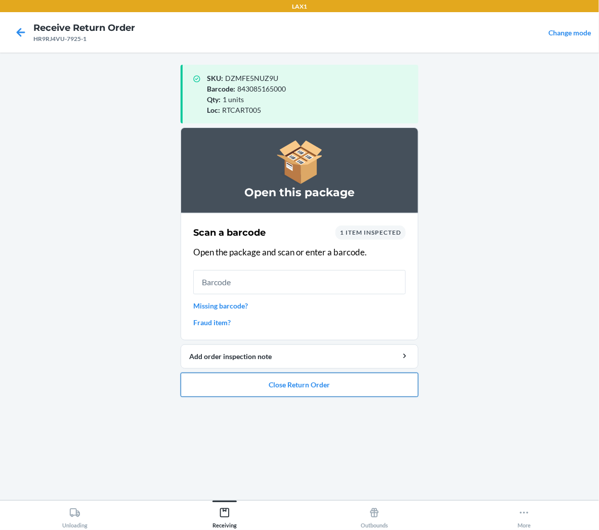
click at [226, 393] on button "Close Return Order" at bounding box center [300, 385] width 238 height 24
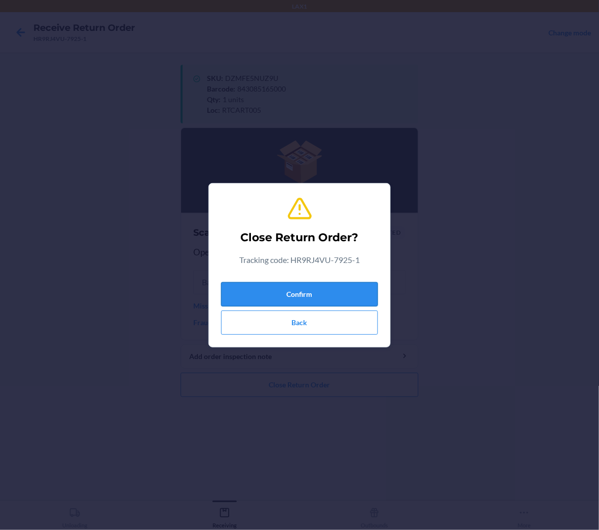
click at [256, 299] on button "Confirm" at bounding box center [299, 294] width 157 height 24
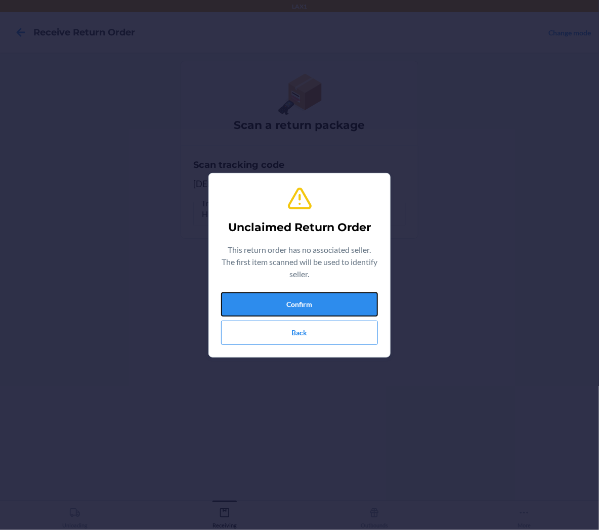
drag, startPoint x: 358, startPoint y: 312, endPoint x: 361, endPoint y: 308, distance: 5.5
click at [358, 312] on button "Confirm" at bounding box center [299, 304] width 157 height 24
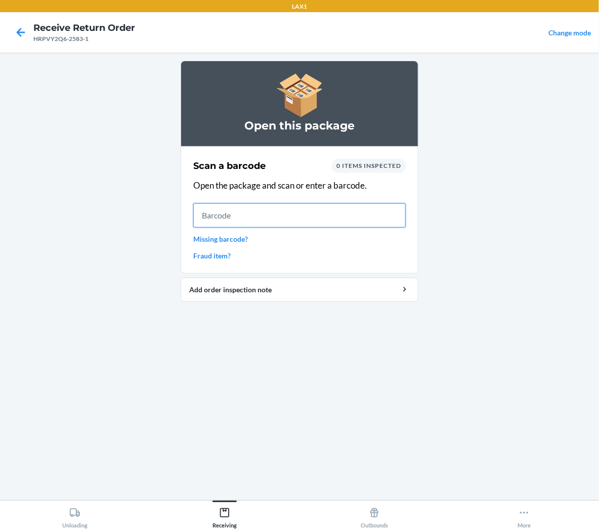
click at [381, 216] on input "text" at bounding box center [299, 215] width 213 height 24
click at [385, 222] on input "text" at bounding box center [299, 215] width 213 height 24
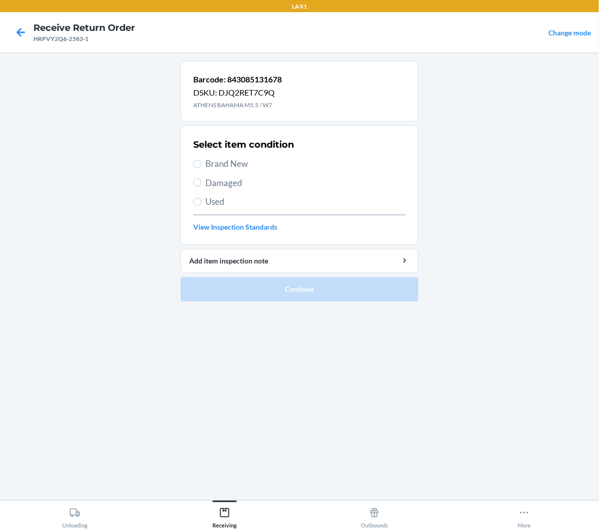
click at [244, 158] on span "Brand New" at bounding box center [305, 163] width 200 height 13
click at [201, 160] on input "Brand New" at bounding box center [197, 164] width 8 height 8
radio input "true"
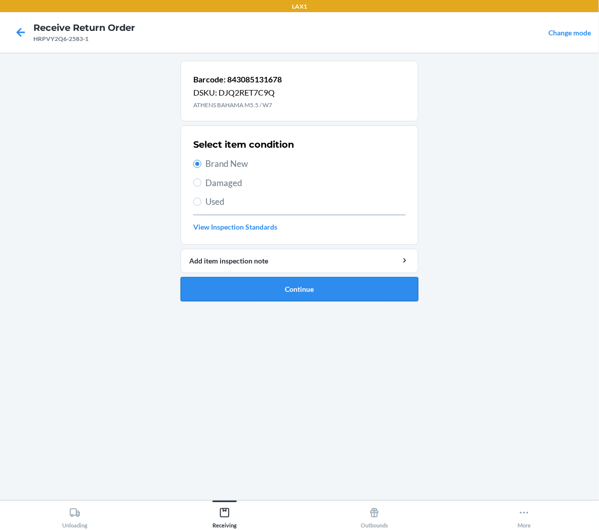
click at [265, 294] on button "Continue" at bounding box center [300, 289] width 238 height 24
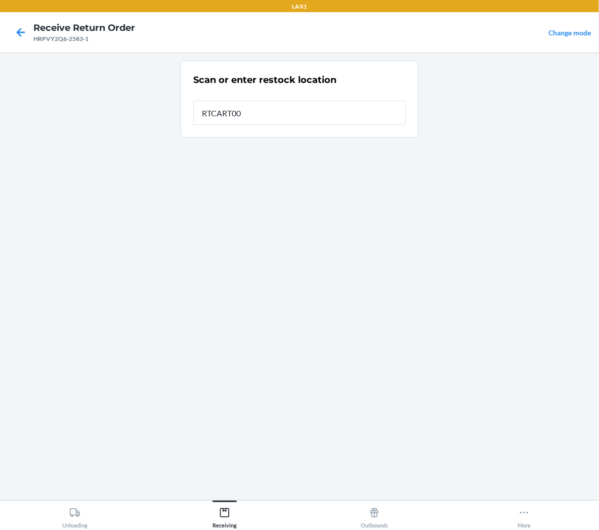
type input "RTCART005"
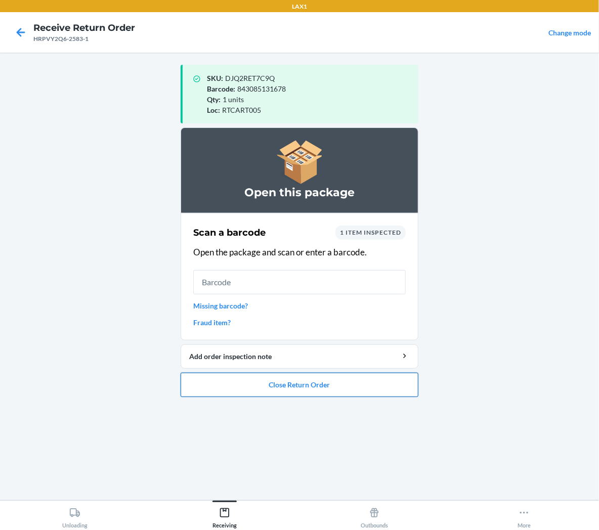
click at [249, 390] on button "Close Return Order" at bounding box center [300, 385] width 238 height 24
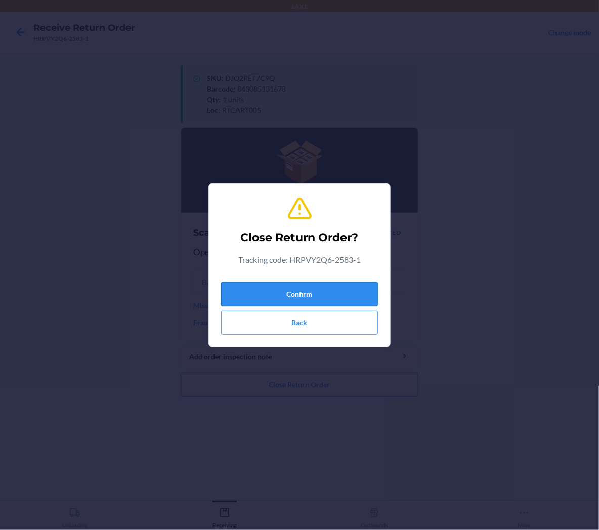
click at [261, 299] on button "Confirm" at bounding box center [299, 294] width 157 height 24
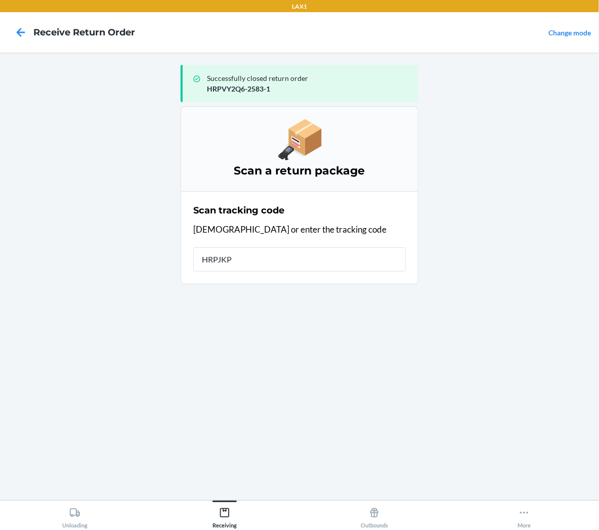
type input "HRPJKPM"
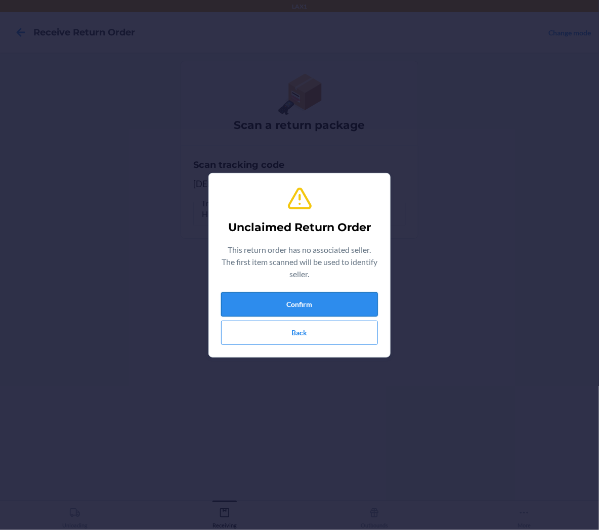
click at [365, 297] on button "Confirm" at bounding box center [299, 304] width 157 height 24
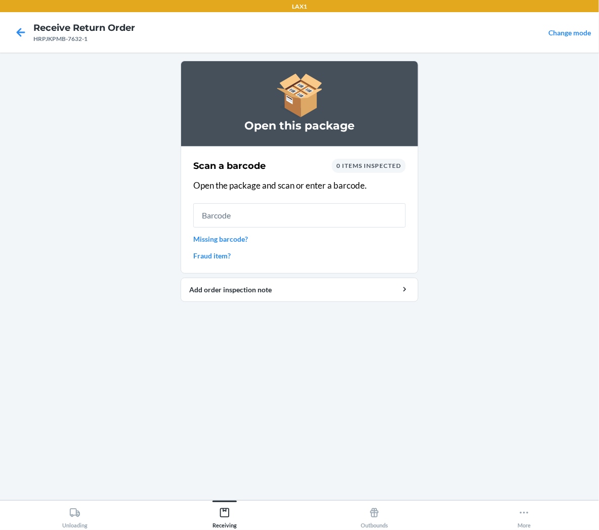
click at [345, 219] on input "text" at bounding box center [299, 215] width 213 height 24
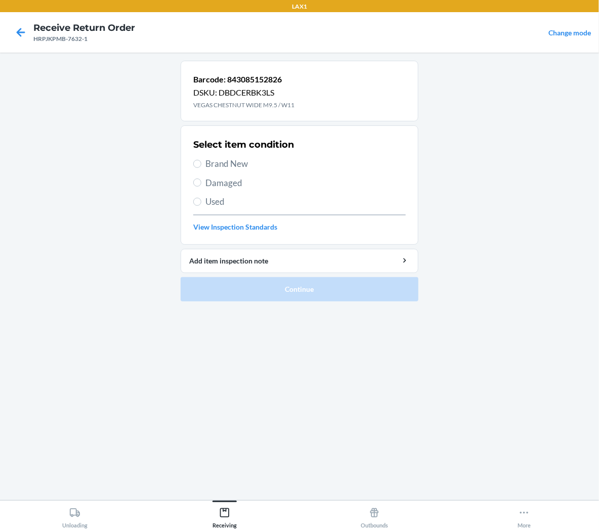
click at [219, 164] on span "Brand New" at bounding box center [305, 163] width 200 height 13
click at [201, 164] on input "Brand New" at bounding box center [197, 164] width 8 height 8
radio input "true"
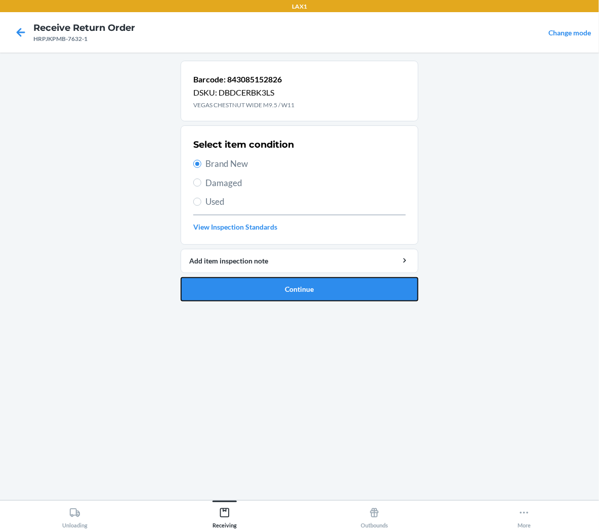
click at [245, 297] on button "Continue" at bounding box center [300, 289] width 238 height 24
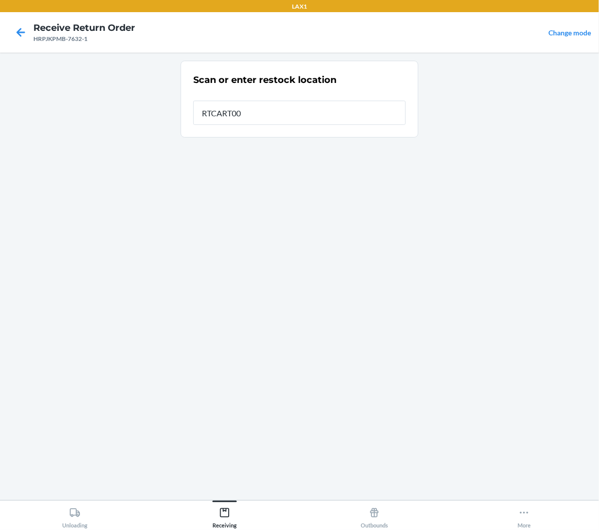
type input "RTCART005"
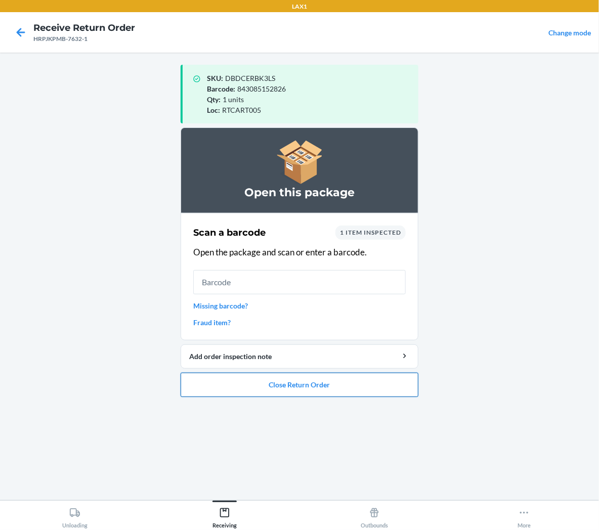
click at [385, 381] on button "Close Return Order" at bounding box center [300, 385] width 238 height 24
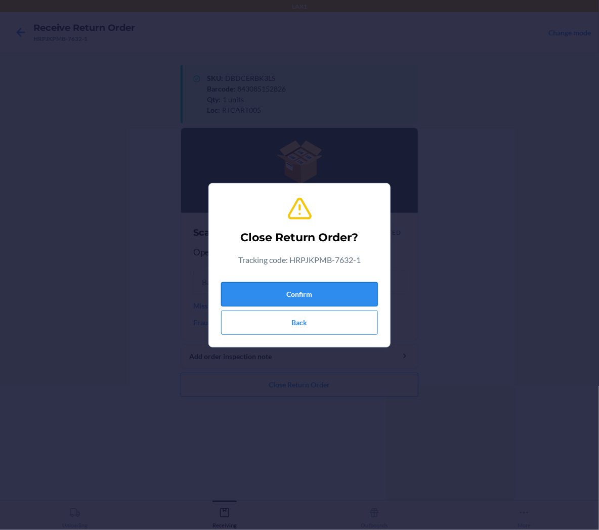
click at [368, 292] on button "Confirm" at bounding box center [299, 294] width 157 height 24
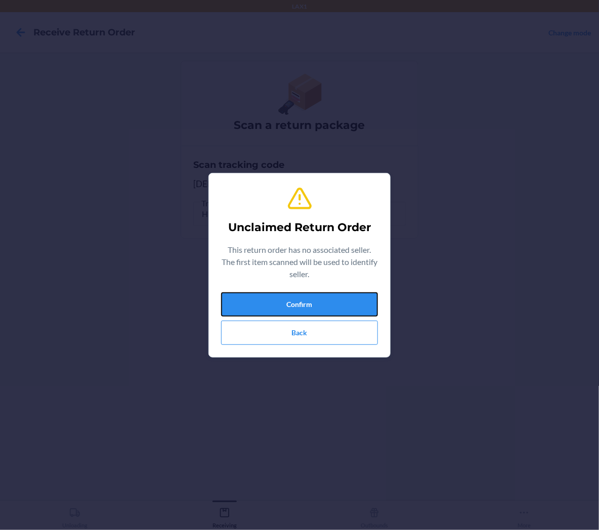
drag, startPoint x: 343, startPoint y: 311, endPoint x: 347, endPoint y: 302, distance: 9.7
click at [345, 307] on button "Confirm" at bounding box center [299, 304] width 157 height 24
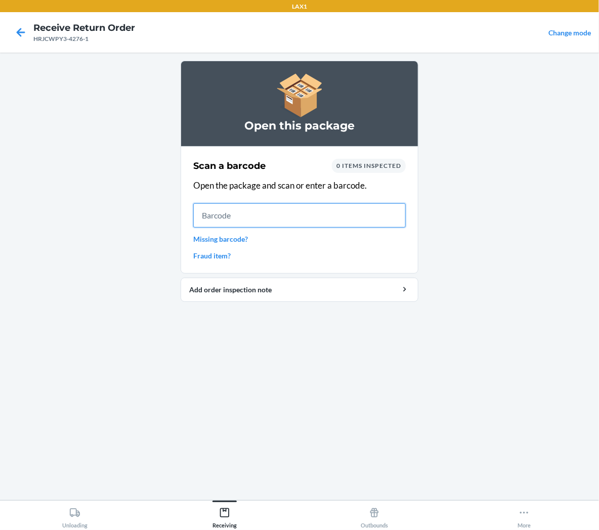
click at [283, 217] on input "text" at bounding box center [299, 215] width 213 height 24
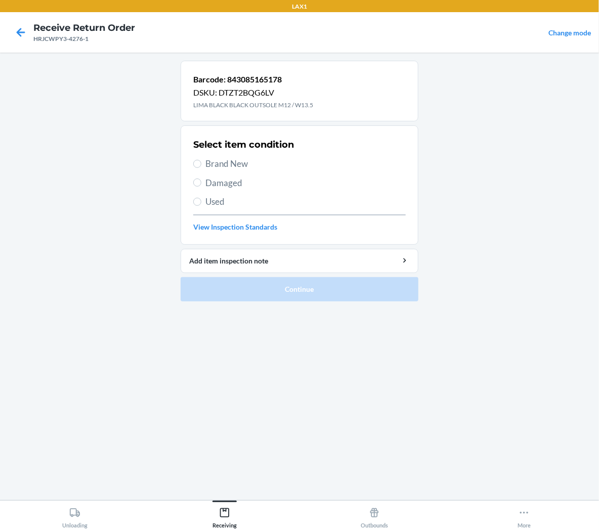
click at [243, 161] on span "Brand New" at bounding box center [305, 163] width 200 height 13
click at [201, 161] on input "Brand New" at bounding box center [197, 164] width 8 height 8
radio input "true"
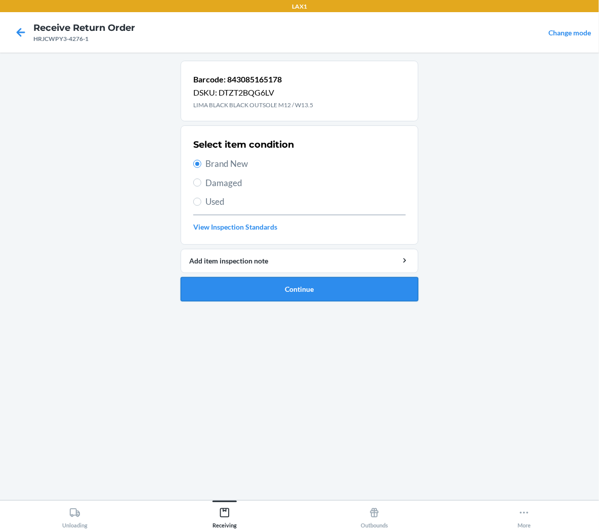
click at [264, 294] on button "Continue" at bounding box center [300, 289] width 238 height 24
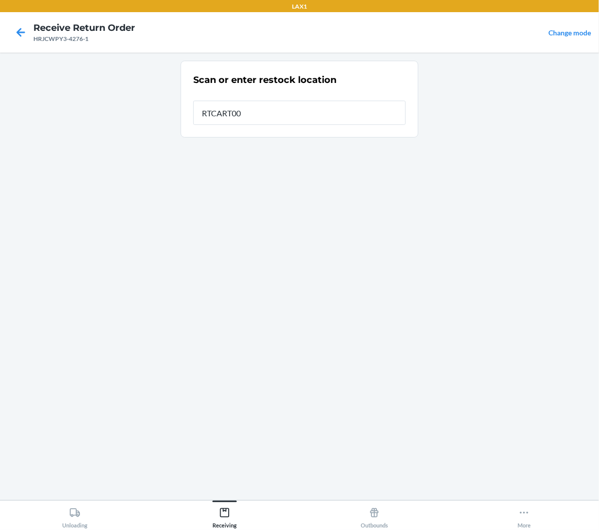
type input "RTCART005"
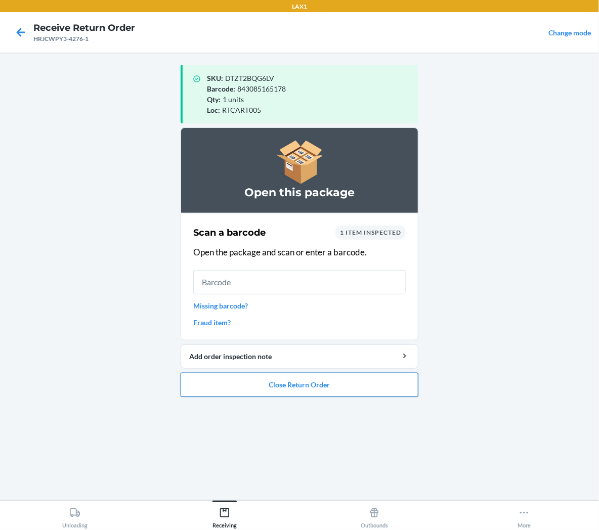
click at [292, 385] on button "Close Return Order" at bounding box center [300, 385] width 238 height 24
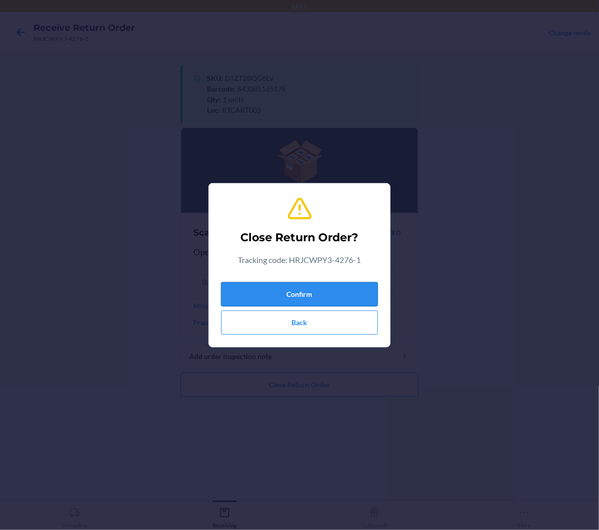
click at [340, 301] on button "Confirm" at bounding box center [299, 294] width 157 height 24
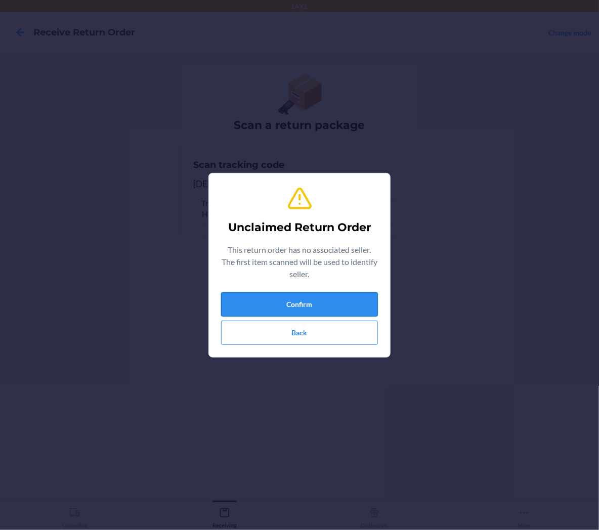
click at [335, 299] on button "Confirm" at bounding box center [299, 304] width 157 height 24
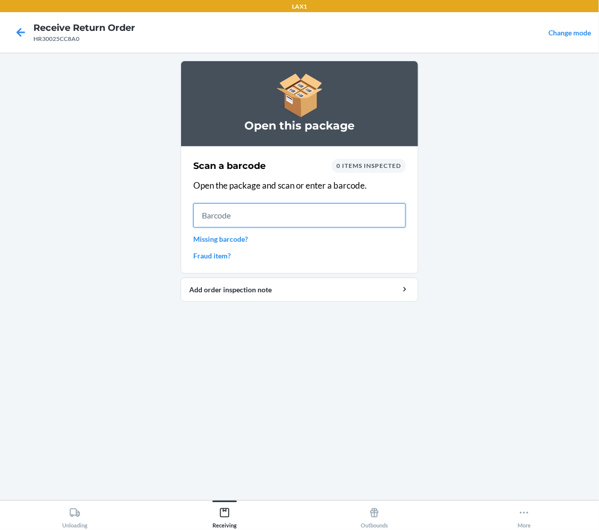
click at [390, 220] on input "text" at bounding box center [299, 215] width 213 height 24
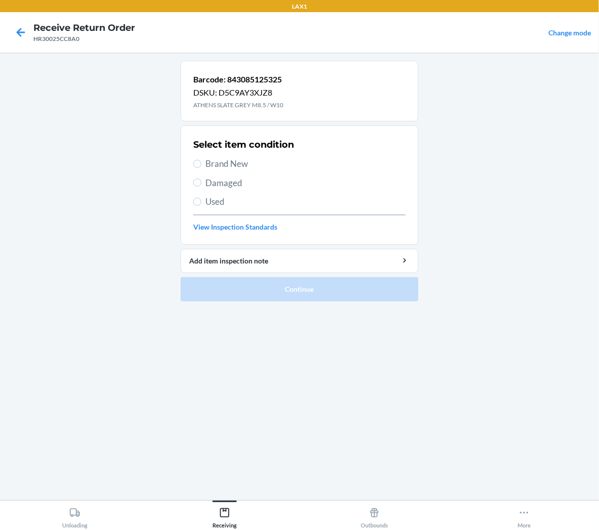
click at [243, 165] on span "Brand New" at bounding box center [305, 163] width 200 height 13
click at [201, 165] on input "Brand New" at bounding box center [197, 164] width 8 height 8
radio input "true"
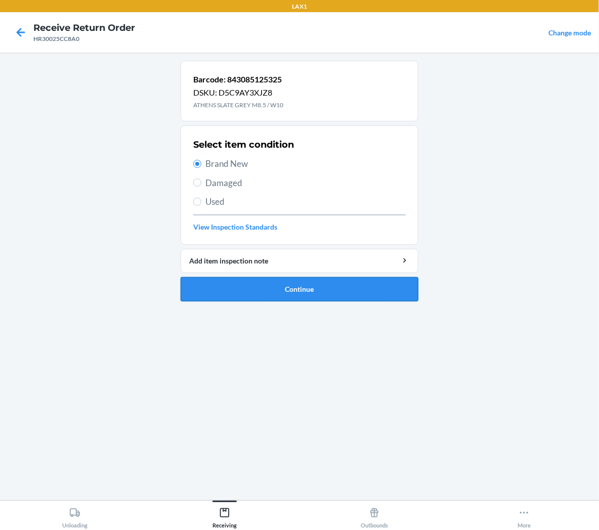
click at [275, 294] on button "Continue" at bounding box center [300, 289] width 238 height 24
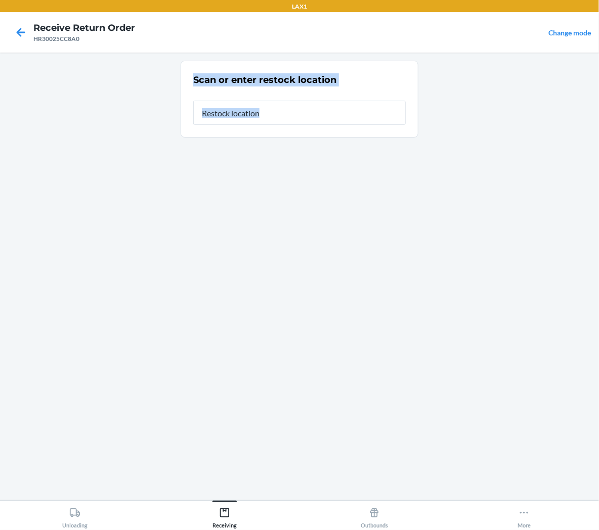
click at [275, 294] on div "Scan or enter restock location" at bounding box center [300, 277] width 238 height 432
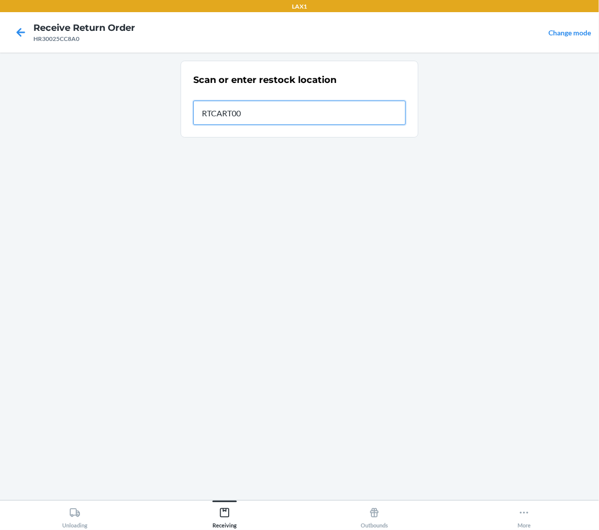
type input "RTCART005"
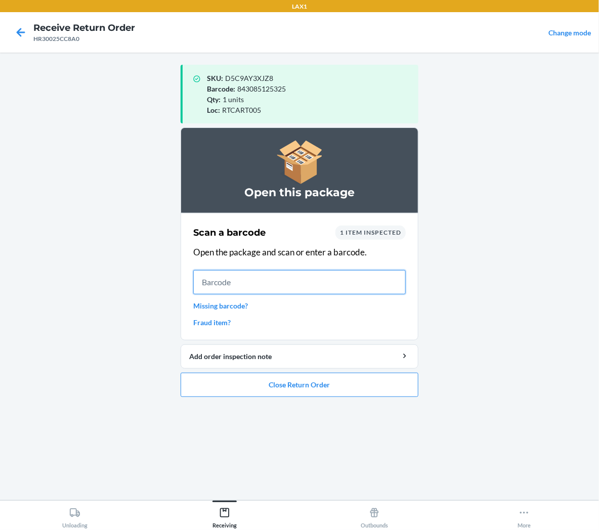
drag, startPoint x: 304, startPoint y: 285, endPoint x: 312, endPoint y: 272, distance: 15.2
click at [310, 275] on input "text" at bounding box center [299, 282] width 213 height 24
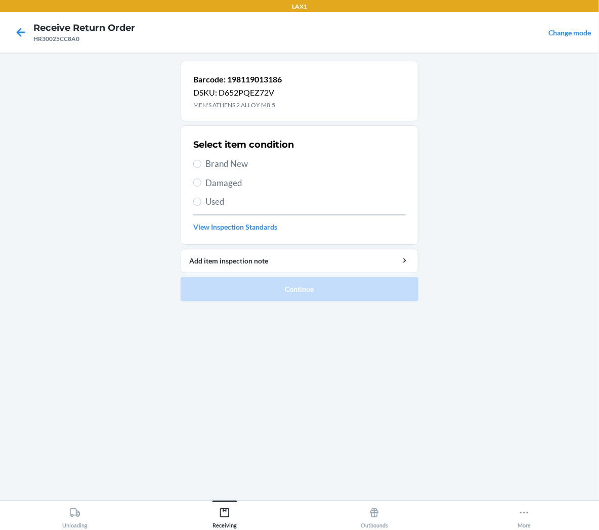
click at [234, 160] on span "Brand New" at bounding box center [305, 163] width 200 height 13
click at [201, 160] on input "Brand New" at bounding box center [197, 164] width 8 height 8
radio input "true"
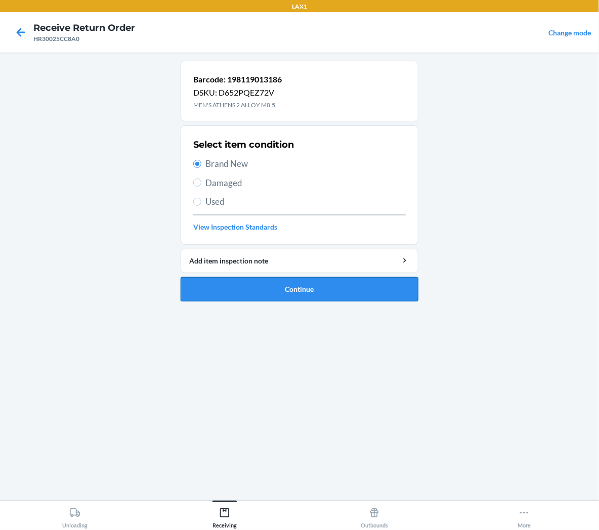
click at [247, 293] on button "Continue" at bounding box center [300, 289] width 238 height 24
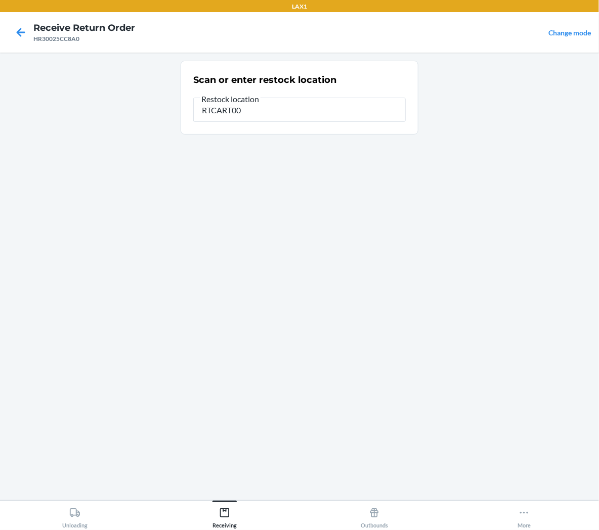
type input "RTCART005"
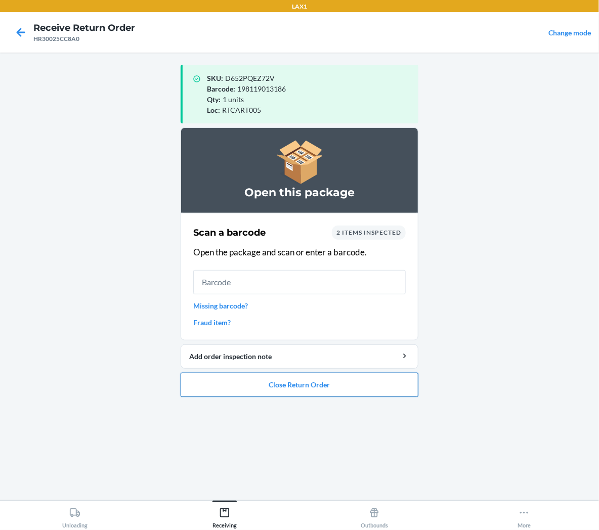
click at [193, 395] on button "Close Return Order" at bounding box center [300, 385] width 238 height 24
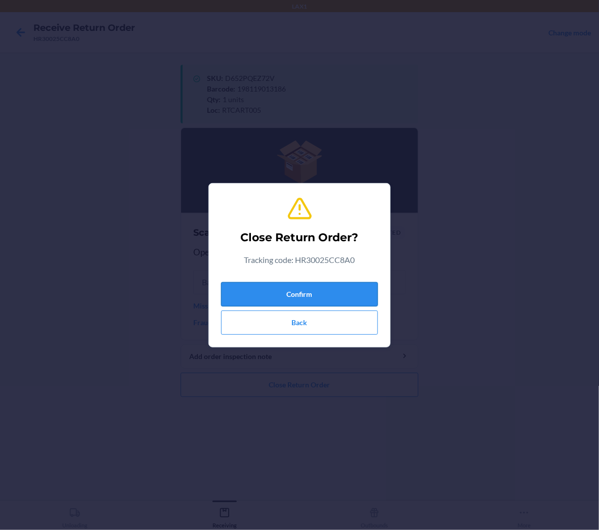
click at [270, 297] on button "Confirm" at bounding box center [299, 294] width 157 height 24
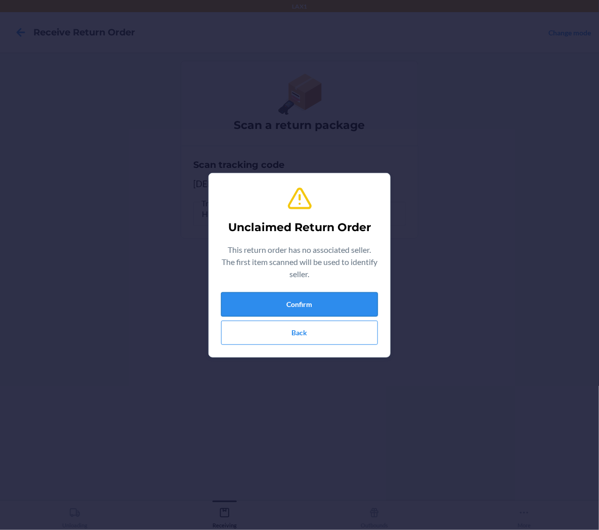
click at [315, 302] on button "Confirm" at bounding box center [299, 304] width 157 height 24
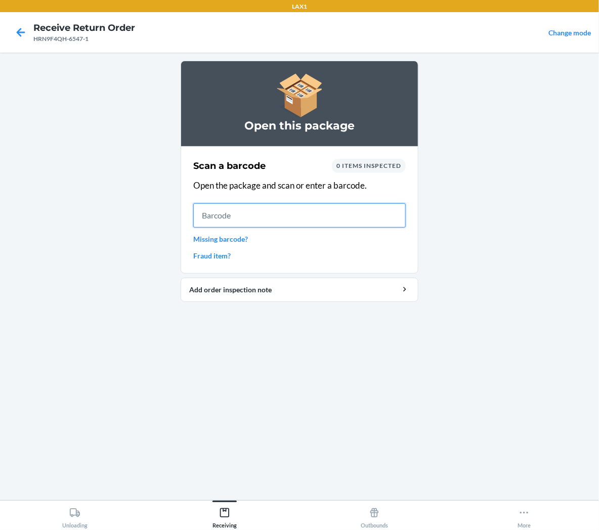
click at [358, 220] on input "text" at bounding box center [299, 215] width 213 height 24
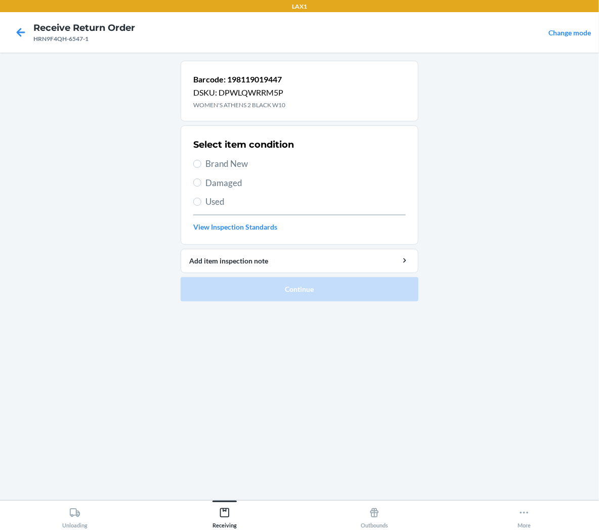
click at [218, 203] on span "Used" at bounding box center [305, 201] width 200 height 13
click at [201, 203] on input "Used" at bounding box center [197, 202] width 8 height 8
radio input "true"
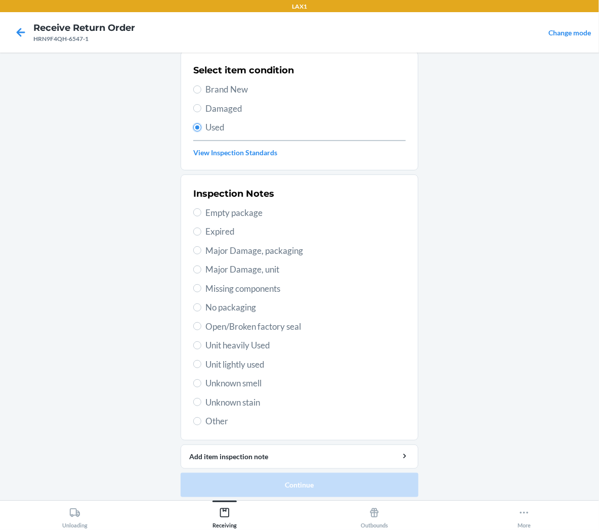
scroll to position [78, 0]
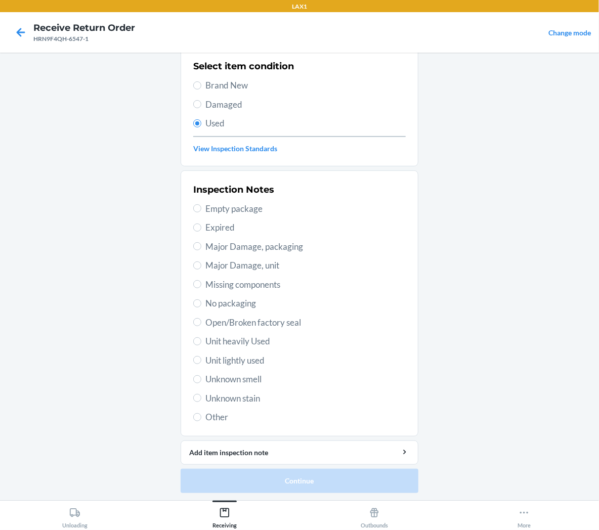
click at [236, 360] on span "Unit lightly used" at bounding box center [305, 360] width 200 height 13
click at [201, 360] on input "Unit lightly used" at bounding box center [197, 360] width 8 height 8
radio input "true"
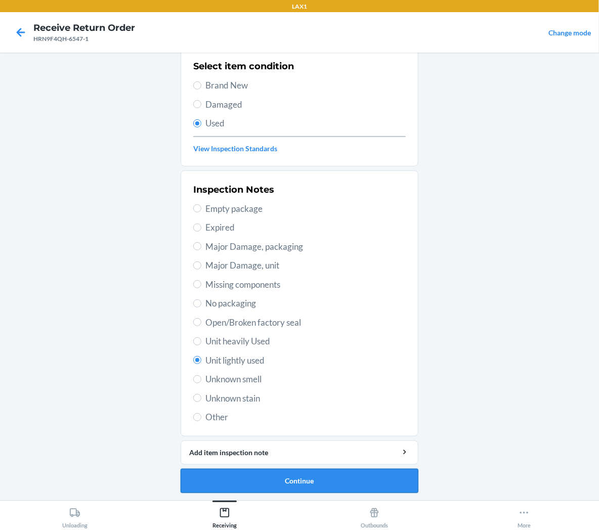
click at [221, 474] on button "Continue" at bounding box center [300, 481] width 238 height 24
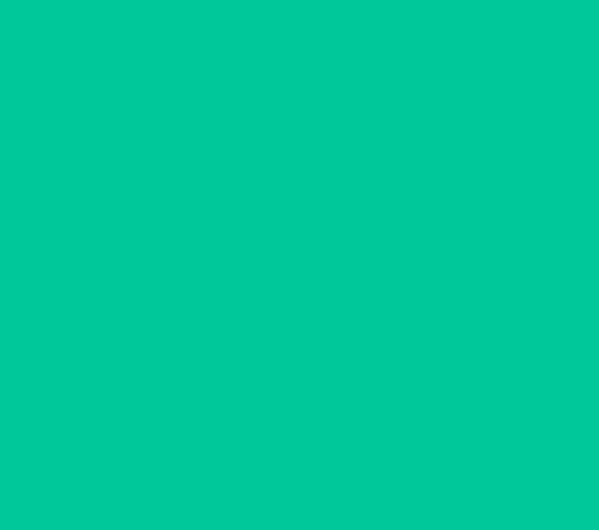
scroll to position [0, 0]
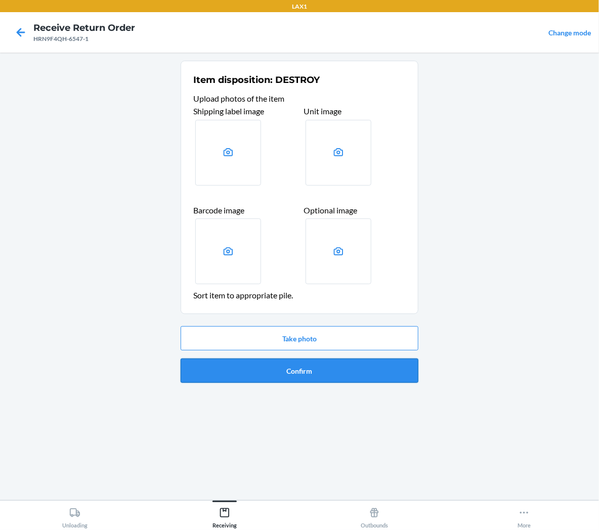
click at [245, 374] on button "Confirm" at bounding box center [300, 371] width 238 height 24
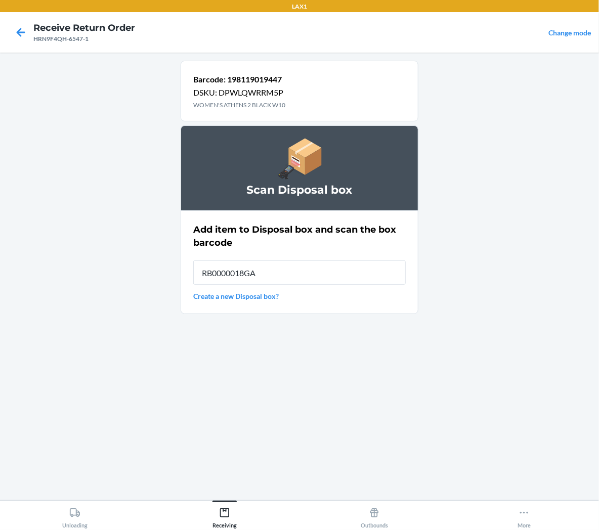
type input "RB0000018GA"
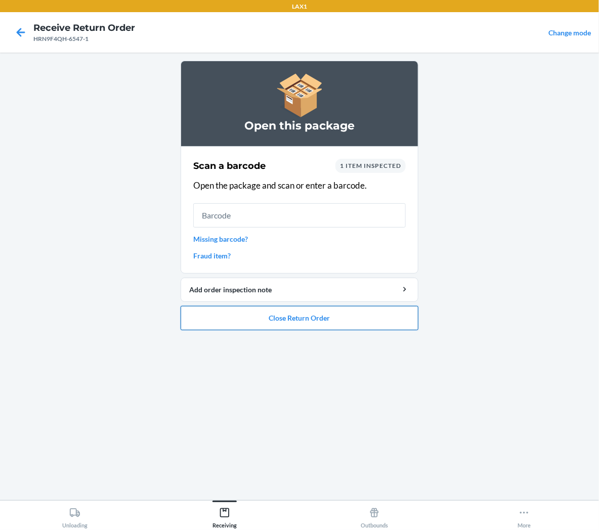
click at [272, 329] on button "Close Return Order" at bounding box center [300, 318] width 238 height 24
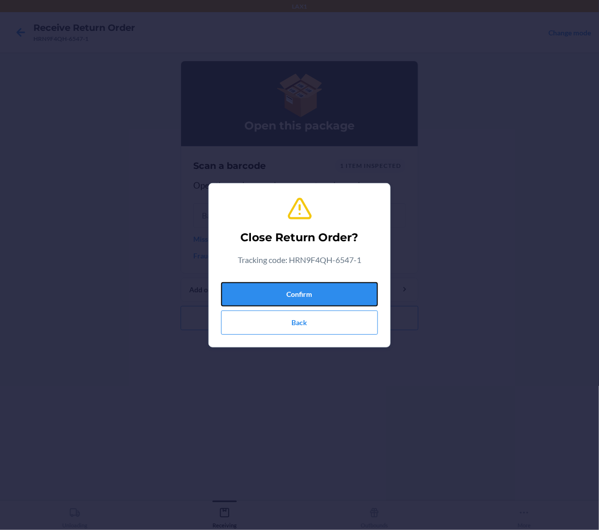
drag, startPoint x: 306, startPoint y: 291, endPoint x: 319, endPoint y: 277, distance: 19.7
click at [316, 284] on button "Confirm" at bounding box center [299, 294] width 157 height 24
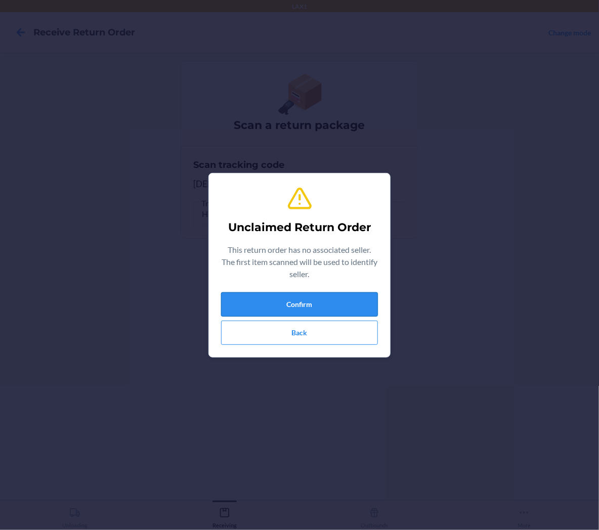
click at [340, 307] on button "Confirm" at bounding box center [299, 304] width 157 height 24
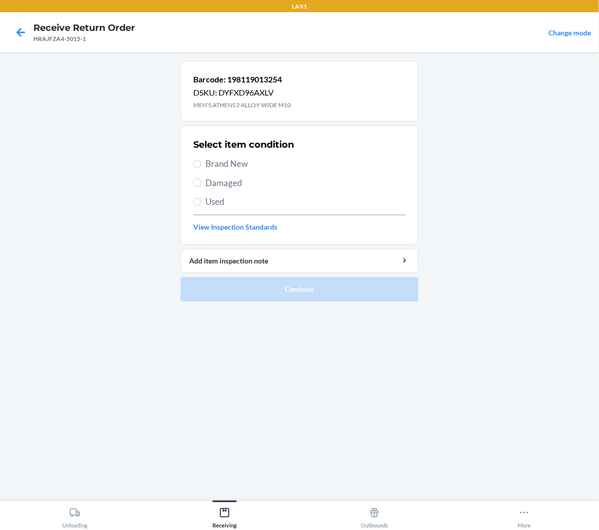
click at [237, 162] on span "Brand New" at bounding box center [305, 163] width 200 height 13
click at [201, 162] on input "Brand New" at bounding box center [197, 164] width 8 height 8
radio input "true"
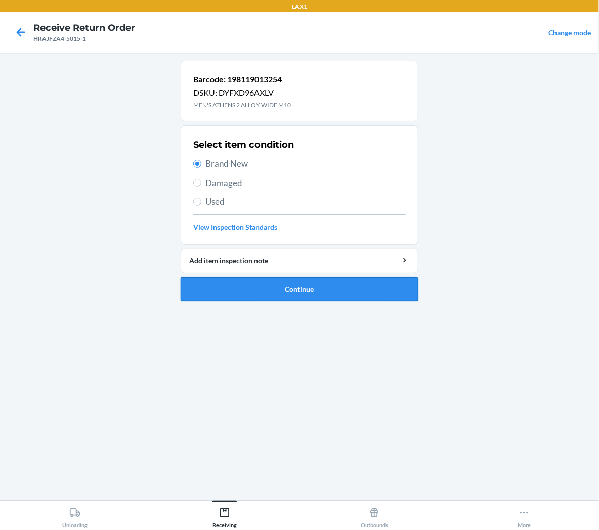
click at [259, 287] on button "Continue" at bounding box center [300, 289] width 238 height 24
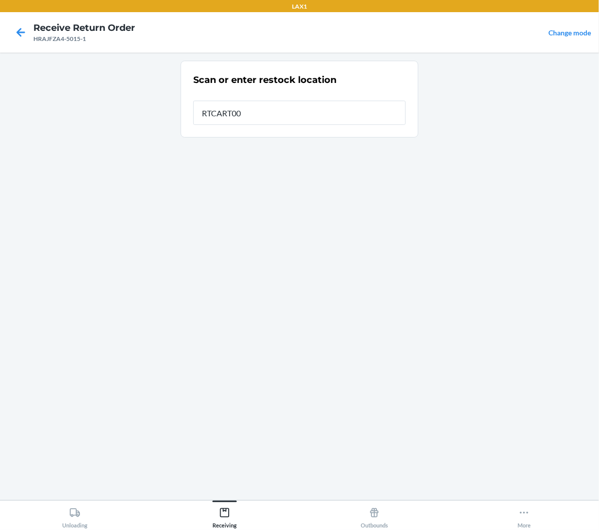
type input "RTCART005"
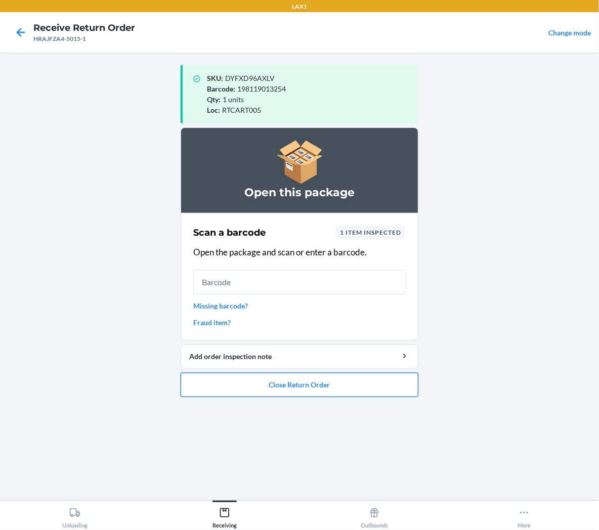
click at [368, 382] on button "Close Return Order" at bounding box center [300, 385] width 238 height 24
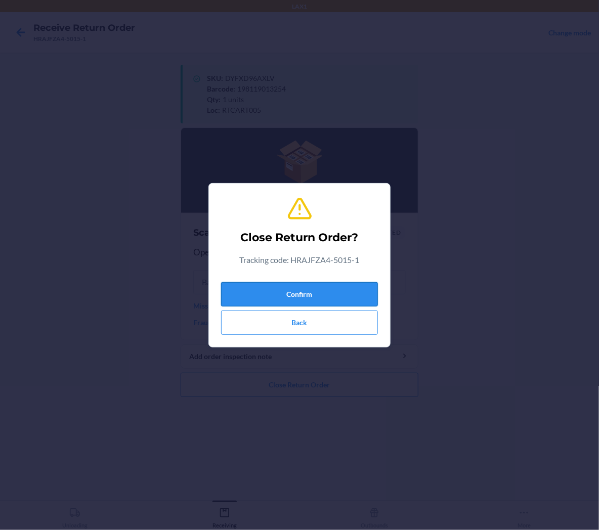
click at [363, 292] on button "Confirm" at bounding box center [299, 294] width 157 height 24
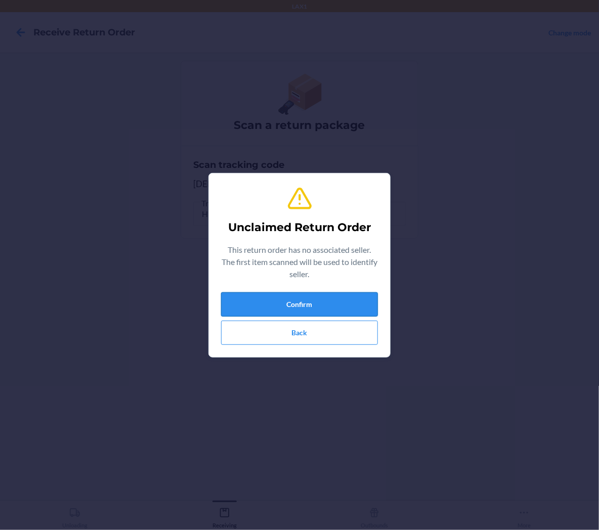
click at [337, 315] on button "Confirm" at bounding box center [299, 304] width 157 height 24
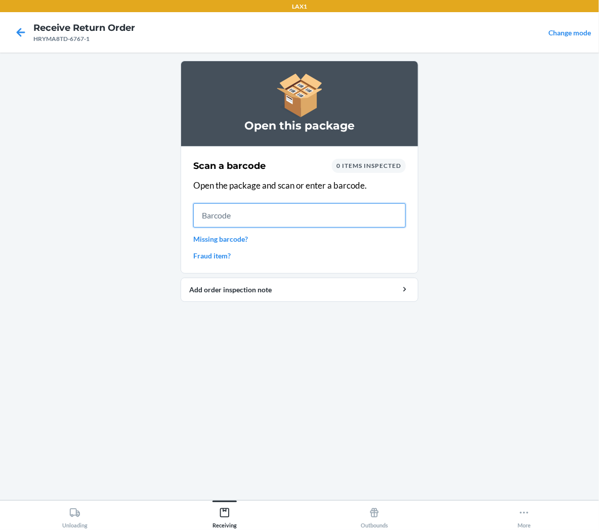
click at [392, 222] on input "text" at bounding box center [299, 215] width 213 height 24
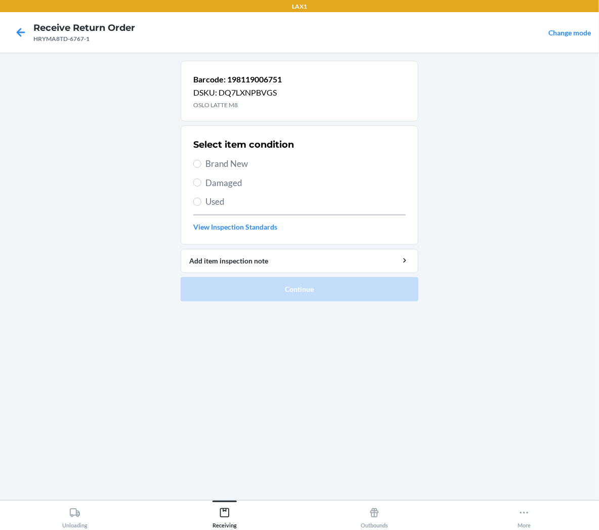
click at [210, 167] on span "Brand New" at bounding box center [305, 163] width 200 height 13
click at [201, 167] on input "Brand New" at bounding box center [197, 164] width 8 height 8
radio input "true"
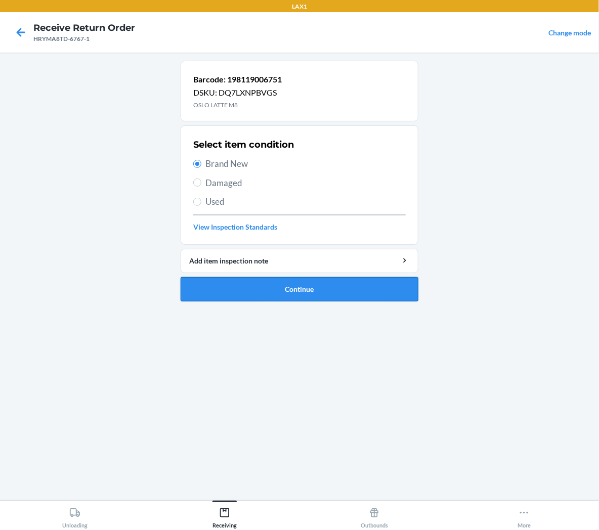
click at [222, 292] on button "Continue" at bounding box center [300, 289] width 238 height 24
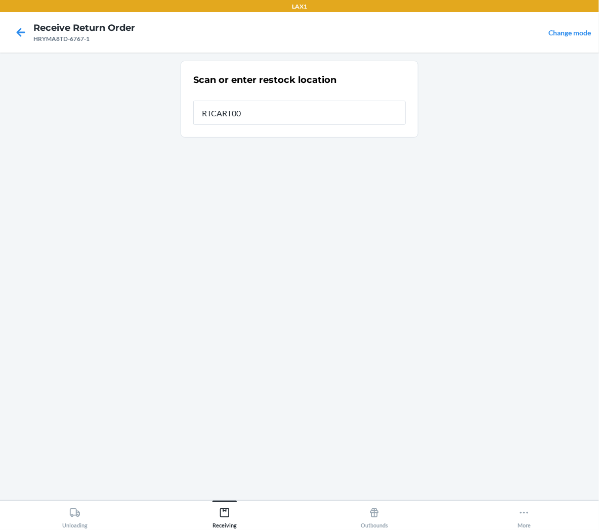
type input "RTCART005"
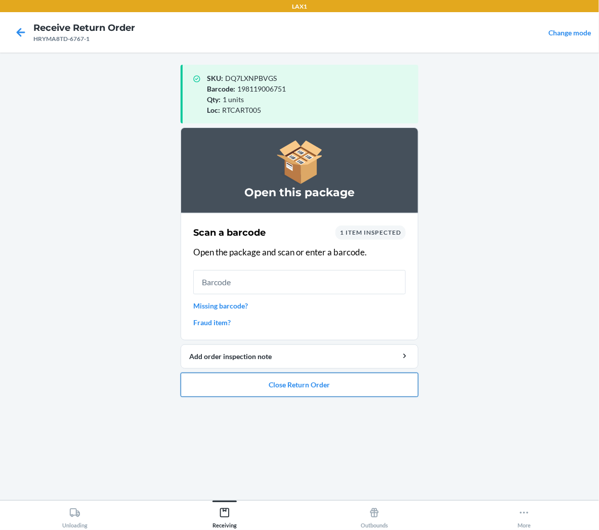
click at [229, 388] on button "Close Return Order" at bounding box center [300, 385] width 238 height 24
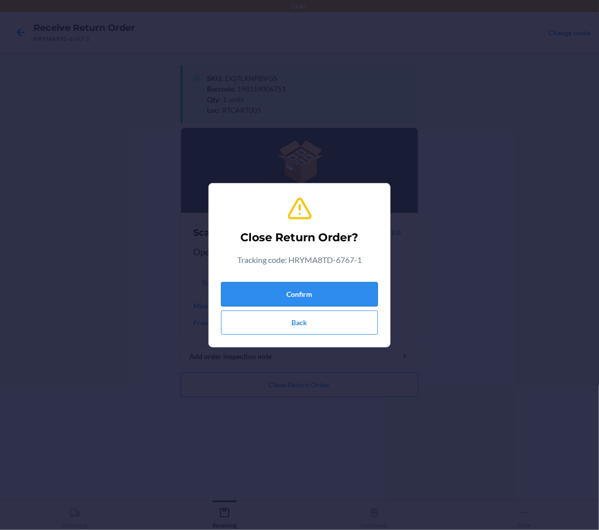
click at [262, 299] on button "Confirm" at bounding box center [299, 294] width 157 height 24
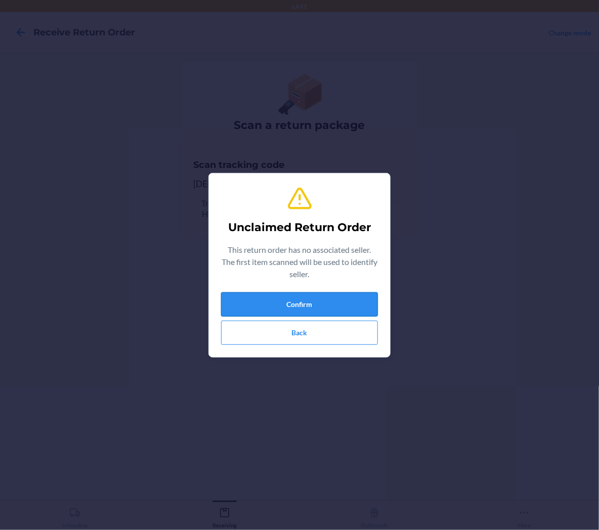
click at [346, 302] on button "Confirm" at bounding box center [299, 304] width 157 height 24
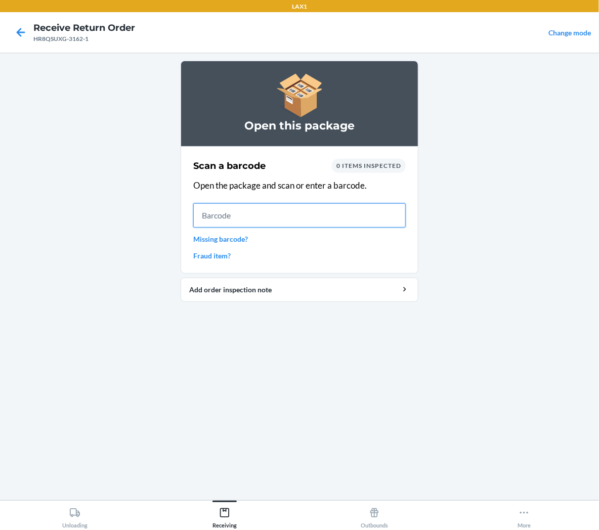
click at [377, 213] on input "text" at bounding box center [299, 215] width 213 height 24
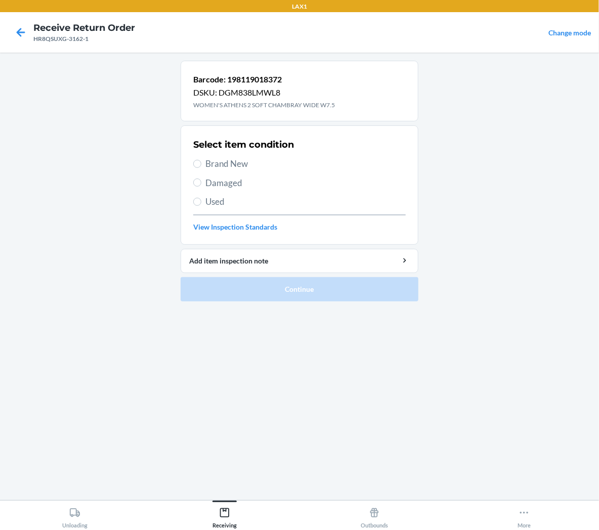
click at [229, 166] on span "Brand New" at bounding box center [305, 163] width 200 height 13
click at [201, 166] on input "Brand New" at bounding box center [197, 164] width 8 height 8
radio input "true"
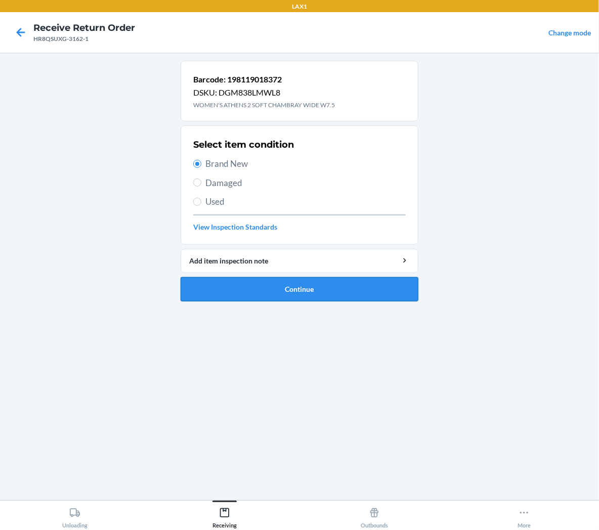
click at [265, 291] on button "Continue" at bounding box center [300, 289] width 238 height 24
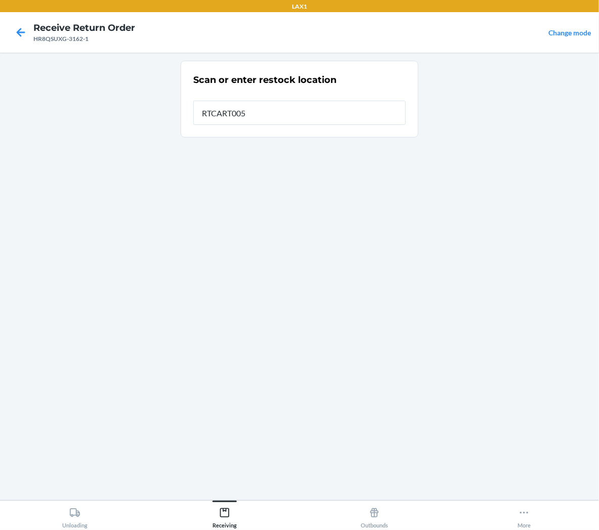
type input "RTCART005"
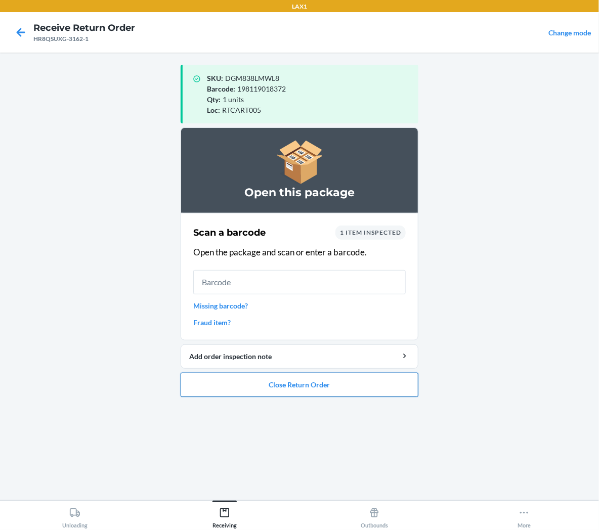
click at [290, 387] on button "Close Return Order" at bounding box center [300, 385] width 238 height 24
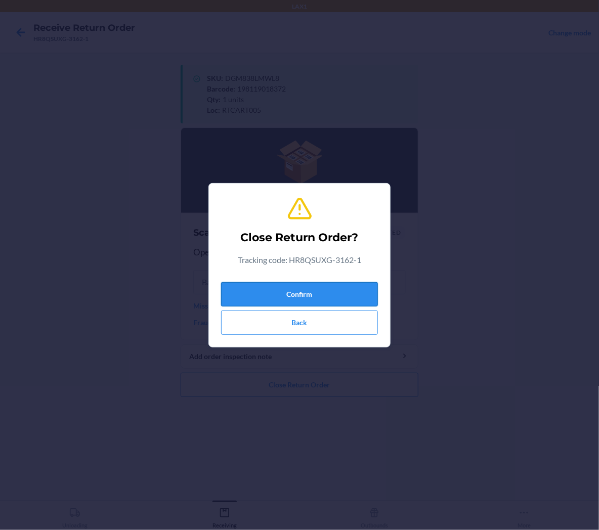
click at [303, 292] on button "Confirm" at bounding box center [299, 294] width 157 height 24
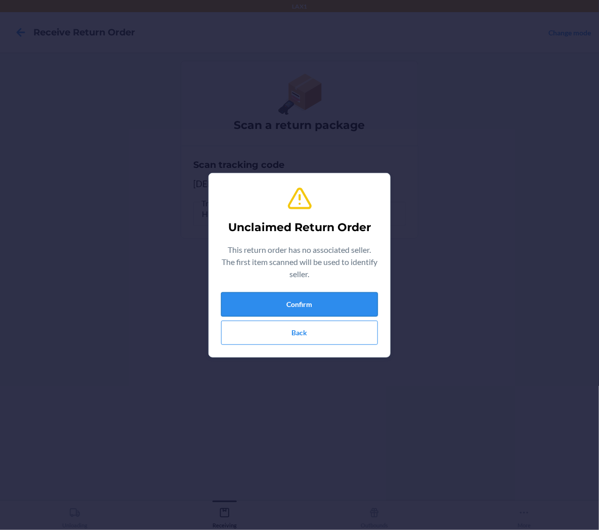
click at [273, 299] on button "Confirm" at bounding box center [299, 304] width 157 height 24
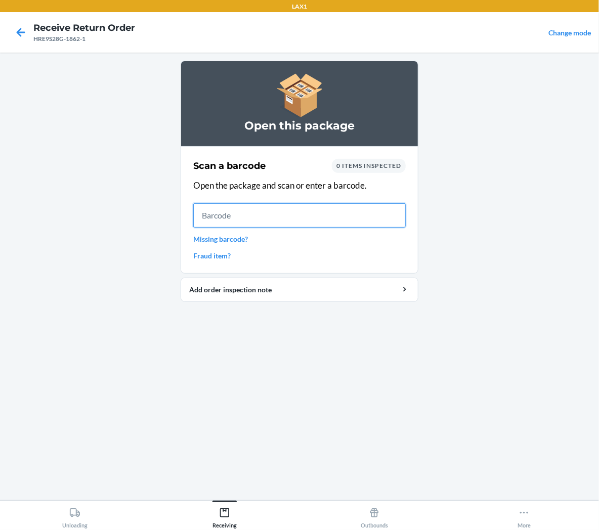
click at [381, 223] on input "text" at bounding box center [299, 215] width 213 height 24
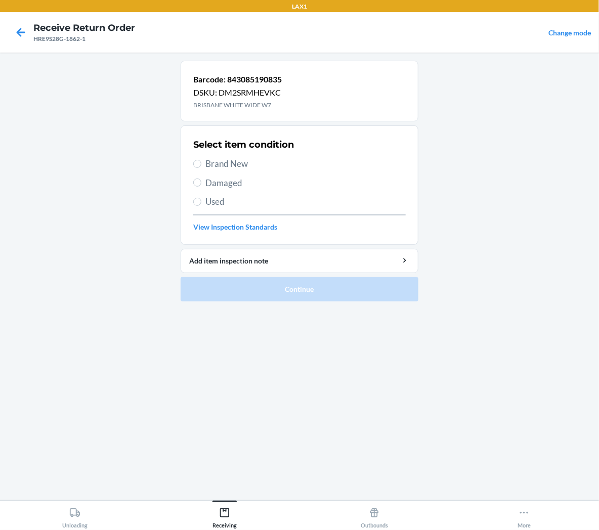
click at [237, 164] on span "Brand New" at bounding box center [305, 163] width 200 height 13
click at [201, 164] on input "Brand New" at bounding box center [197, 164] width 8 height 8
radio input "true"
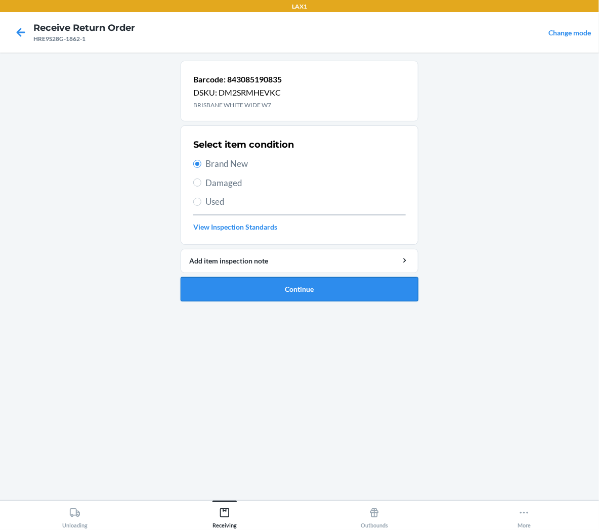
click at [232, 286] on button "Continue" at bounding box center [300, 289] width 238 height 24
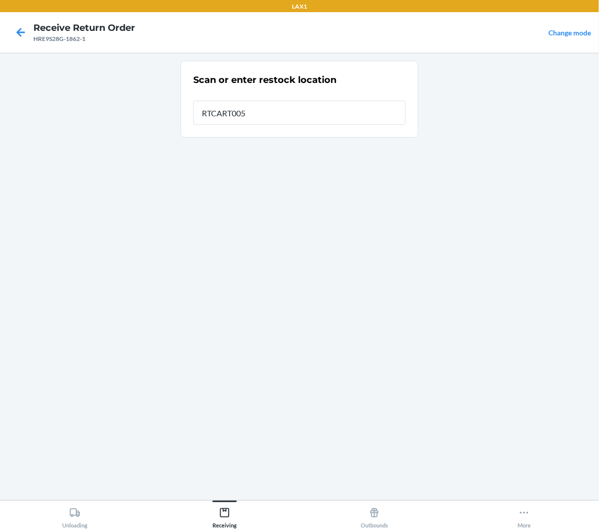
type input "RTCART005"
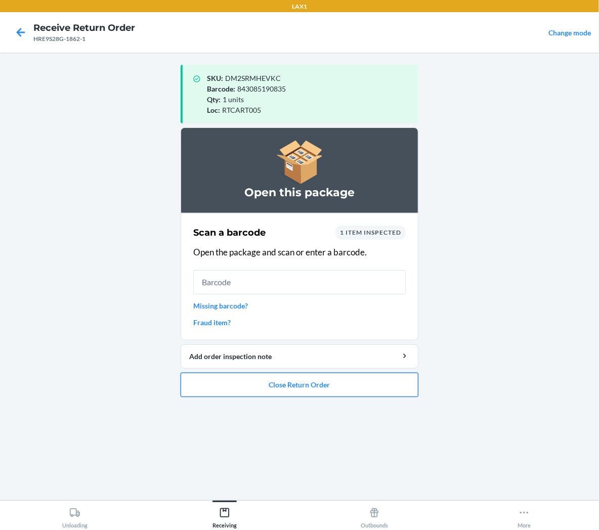
click at [271, 396] on button "Close Return Order" at bounding box center [300, 385] width 238 height 24
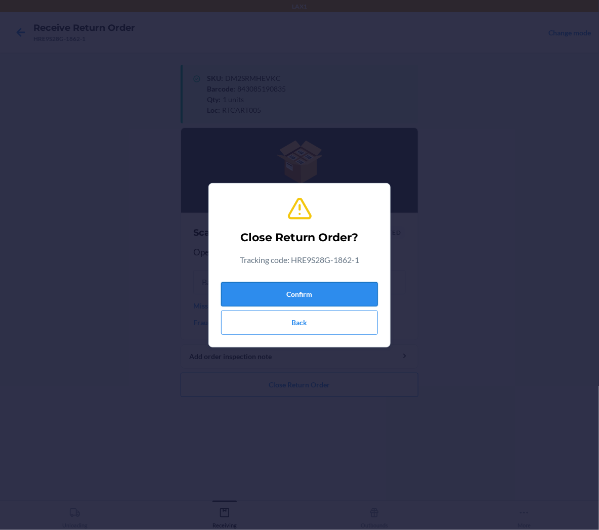
click at [292, 299] on button "Confirm" at bounding box center [299, 294] width 157 height 24
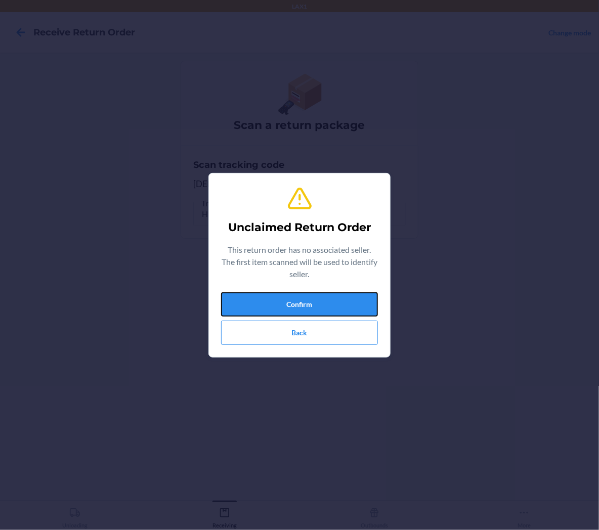
click at [292, 299] on button "Confirm" at bounding box center [299, 304] width 157 height 24
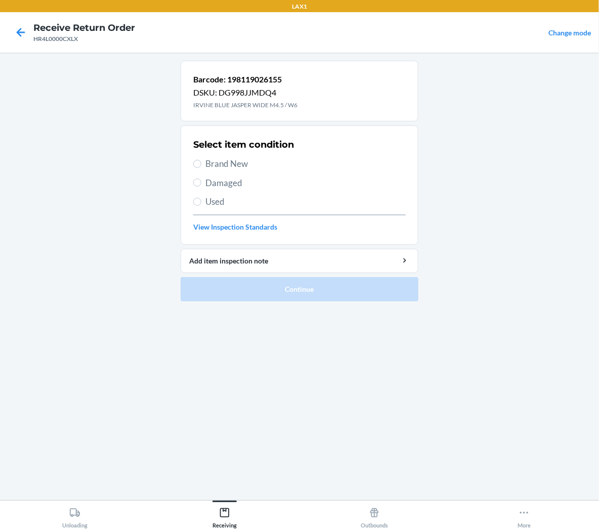
click at [219, 163] on span "Brand New" at bounding box center [305, 163] width 200 height 13
click at [201, 163] on input "Brand New" at bounding box center [197, 164] width 8 height 8
radio input "true"
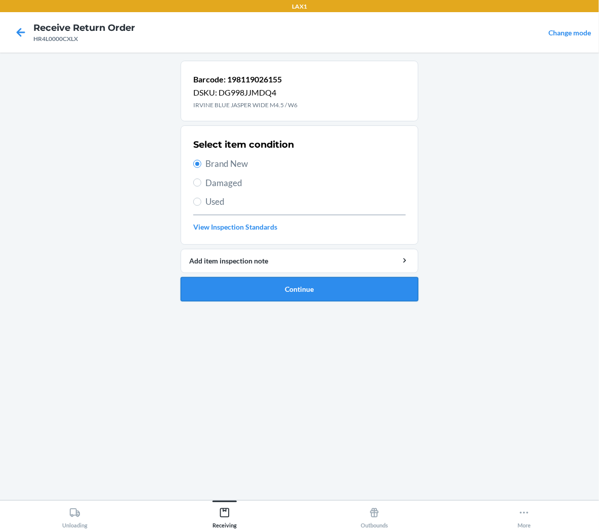
click at [251, 287] on button "Continue" at bounding box center [300, 289] width 238 height 24
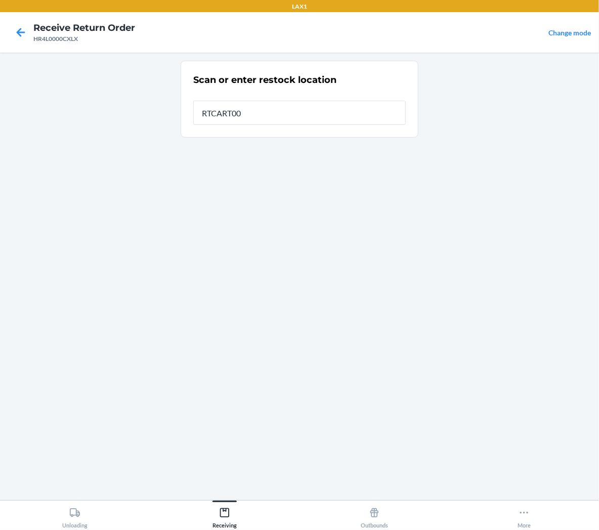
type input "RTCART005"
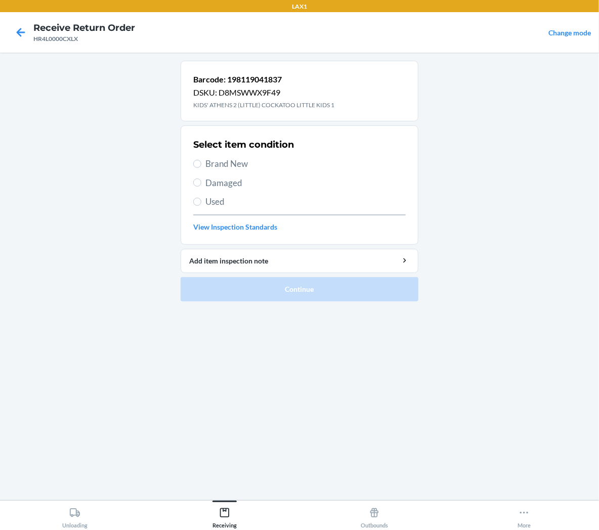
click at [220, 164] on span "Brand New" at bounding box center [305, 163] width 200 height 13
click at [201, 164] on input "Brand New" at bounding box center [197, 164] width 8 height 8
radio input "true"
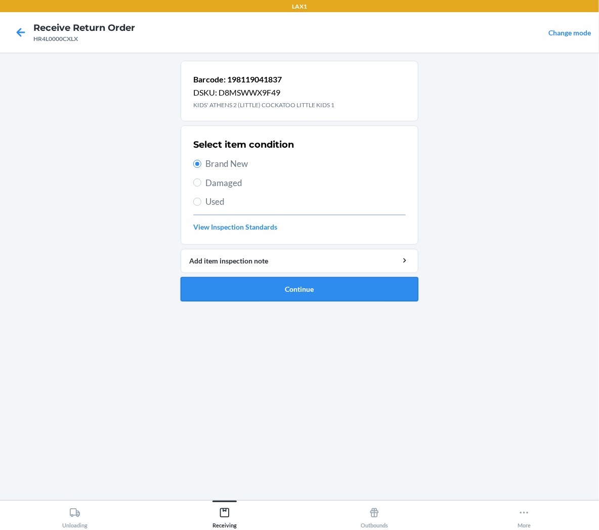
click at [221, 295] on button "Continue" at bounding box center [300, 289] width 238 height 24
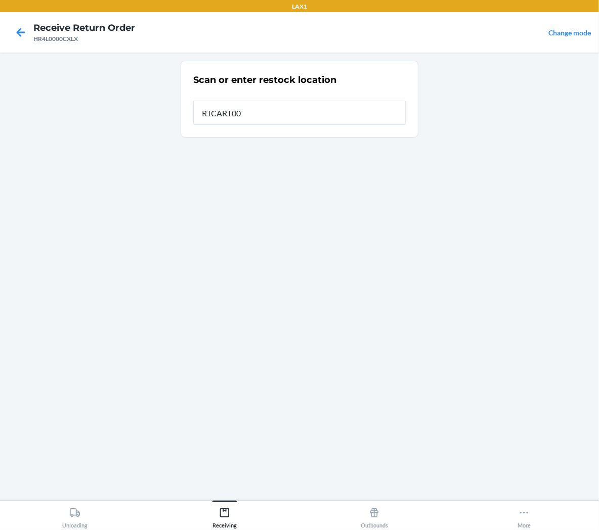
type input "RTCART005"
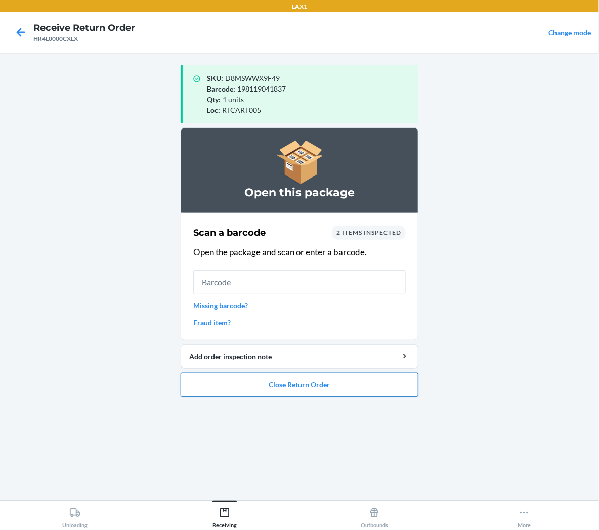
click at [273, 387] on button "Close Return Order" at bounding box center [300, 385] width 238 height 24
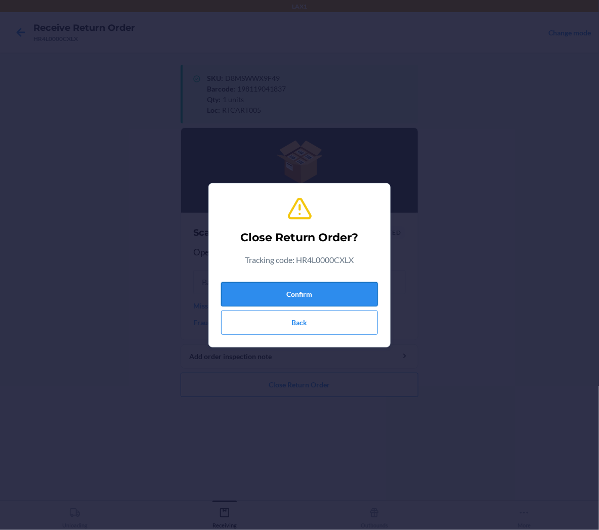
click at [298, 296] on button "Confirm" at bounding box center [299, 294] width 157 height 24
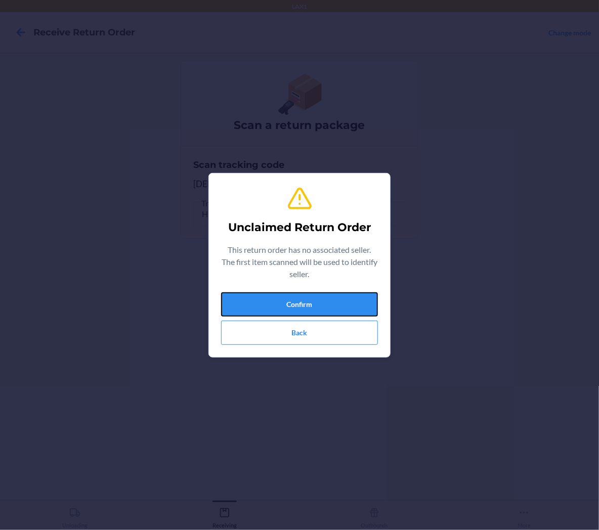
click at [246, 306] on button "Confirm" at bounding box center [299, 304] width 157 height 24
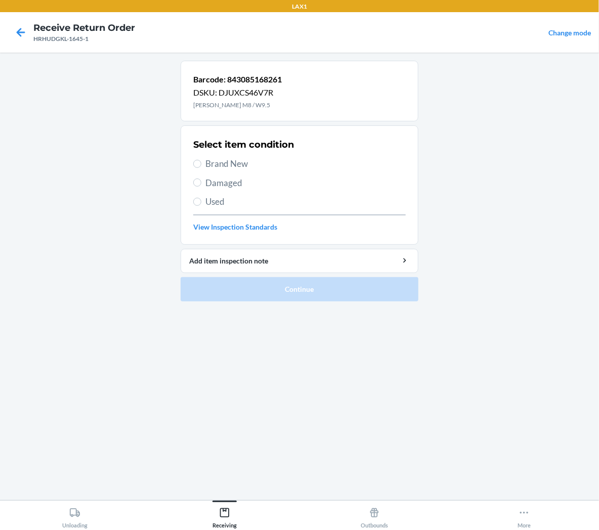
click at [239, 163] on span "Brand New" at bounding box center [305, 163] width 200 height 13
click at [201, 163] on input "Brand New" at bounding box center [197, 164] width 8 height 8
radio input "true"
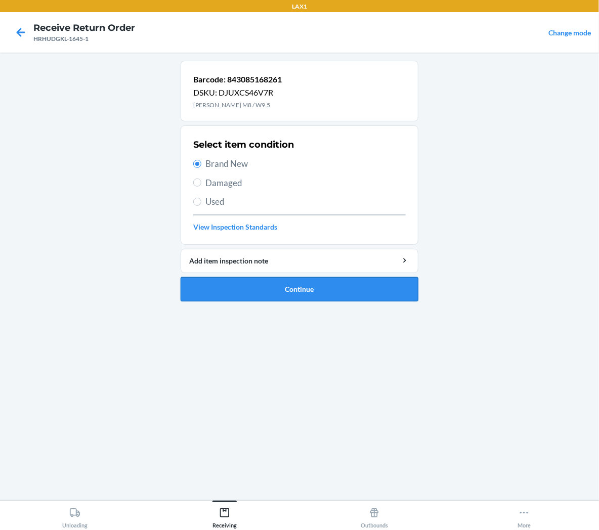
click at [280, 290] on button "Continue" at bounding box center [300, 289] width 238 height 24
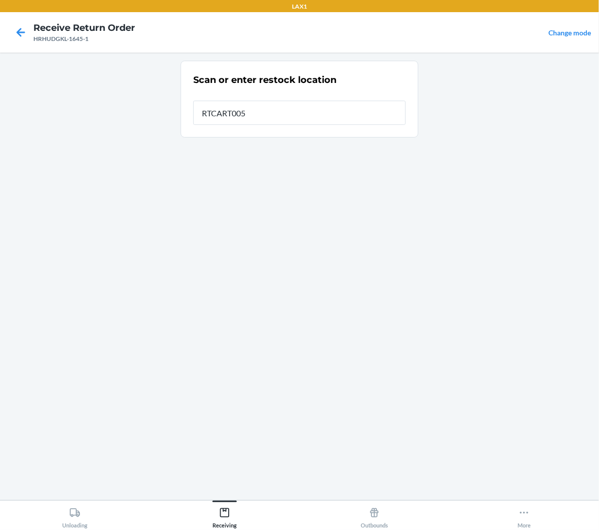
type input "RTCART005"
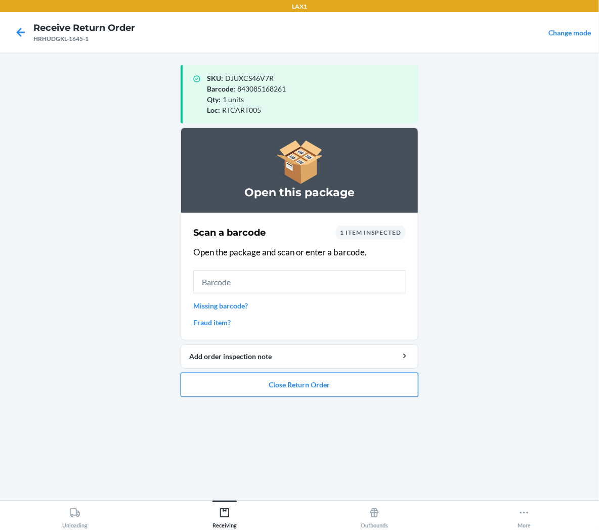
click at [298, 385] on button "Close Return Order" at bounding box center [300, 385] width 238 height 24
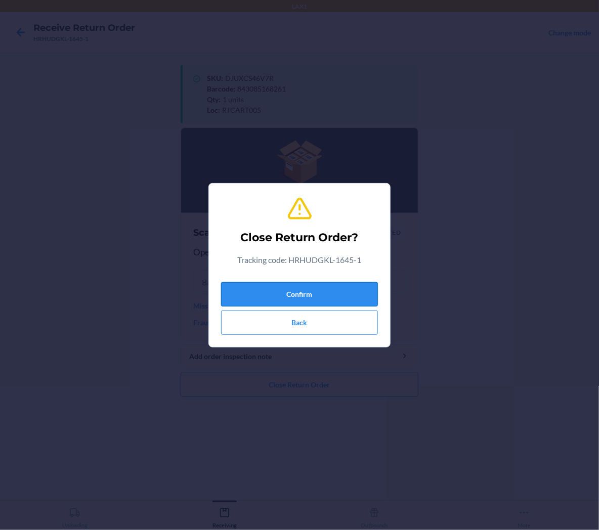
click at [351, 289] on button "Confirm" at bounding box center [299, 294] width 157 height 24
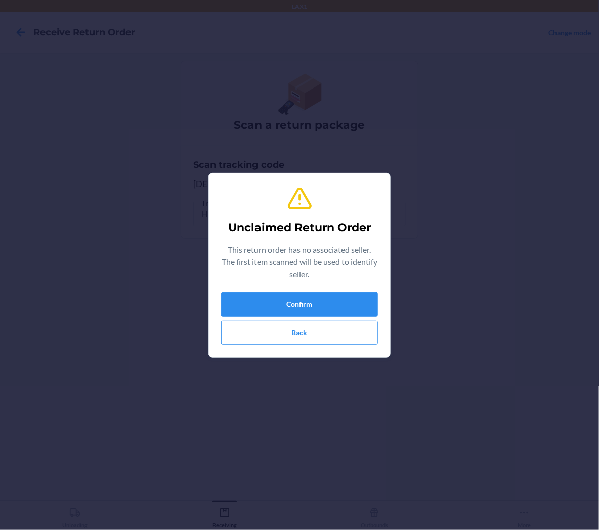
click at [282, 320] on div "Confirm Back" at bounding box center [299, 318] width 157 height 53
click at [299, 304] on button "Confirm" at bounding box center [299, 304] width 157 height 24
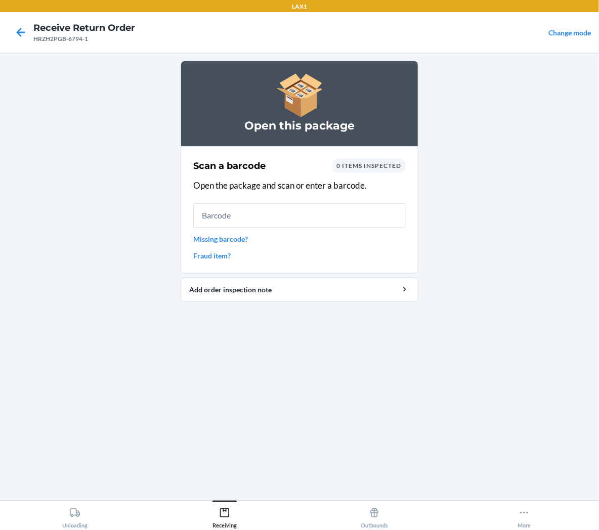
click at [408, 214] on section "Scan a barcode 0 items inspected Open the package and scan or enter a barcode. …" at bounding box center [300, 210] width 238 height 128
drag, startPoint x: 394, startPoint y: 214, endPoint x: 399, endPoint y: 213, distance: 5.3
click at [399, 213] on input "text" at bounding box center [299, 215] width 213 height 24
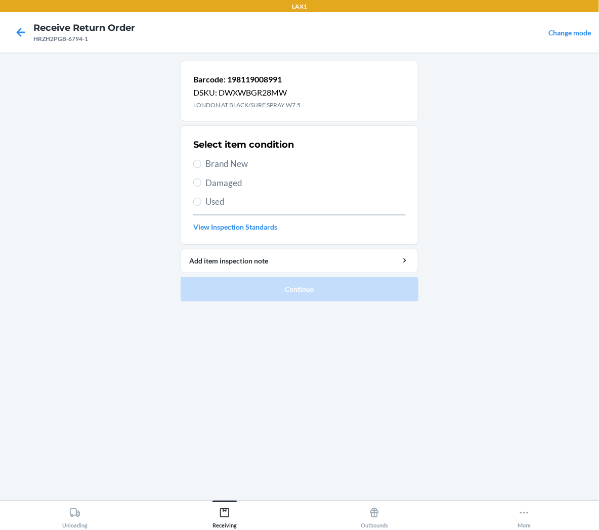
click at [204, 169] on label "Brand New" at bounding box center [299, 163] width 213 height 13
click at [201, 168] on input "Brand New" at bounding box center [197, 164] width 8 height 8
radio input "true"
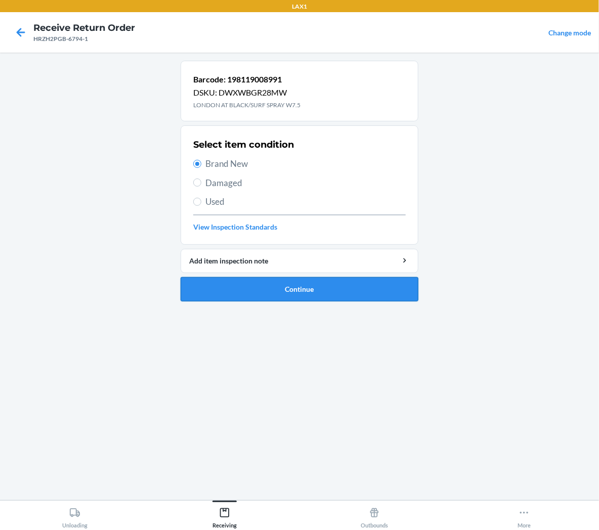
click at [219, 291] on button "Continue" at bounding box center [300, 289] width 238 height 24
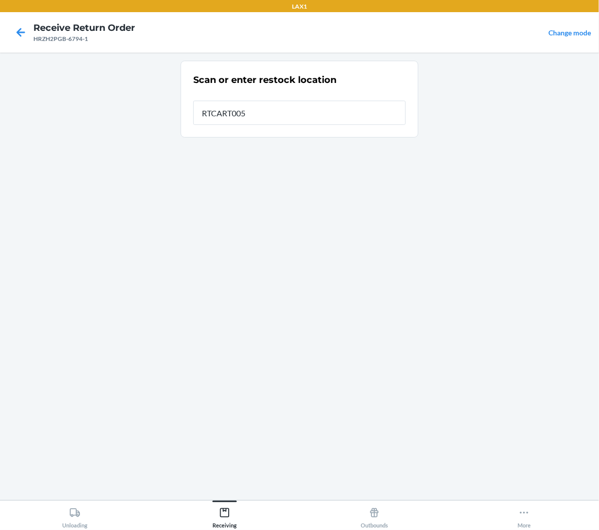
type input "RTCART005"
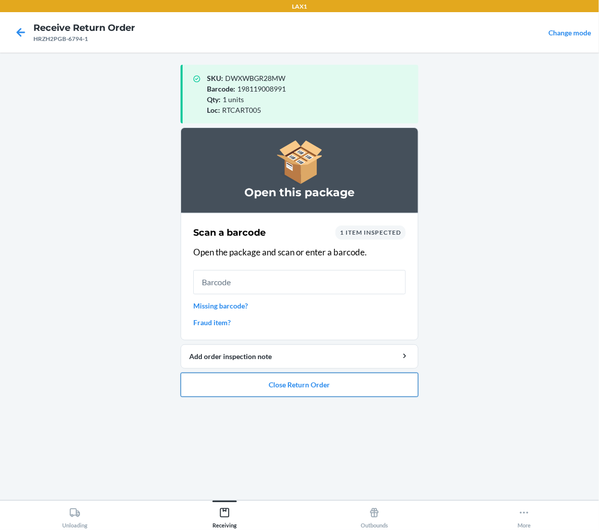
click at [399, 393] on button "Close Return Order" at bounding box center [300, 385] width 238 height 24
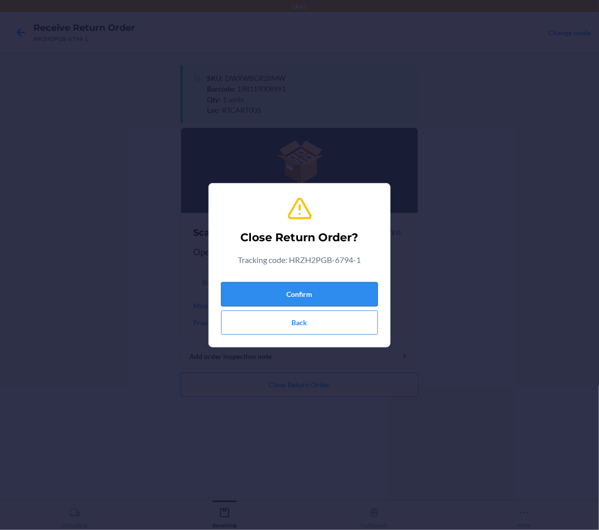
click at [348, 294] on button "Confirm" at bounding box center [299, 294] width 157 height 24
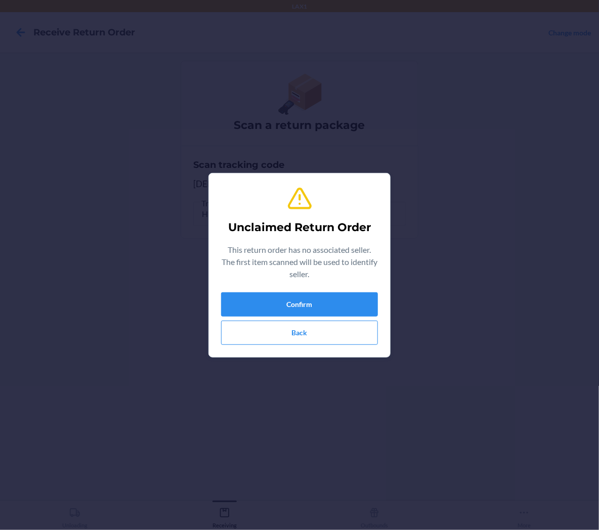
click at [358, 320] on div "Confirm Back" at bounding box center [299, 318] width 157 height 53
click at [353, 297] on button "Confirm" at bounding box center [299, 304] width 157 height 24
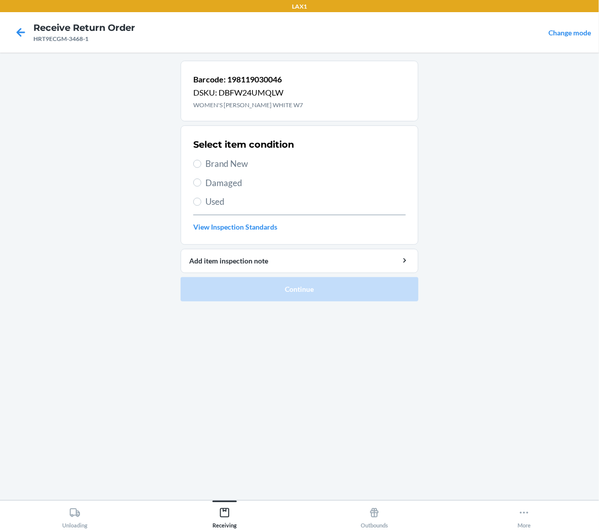
click at [228, 167] on span "Brand New" at bounding box center [305, 163] width 200 height 13
click at [201, 167] on input "Brand New" at bounding box center [197, 164] width 8 height 8
radio input "true"
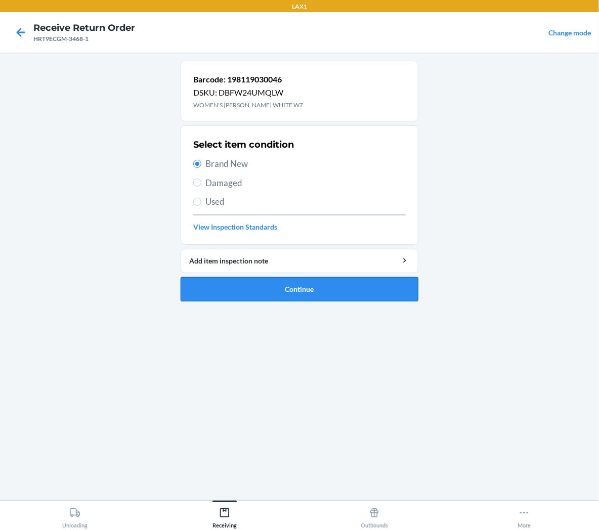
click at [282, 283] on button "Continue" at bounding box center [300, 289] width 238 height 24
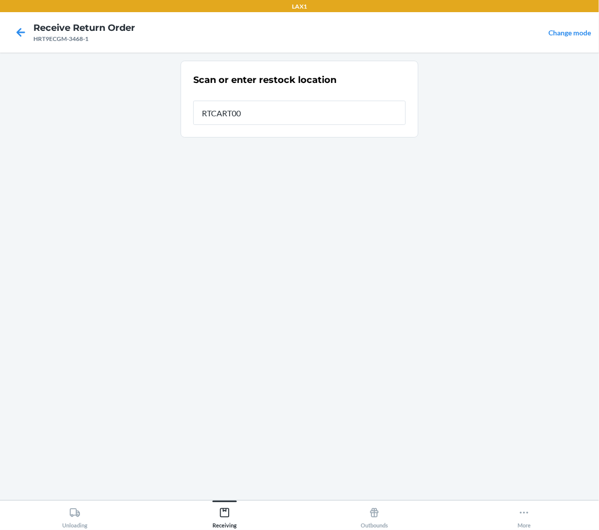
type input "RTCART005"
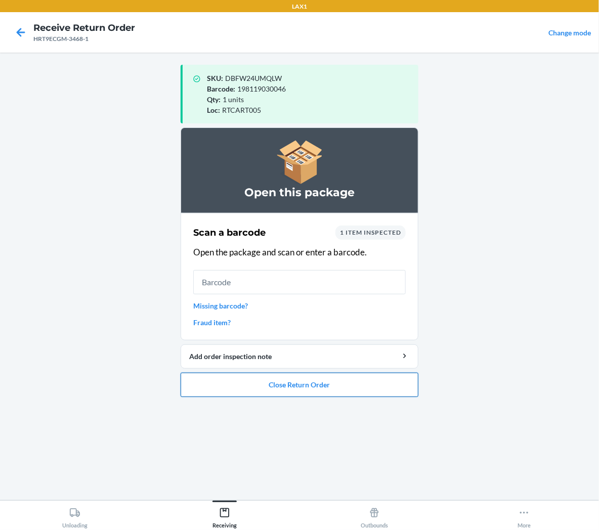
click at [396, 394] on button "Close Return Order" at bounding box center [300, 385] width 238 height 24
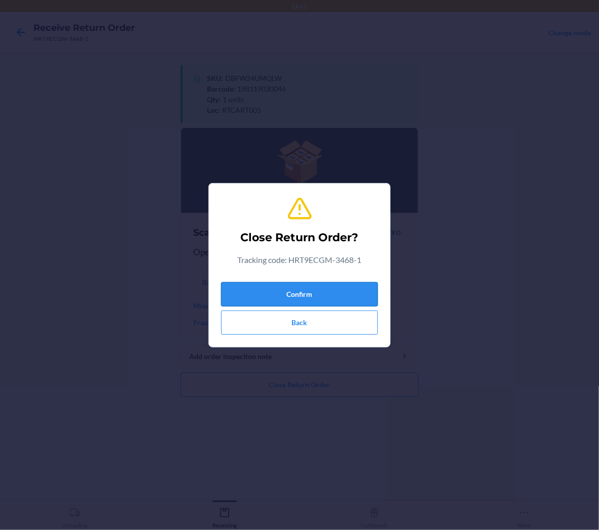
click at [364, 284] on button "Confirm" at bounding box center [299, 294] width 157 height 24
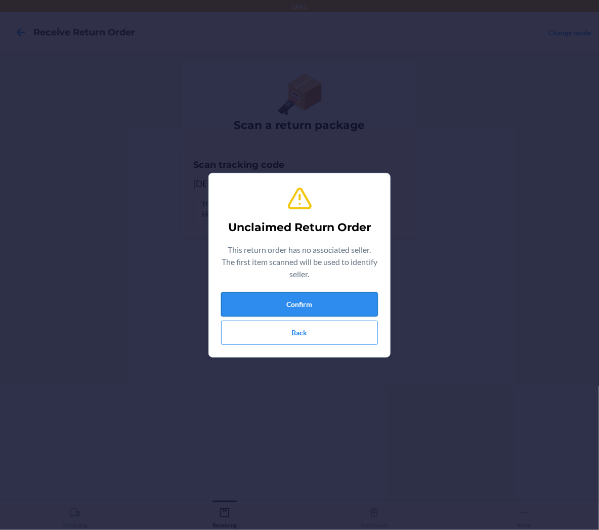
click at [341, 304] on button "Confirm" at bounding box center [299, 304] width 157 height 24
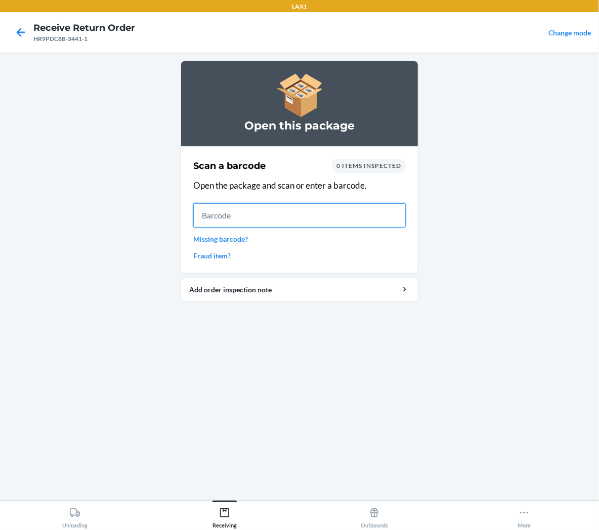
click at [357, 219] on input "text" at bounding box center [299, 215] width 213 height 24
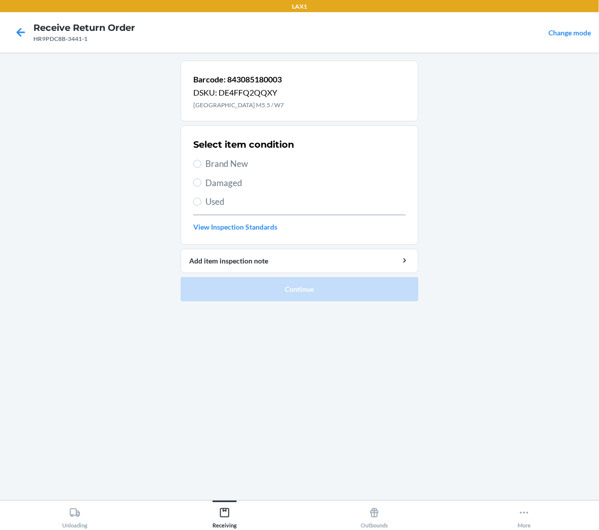
click at [221, 164] on span "Brand New" at bounding box center [305, 163] width 200 height 13
click at [201, 164] on input "Brand New" at bounding box center [197, 164] width 8 height 8
radio input "true"
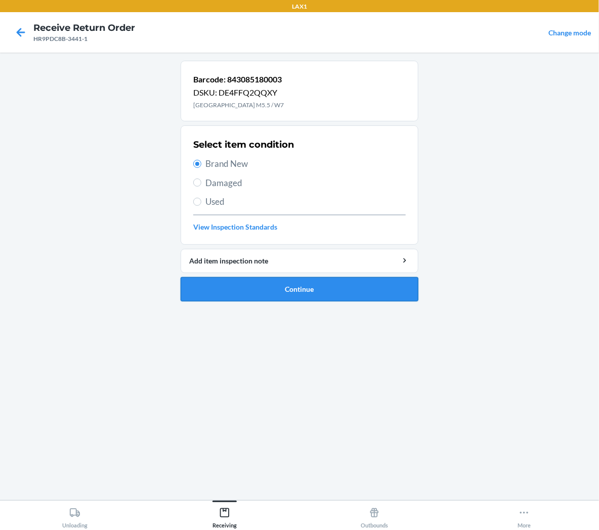
click at [217, 283] on button "Continue" at bounding box center [300, 289] width 238 height 24
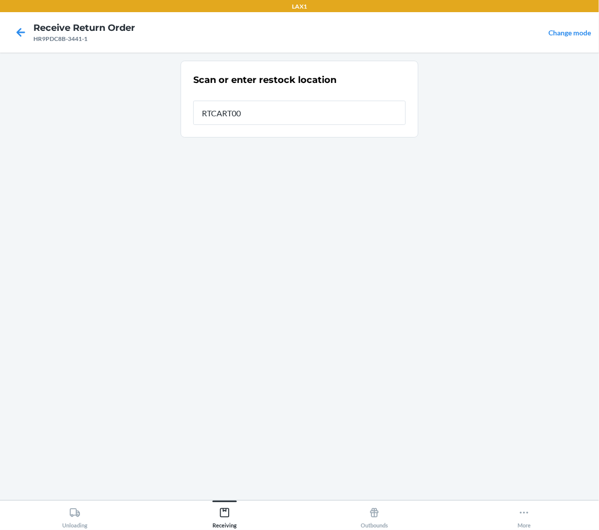
type input "RTCART005"
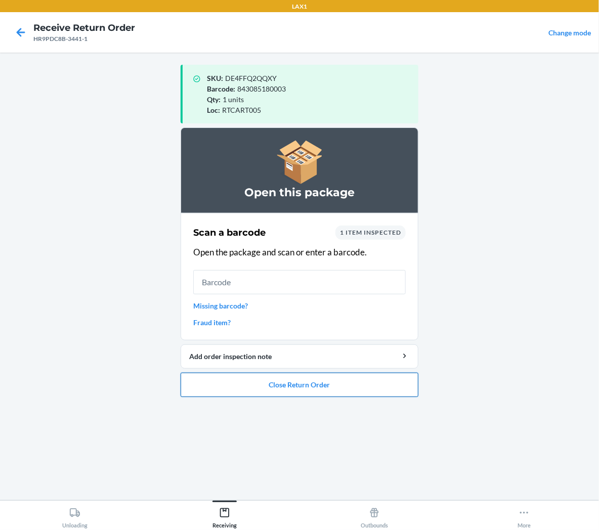
click at [251, 387] on button "Close Return Order" at bounding box center [300, 385] width 238 height 24
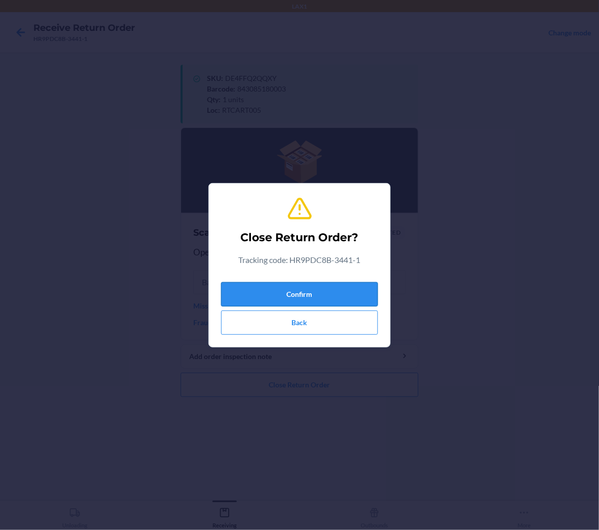
click at [280, 298] on button "Confirm" at bounding box center [299, 294] width 157 height 24
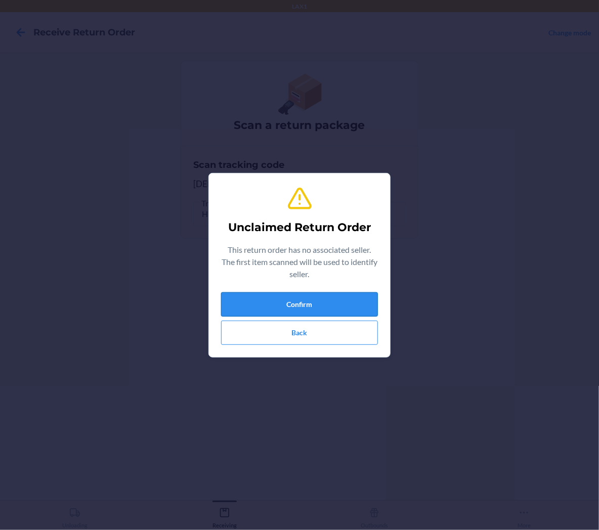
click at [353, 298] on button "Confirm" at bounding box center [299, 304] width 157 height 24
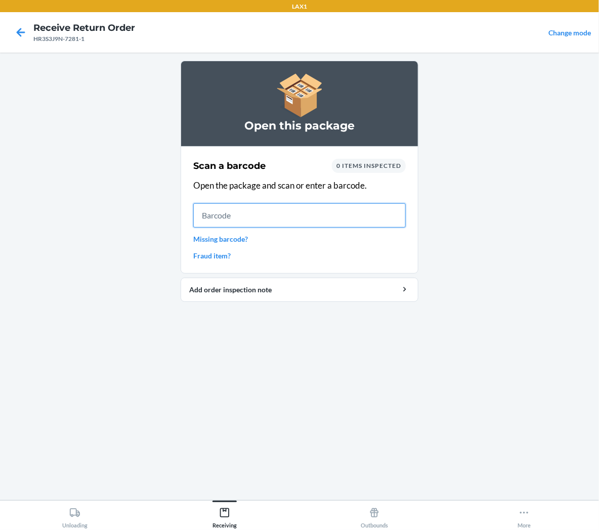
click at [377, 221] on input "text" at bounding box center [299, 215] width 213 height 24
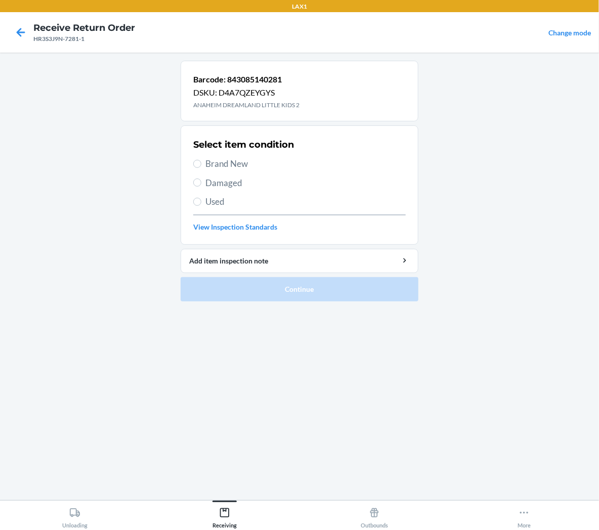
click at [210, 167] on span "Brand New" at bounding box center [305, 163] width 200 height 13
click at [201, 167] on input "Brand New" at bounding box center [197, 164] width 8 height 8
radio input "true"
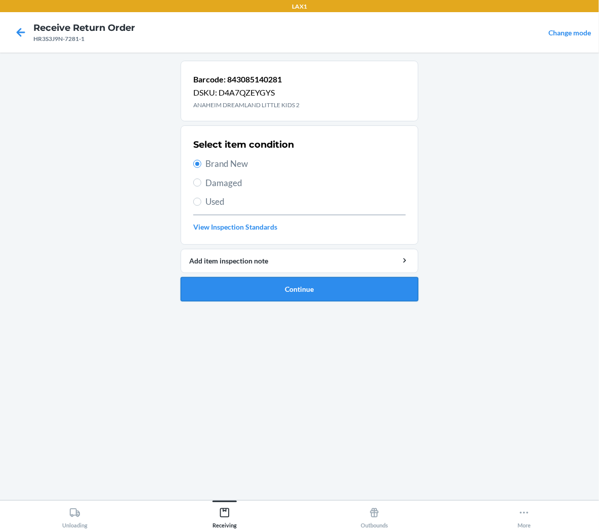
click at [240, 291] on button "Continue" at bounding box center [300, 289] width 238 height 24
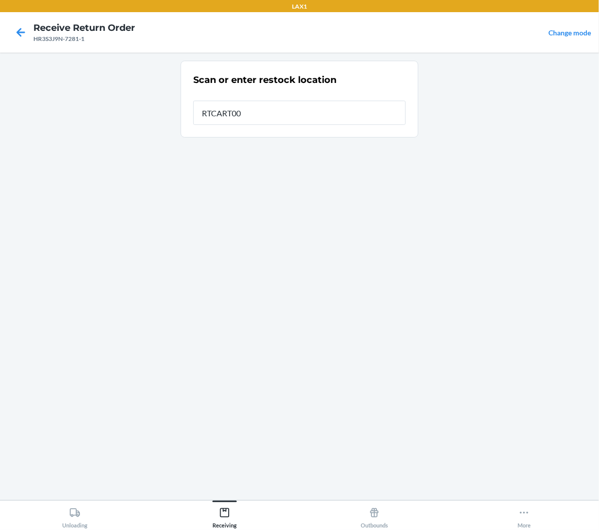
type input "RTCART005"
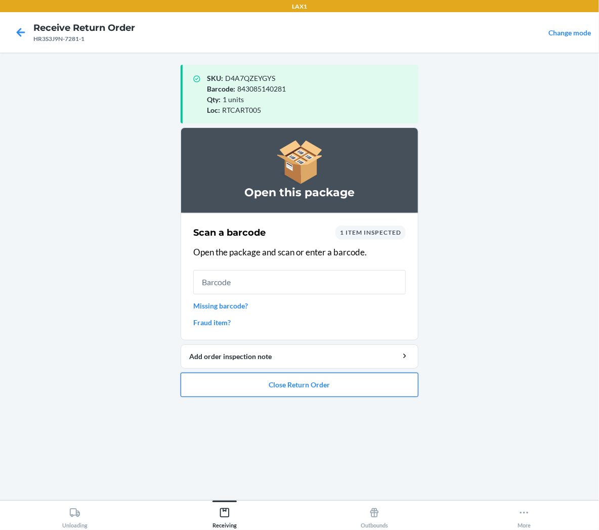
click at [315, 381] on button "Close Return Order" at bounding box center [300, 385] width 238 height 24
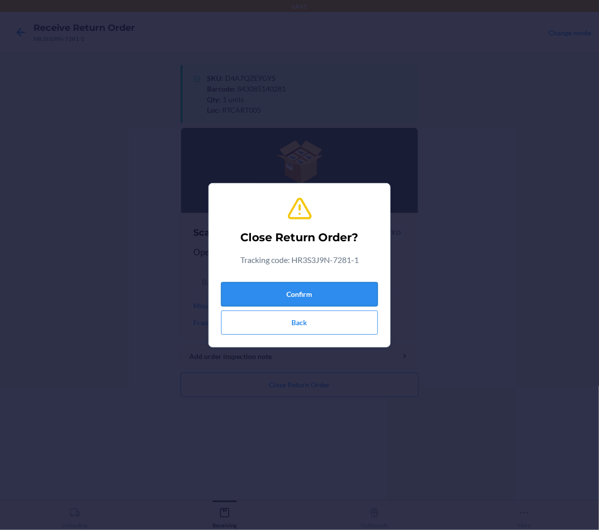
click at [329, 295] on button "Confirm" at bounding box center [299, 294] width 157 height 24
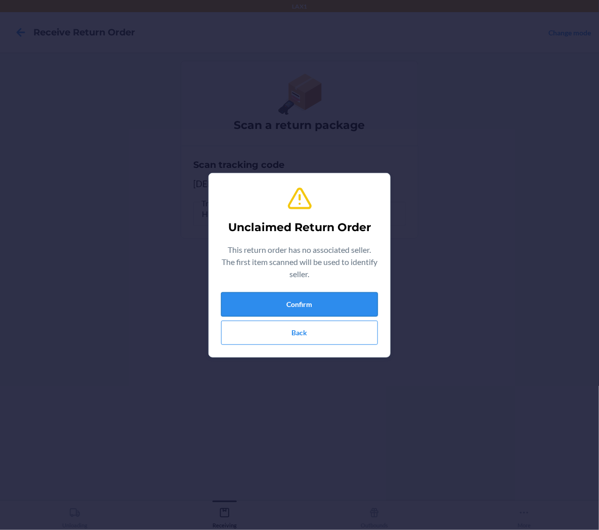
drag, startPoint x: 362, startPoint y: 299, endPoint x: 365, endPoint y: 294, distance: 5.2
click at [362, 299] on button "Confirm" at bounding box center [299, 304] width 157 height 24
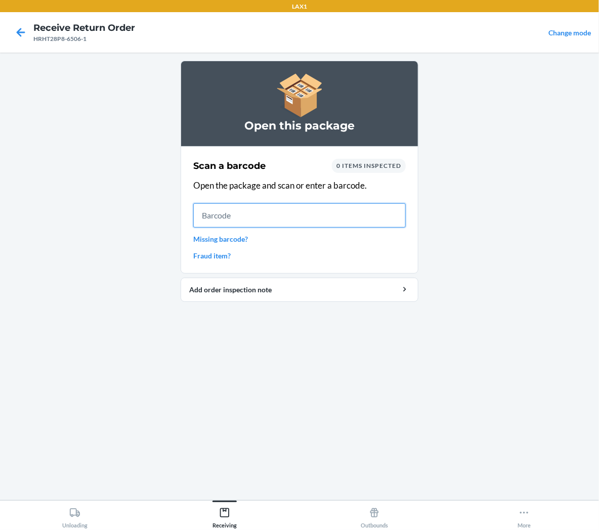
click at [330, 214] on input "text" at bounding box center [299, 215] width 213 height 24
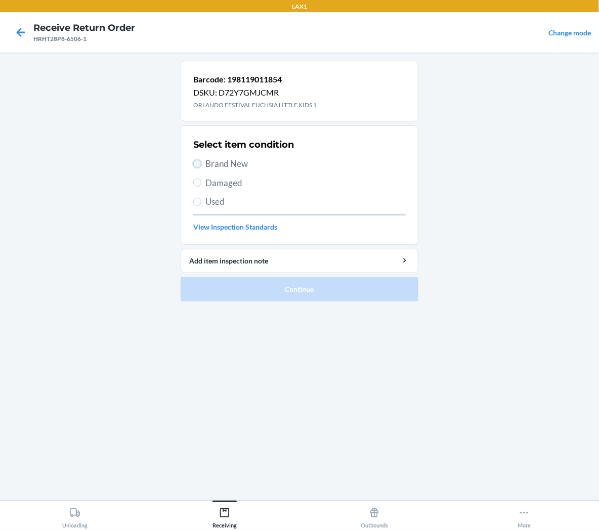
click at [195, 160] on input "Brand New" at bounding box center [197, 164] width 8 height 8
radio input "true"
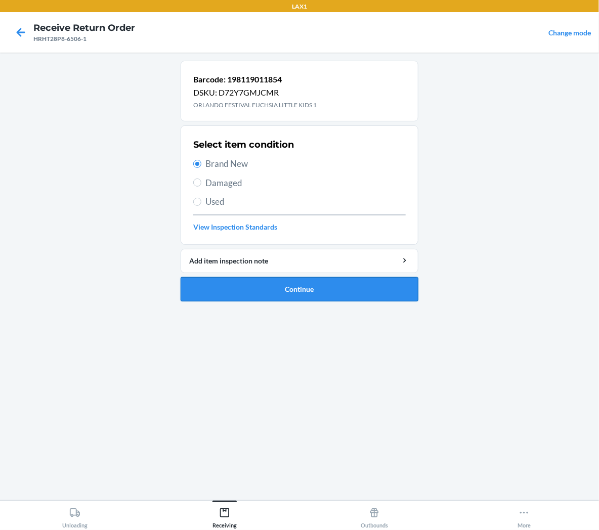
click at [219, 291] on button "Continue" at bounding box center [300, 289] width 238 height 24
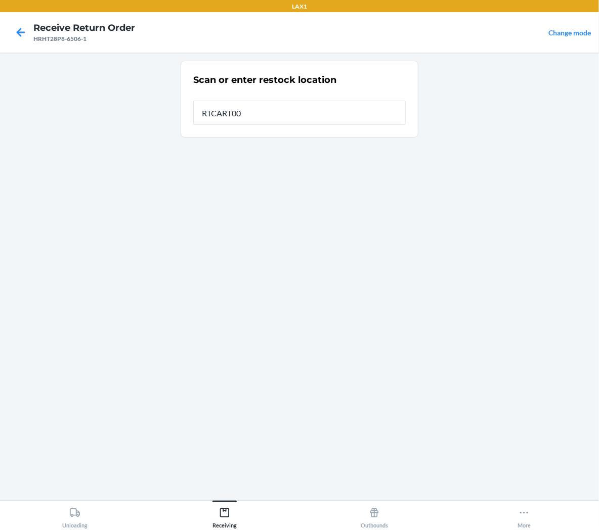
type input "RTCART005"
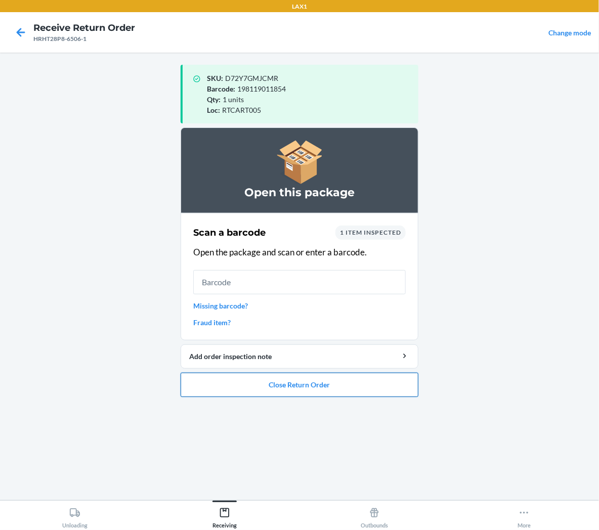
click at [235, 383] on button "Close Return Order" at bounding box center [300, 385] width 238 height 24
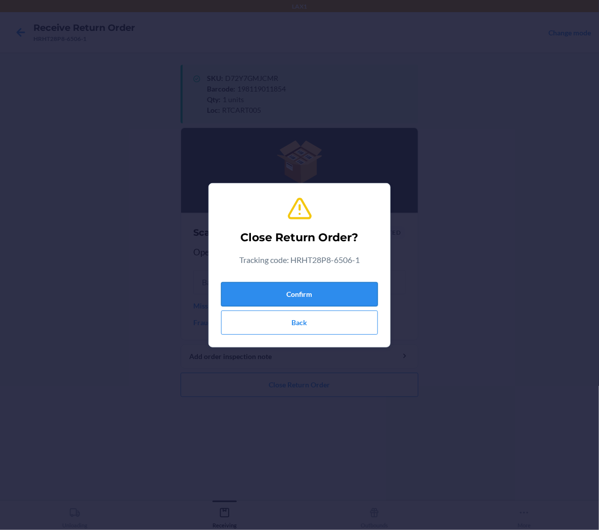
click at [285, 287] on button "Confirm" at bounding box center [299, 294] width 157 height 24
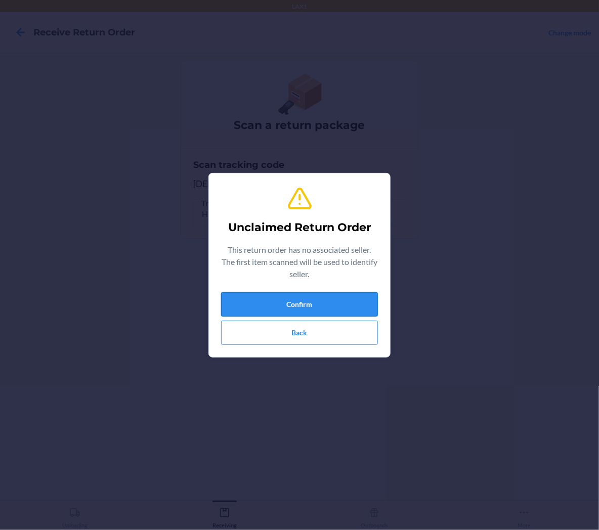
click at [312, 307] on button "Confirm" at bounding box center [299, 304] width 157 height 24
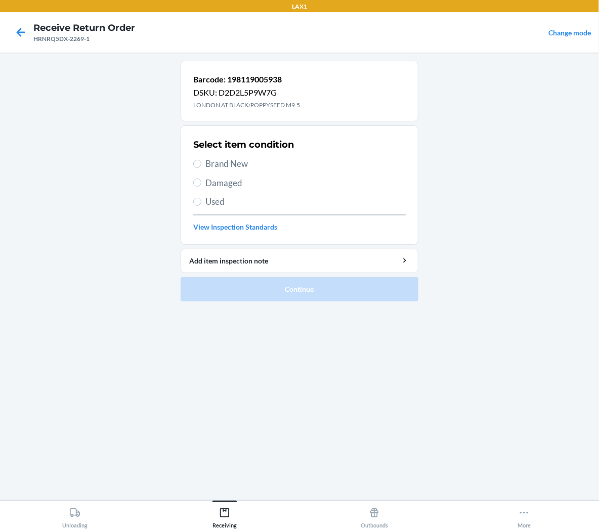
click at [240, 164] on span "Brand New" at bounding box center [305, 163] width 200 height 13
click at [201, 164] on input "Brand New" at bounding box center [197, 164] width 8 height 8
radio input "true"
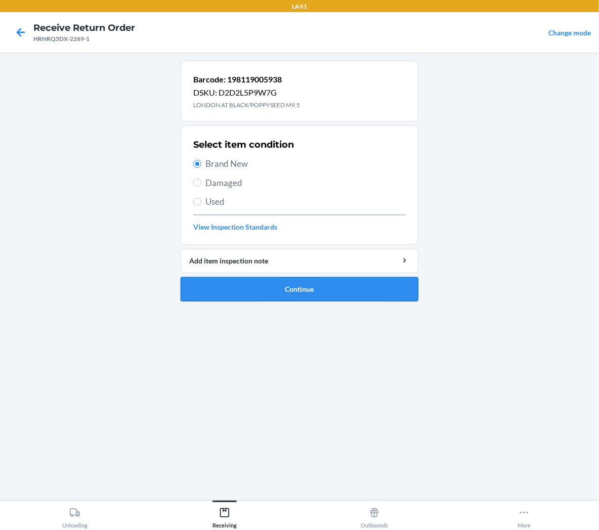
click at [264, 289] on button "Continue" at bounding box center [300, 289] width 238 height 24
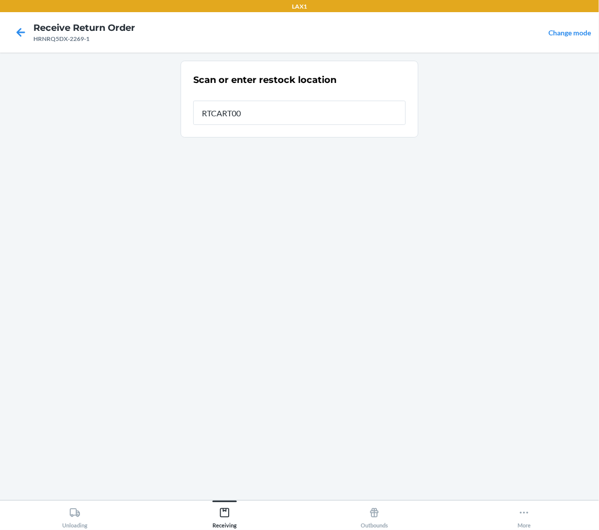
type input "RTCART005"
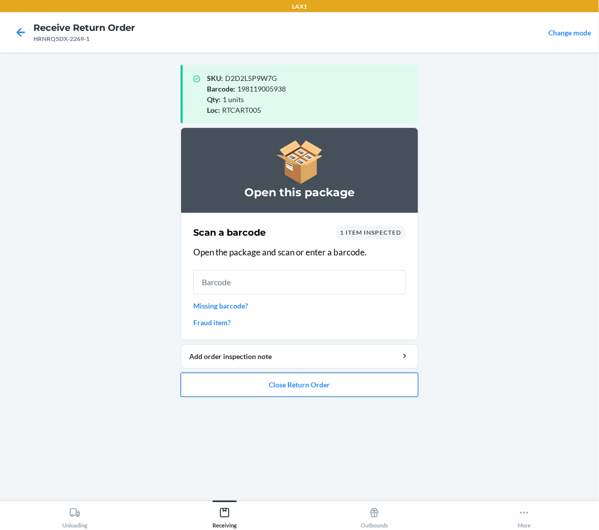
click at [294, 388] on button "Close Return Order" at bounding box center [300, 385] width 238 height 24
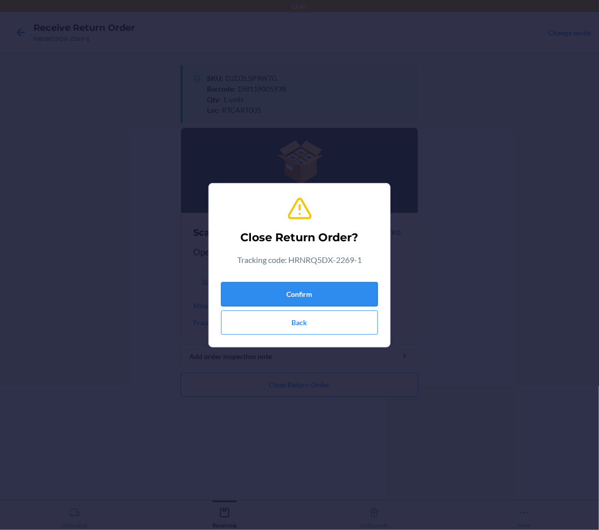
click at [301, 282] on button "Confirm" at bounding box center [299, 294] width 157 height 24
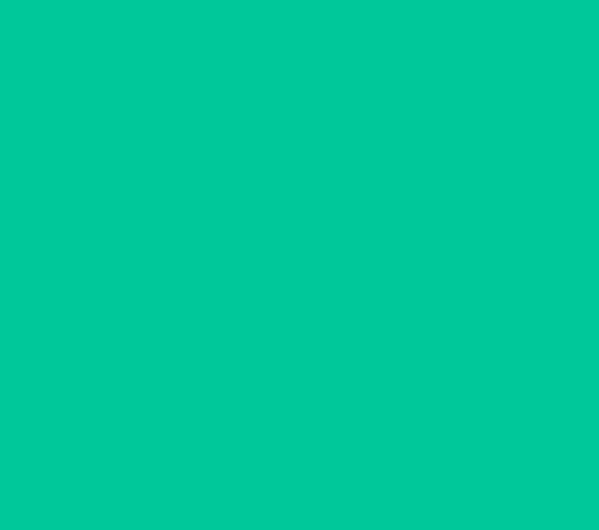
click at [301, 286] on ol "Scan a return package Scan tracking code Scan or enter the tracking code" at bounding box center [300, 199] width 238 height 186
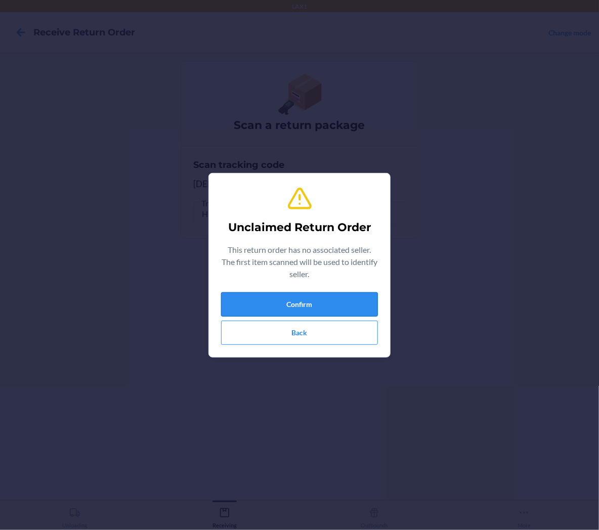
click at [370, 299] on button "Confirm" at bounding box center [299, 304] width 157 height 24
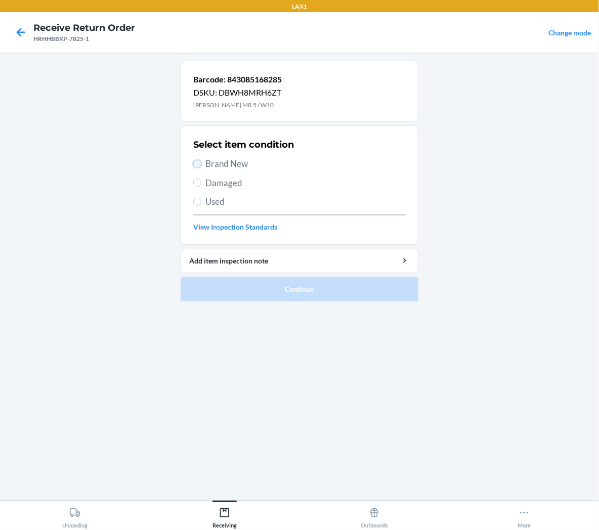
click at [197, 165] on input "Brand New" at bounding box center [197, 164] width 8 height 8
radio input "true"
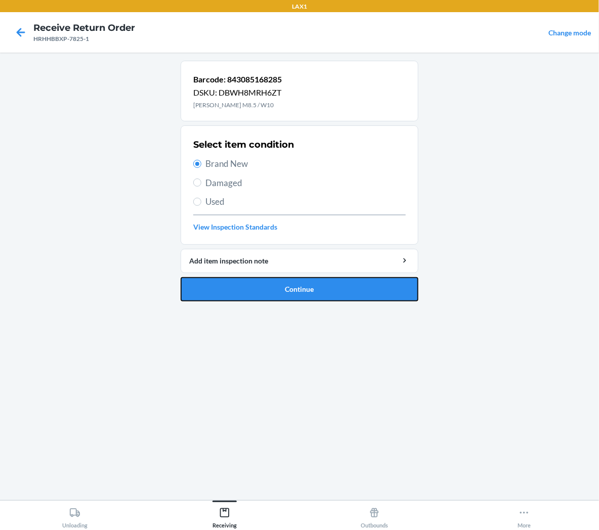
drag, startPoint x: 228, startPoint y: 289, endPoint x: 215, endPoint y: 281, distance: 15.2
click at [229, 289] on button "Continue" at bounding box center [300, 289] width 238 height 24
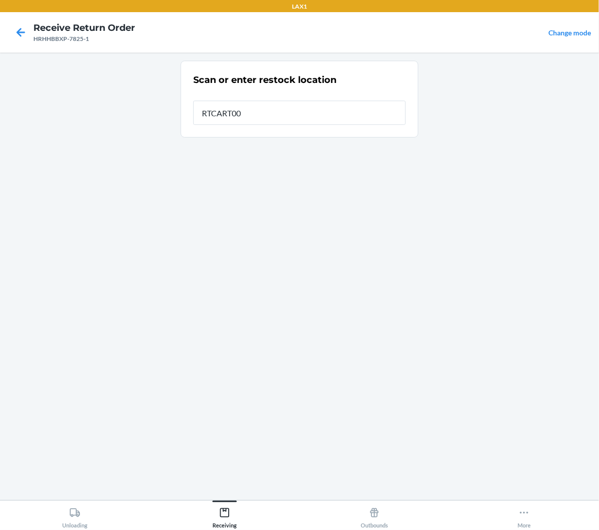
type input "RTCART005"
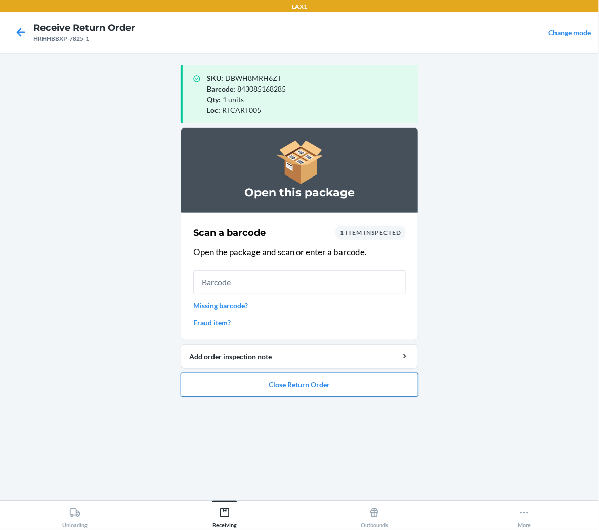
click at [225, 391] on button "Close Return Order" at bounding box center [300, 385] width 238 height 24
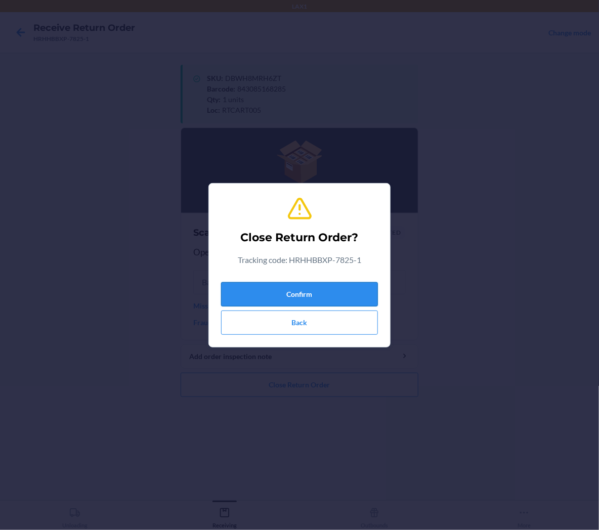
click at [265, 290] on button "Confirm" at bounding box center [299, 294] width 157 height 24
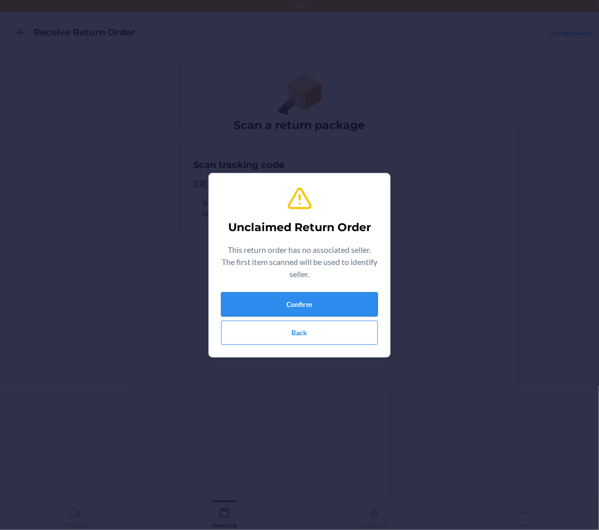
click at [267, 307] on button "Confirm" at bounding box center [299, 304] width 157 height 24
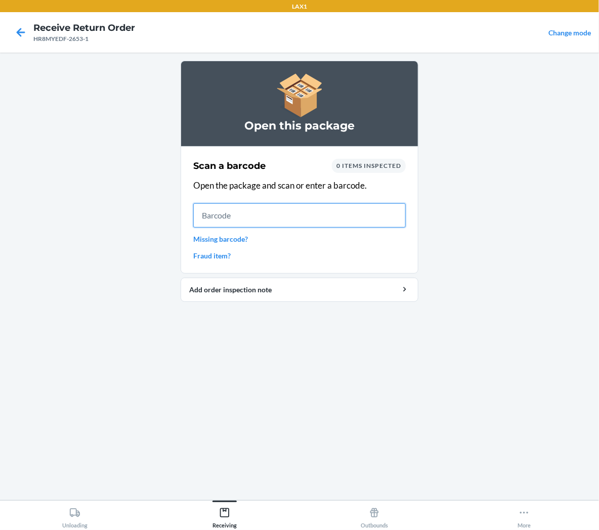
click at [377, 221] on input "text" at bounding box center [299, 215] width 213 height 24
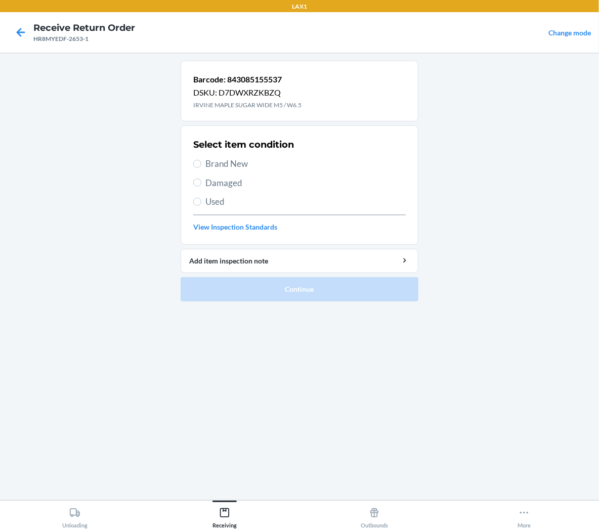
click at [236, 153] on div "Select item condition Brand New Damaged Used View Inspection Standards" at bounding box center [299, 185] width 213 height 100
click at [228, 164] on span "Brand New" at bounding box center [305, 163] width 200 height 13
click at [201, 164] on input "Brand New" at bounding box center [197, 164] width 8 height 8
radio input "true"
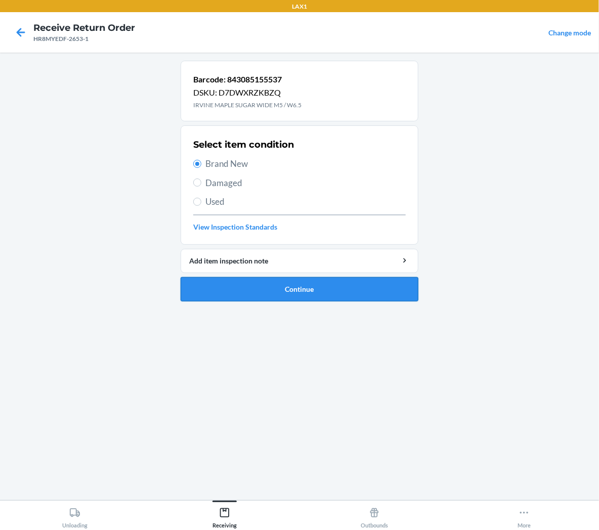
click at [221, 297] on button "Continue" at bounding box center [300, 289] width 238 height 24
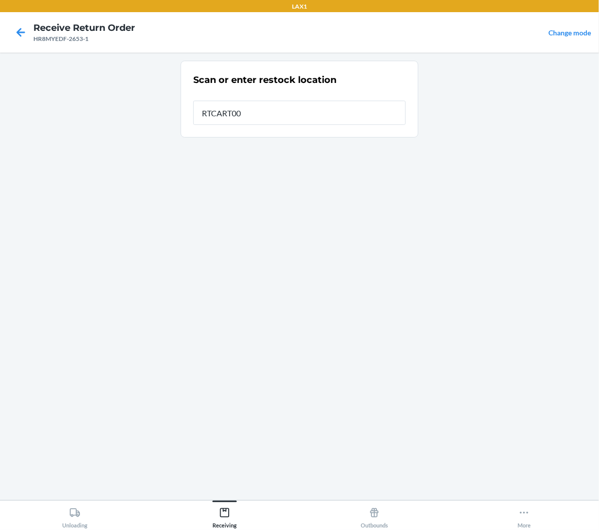
type input "RTCART005"
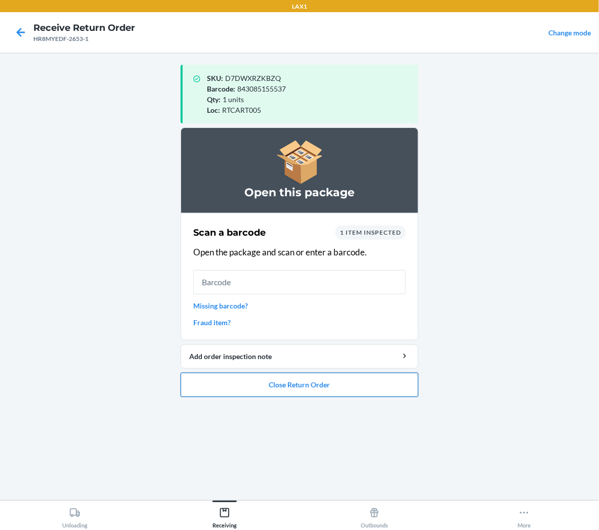
click at [235, 388] on button "Close Return Order" at bounding box center [300, 385] width 238 height 24
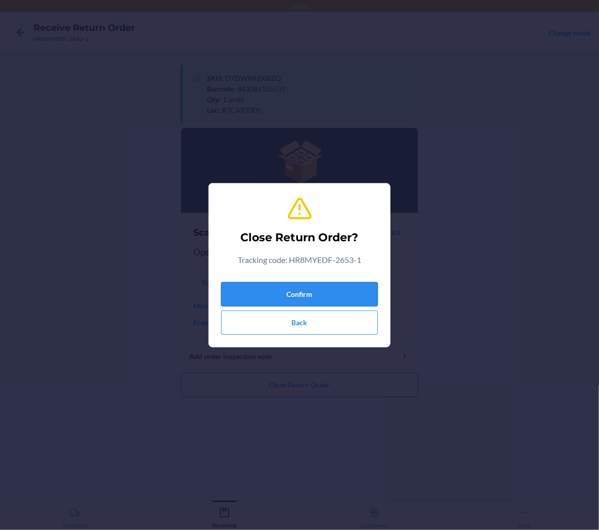
click at [321, 287] on button "Confirm" at bounding box center [299, 294] width 157 height 24
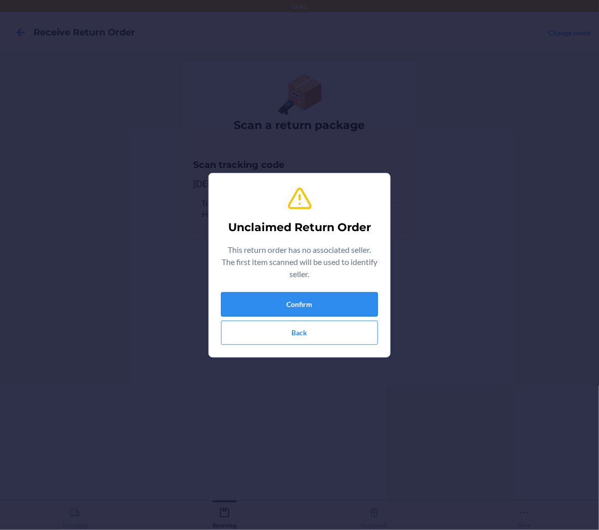
click at [321, 306] on button "Confirm" at bounding box center [299, 304] width 157 height 24
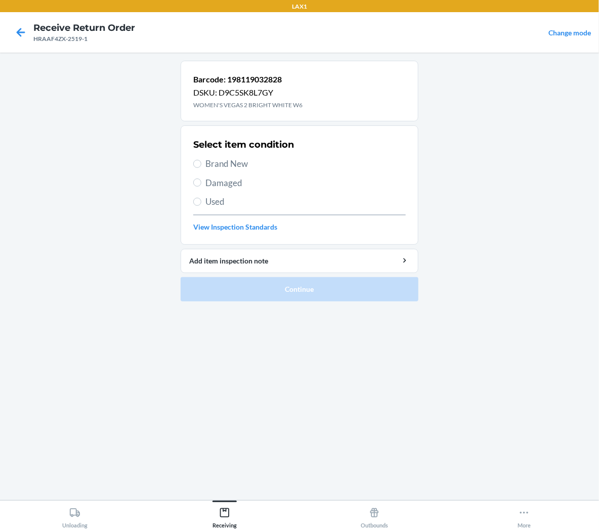
drag, startPoint x: 315, startPoint y: 302, endPoint x: 230, endPoint y: 170, distance: 157.5
click at [230, 170] on span "Brand New" at bounding box center [305, 163] width 200 height 13
click at [201, 168] on input "Brand New" at bounding box center [197, 164] width 8 height 8
radio input "true"
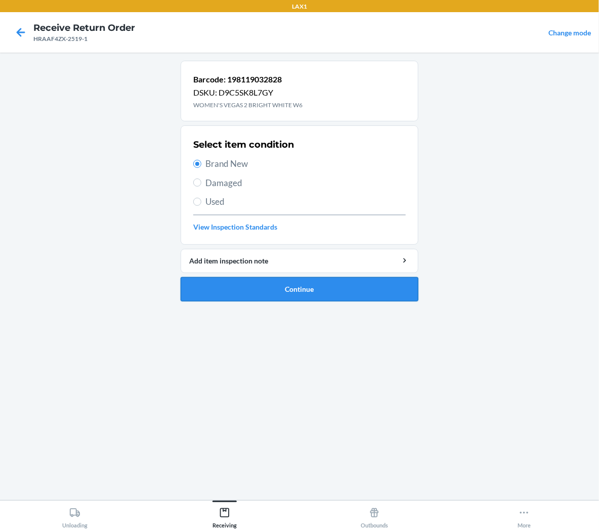
click at [217, 288] on button "Continue" at bounding box center [300, 289] width 238 height 24
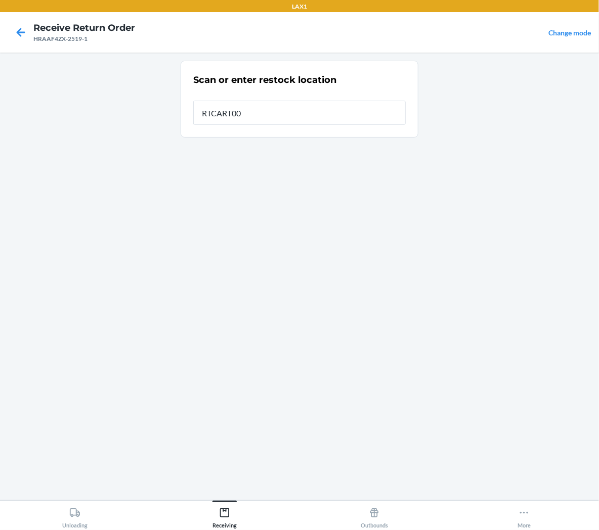
type input "RTCART005"
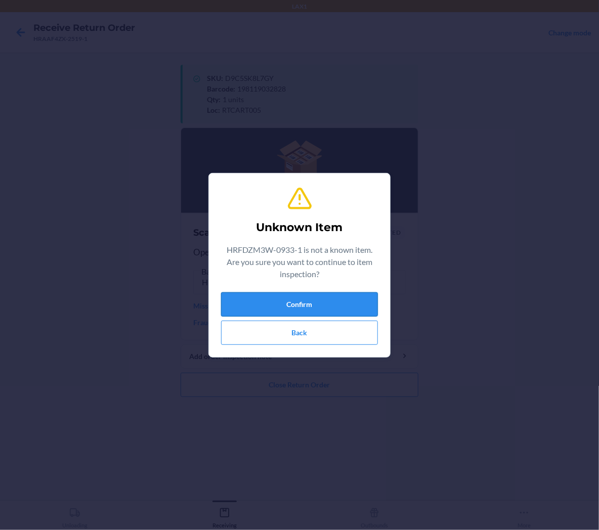
click at [244, 304] on button "Confirm" at bounding box center [299, 304] width 157 height 24
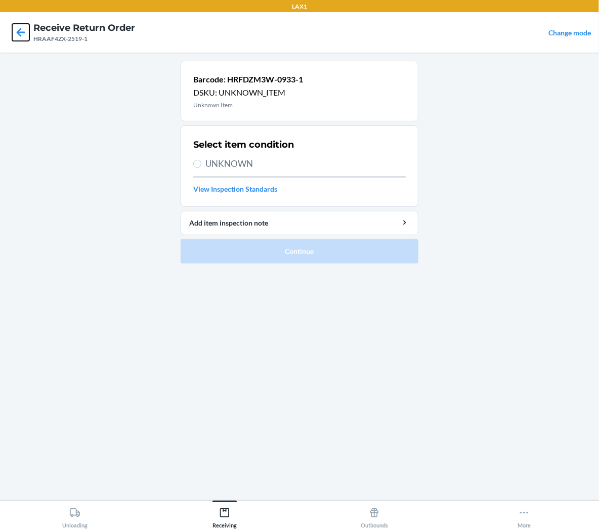
click at [26, 36] on icon at bounding box center [20, 32] width 17 height 17
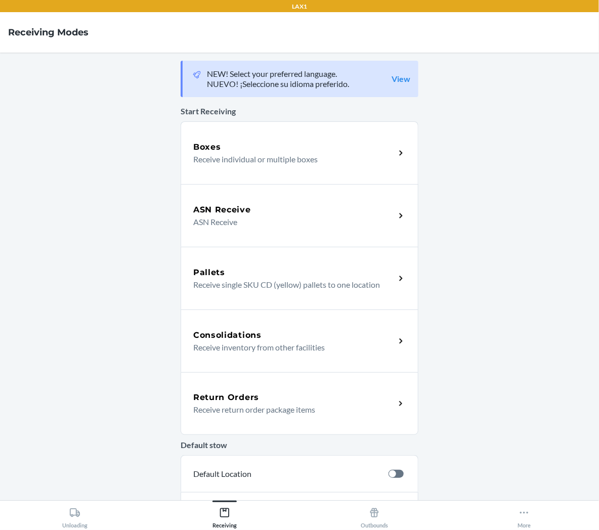
click link "Return Orders Receive return order package items" at bounding box center [300, 403] width 238 height 63
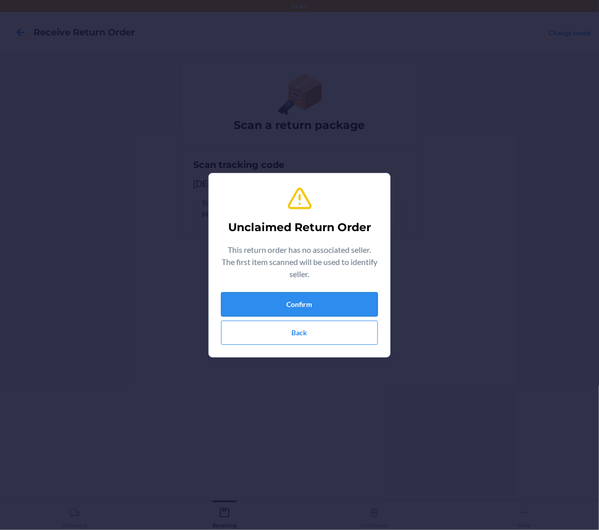
click at [319, 305] on button "Confirm" at bounding box center [299, 304] width 157 height 24
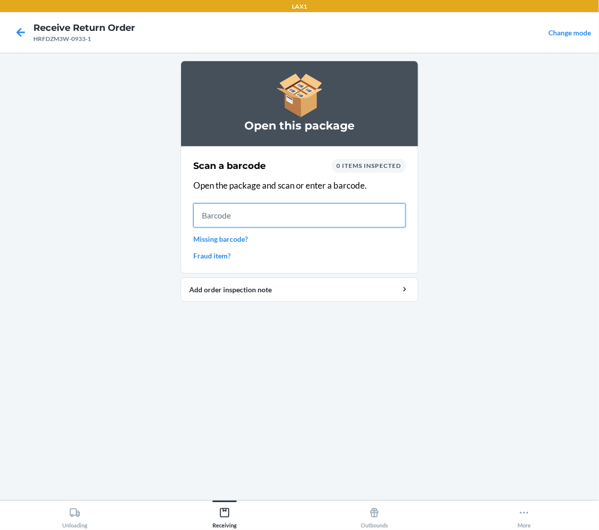
click at [266, 221] on input "text" at bounding box center [299, 215] width 213 height 24
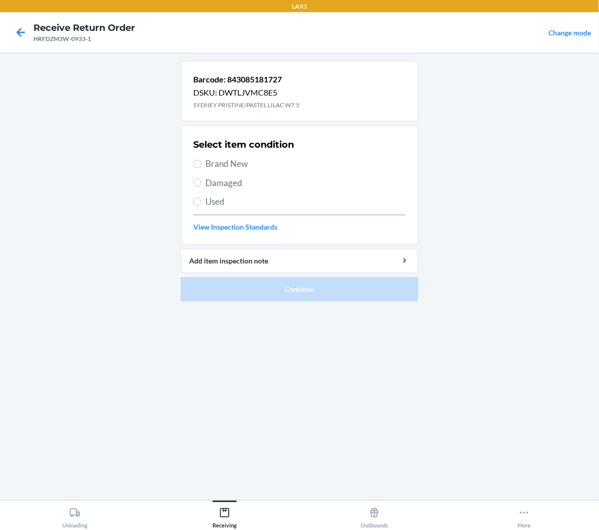
click at [203, 201] on label "Used" at bounding box center [299, 201] width 213 height 13
click at [201, 201] on input "Used" at bounding box center [197, 202] width 8 height 8
radio input "true"
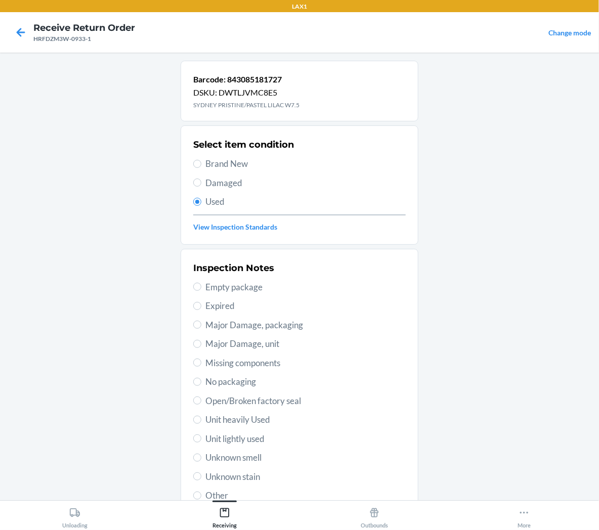
click at [249, 439] on span "Unit lightly used" at bounding box center [305, 439] width 200 height 13
click at [201, 439] on input "Unit lightly used" at bounding box center [197, 439] width 8 height 8
radio input "true"
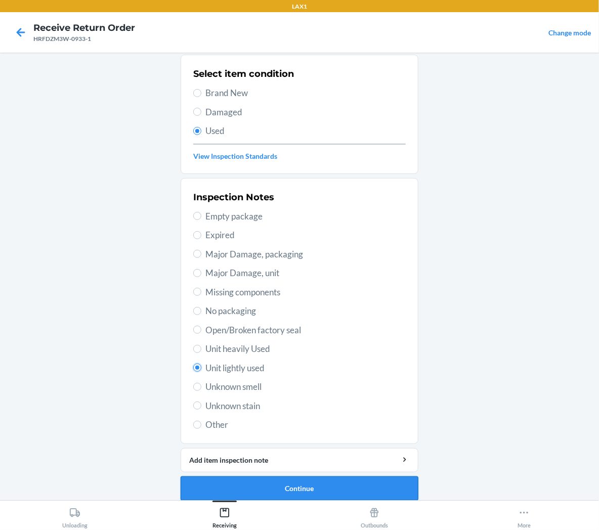
scroll to position [78, 0]
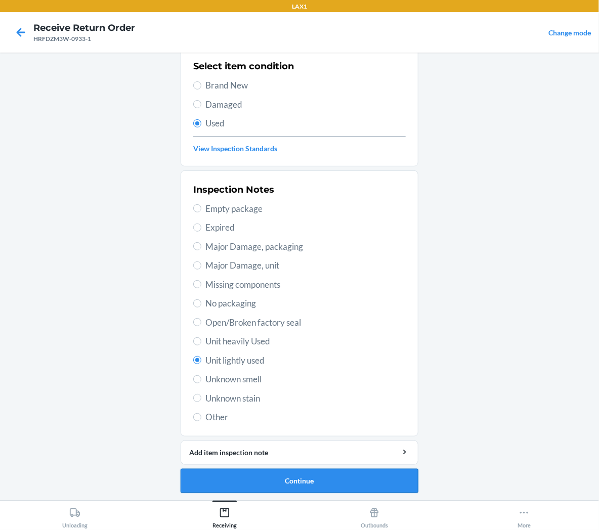
click at [247, 478] on button "Continue" at bounding box center [300, 481] width 238 height 24
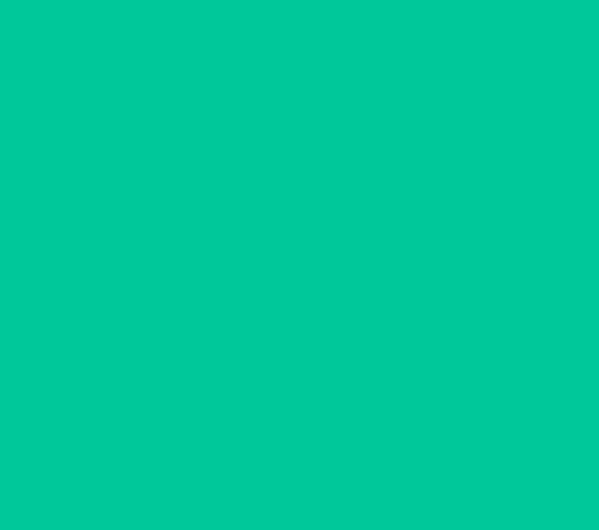
scroll to position [0, 0]
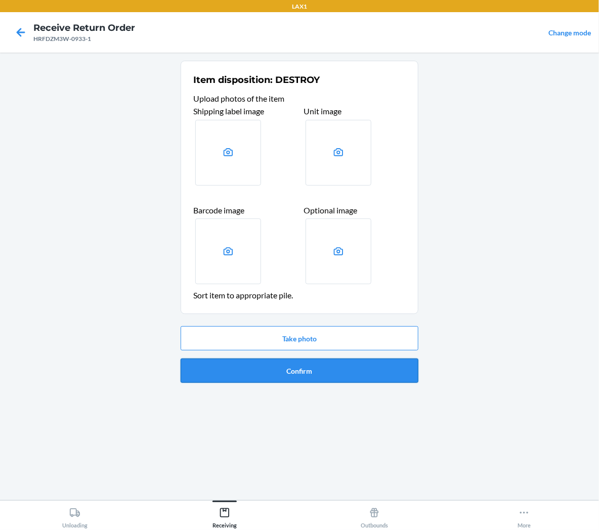
drag, startPoint x: 303, startPoint y: 357, endPoint x: 305, endPoint y: 364, distance: 8.0
click at [305, 361] on div "Take photo Confirm" at bounding box center [300, 354] width 238 height 65
click at [305, 371] on button "Confirm" at bounding box center [300, 371] width 238 height 24
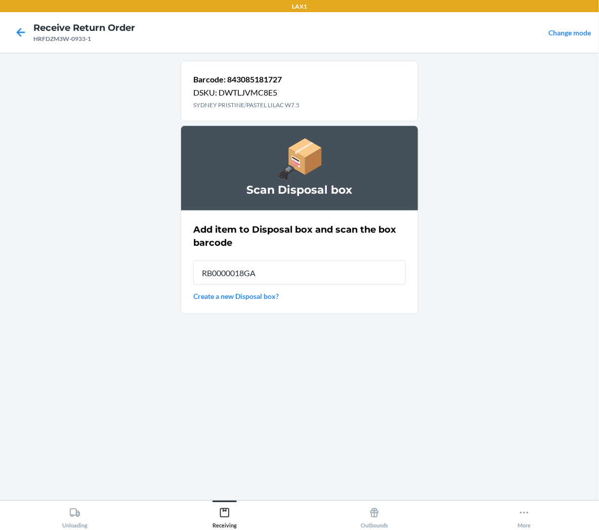
type input "RB0000018GA"
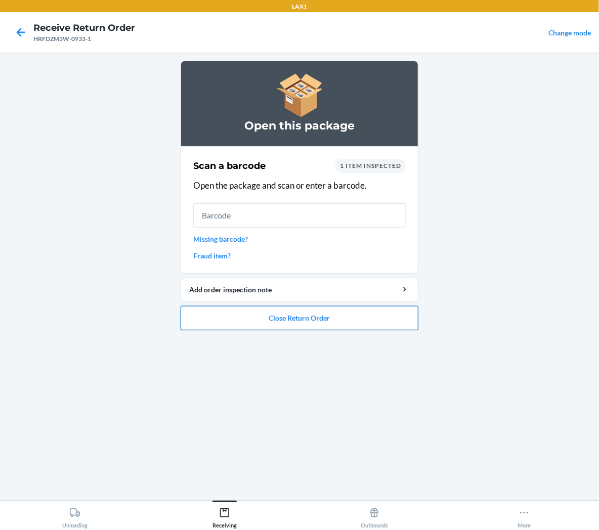
click at [336, 317] on button "Close Return Order" at bounding box center [300, 318] width 238 height 24
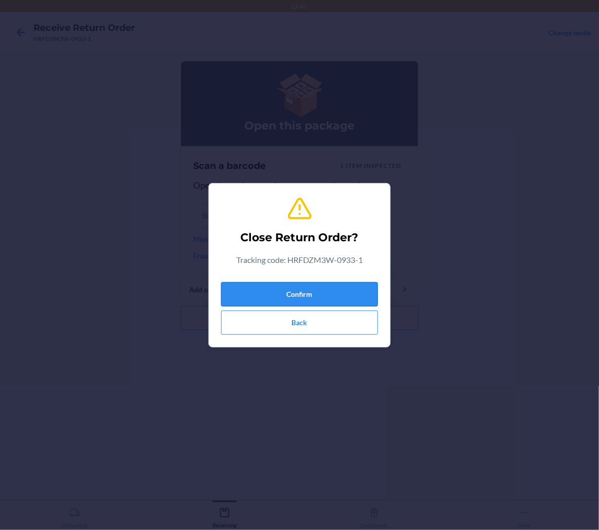
click at [348, 290] on button "Confirm" at bounding box center [299, 294] width 157 height 24
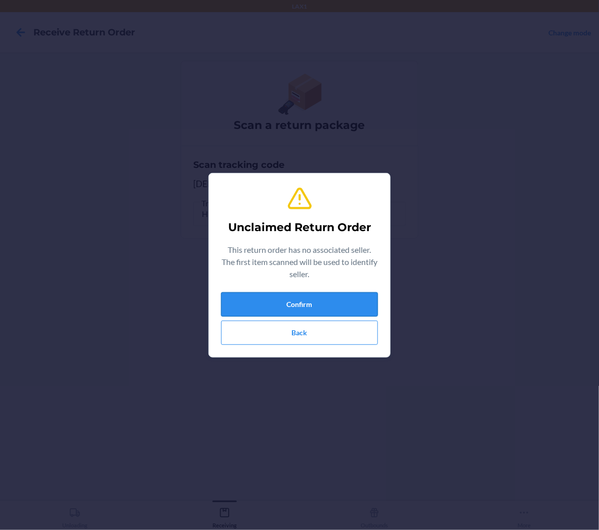
click at [367, 307] on button "Confirm" at bounding box center [299, 304] width 157 height 24
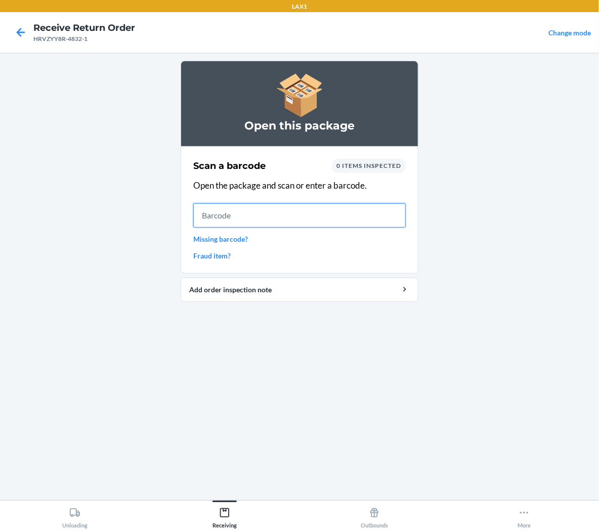
click at [365, 226] on input "text" at bounding box center [299, 215] width 213 height 24
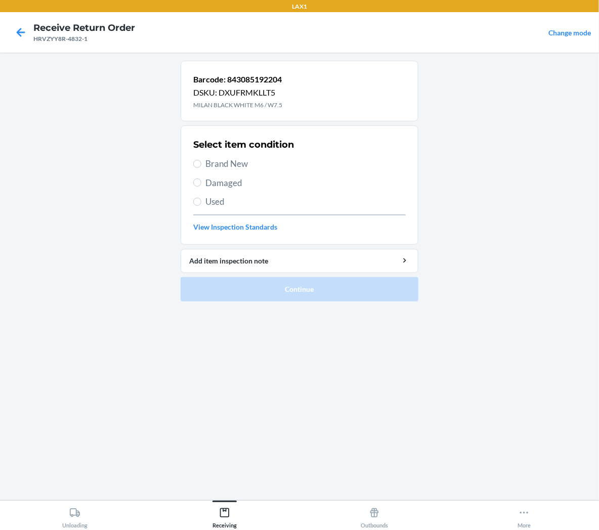
click at [242, 166] on span "Brand New" at bounding box center [305, 163] width 200 height 13
click at [201, 166] on input "Brand New" at bounding box center [197, 164] width 8 height 8
radio input "true"
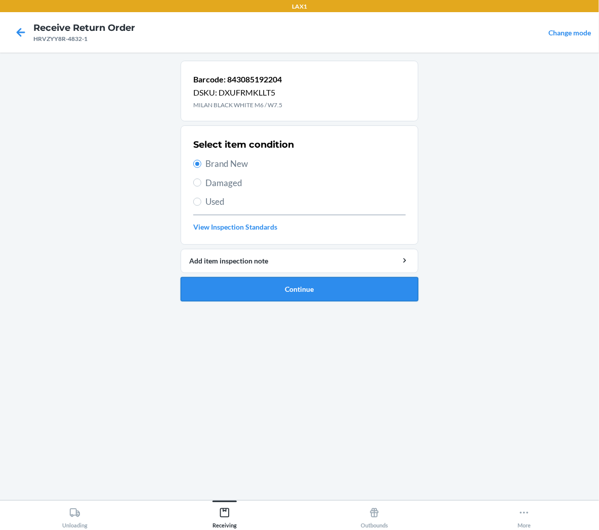
click at [262, 286] on button "Continue" at bounding box center [300, 289] width 238 height 24
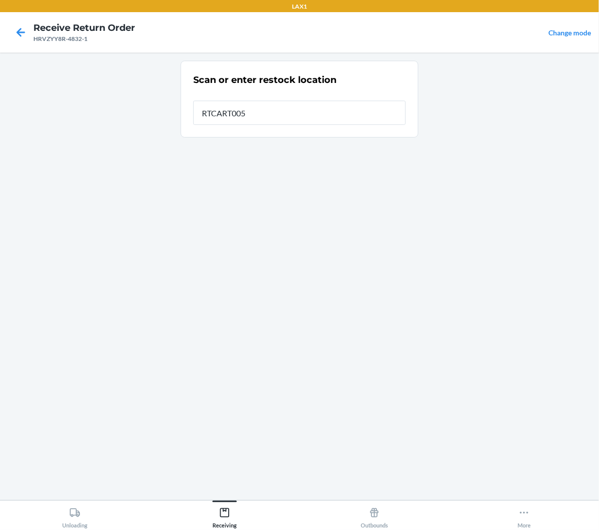
type input "RTCART005"
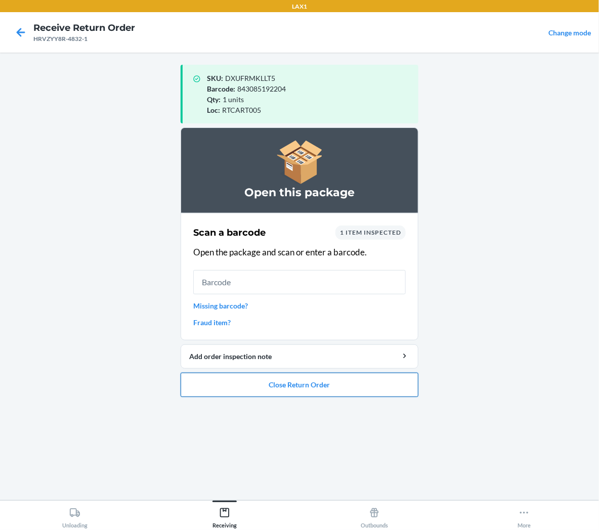
click at [231, 381] on button "Close Return Order" at bounding box center [300, 385] width 238 height 24
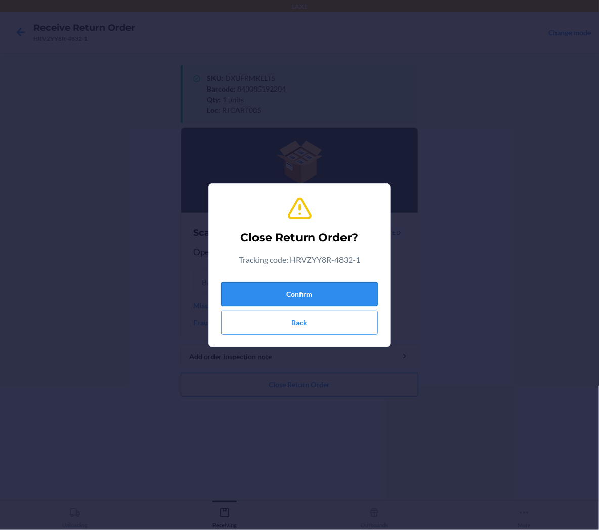
click at [272, 290] on button "Confirm" at bounding box center [299, 294] width 157 height 24
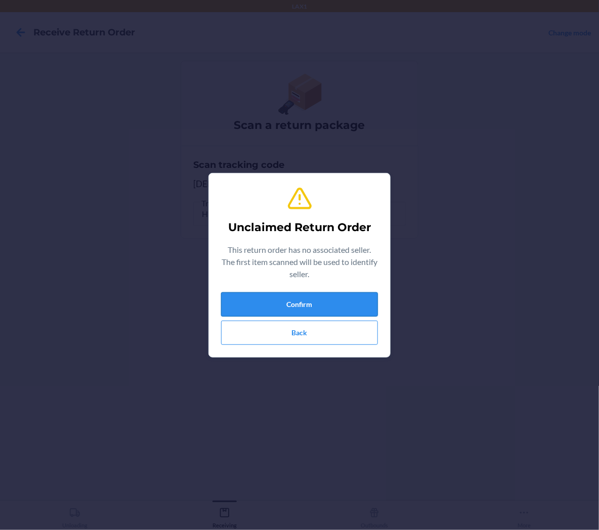
click at [337, 303] on button "Confirm" at bounding box center [299, 304] width 157 height 24
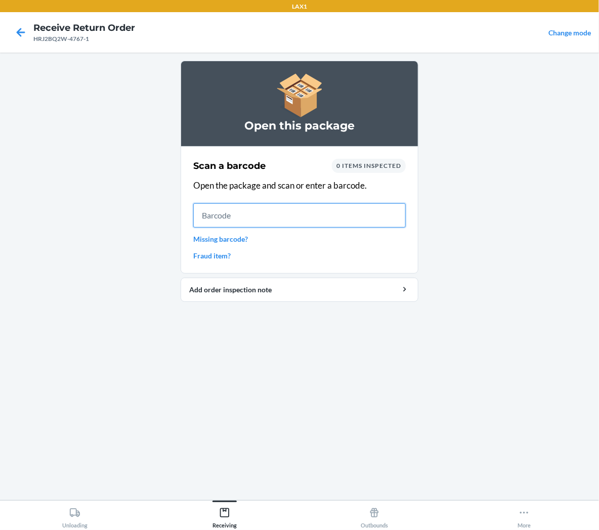
click at [336, 216] on input "text" at bounding box center [299, 215] width 213 height 24
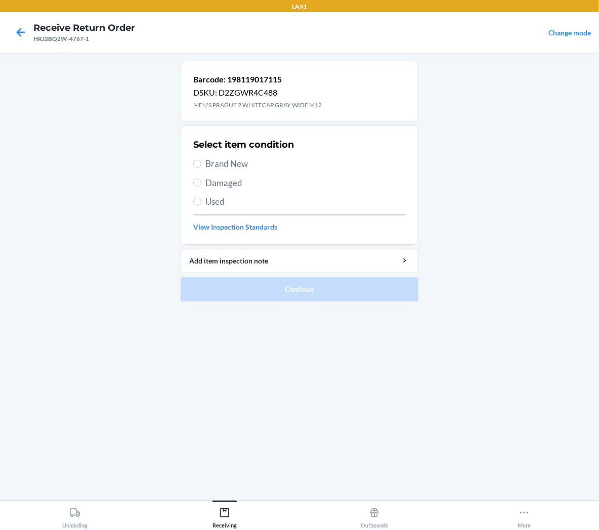
click at [218, 158] on span "Brand New" at bounding box center [305, 163] width 200 height 13
click at [201, 160] on input "Brand New" at bounding box center [197, 164] width 8 height 8
radio input "true"
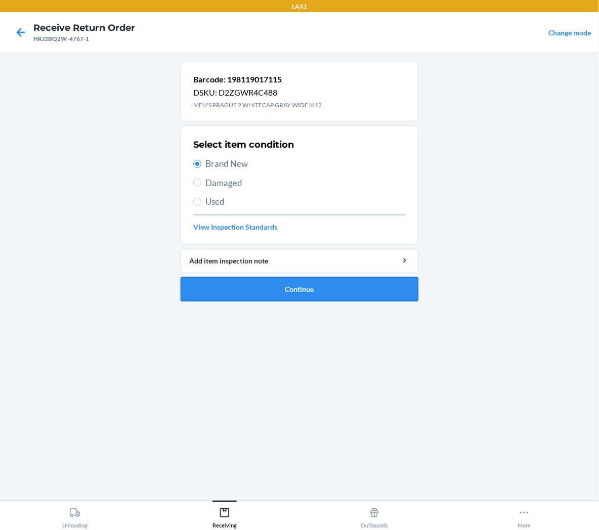
click at [269, 298] on button "Continue" at bounding box center [300, 289] width 238 height 24
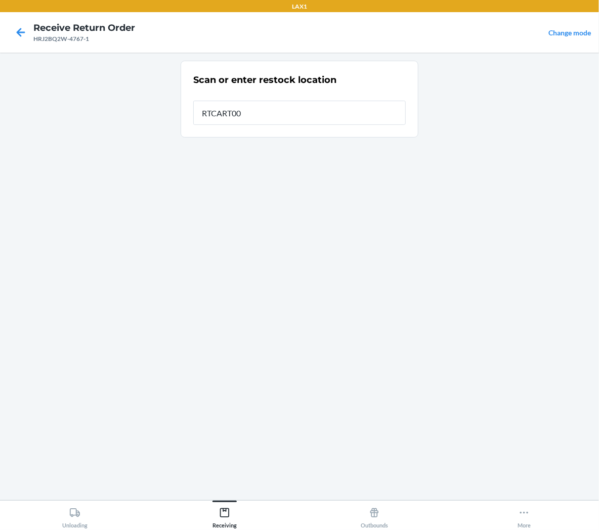
type input "RTCART005"
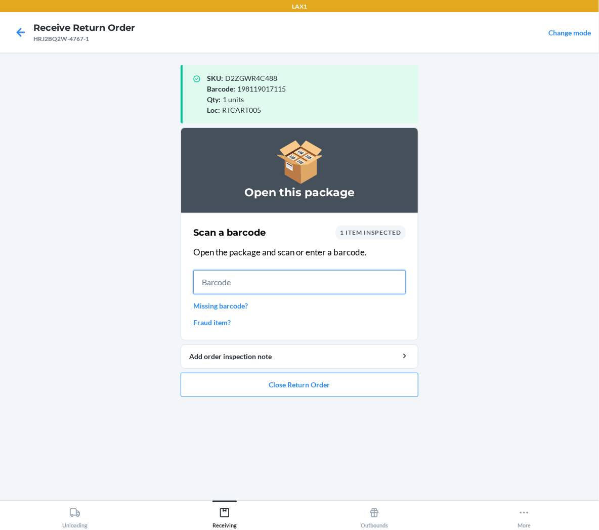
click at [334, 292] on input "text" at bounding box center [299, 282] width 213 height 24
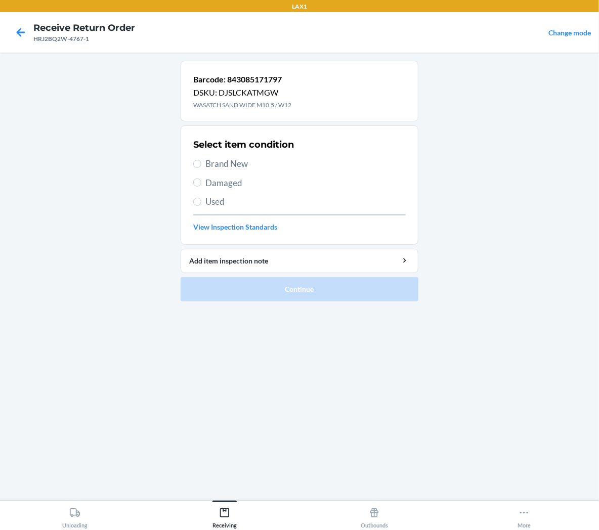
click at [204, 162] on label "Brand New" at bounding box center [299, 163] width 213 height 13
click at [201, 162] on input "Brand New" at bounding box center [197, 164] width 8 height 8
radio input "true"
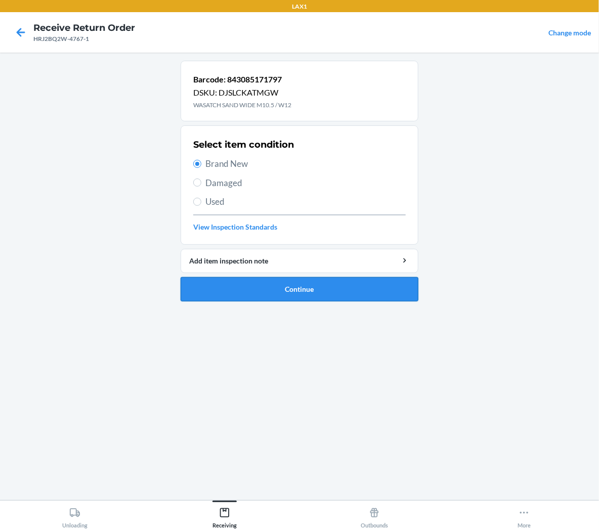
click at [230, 288] on button "Continue" at bounding box center [300, 289] width 238 height 24
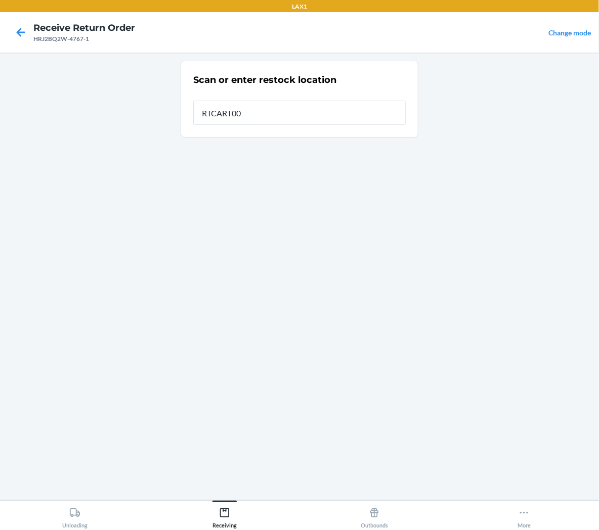
type input "RTCART005"
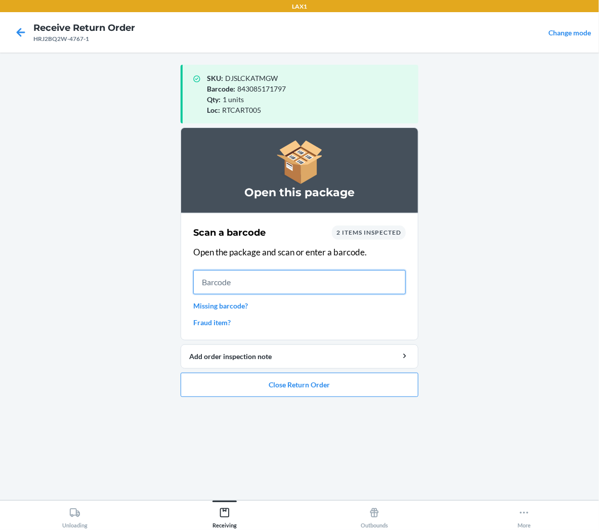
click at [311, 283] on input "text" at bounding box center [299, 282] width 213 height 24
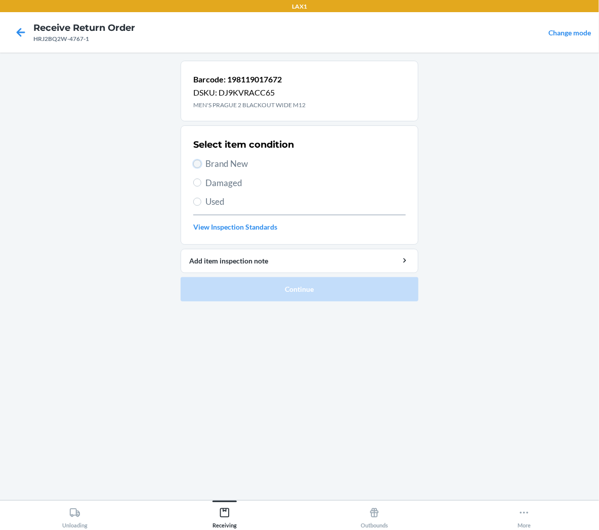
click at [196, 163] on input "Brand New" at bounding box center [197, 164] width 8 height 8
radio input "true"
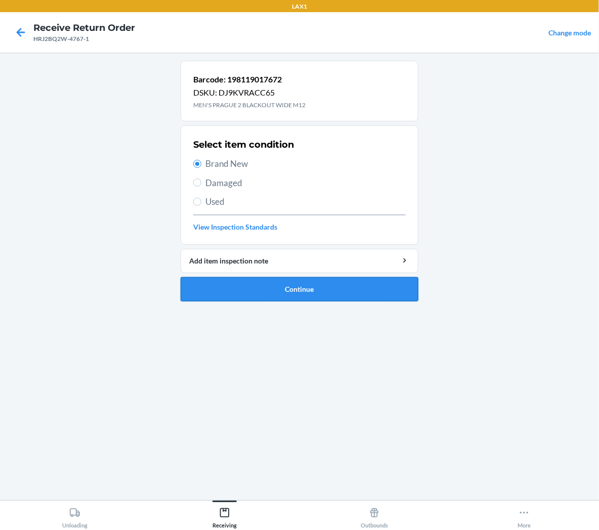
click at [276, 293] on button "Continue" at bounding box center [300, 289] width 238 height 24
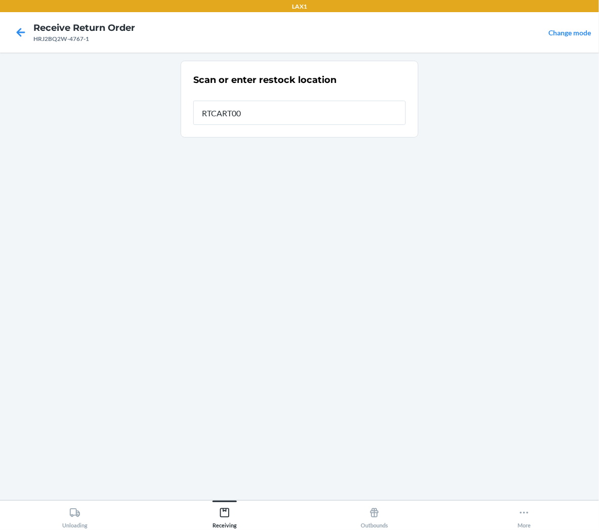
type input "RTCART005"
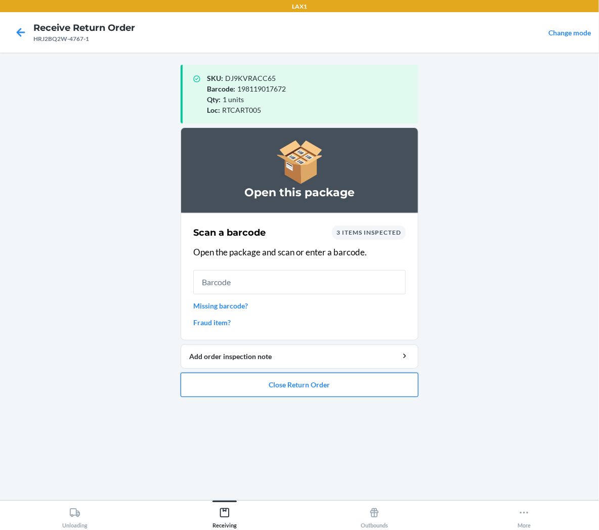
click at [352, 386] on button "Close Return Order" at bounding box center [300, 385] width 238 height 24
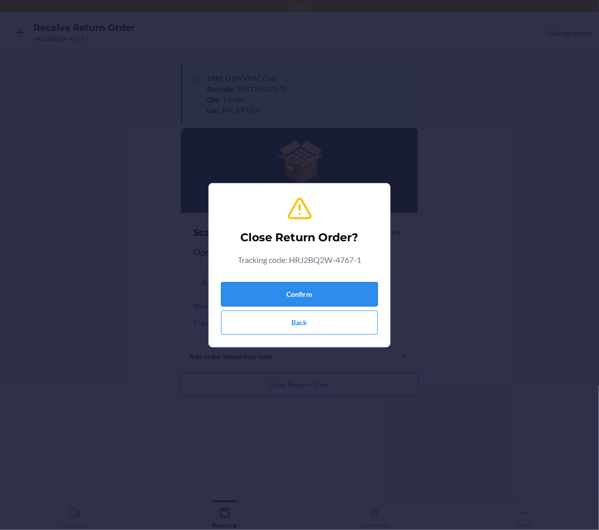
click at [340, 294] on button "Confirm" at bounding box center [299, 294] width 157 height 24
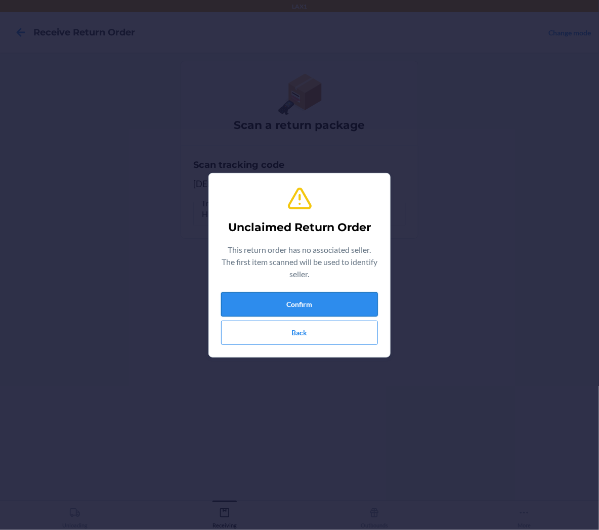
click at [331, 304] on button "Confirm" at bounding box center [299, 304] width 157 height 24
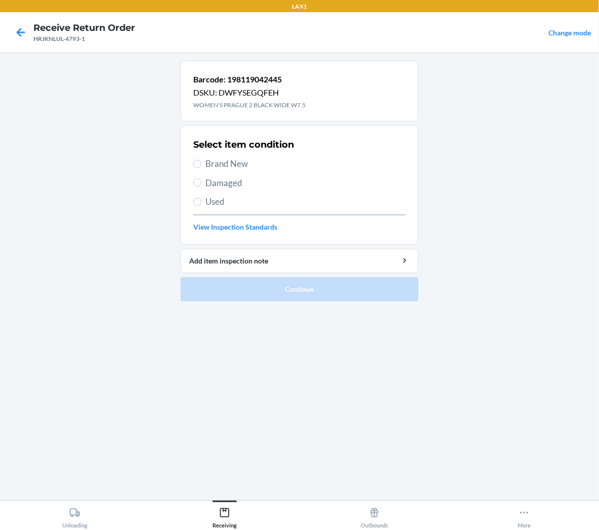
click at [234, 162] on span "Brand New" at bounding box center [305, 163] width 200 height 13
click at [201, 162] on input "Brand New" at bounding box center [197, 164] width 8 height 8
radio input "true"
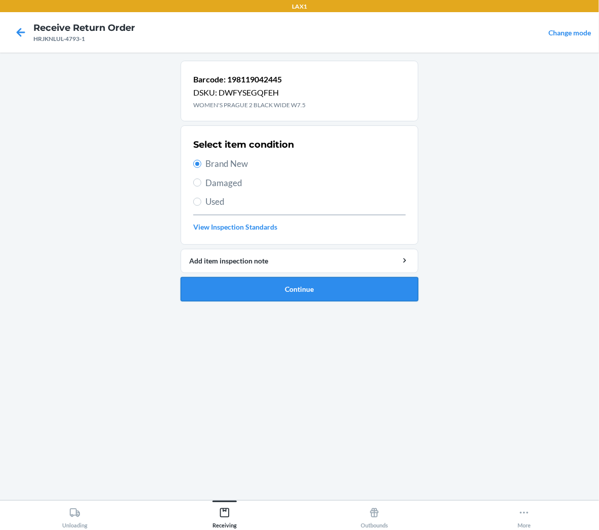
click at [285, 299] on button "Continue" at bounding box center [300, 289] width 238 height 24
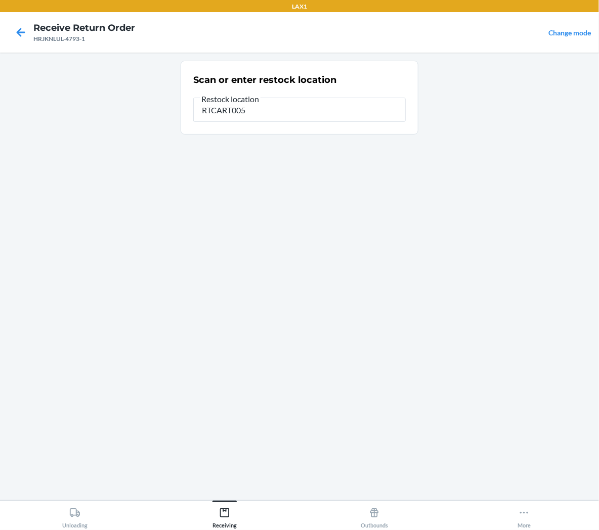
type input "RTCART005"
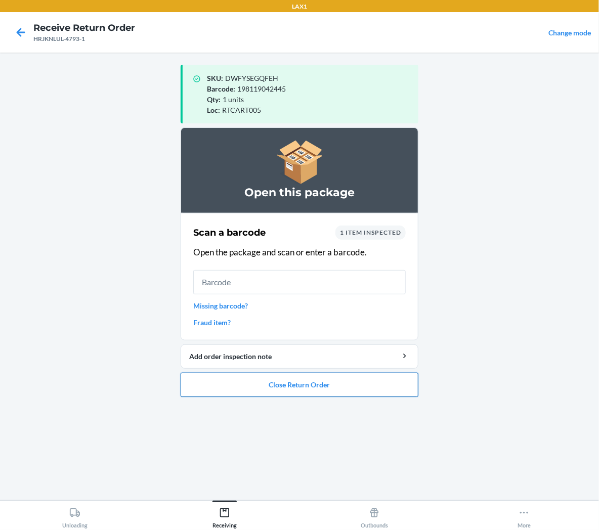
click at [265, 387] on button "Close Return Order" at bounding box center [300, 385] width 238 height 24
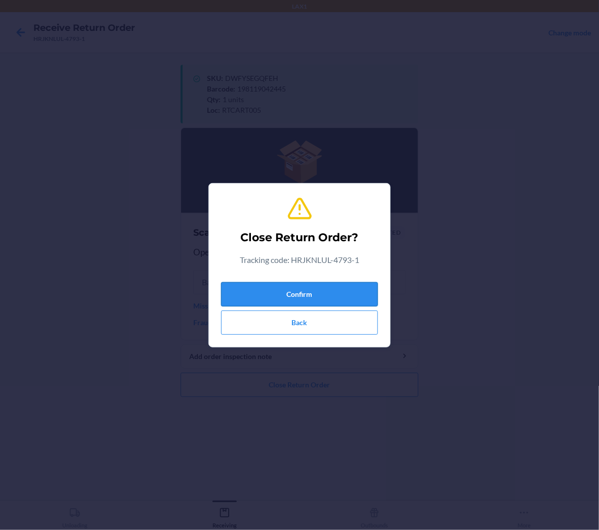
click at [304, 299] on button "Confirm" at bounding box center [299, 294] width 157 height 24
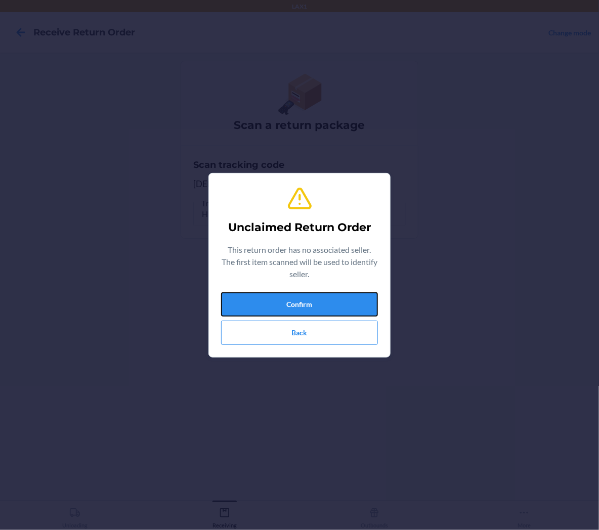
click at [304, 299] on button "Confirm" at bounding box center [299, 304] width 157 height 24
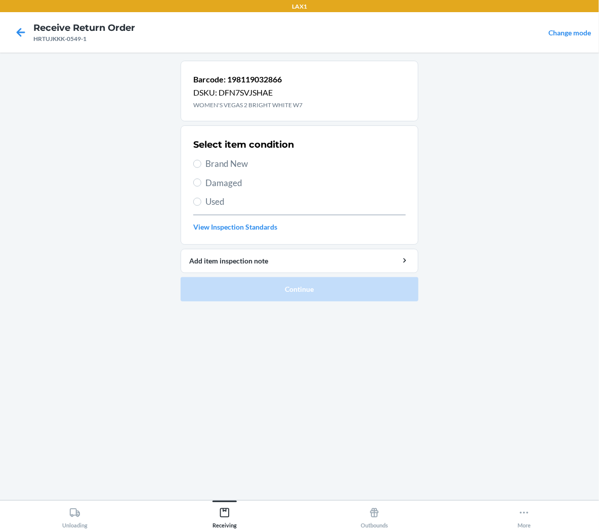
click at [244, 162] on span "Brand New" at bounding box center [305, 163] width 200 height 13
click at [201, 162] on input "Brand New" at bounding box center [197, 164] width 8 height 8
radio input "true"
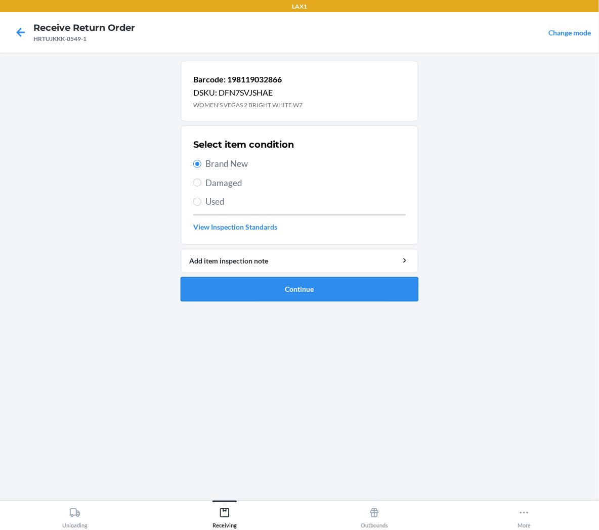
click at [243, 287] on button "Continue" at bounding box center [300, 289] width 238 height 24
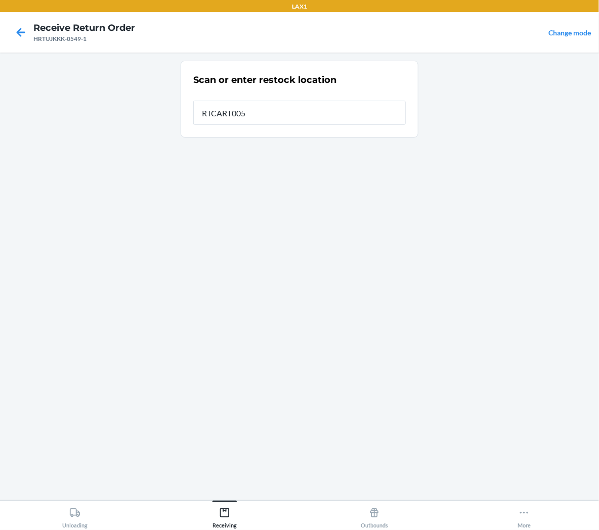
type input "RTCART005"
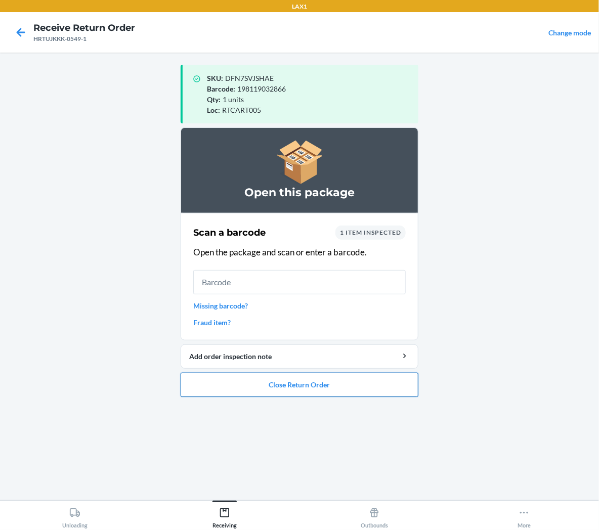
click at [324, 388] on button "Close Return Order" at bounding box center [300, 385] width 238 height 24
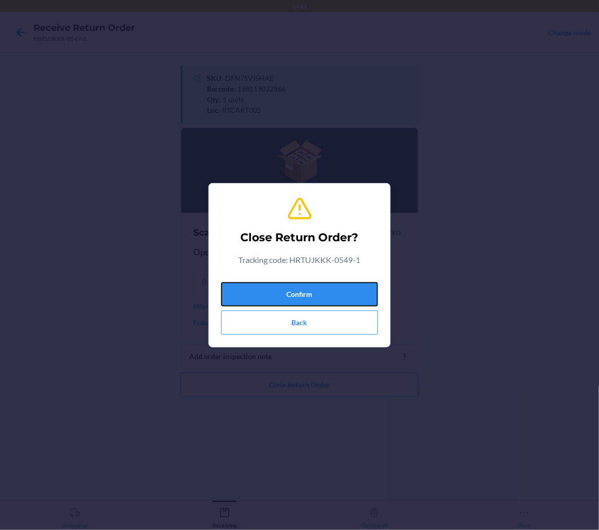
drag, startPoint x: 354, startPoint y: 293, endPoint x: 48, endPoint y: 277, distance: 306.6
click at [355, 293] on button "Confirm" at bounding box center [299, 294] width 157 height 24
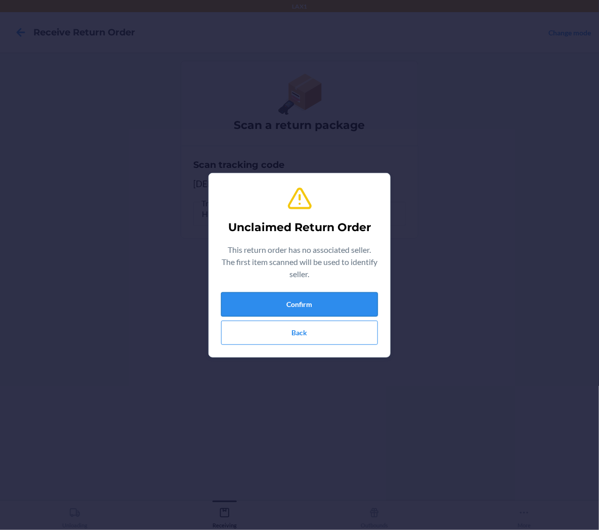
click at [289, 299] on button "Confirm" at bounding box center [299, 304] width 157 height 24
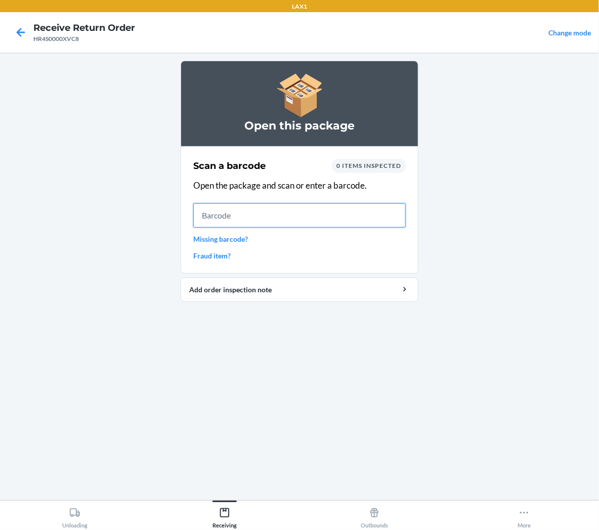
click at [348, 217] on input "text" at bounding box center [299, 215] width 213 height 24
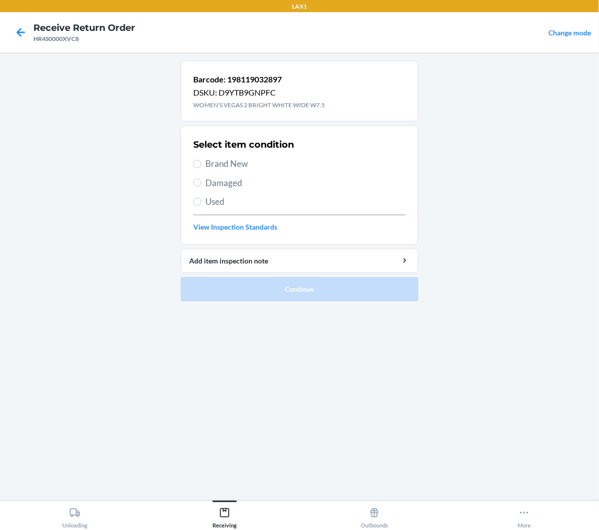
click at [234, 160] on span "Brand New" at bounding box center [305, 163] width 200 height 13
click at [201, 160] on input "Brand New" at bounding box center [197, 164] width 8 height 8
radio input "true"
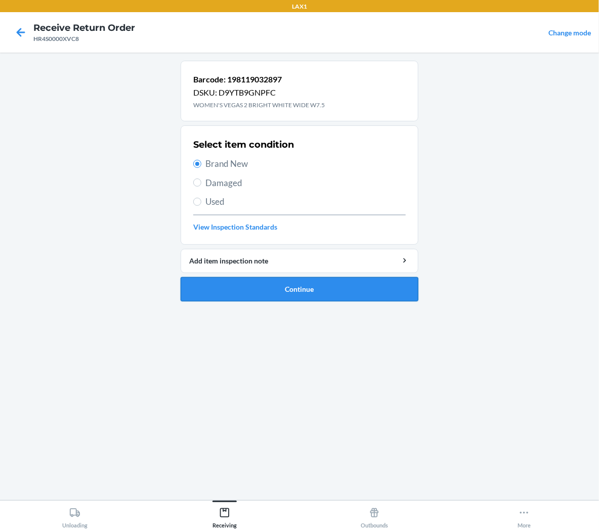
click at [269, 300] on button "Continue" at bounding box center [300, 289] width 238 height 24
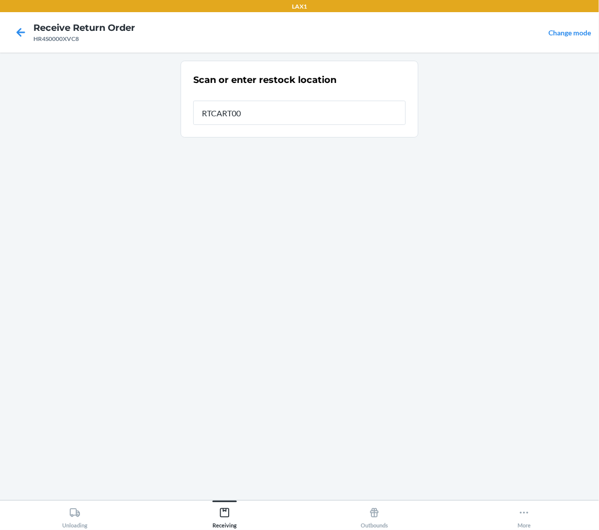
type input "RTCART005"
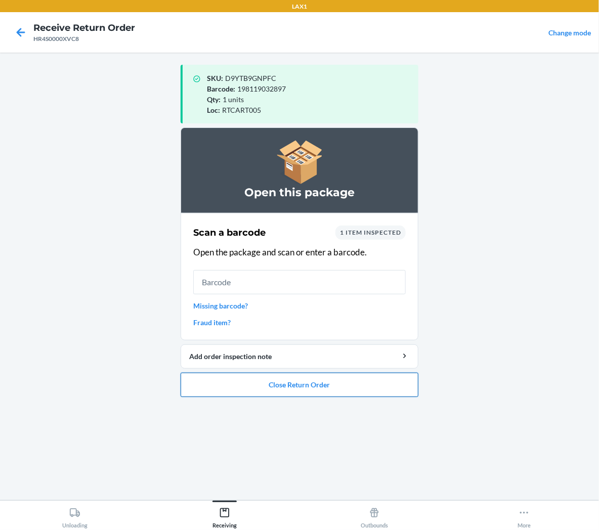
click at [298, 390] on button "Close Return Order" at bounding box center [300, 385] width 238 height 24
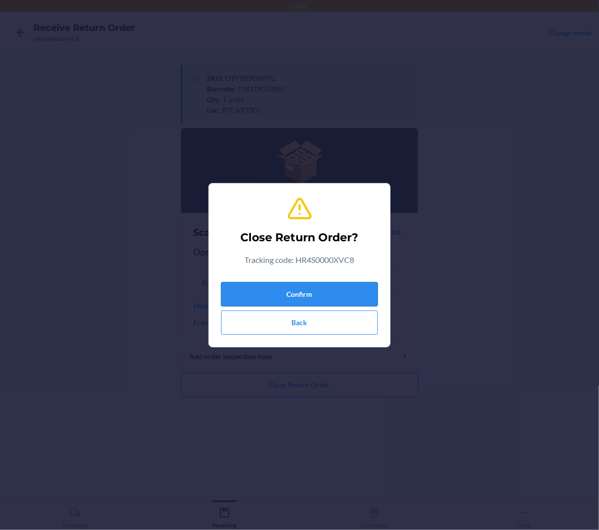
click at [331, 291] on button "Confirm" at bounding box center [299, 294] width 157 height 24
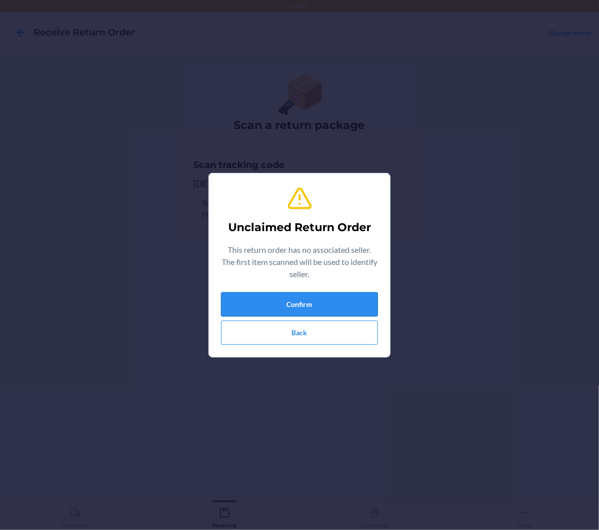
click at [329, 302] on button "Confirm" at bounding box center [299, 304] width 157 height 24
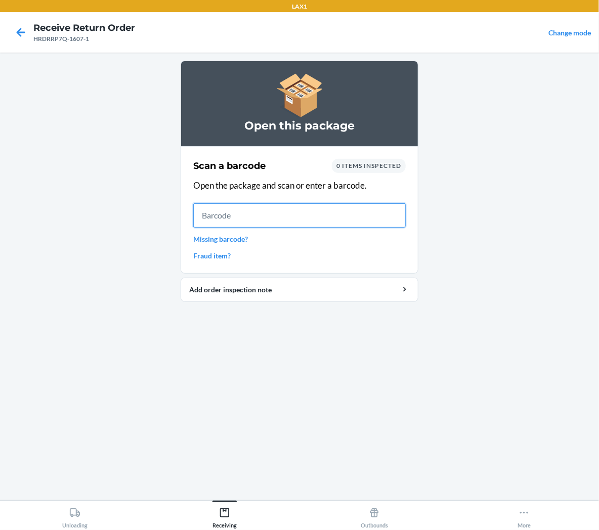
click at [321, 216] on input "text" at bounding box center [299, 215] width 213 height 24
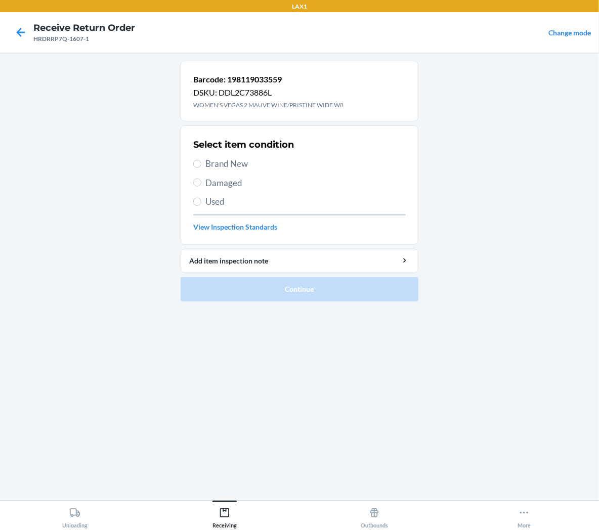
click at [231, 167] on span "Brand New" at bounding box center [305, 163] width 200 height 13
click at [201, 167] on input "Brand New" at bounding box center [197, 164] width 8 height 8
radio input "true"
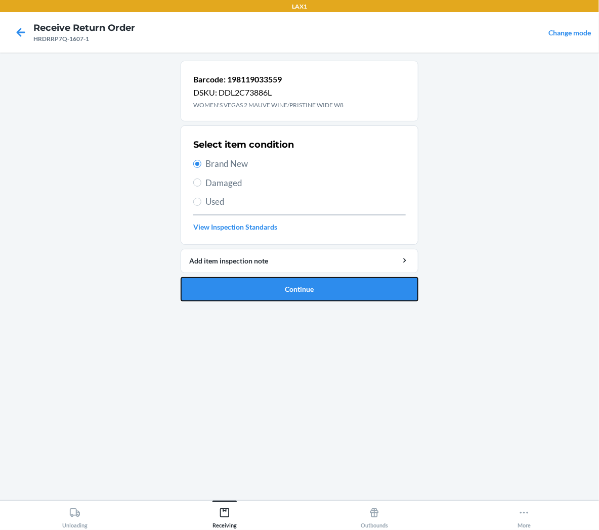
click at [270, 287] on button "Continue" at bounding box center [300, 289] width 238 height 24
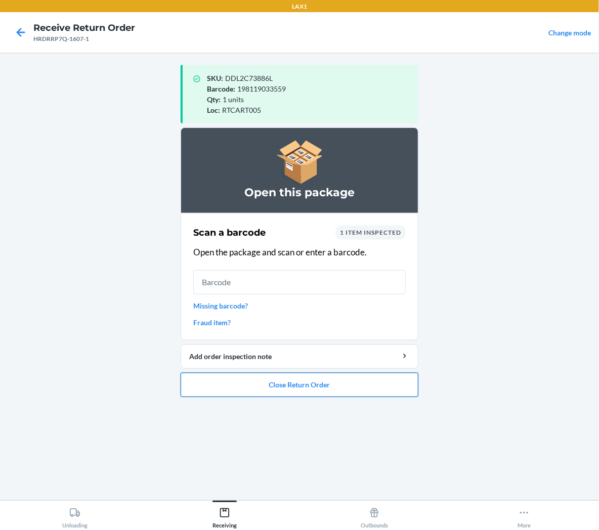
click at [366, 388] on button "Close Return Order" at bounding box center [300, 385] width 238 height 24
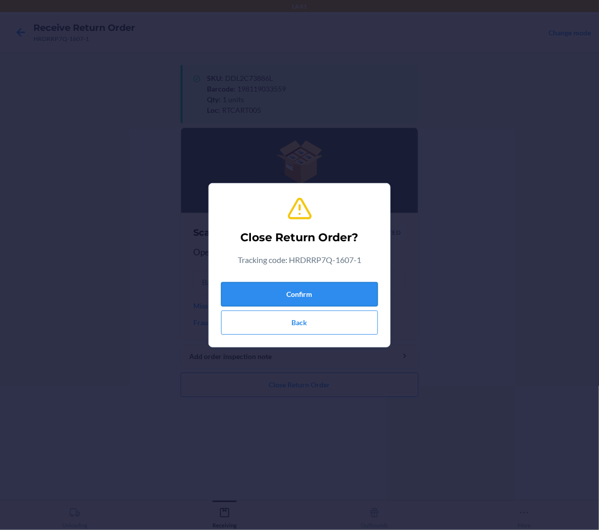
click at [367, 291] on button "Confirm" at bounding box center [299, 294] width 157 height 24
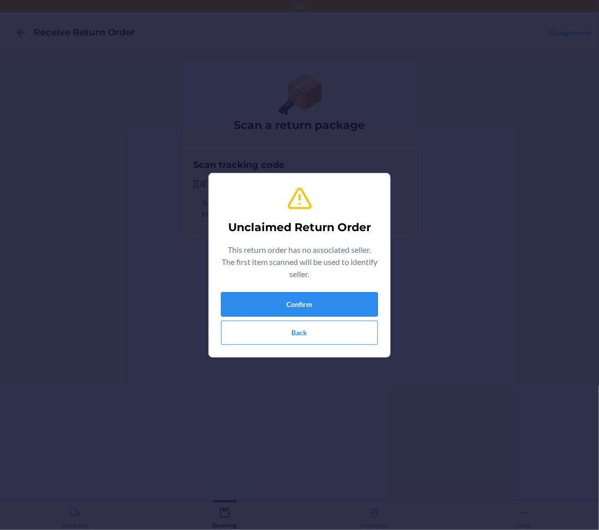
click at [335, 298] on button "Confirm" at bounding box center [299, 304] width 157 height 24
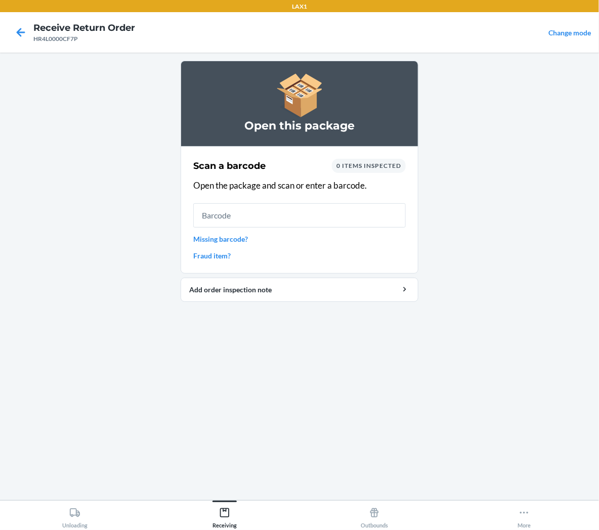
click at [361, 225] on input "text" at bounding box center [299, 215] width 213 height 24
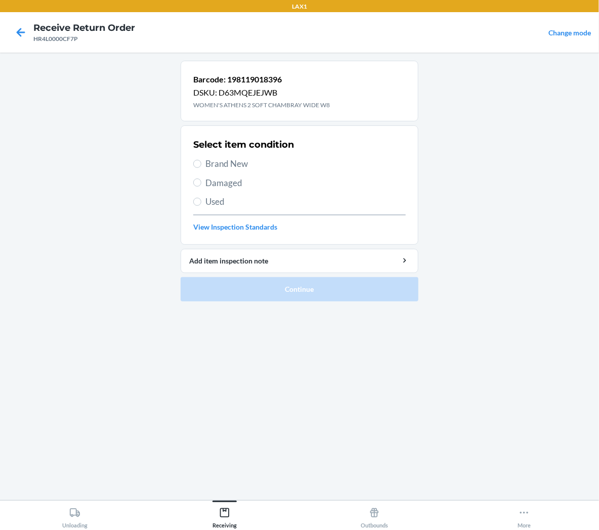
click at [249, 162] on span "Brand New" at bounding box center [305, 163] width 200 height 13
click at [201, 162] on input "Brand New" at bounding box center [197, 164] width 8 height 8
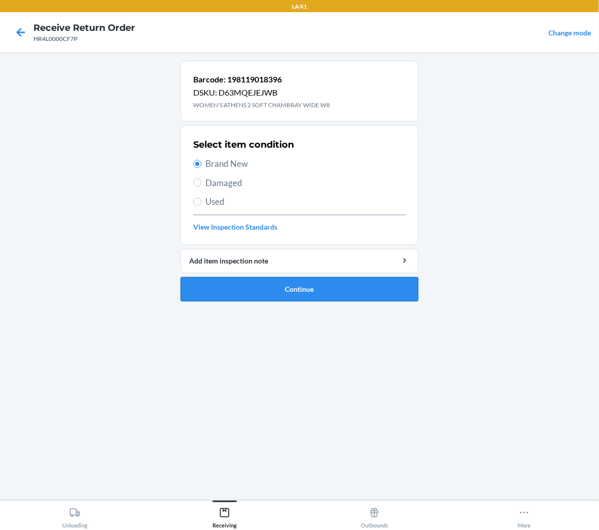
click at [306, 286] on button "Continue" at bounding box center [300, 289] width 238 height 24
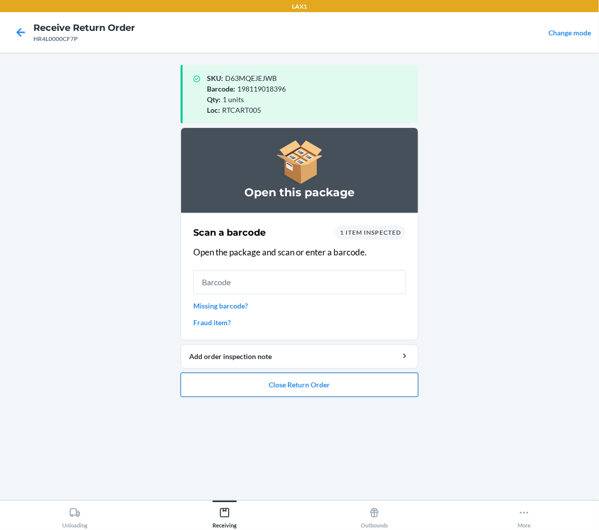
click at [312, 386] on button "Close Return Order" at bounding box center [300, 385] width 238 height 24
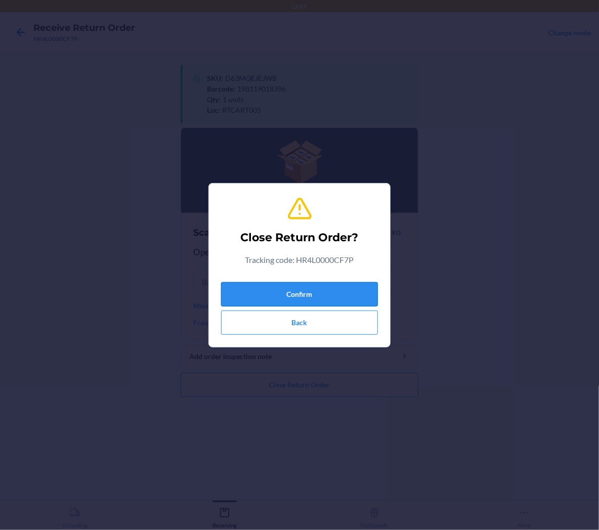
click at [329, 297] on button "Confirm" at bounding box center [299, 294] width 157 height 24
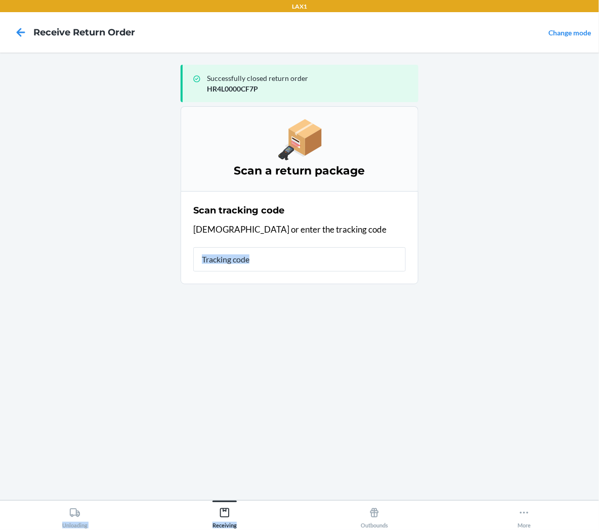
click at [354, 530] on html "LAX1 Receive Return Order Change mode Successfully closed return order HR4L0000…" at bounding box center [299, 265] width 599 height 530
click at [380, 267] on input "text" at bounding box center [299, 259] width 213 height 24
click at [524, 522] on div "More" at bounding box center [524, 515] width 13 height 25
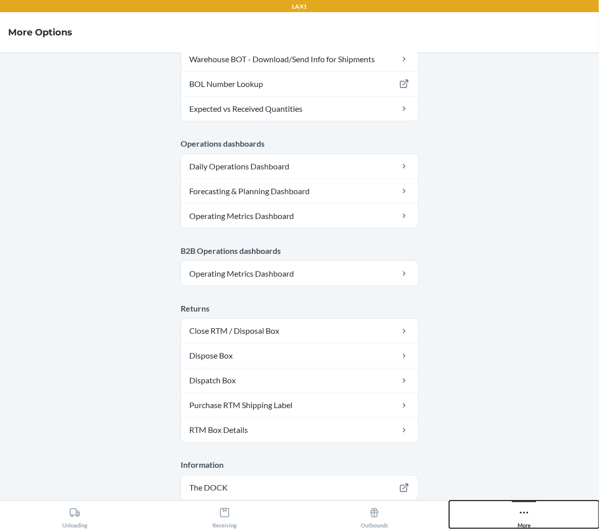
scroll to position [443, 0]
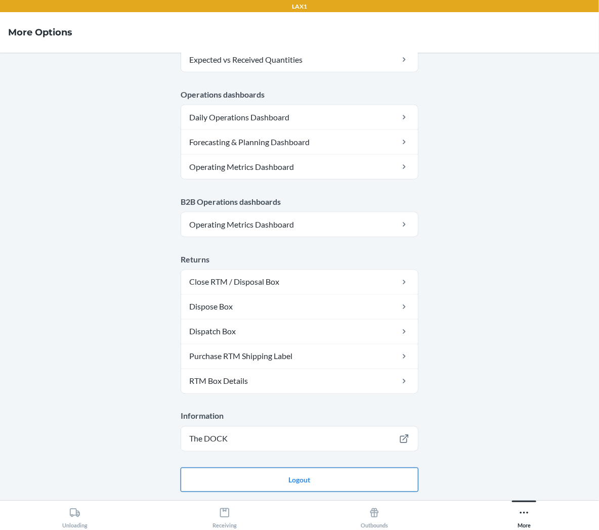
click at [385, 481] on button "Logout" at bounding box center [300, 480] width 238 height 24
